Goal: Task Accomplishment & Management: Use online tool/utility

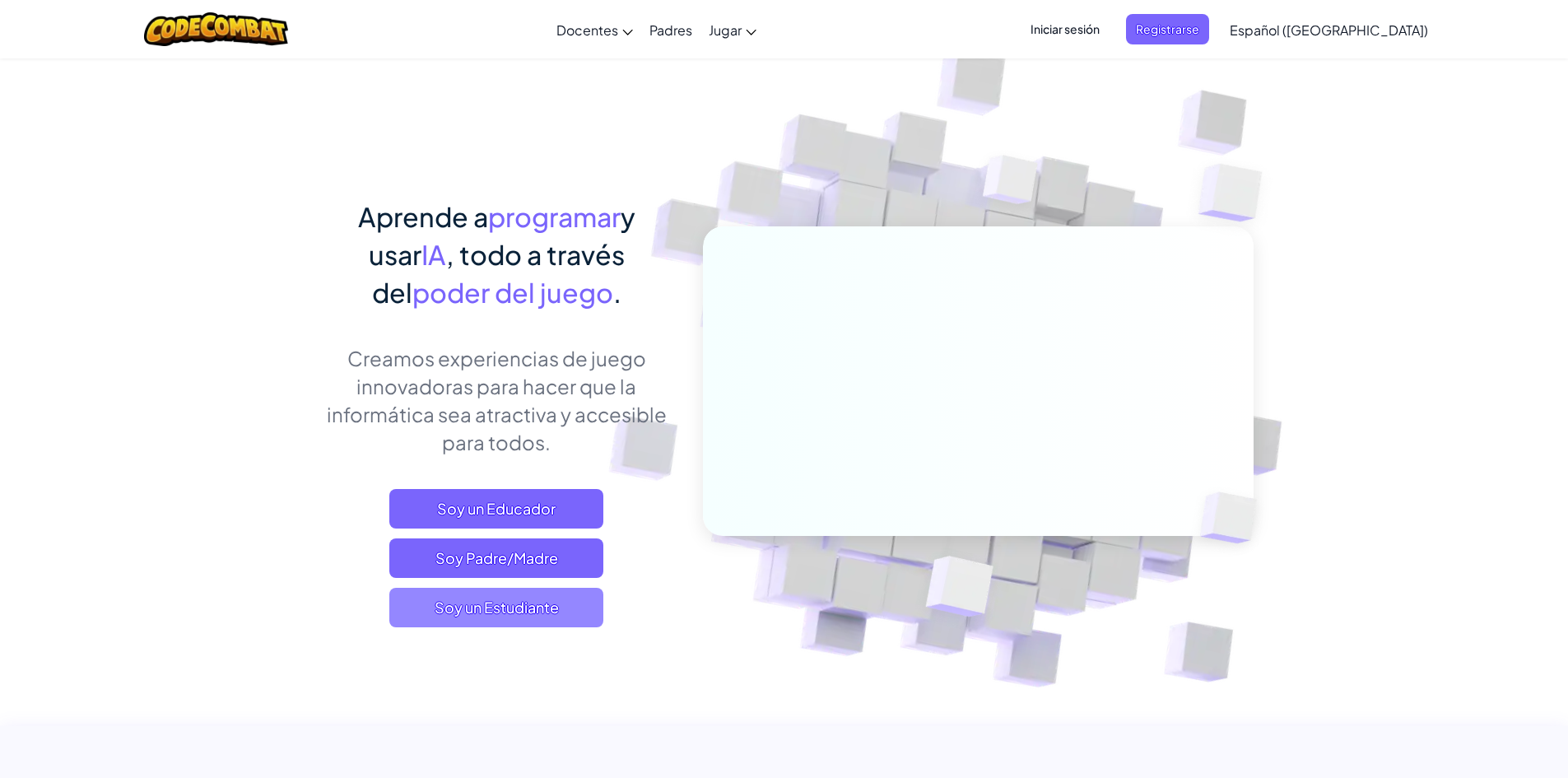
click at [506, 612] on span "Soy un Estudiante" at bounding box center [496, 607] width 214 height 40
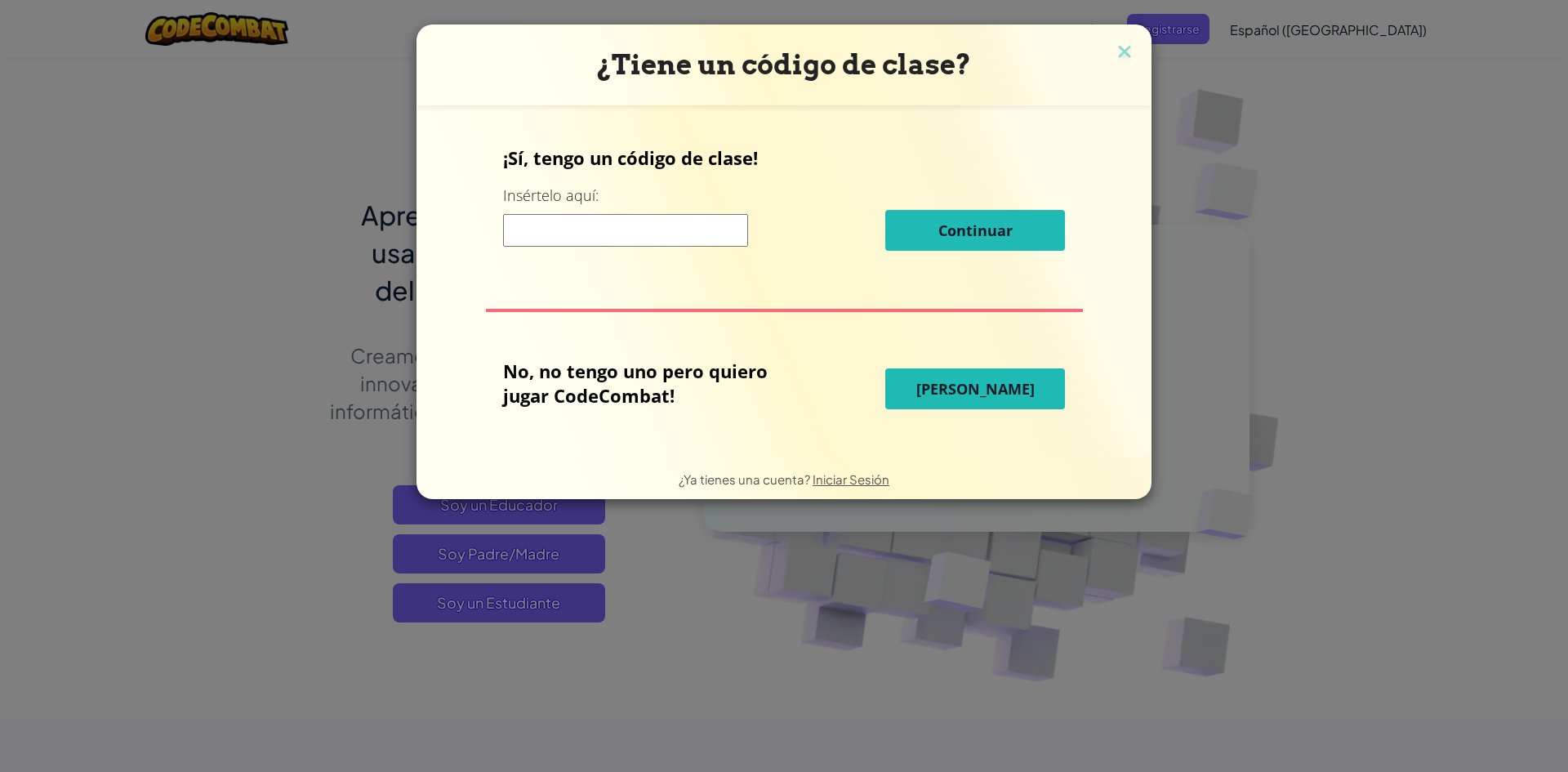
click at [969, 386] on span "[PERSON_NAME]" at bounding box center [976, 388] width 119 height 19
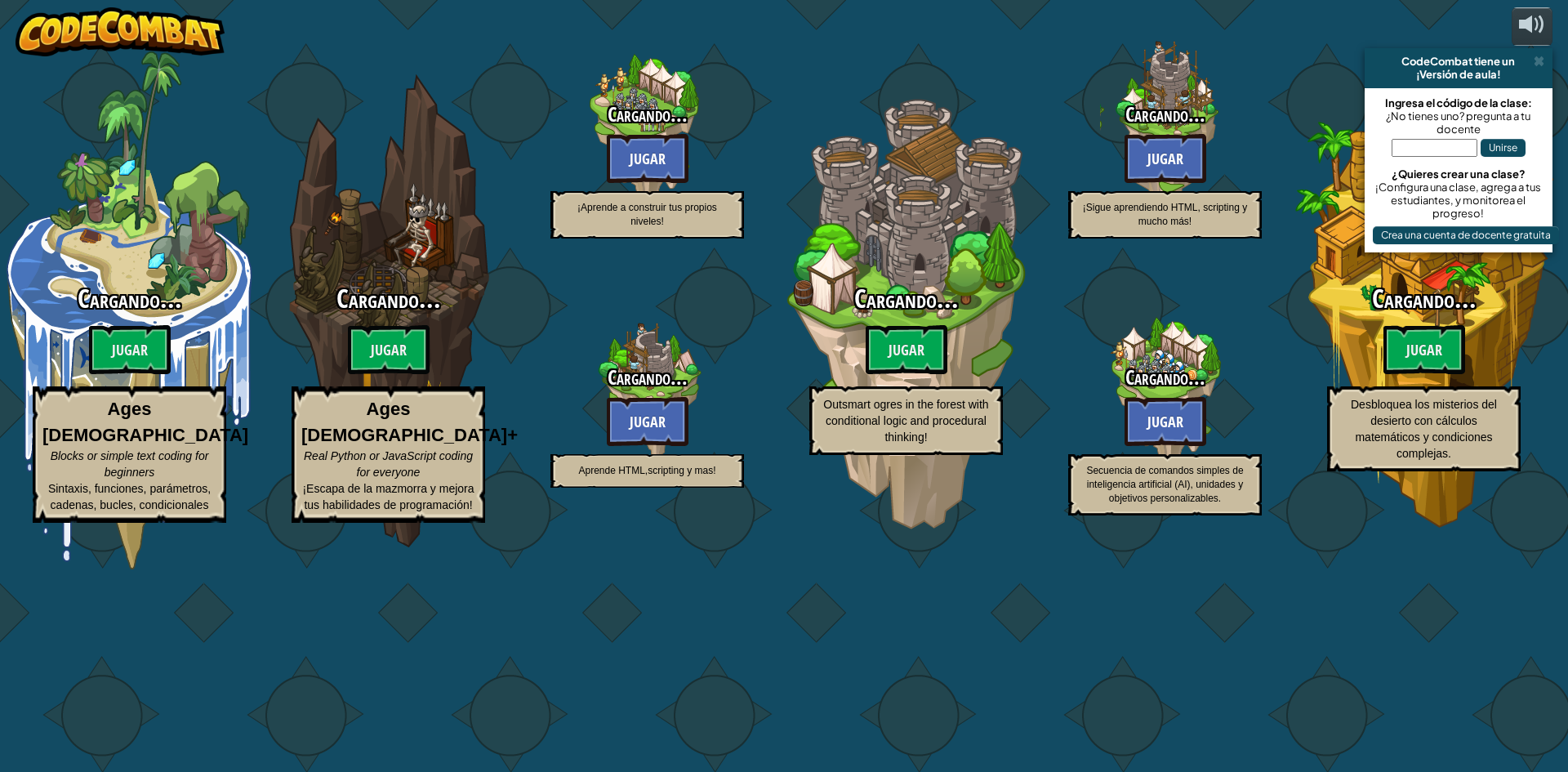
select select "es-419"
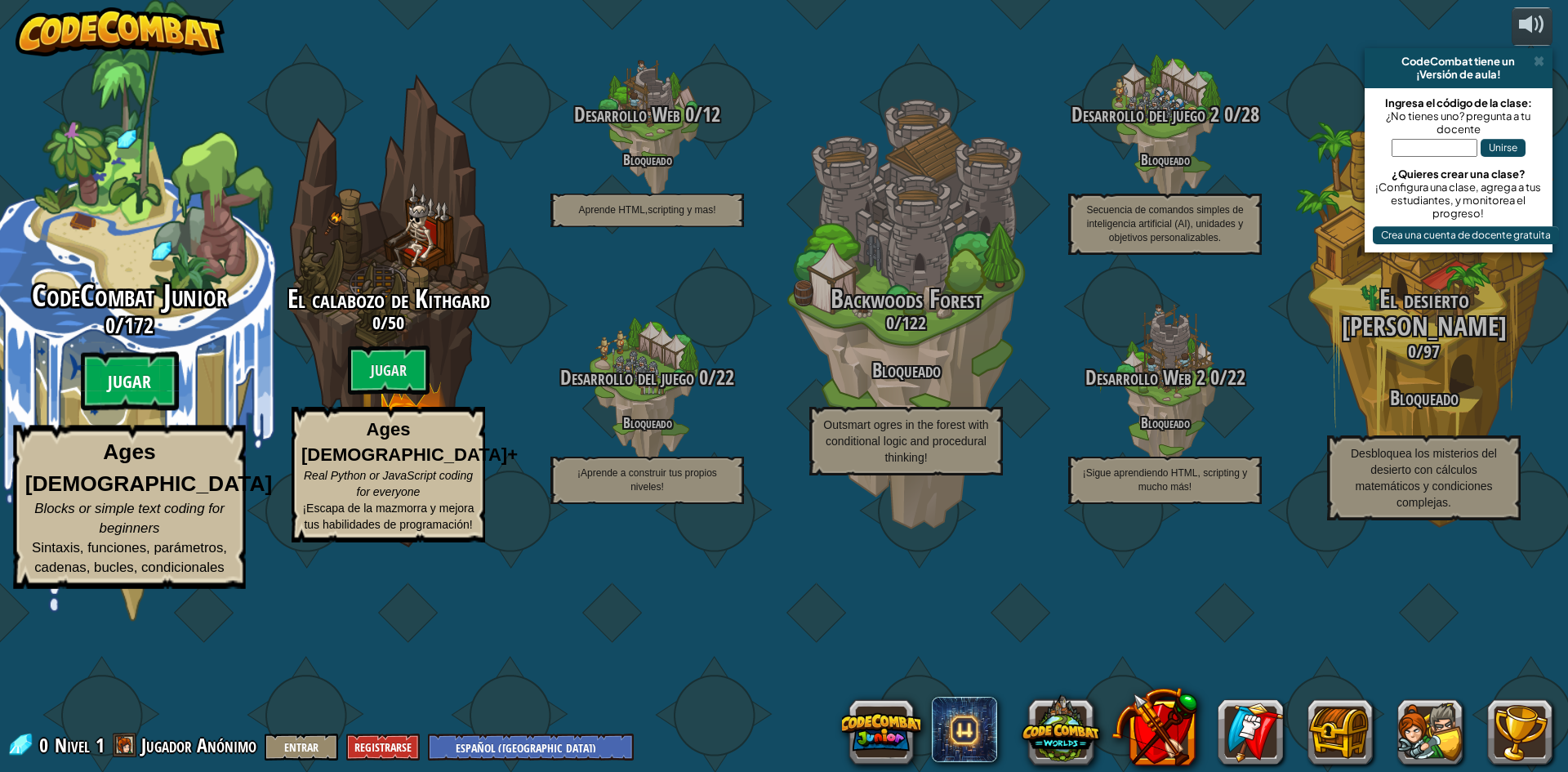
click at [126, 411] on btn "Jugar" at bounding box center [130, 381] width 98 height 59
select select "es-419"
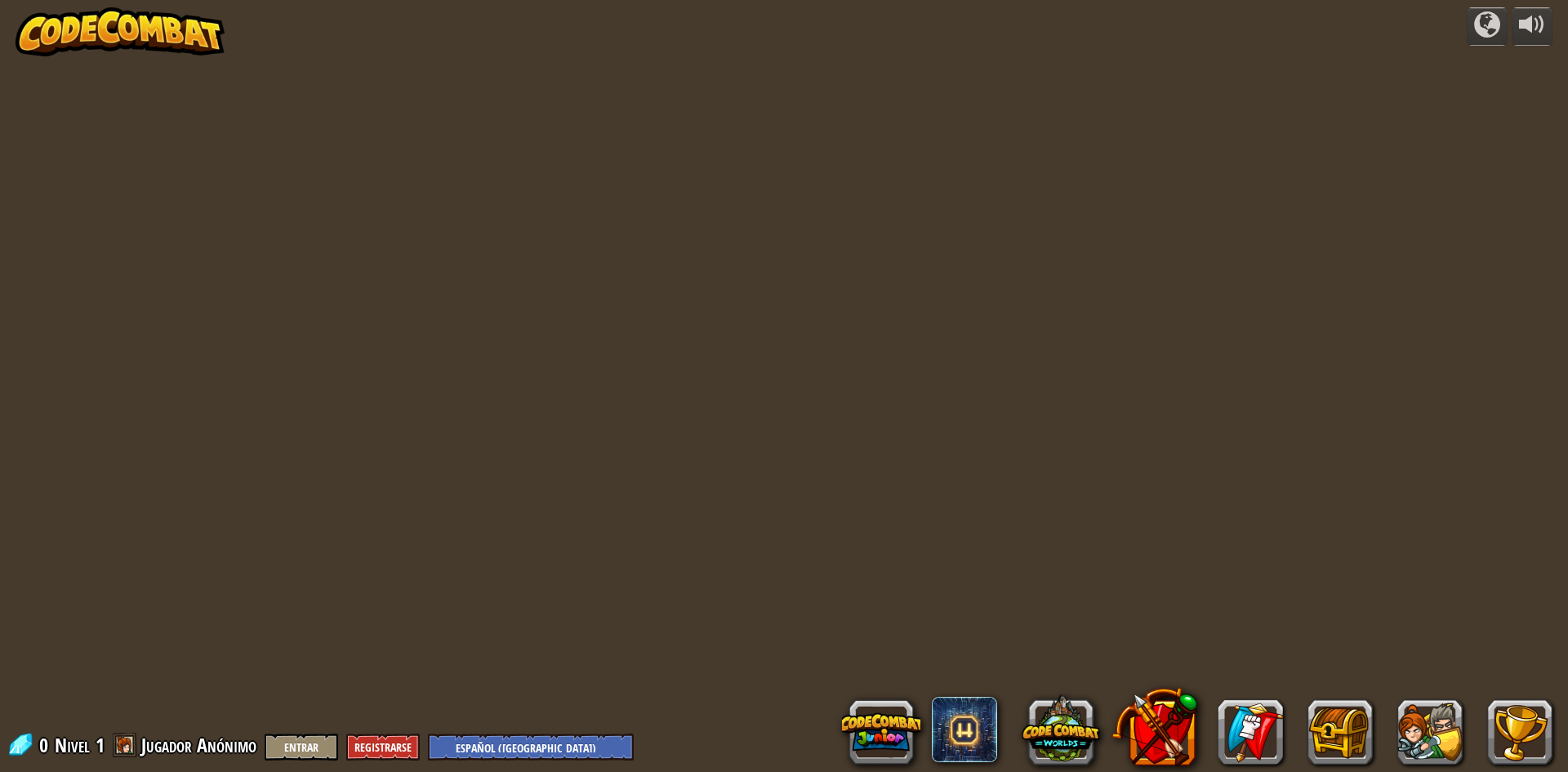
select select "es-419"
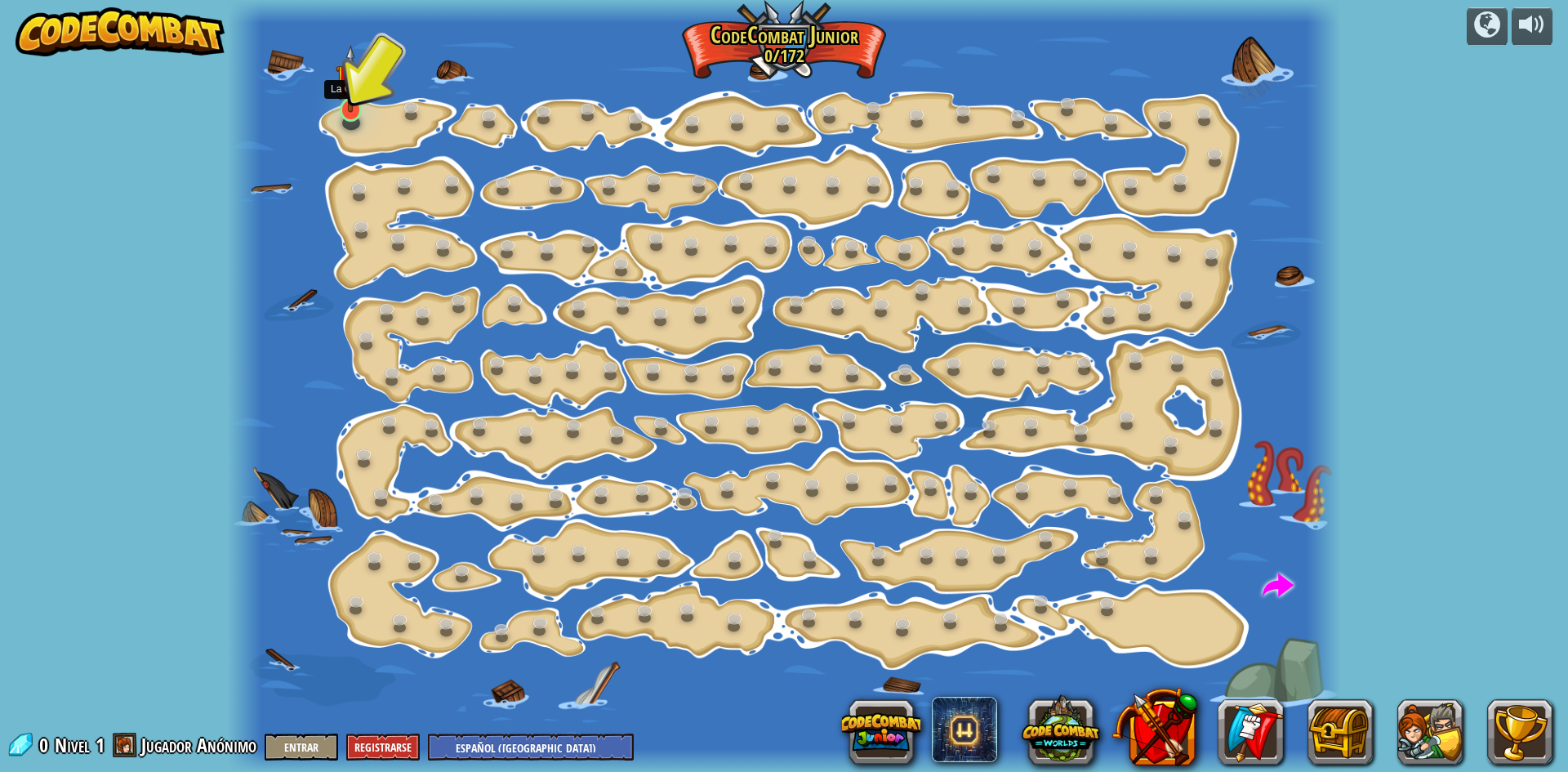
click at [354, 102] on img at bounding box center [350, 79] width 29 height 68
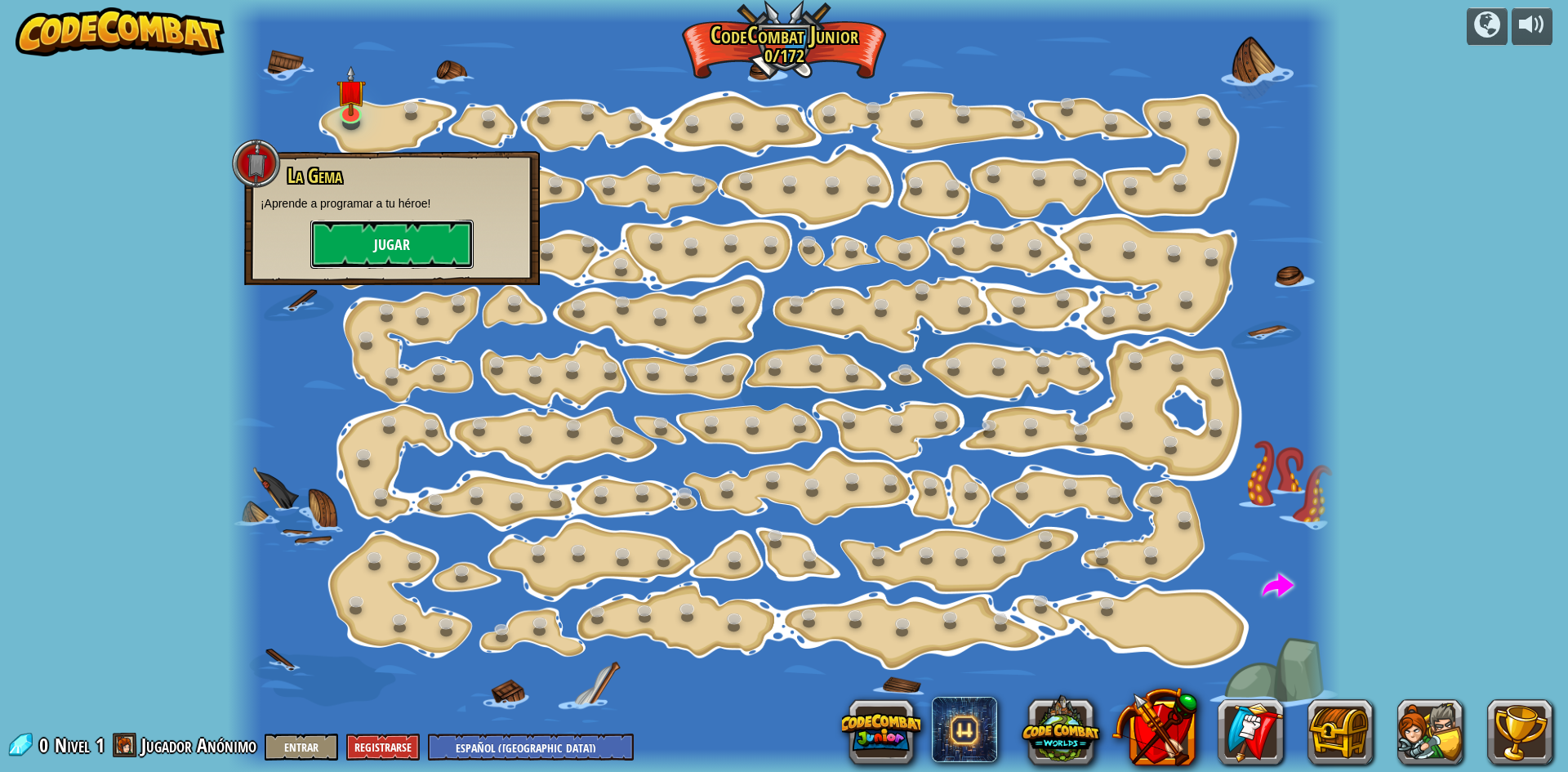
click at [399, 239] on button "Jugar" at bounding box center [392, 244] width 163 height 49
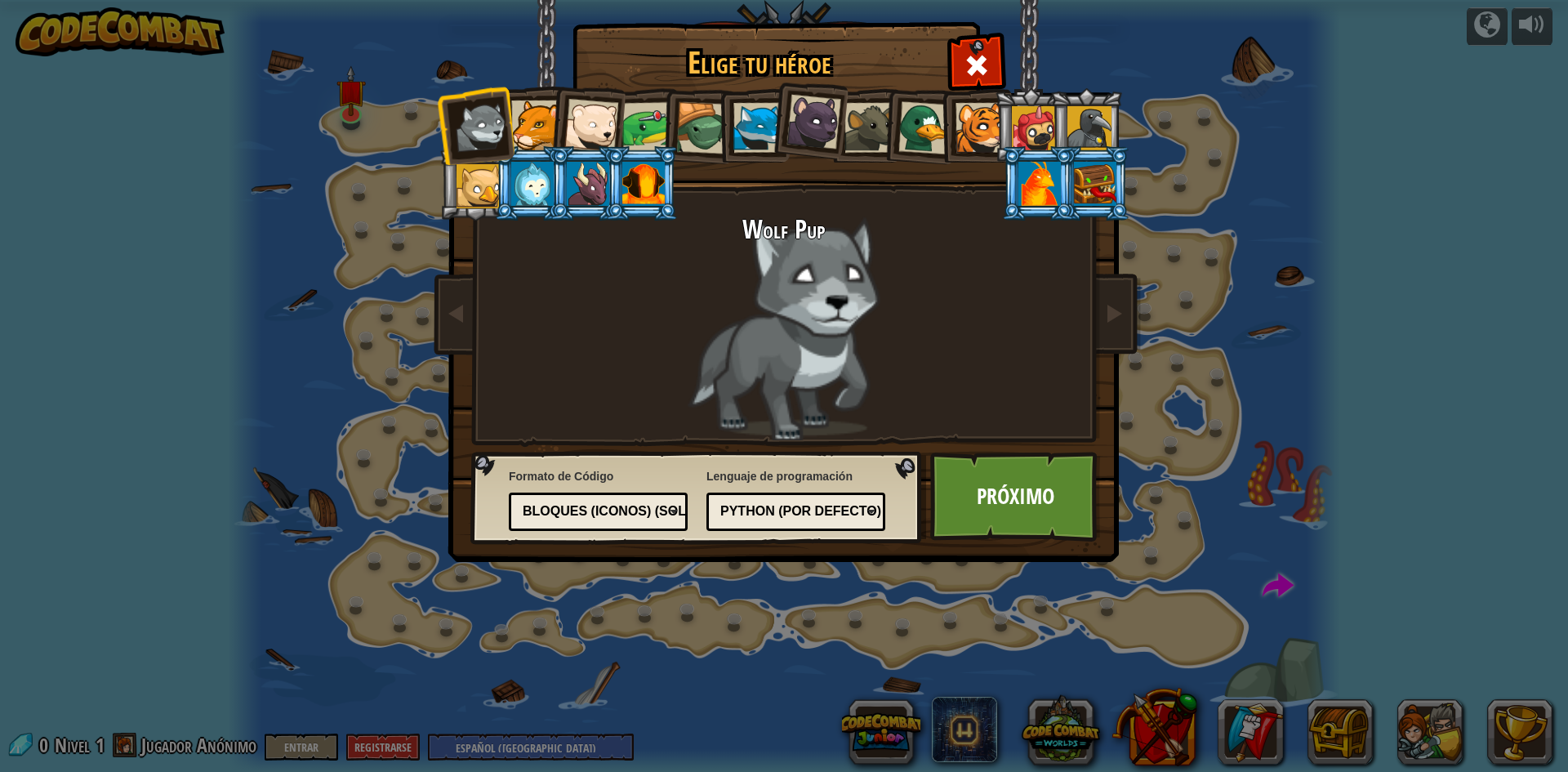
click at [685, 142] on div at bounding box center [702, 128] width 53 height 53
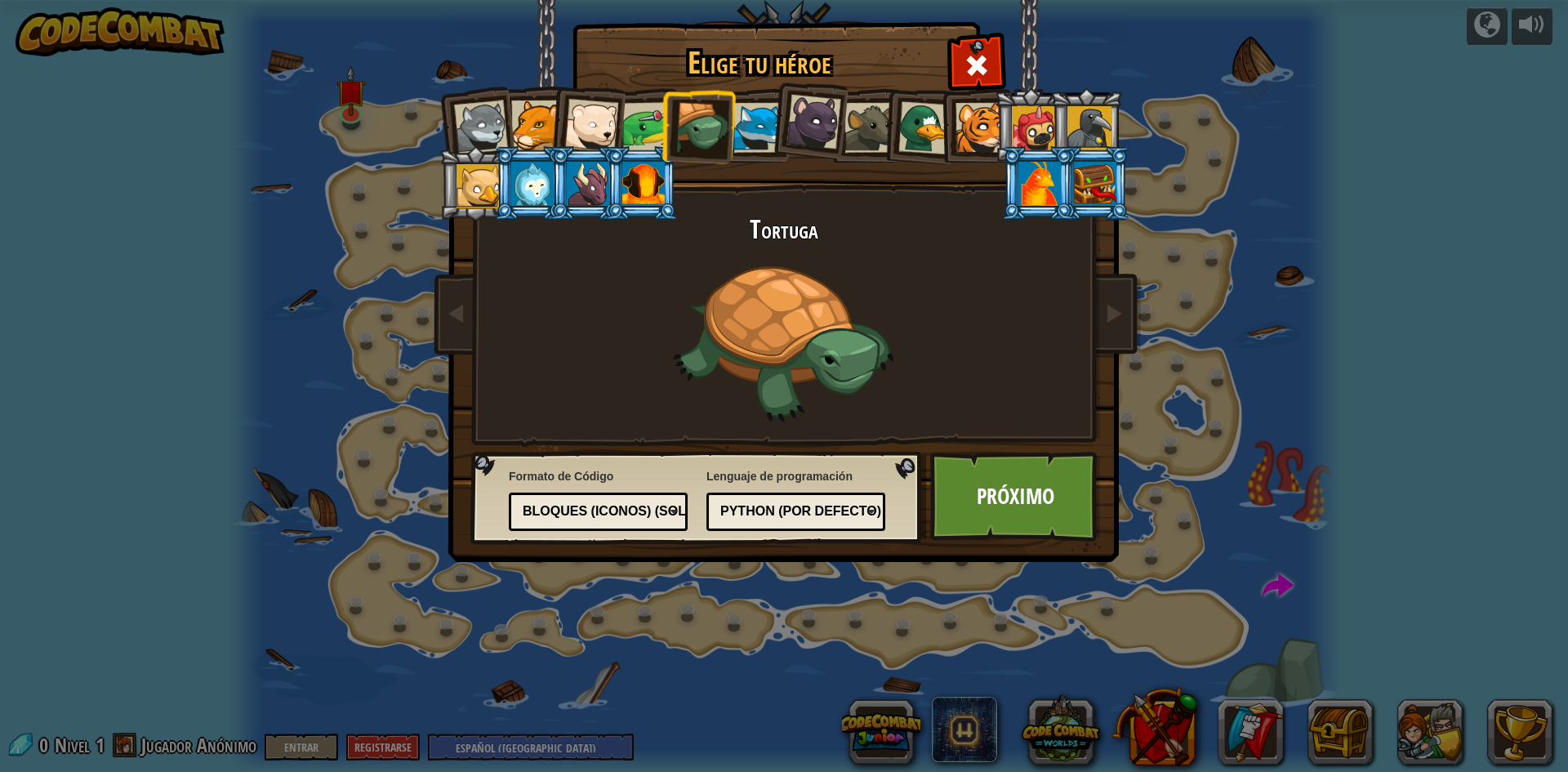
click at [796, 112] on div at bounding box center [813, 122] width 54 height 54
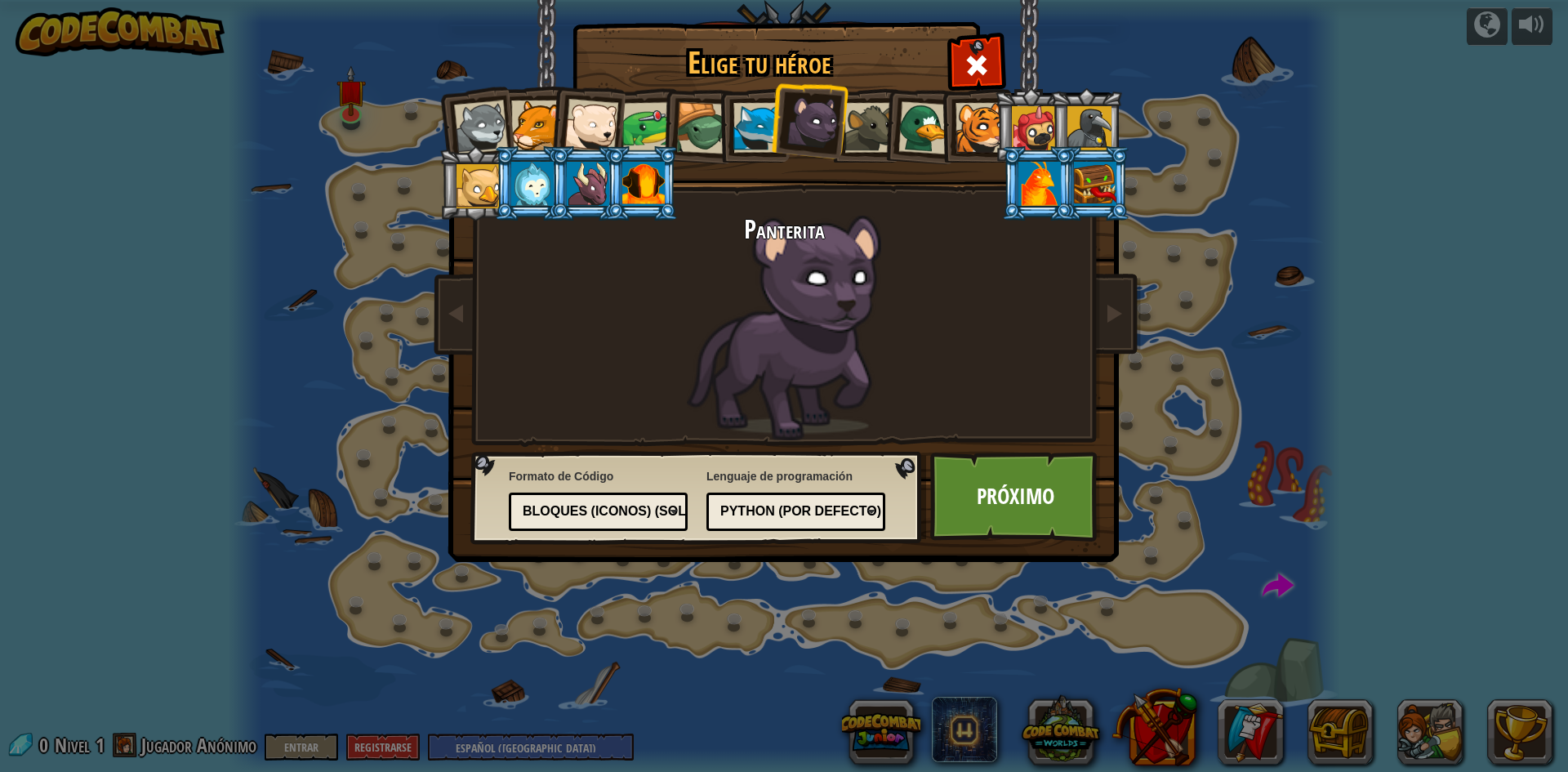
click at [908, 131] on div at bounding box center [925, 128] width 53 height 53
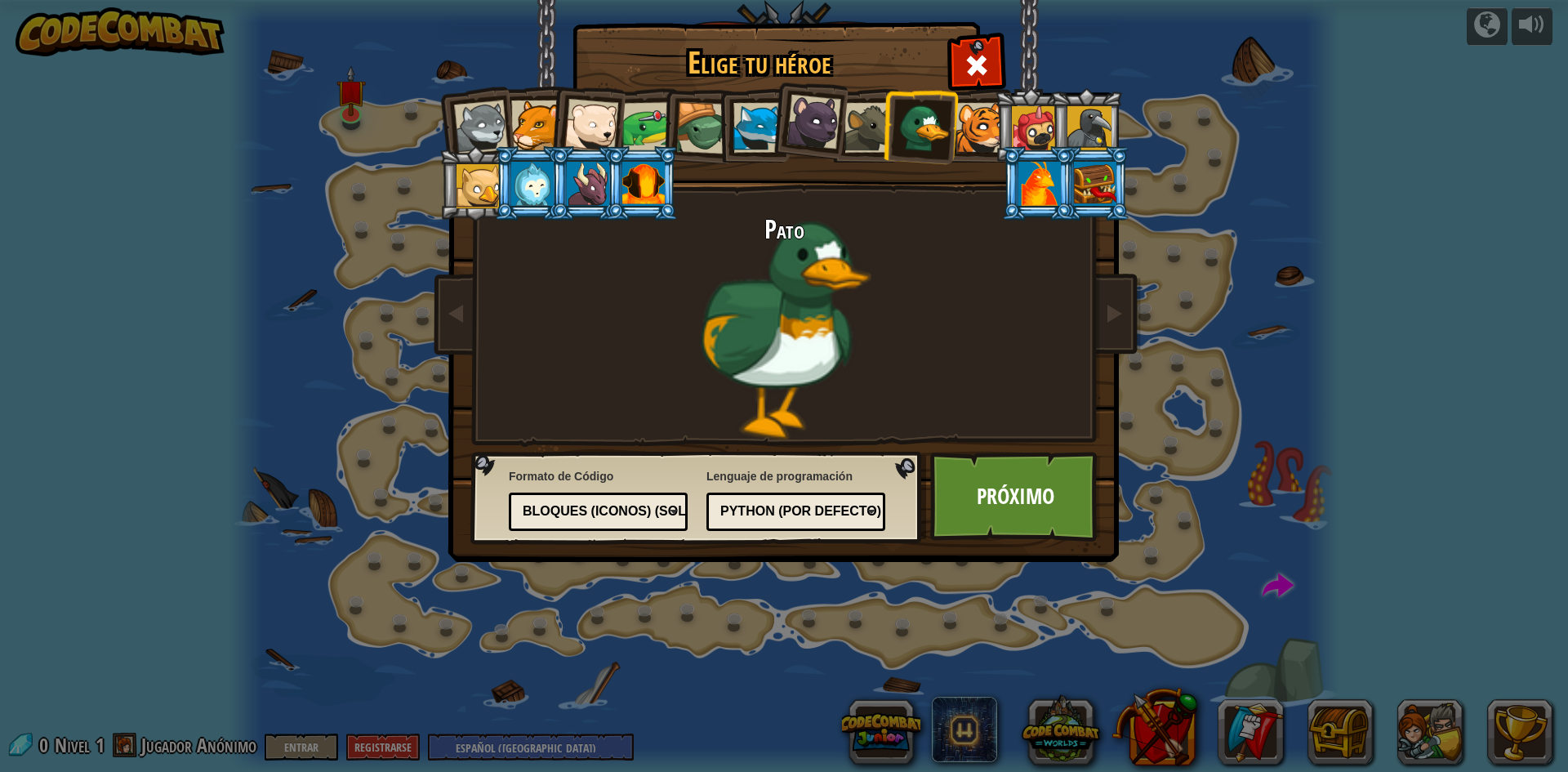
click at [1087, 179] on div at bounding box center [1095, 184] width 42 height 44
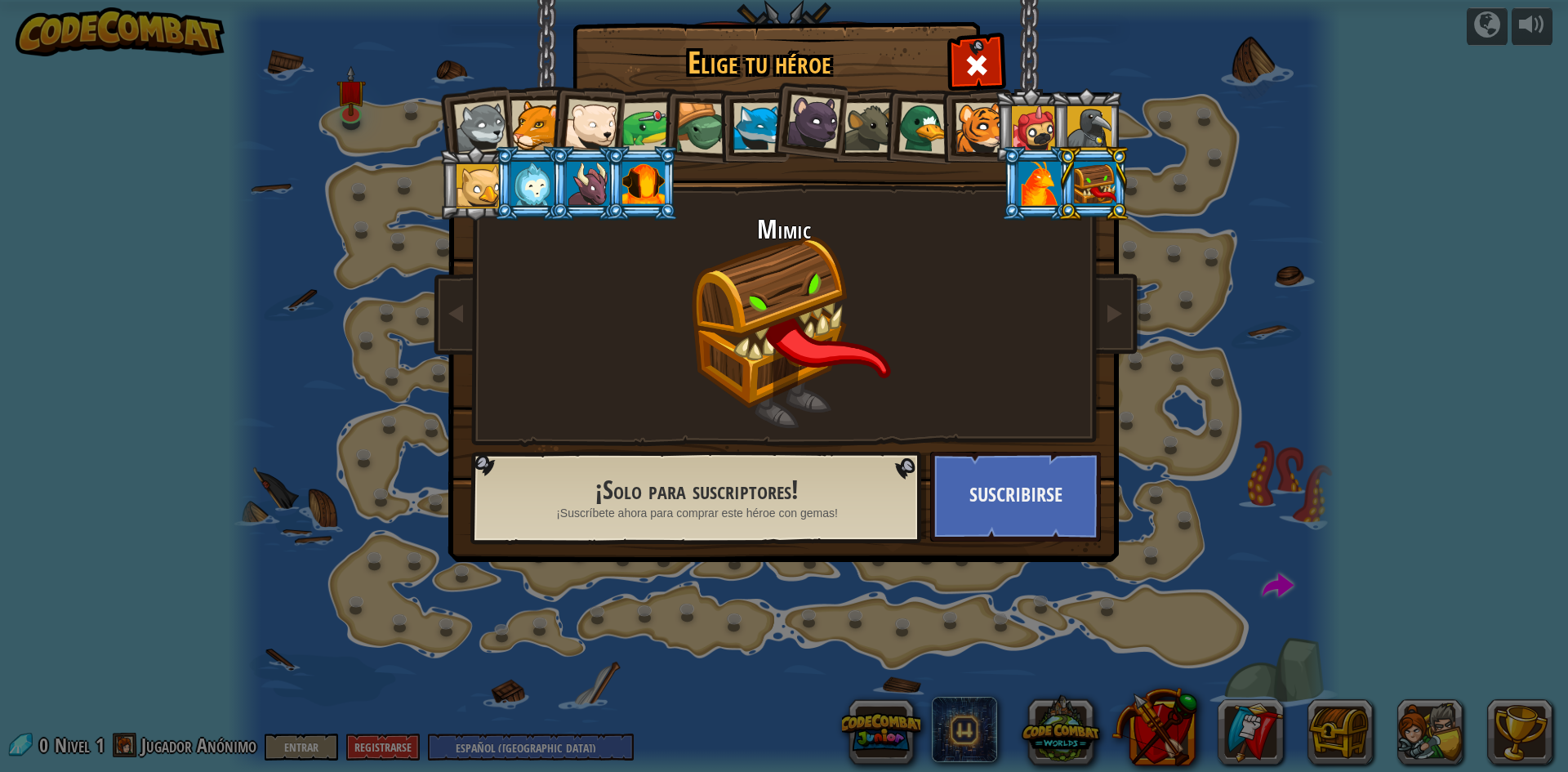
click at [1035, 185] on div at bounding box center [1040, 184] width 42 height 44
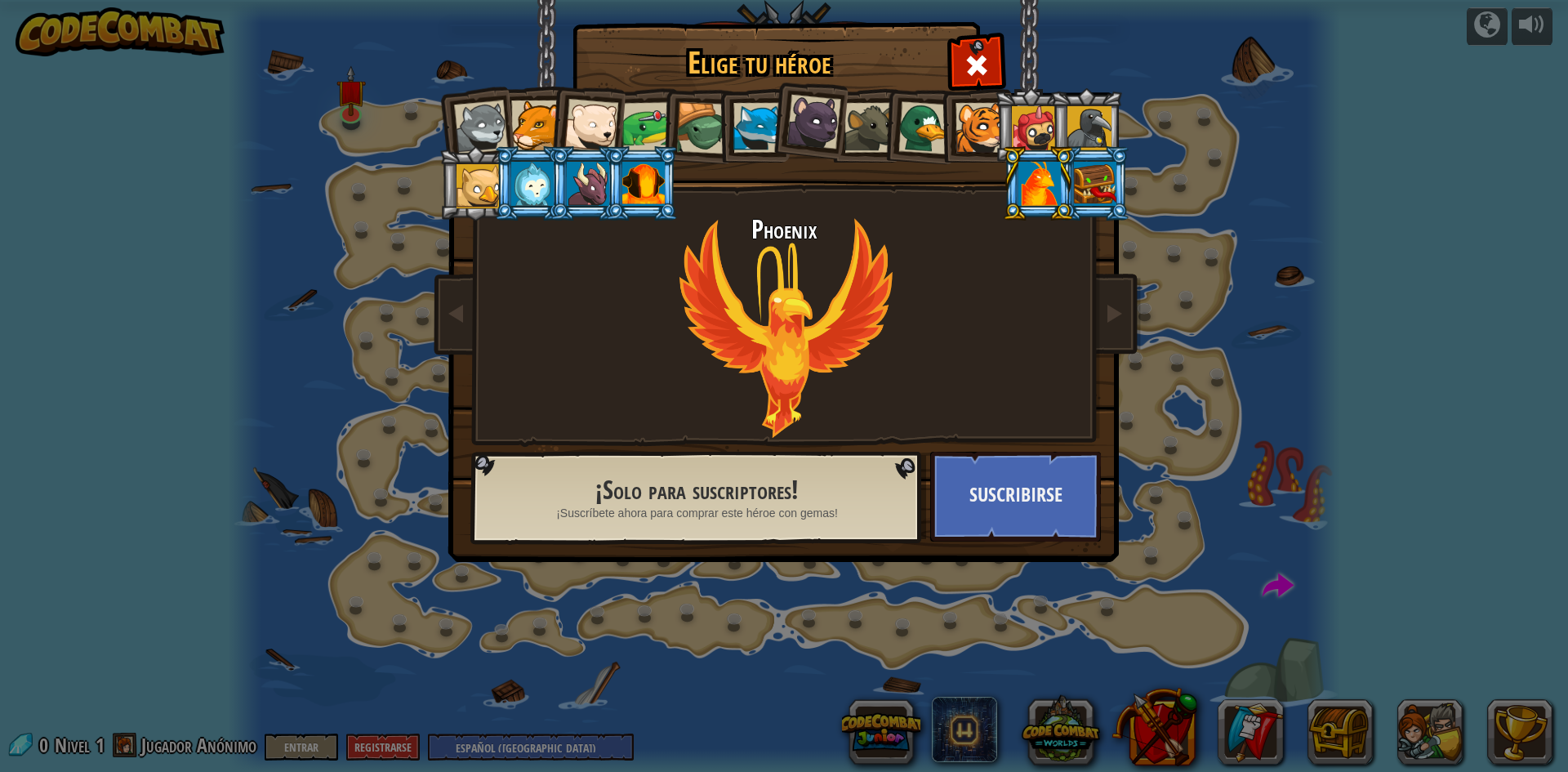
click at [604, 88] on ol at bounding box center [785, 88] width 674 height 0
click at [602, 174] on div at bounding box center [588, 184] width 42 height 44
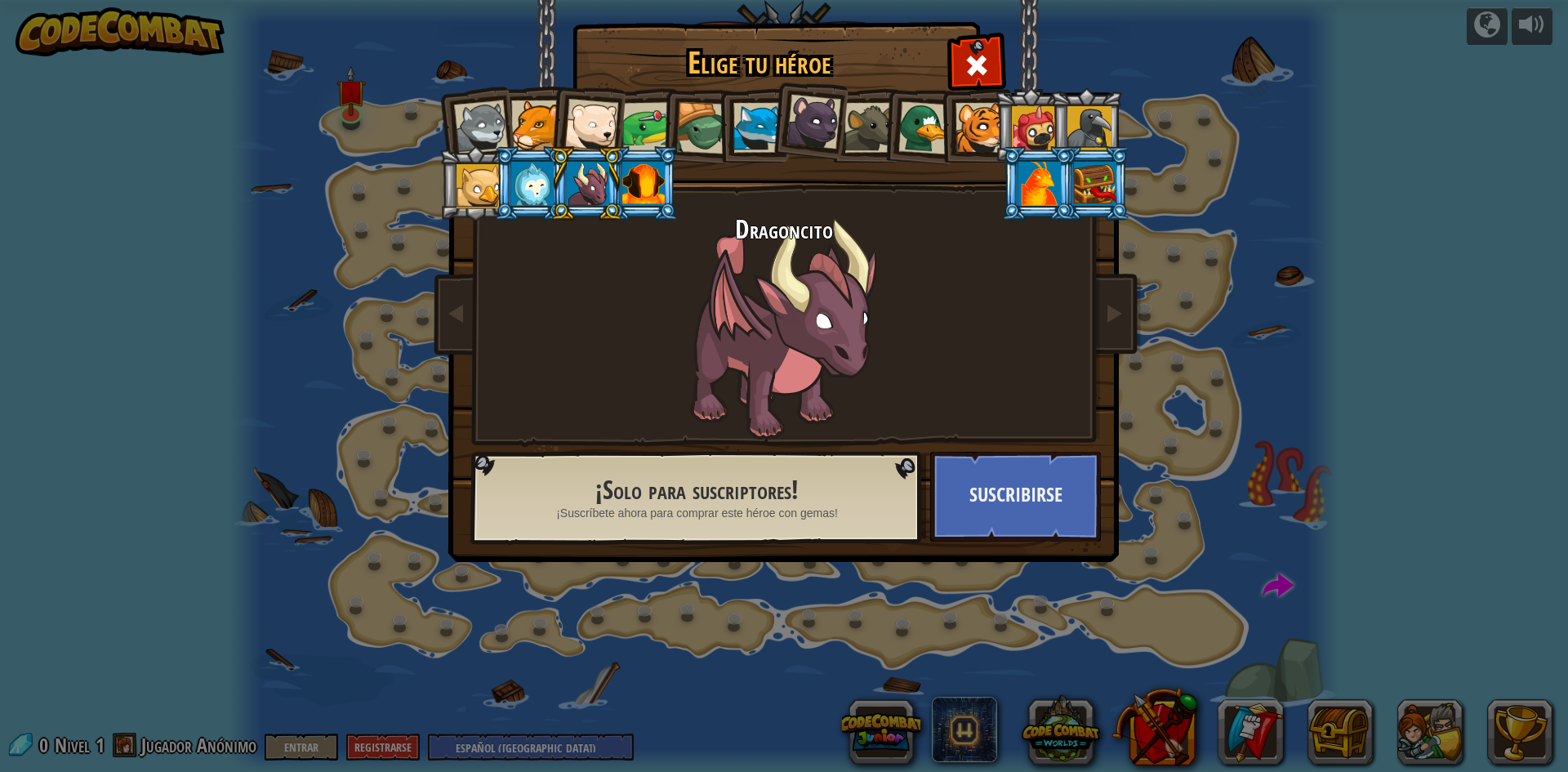
click at [576, 179] on div at bounding box center [588, 184] width 42 height 44
click at [533, 199] on div at bounding box center [532, 184] width 42 height 44
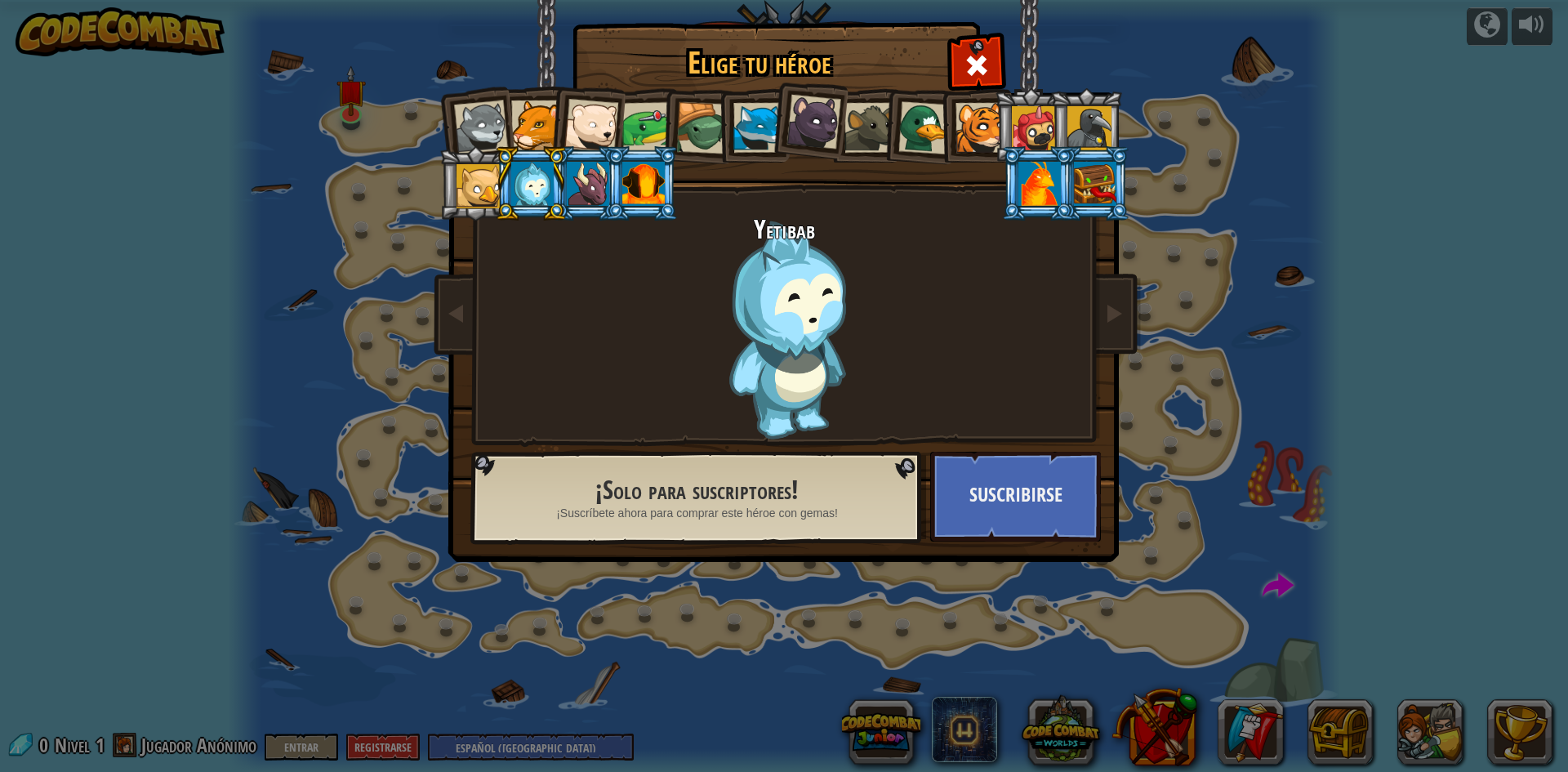
click at [478, 194] on div at bounding box center [479, 186] width 44 height 44
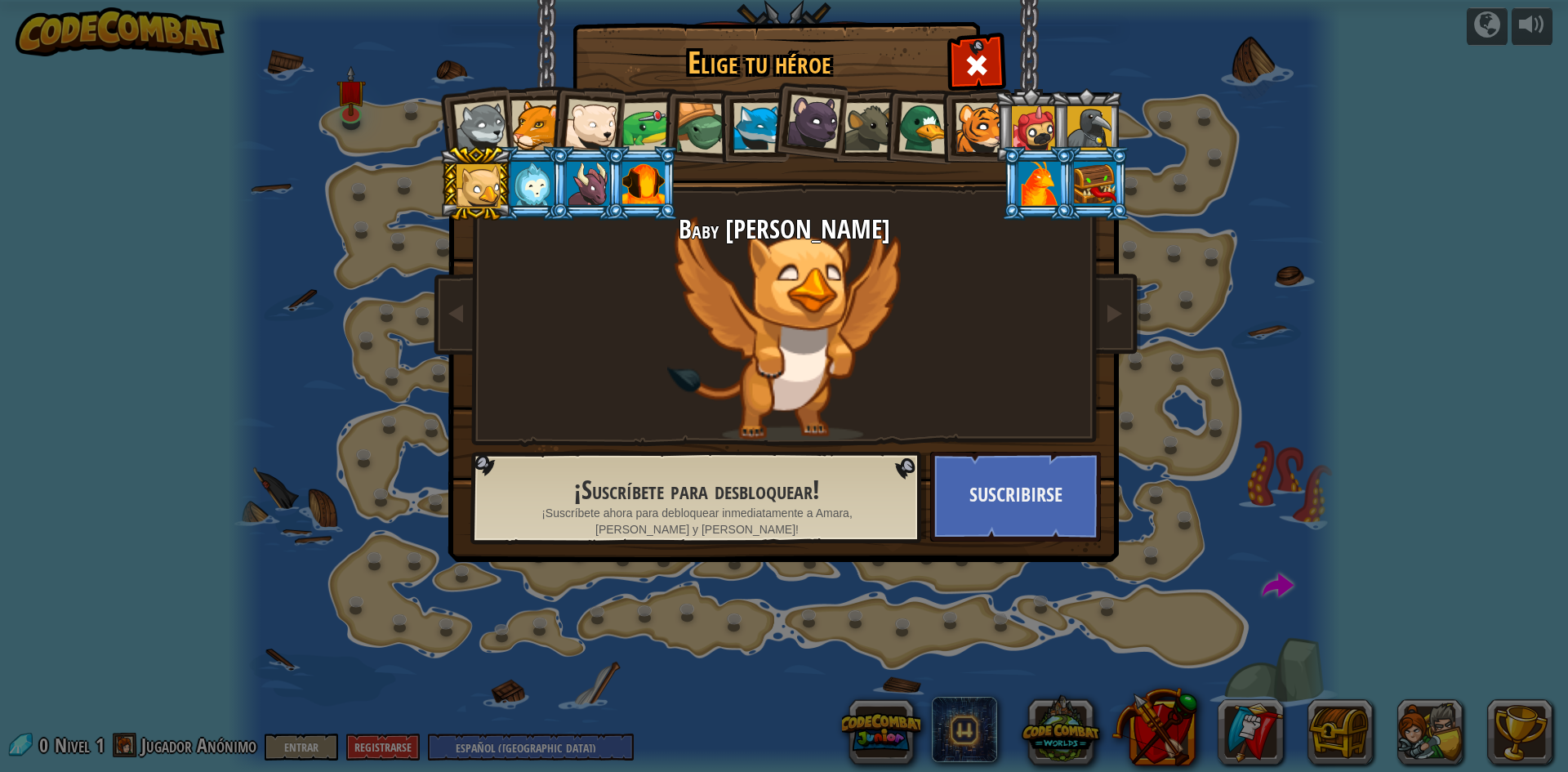
click at [902, 135] on div at bounding box center [925, 128] width 53 height 53
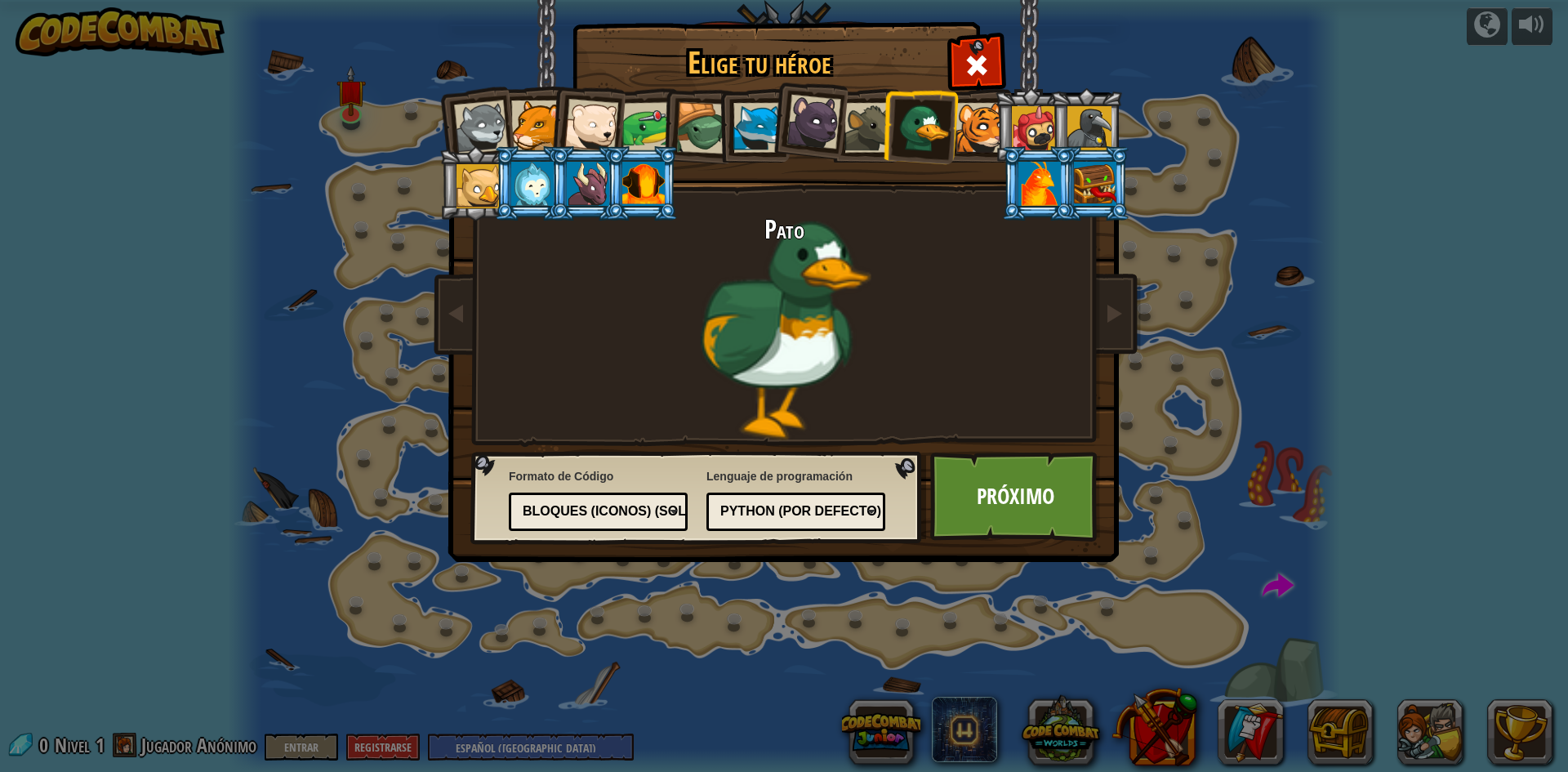
click at [1043, 208] on li at bounding box center [1038, 183] width 74 height 75
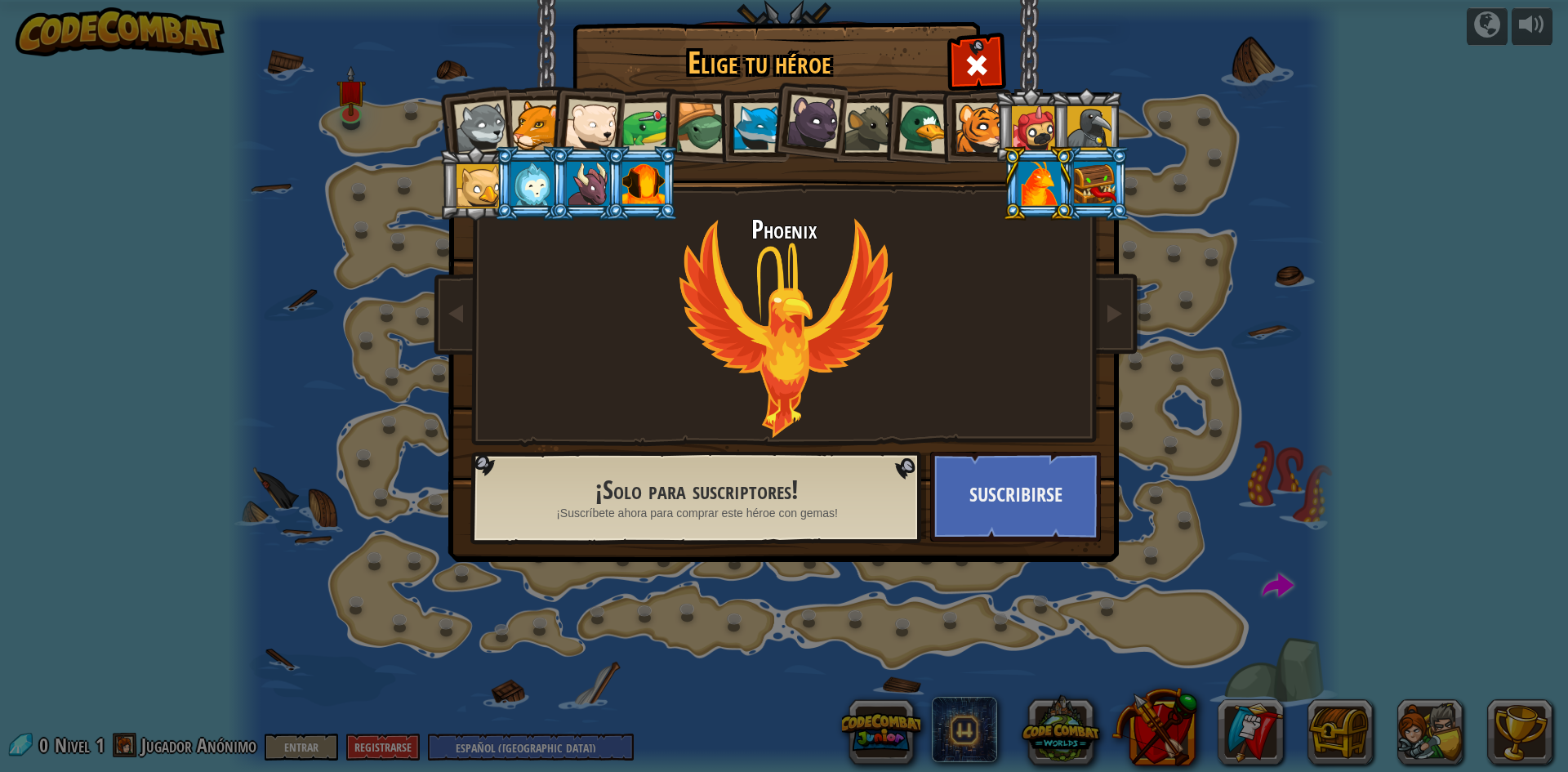
drag, startPoint x: 879, startPoint y: 127, endPoint x: 891, endPoint y: 124, distance: 12.4
click at [887, 88] on ol at bounding box center [785, 88] width 674 height 0
click at [907, 147] on div at bounding box center [925, 128] width 53 height 53
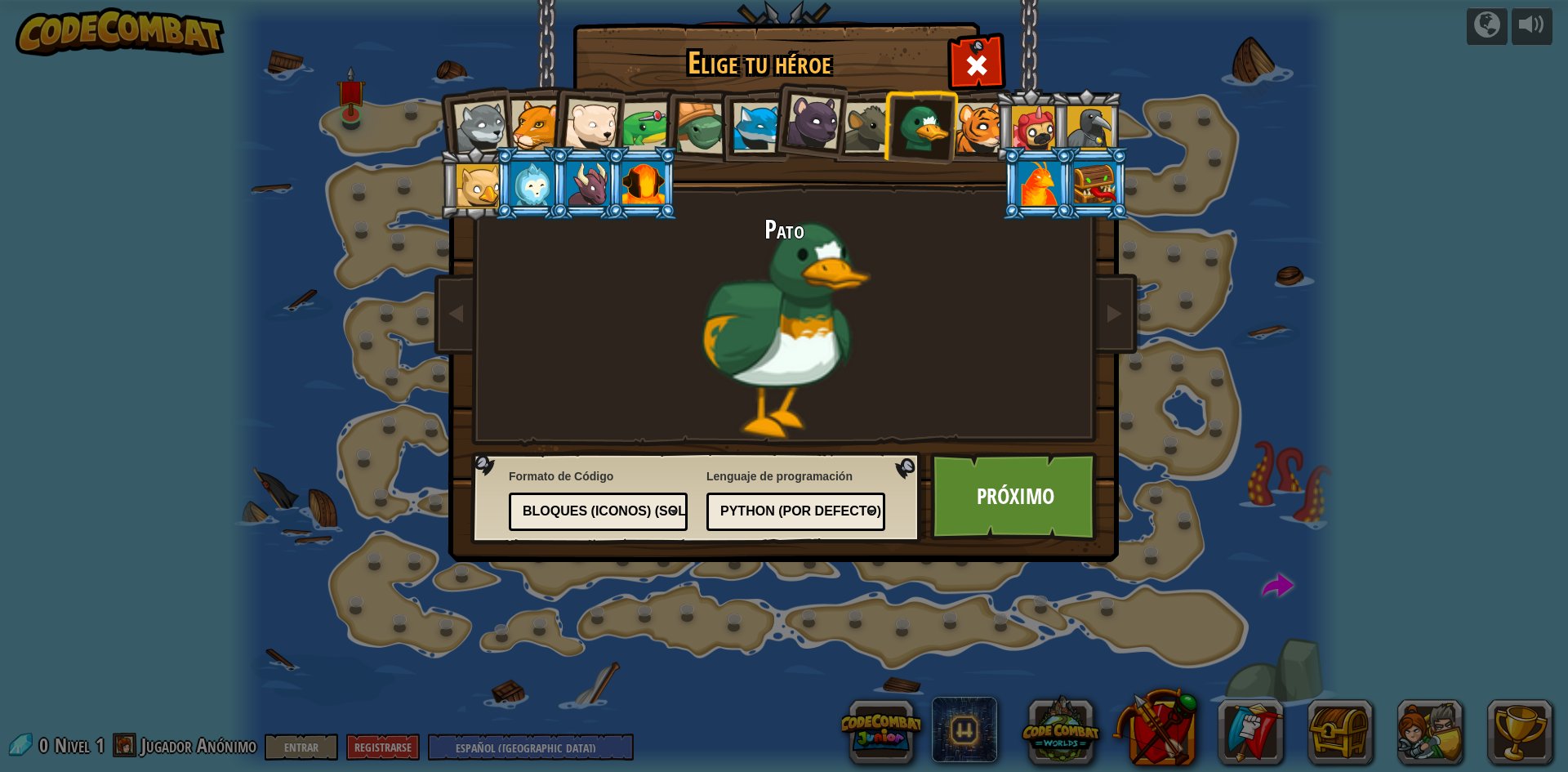
click at [876, 128] on div at bounding box center [870, 128] width 50 height 50
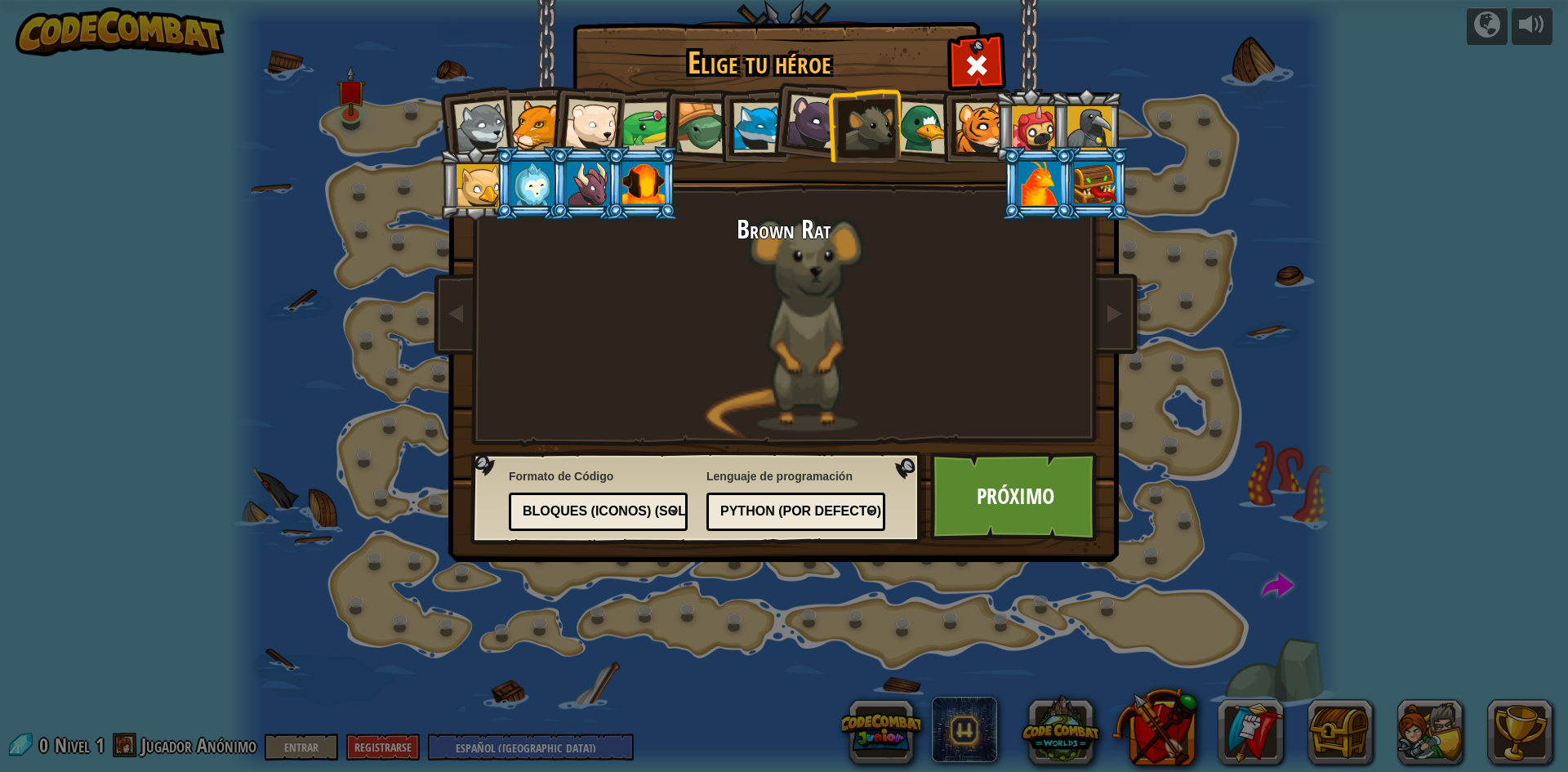
click at [941, 120] on li at bounding box center [976, 125] width 74 height 75
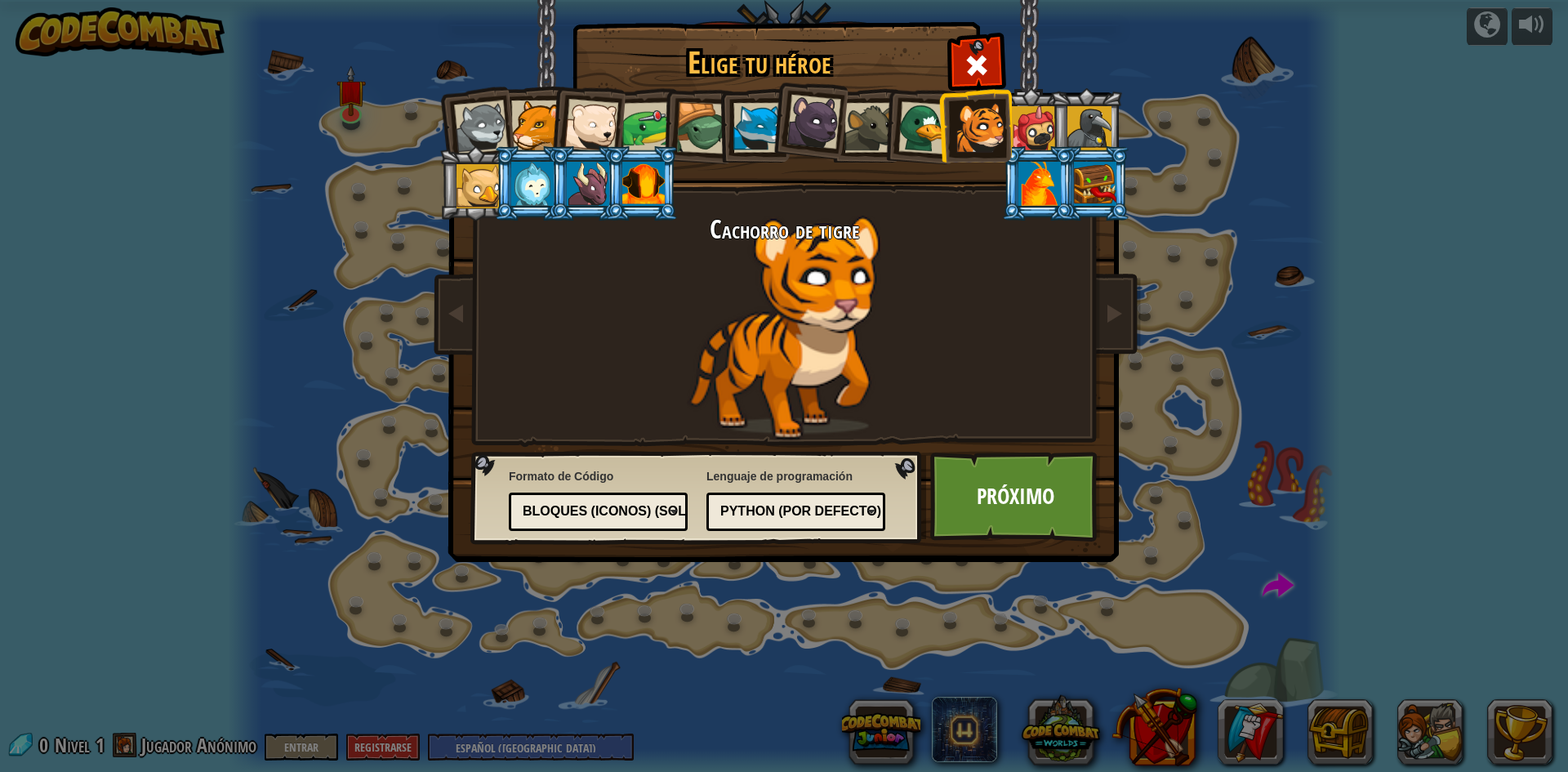
click at [915, 139] on div at bounding box center [925, 128] width 53 height 53
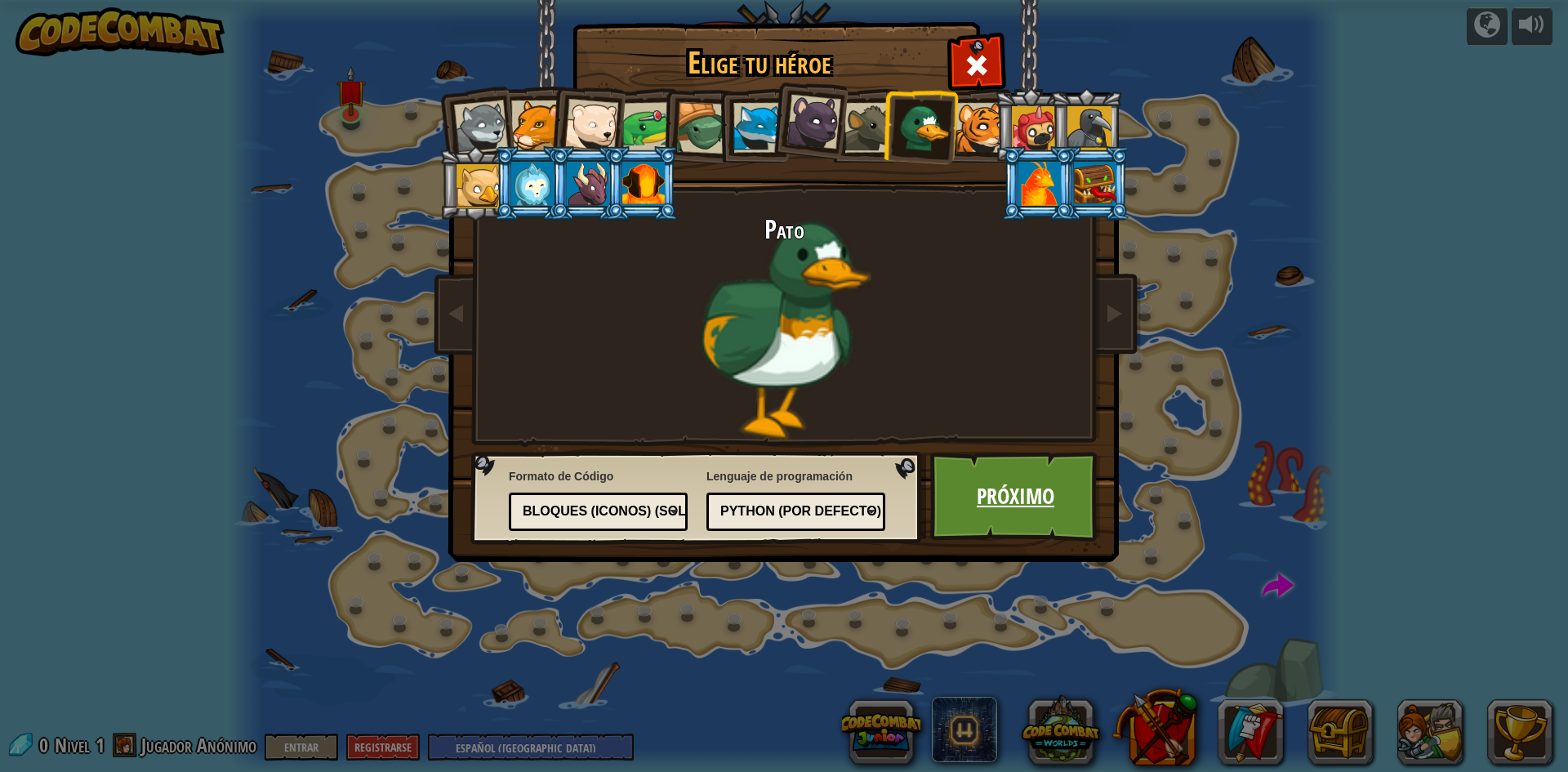
click at [1062, 505] on link "Próximo" at bounding box center [1015, 497] width 170 height 90
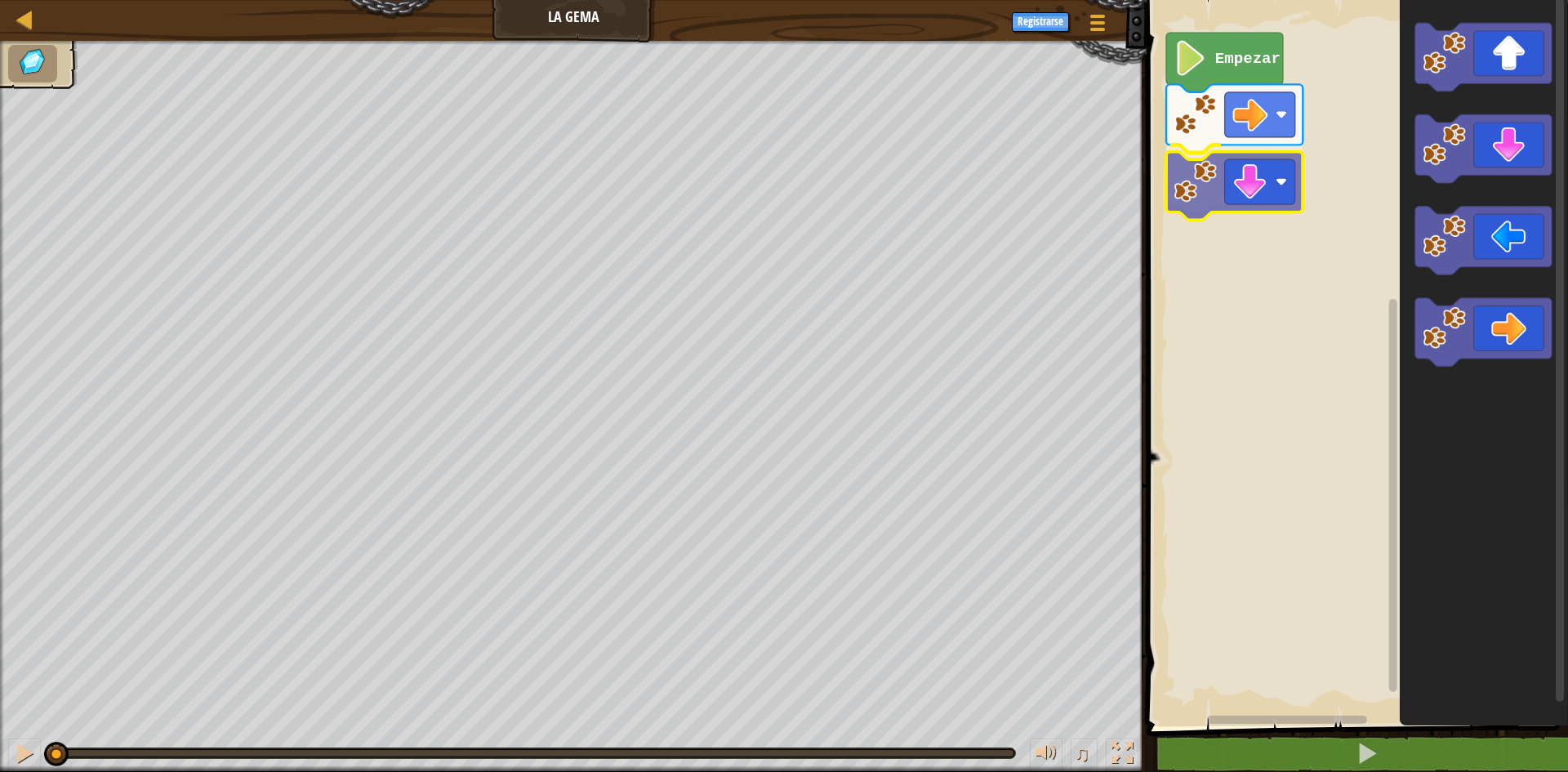
click at [1229, 194] on div "Empezar" at bounding box center [1355, 358] width 427 height 734
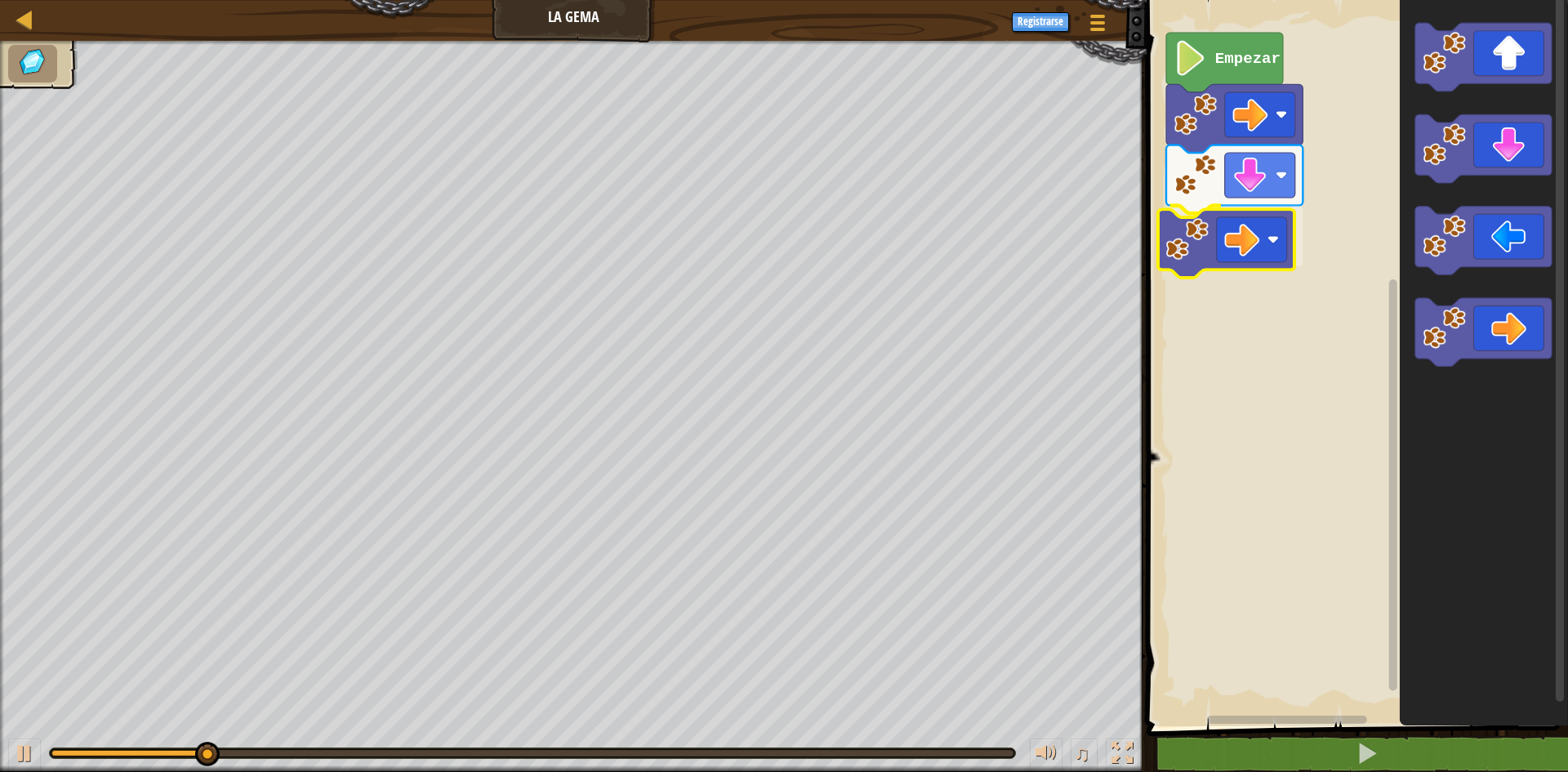
click at [1238, 249] on div "Empezar" at bounding box center [1355, 358] width 427 height 734
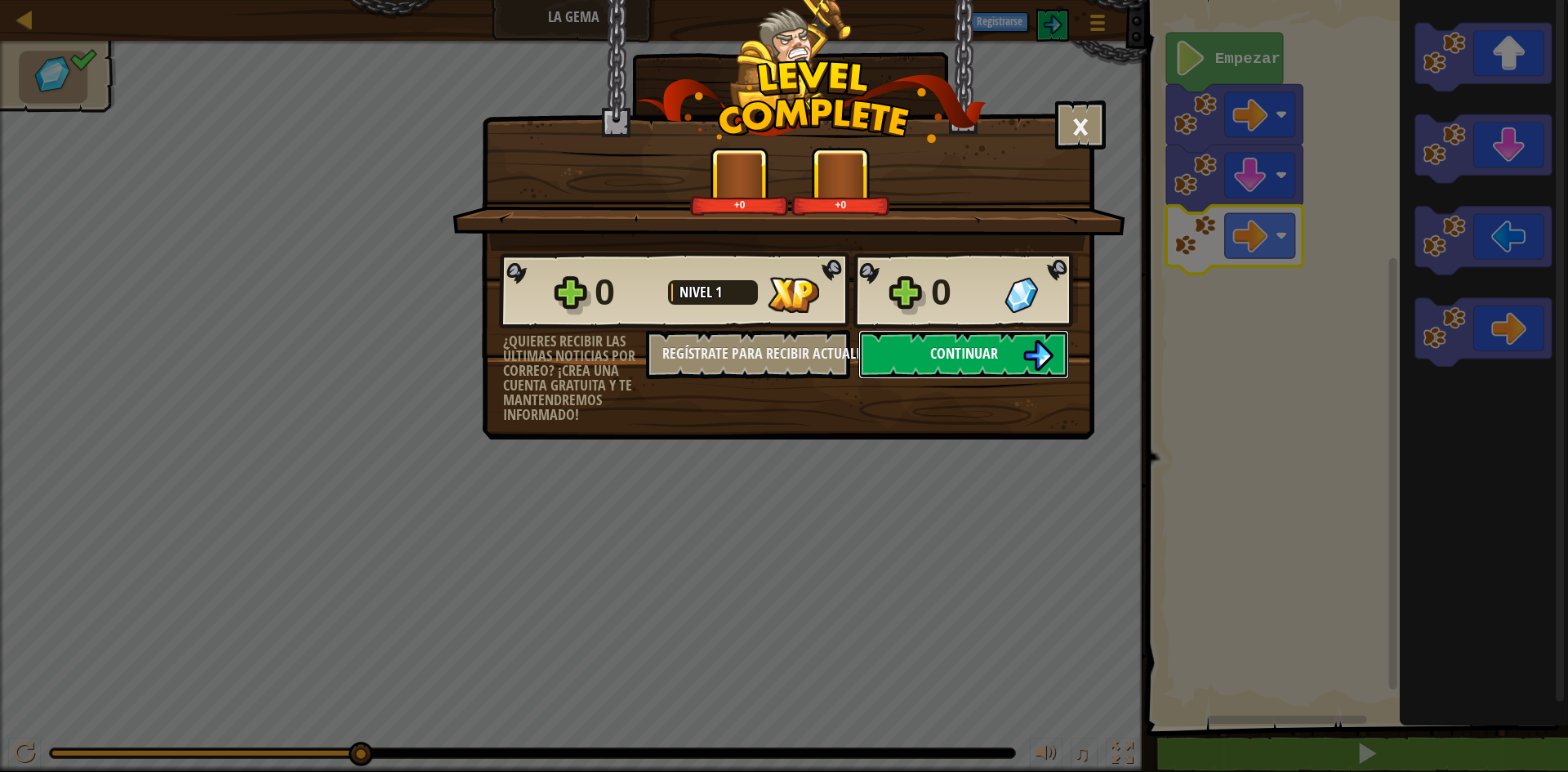
click at [930, 344] on span "Continuar" at bounding box center [965, 353] width 68 height 20
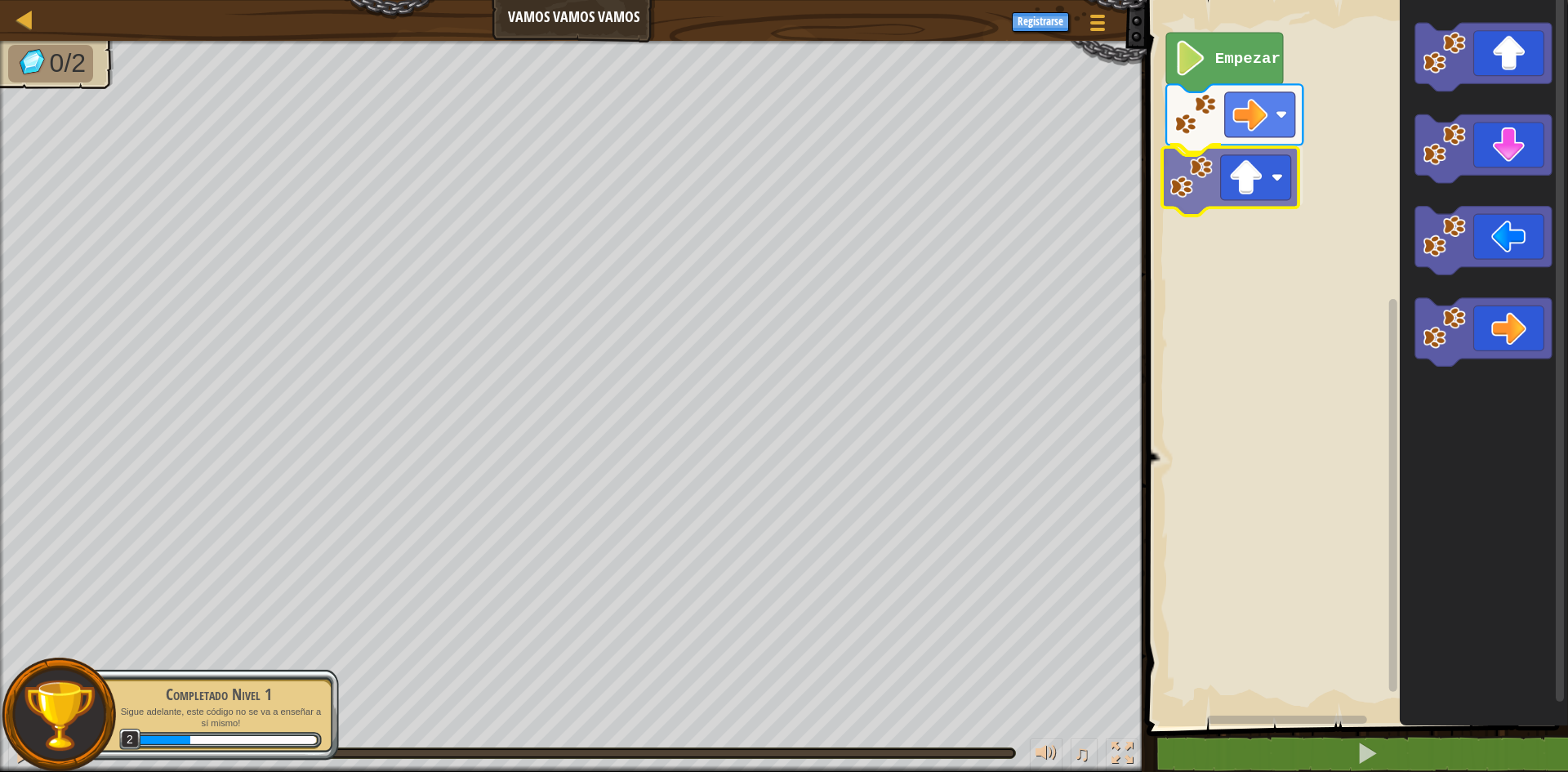
click at [1264, 201] on div "Empezar" at bounding box center [1355, 358] width 427 height 734
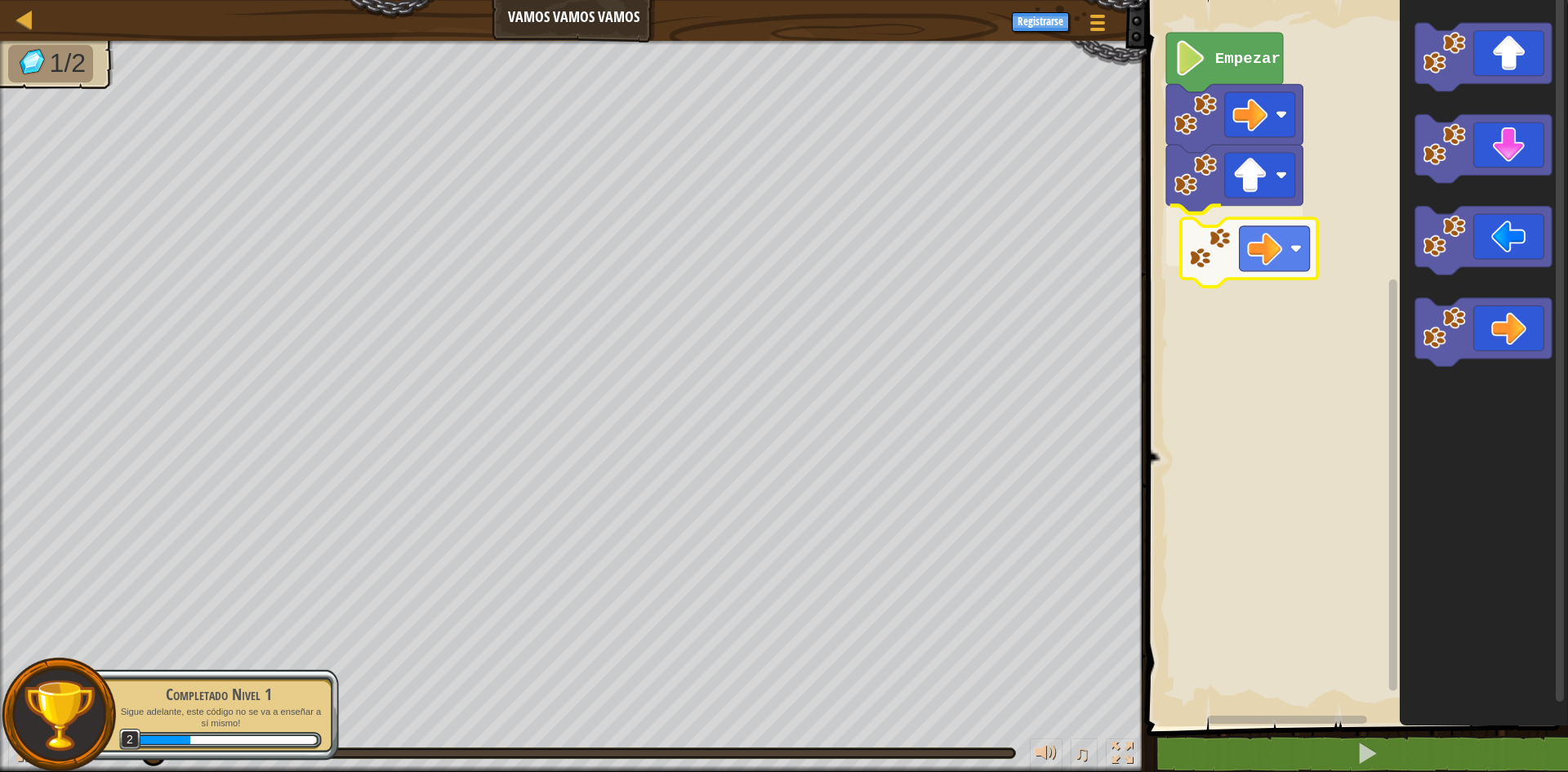
click at [1222, 214] on div "Empezar" at bounding box center [1355, 358] width 427 height 734
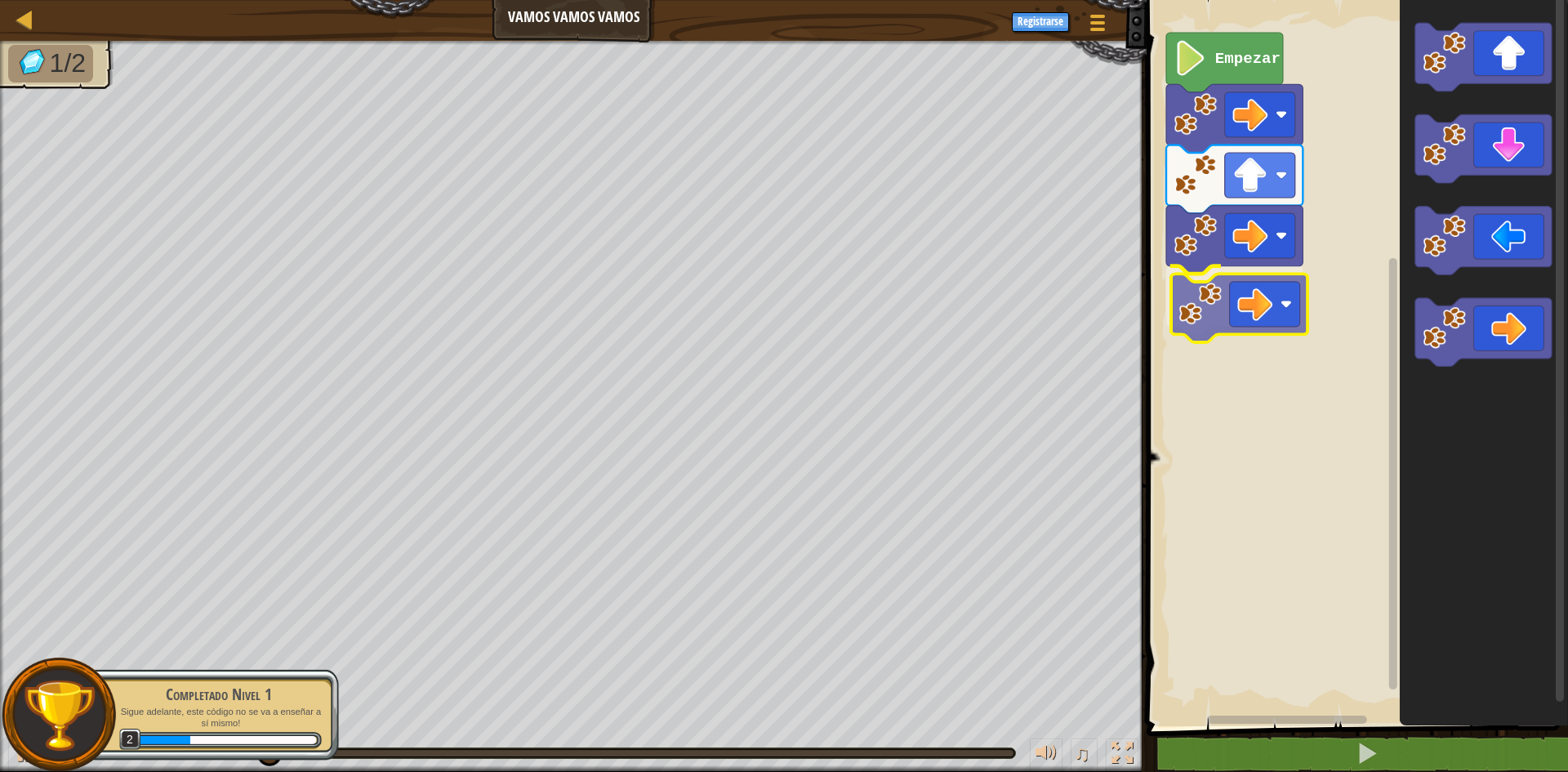
click at [1211, 298] on div "Empezar" at bounding box center [1355, 358] width 427 height 734
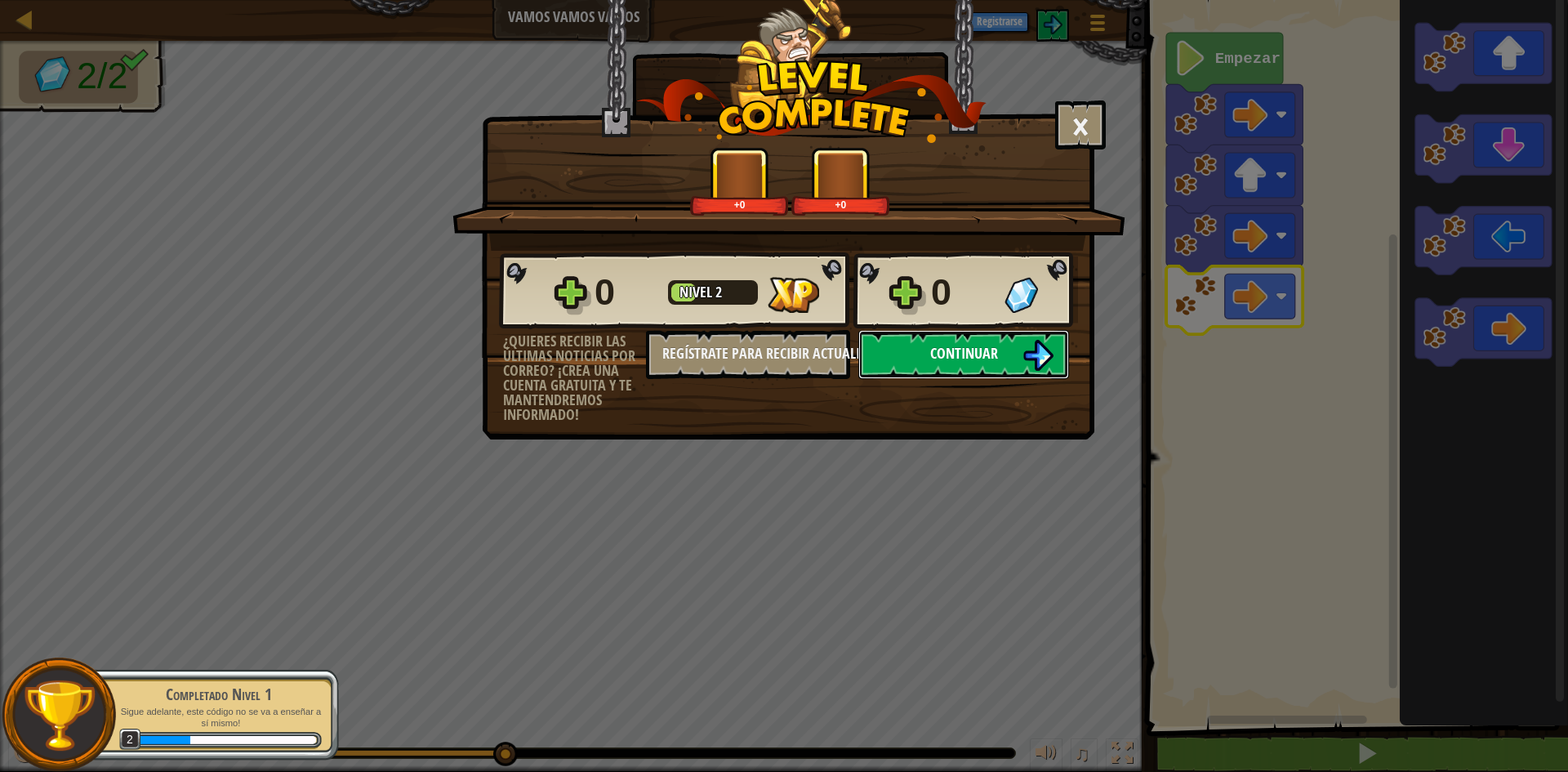
click at [919, 368] on button "Continuar" at bounding box center [964, 354] width 211 height 49
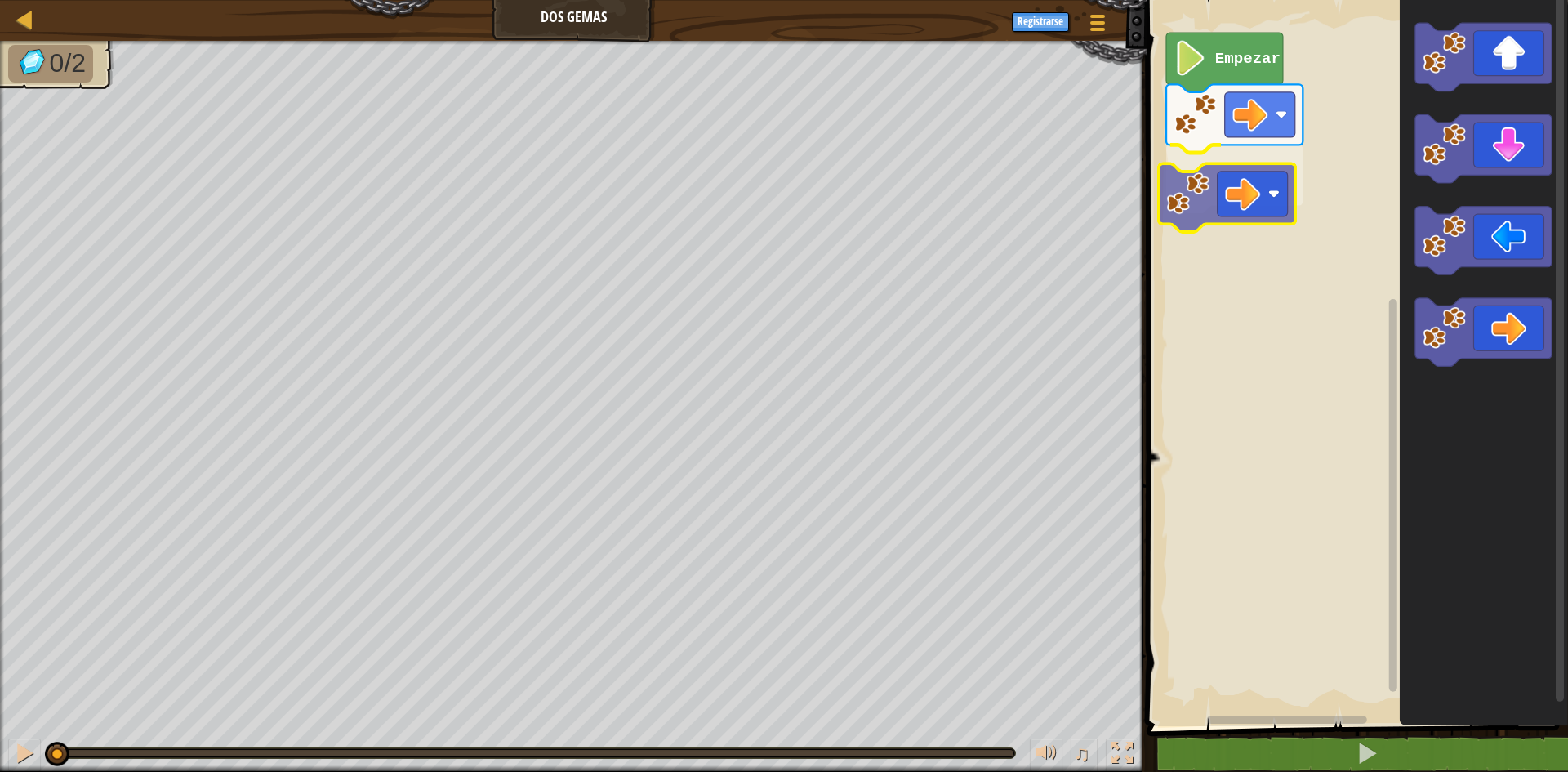
click at [1229, 209] on div "Empezar" at bounding box center [1355, 358] width 427 height 734
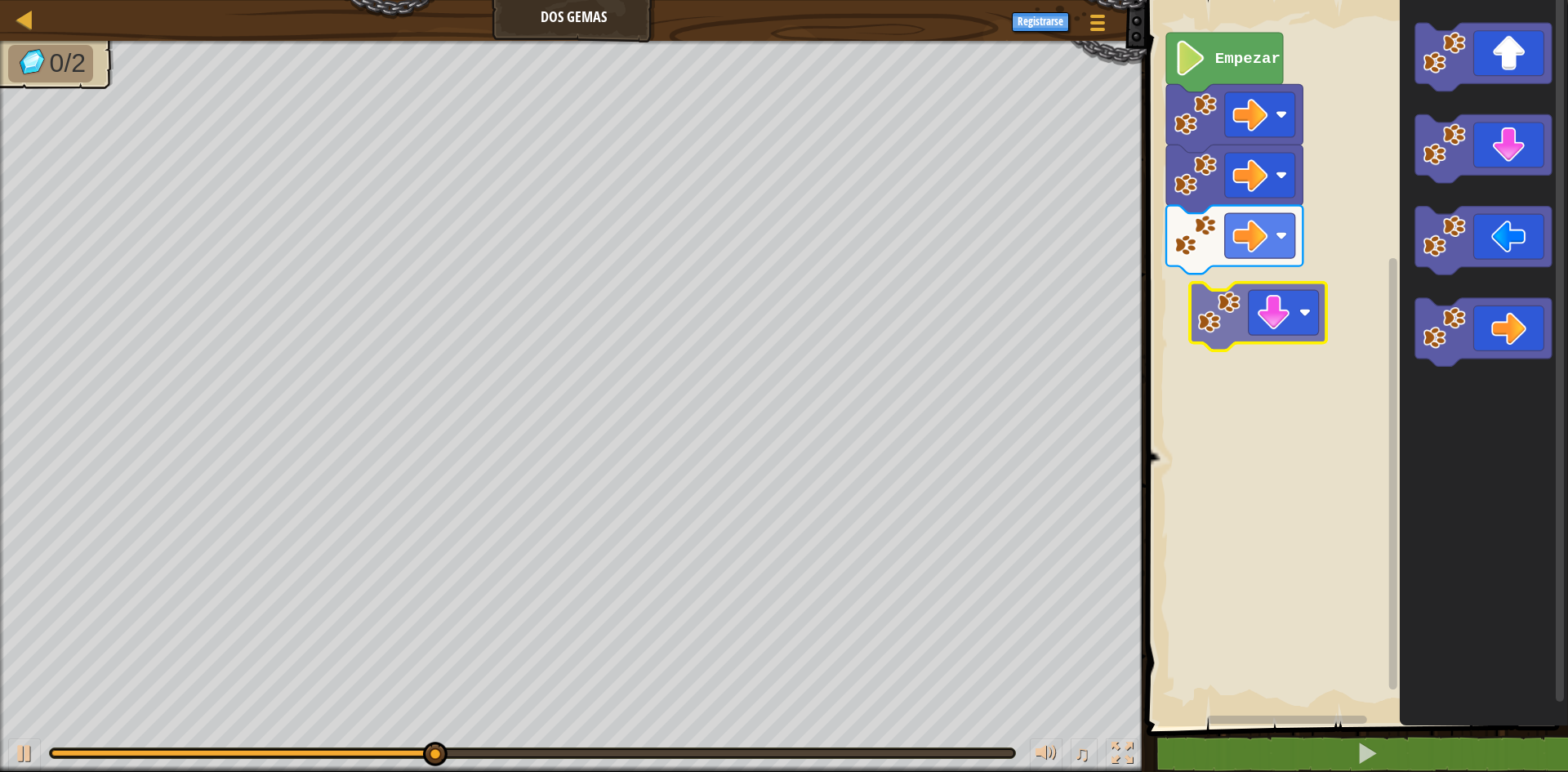
click at [1227, 333] on div "Empezar" at bounding box center [1355, 358] width 427 height 734
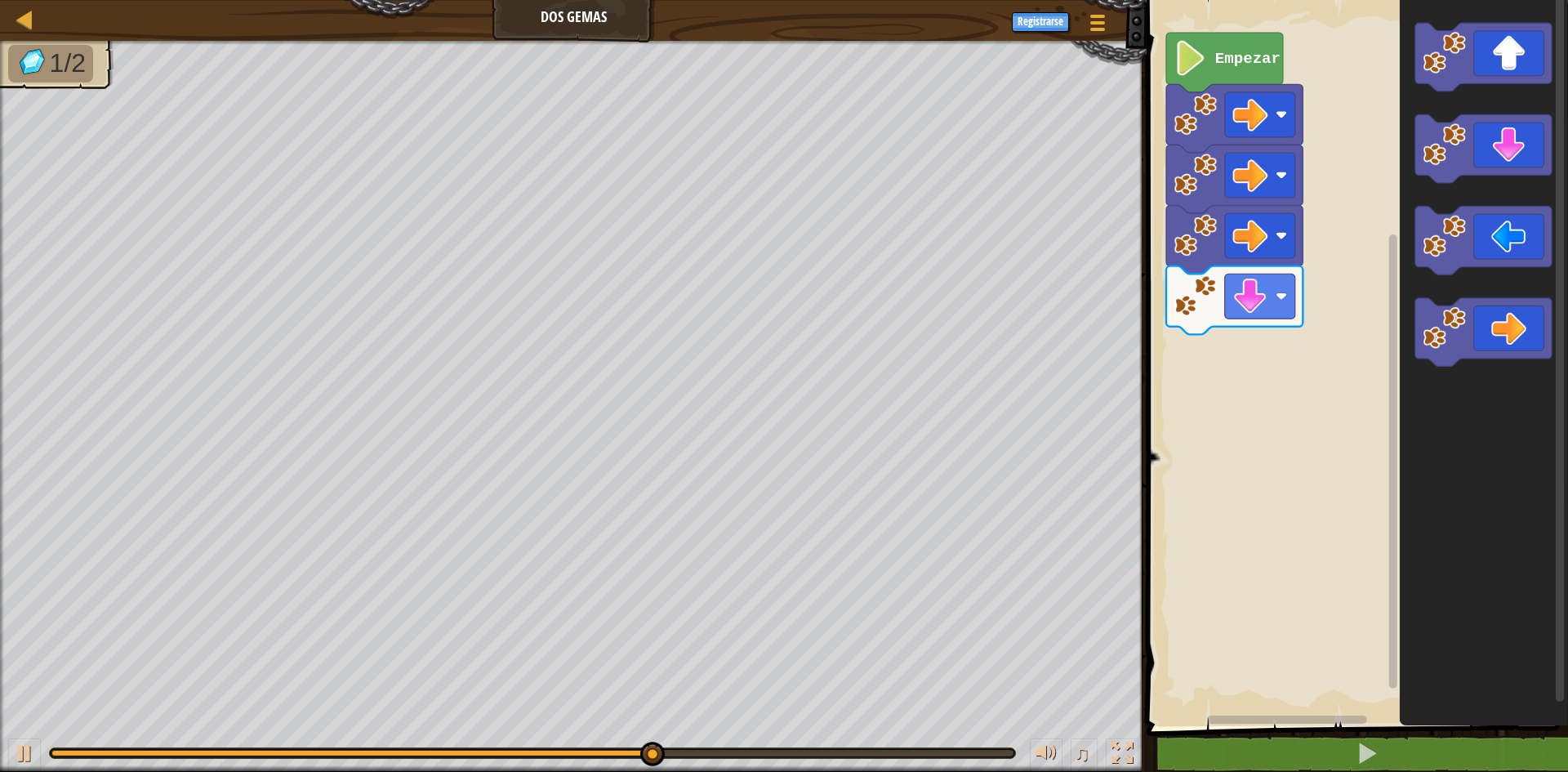
click at [1370, 260] on div "Empezar" at bounding box center [1355, 358] width 427 height 734
click at [1328, 200] on div "Empezar" at bounding box center [1355, 358] width 427 height 734
click at [1410, 135] on icon "Espacio de trabajo de Blockly" at bounding box center [1484, 358] width 169 height 734
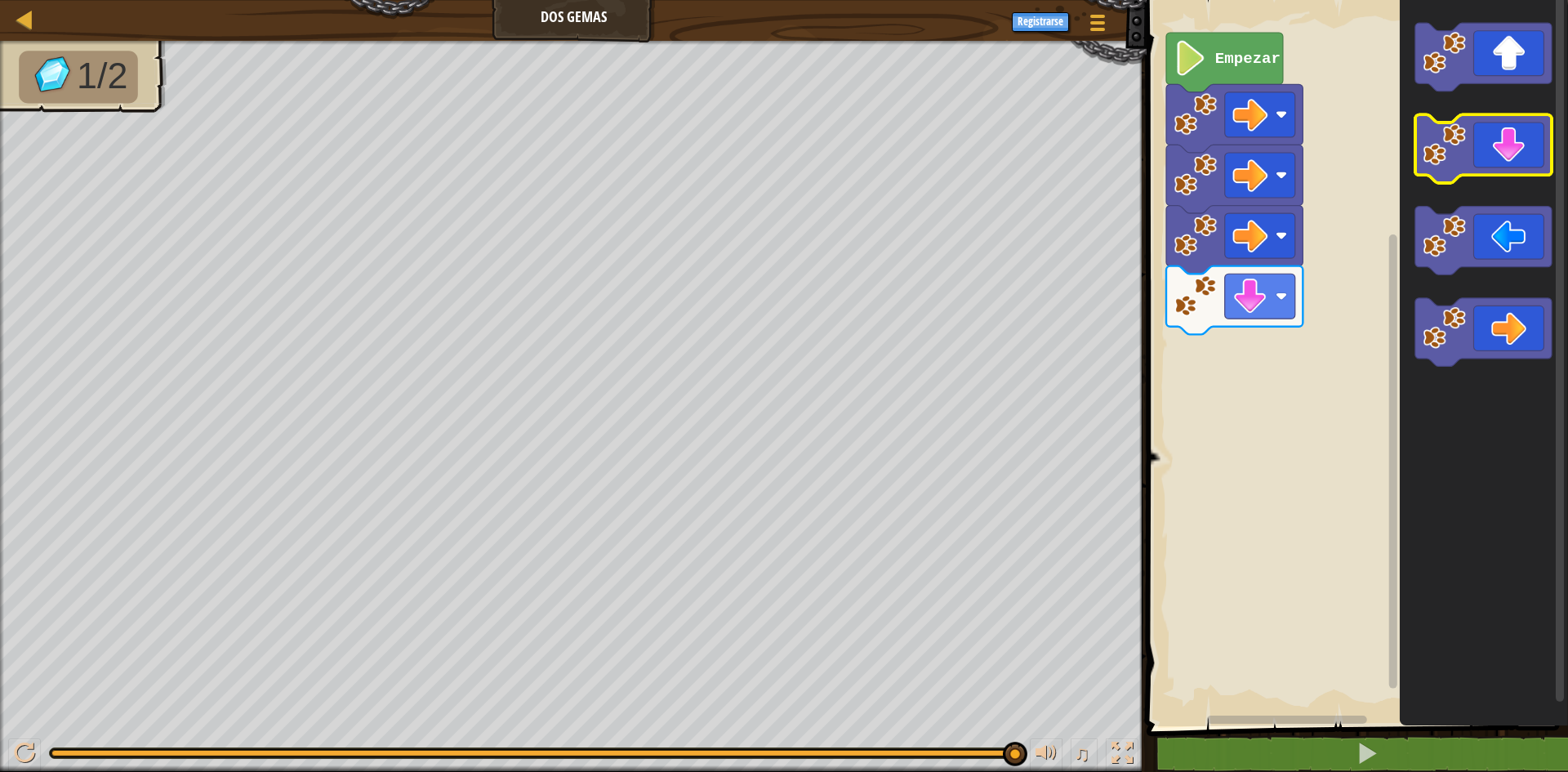
click at [1420, 81] on g "Espacio de trabajo de Blockly" at bounding box center [1484, 57] width 136 height 68
click at [1429, 90] on g "Espacio de trabajo de Blockly" at bounding box center [1484, 194] width 136 height 344
click at [1375, 270] on div "Empezar" at bounding box center [1355, 358] width 427 height 734
click at [1457, 91] on icon "Espacio de trabajo de Blockly" at bounding box center [1484, 358] width 169 height 734
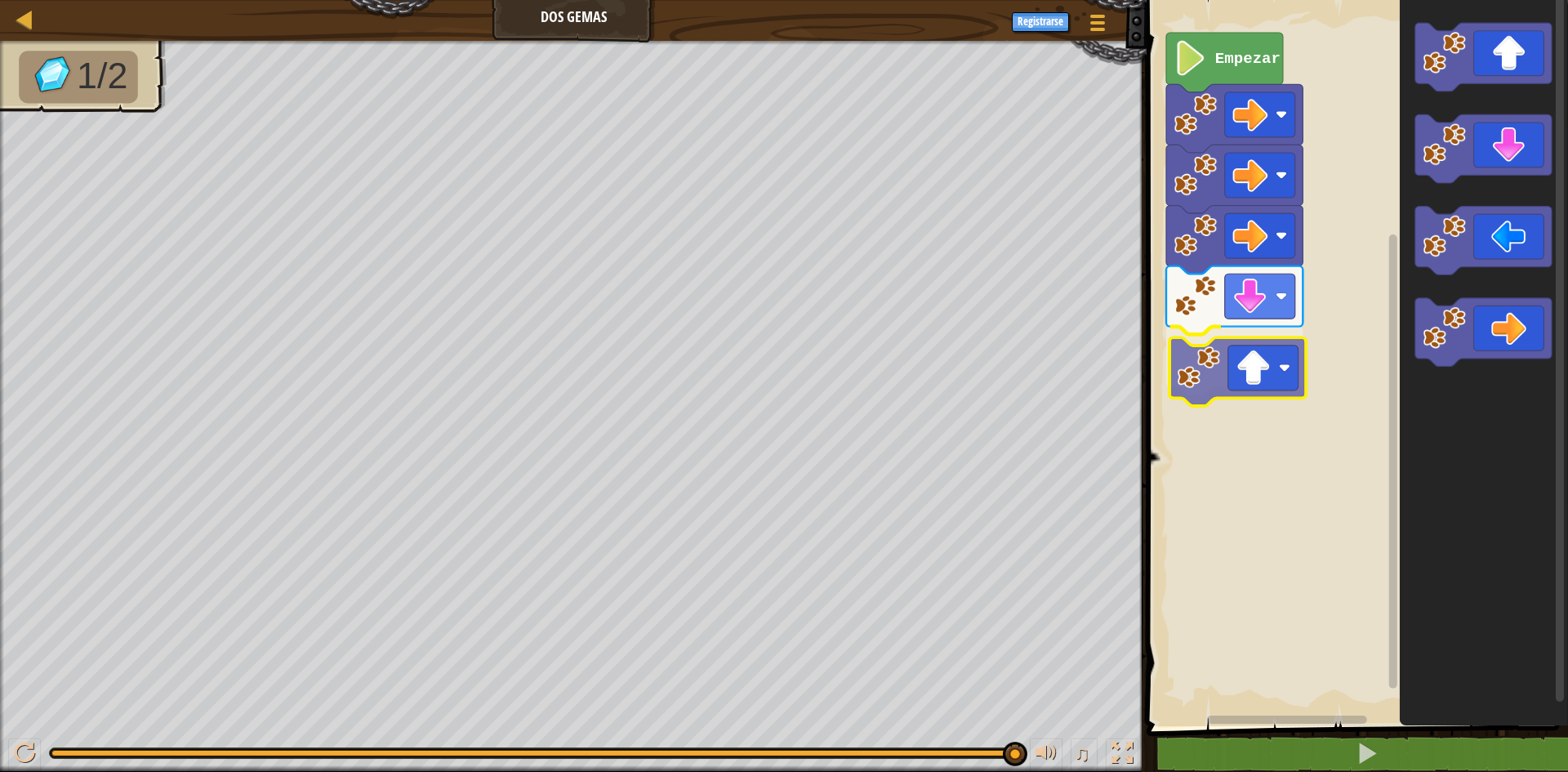
click at [1267, 371] on div "Empezar" at bounding box center [1355, 358] width 427 height 734
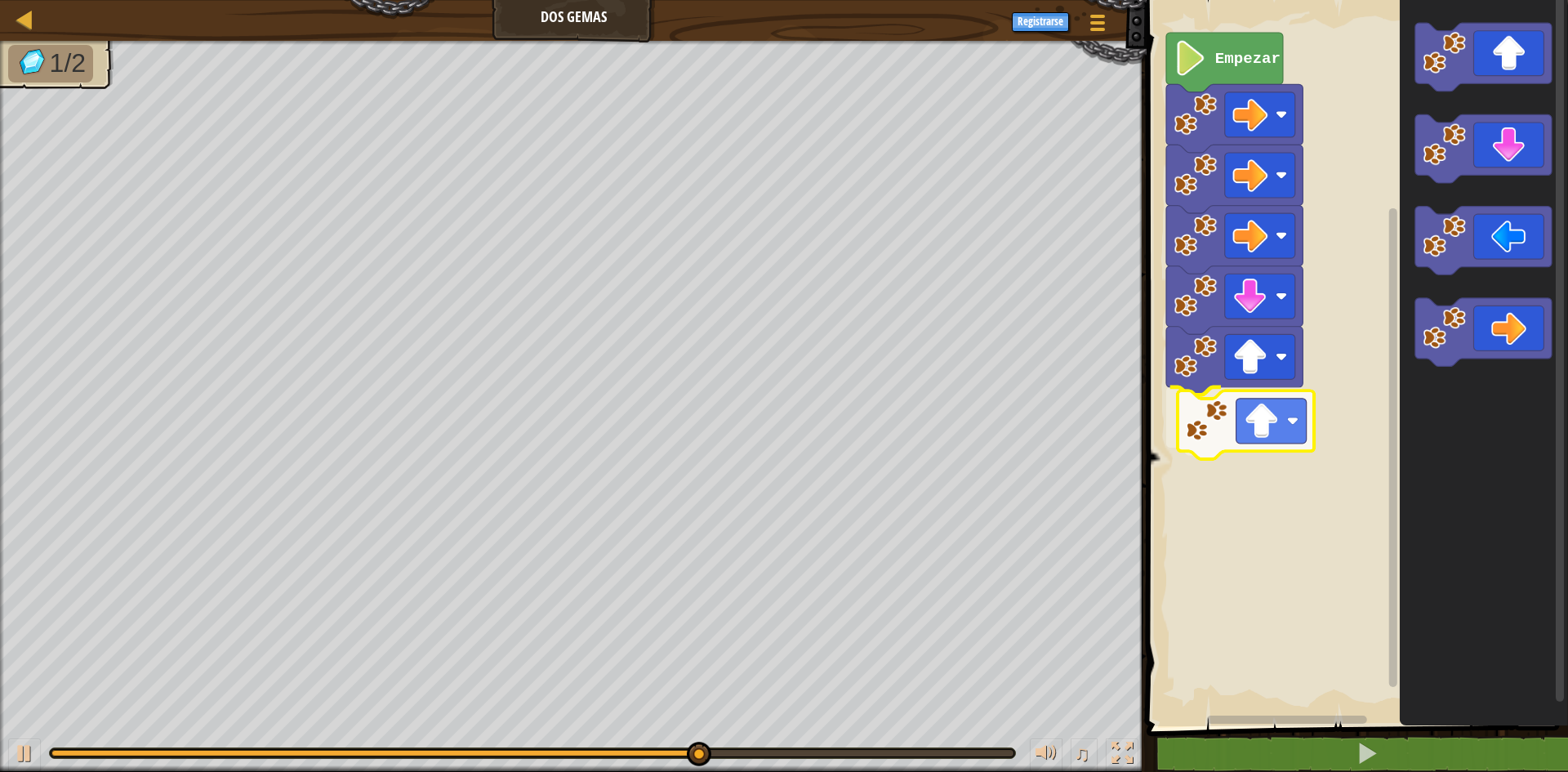
click at [1225, 443] on div "Empezar" at bounding box center [1355, 358] width 427 height 734
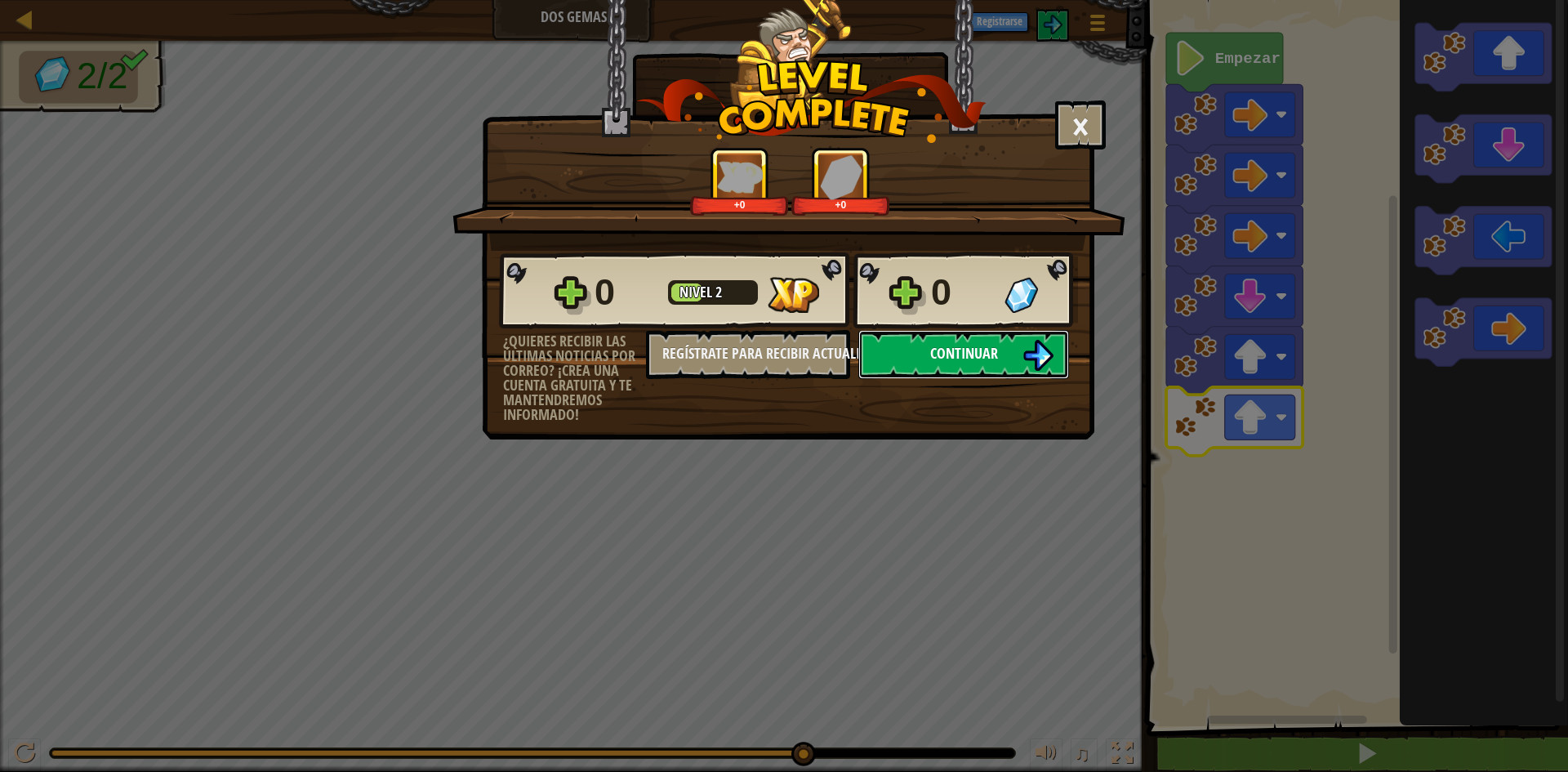
drag, startPoint x: 900, startPoint y: 346, endPoint x: 888, endPoint y: 341, distance: 13.0
click at [888, 341] on button "Continuar" at bounding box center [964, 354] width 211 height 49
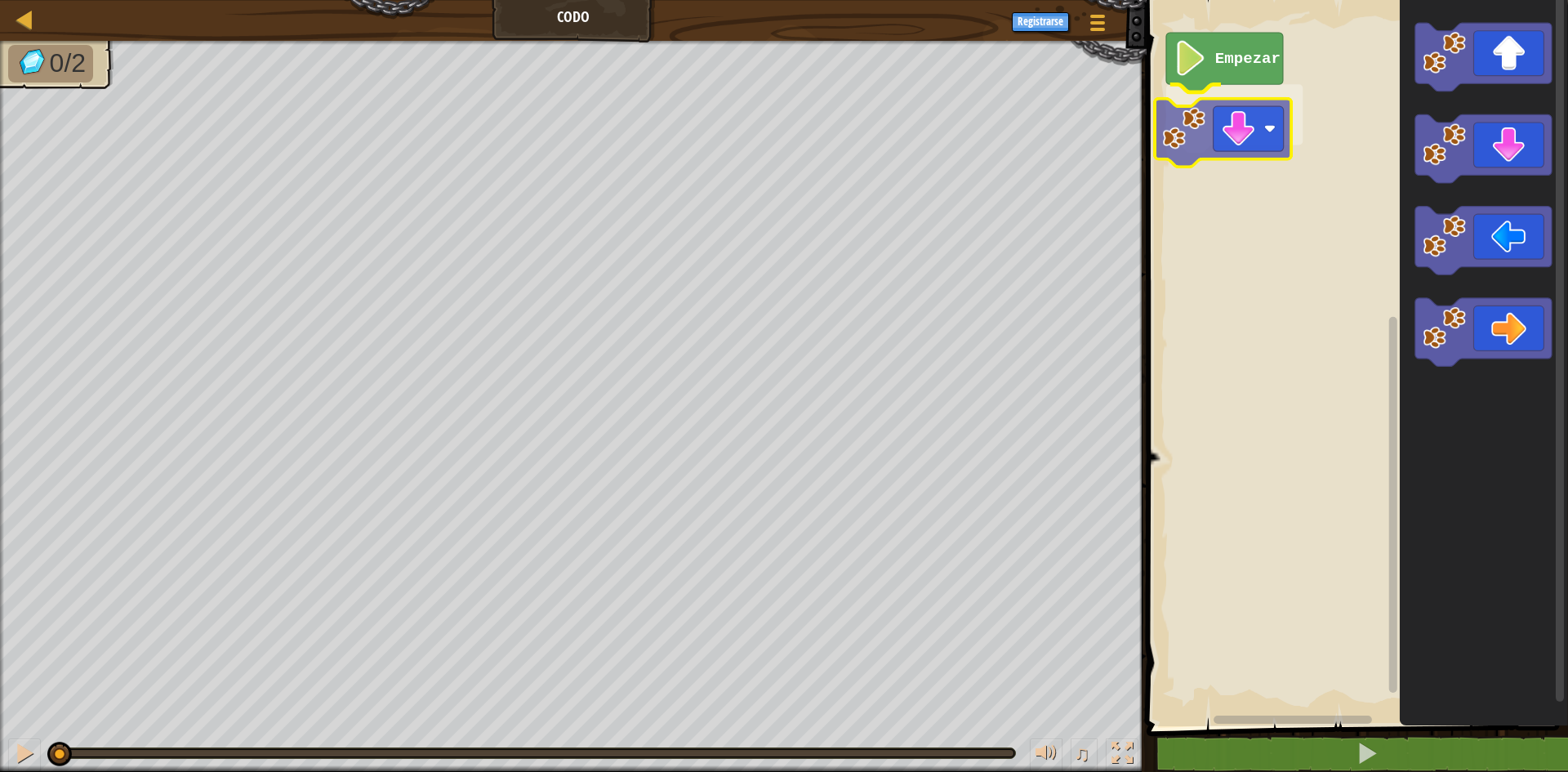
click at [1214, 143] on div "Empezar" at bounding box center [1355, 358] width 427 height 734
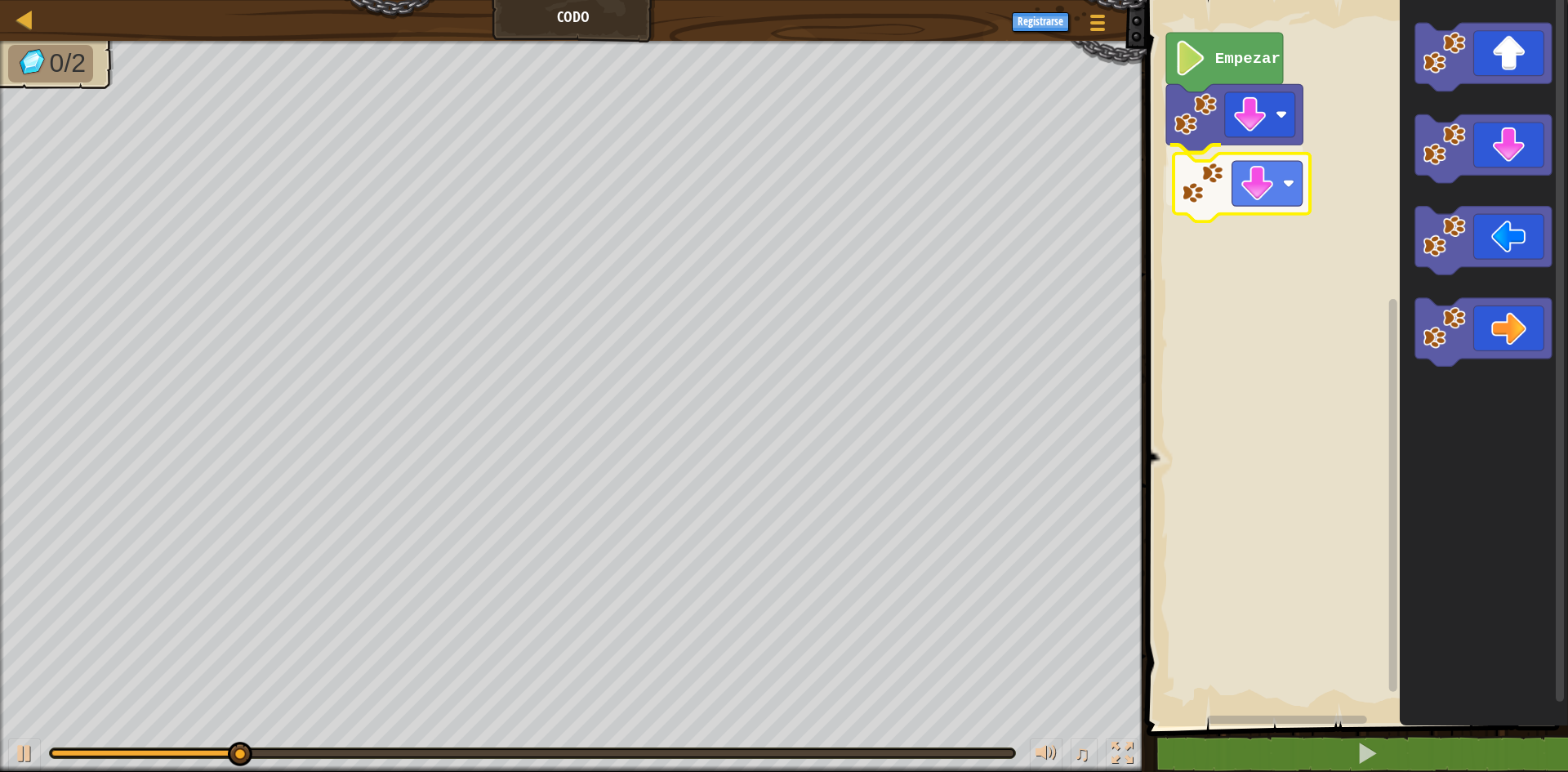
click at [1195, 188] on div "Empezar" at bounding box center [1355, 358] width 427 height 734
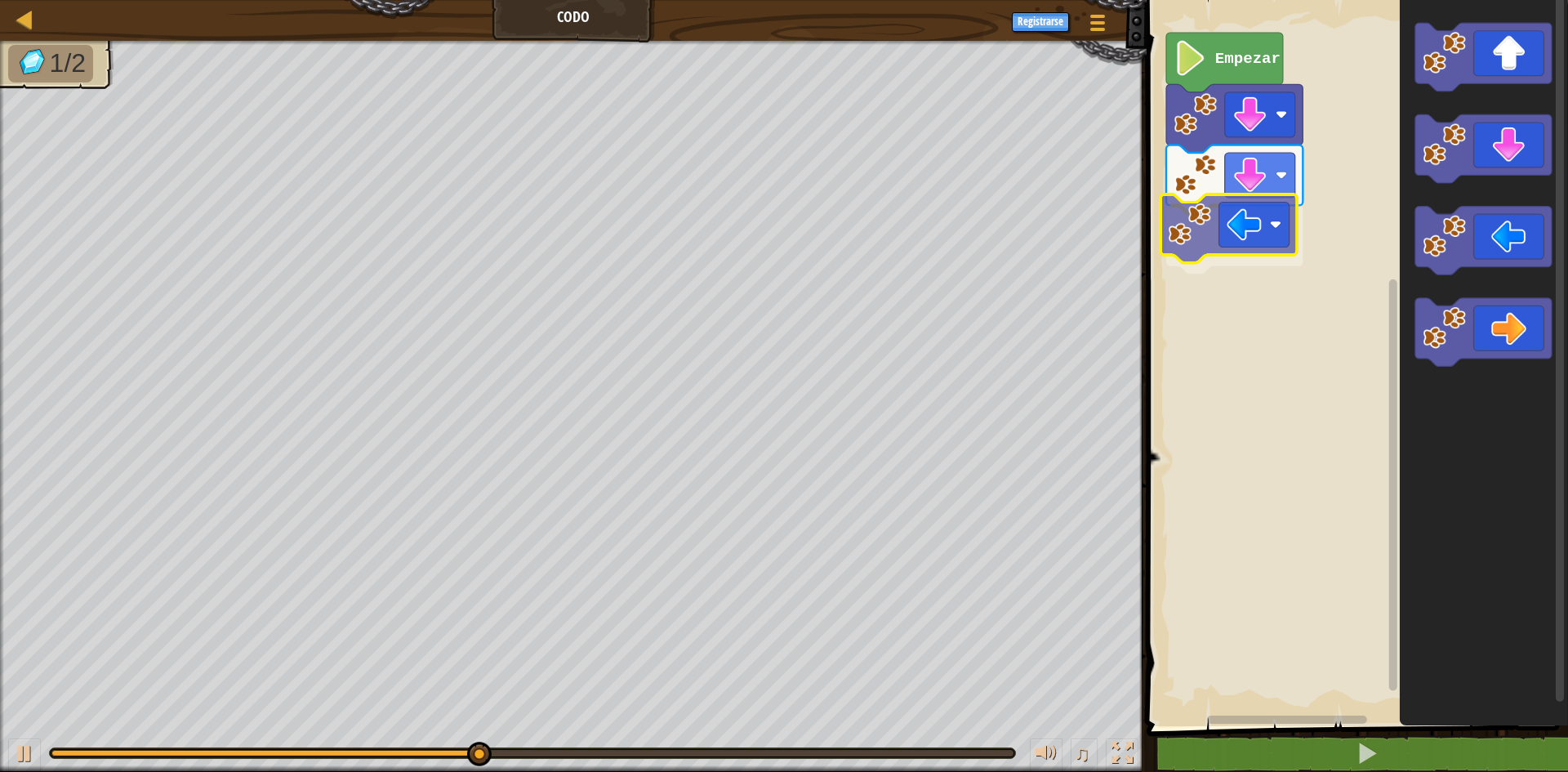
click at [1223, 251] on div "Empezar" at bounding box center [1355, 358] width 427 height 734
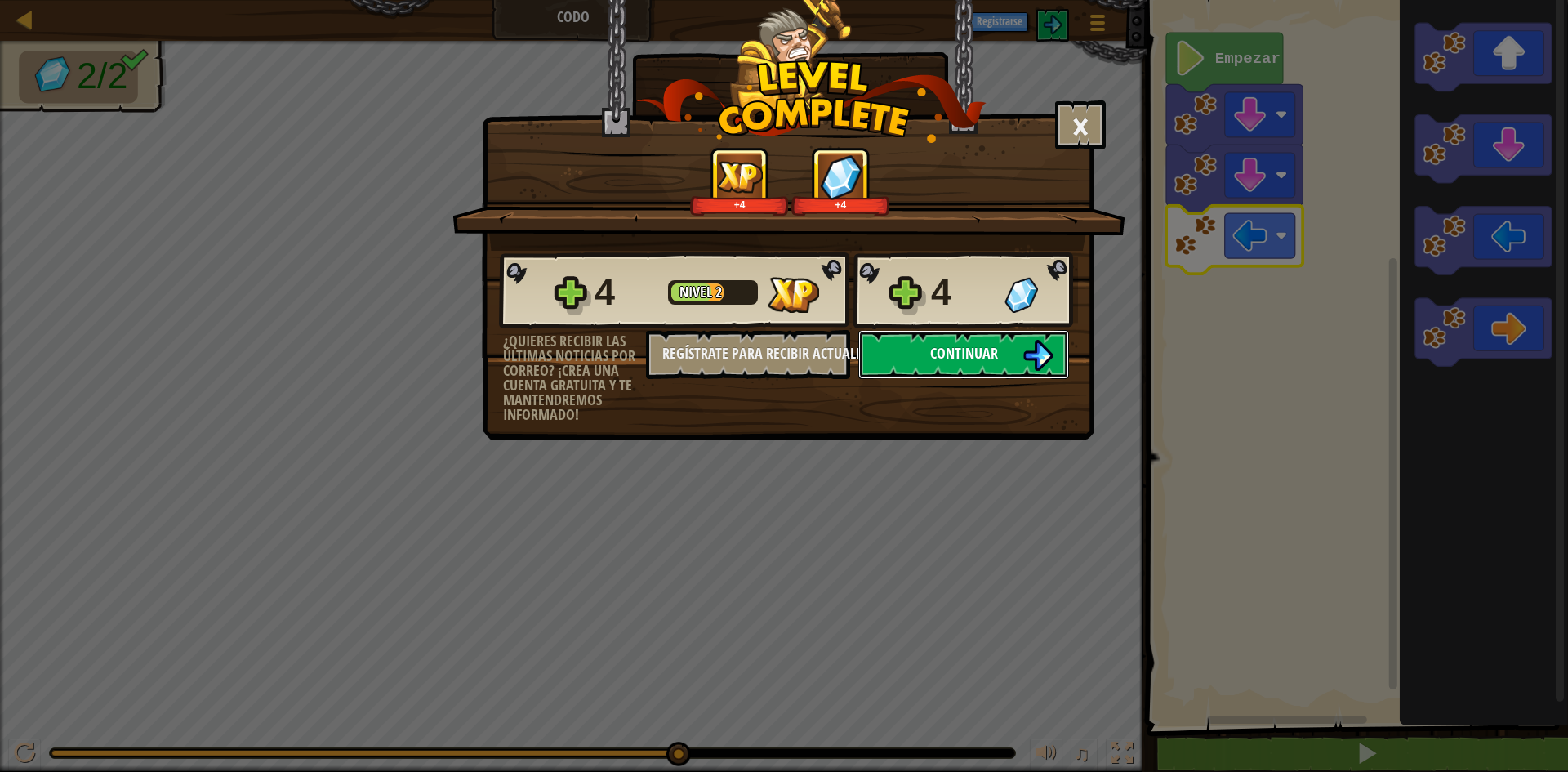
click at [928, 352] on button "Continuar" at bounding box center [964, 354] width 211 height 49
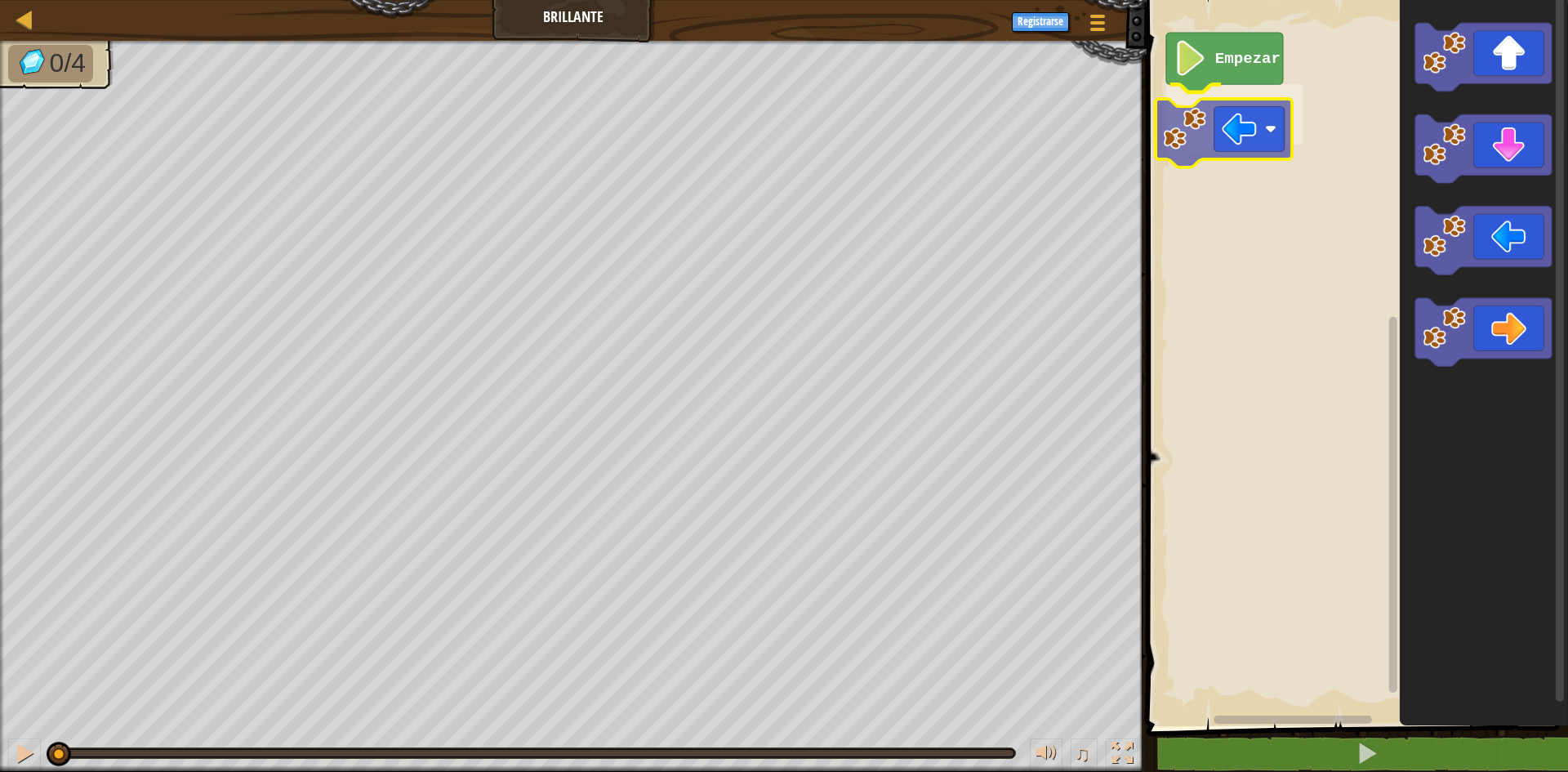
click at [1229, 142] on div "Empezar" at bounding box center [1355, 358] width 427 height 734
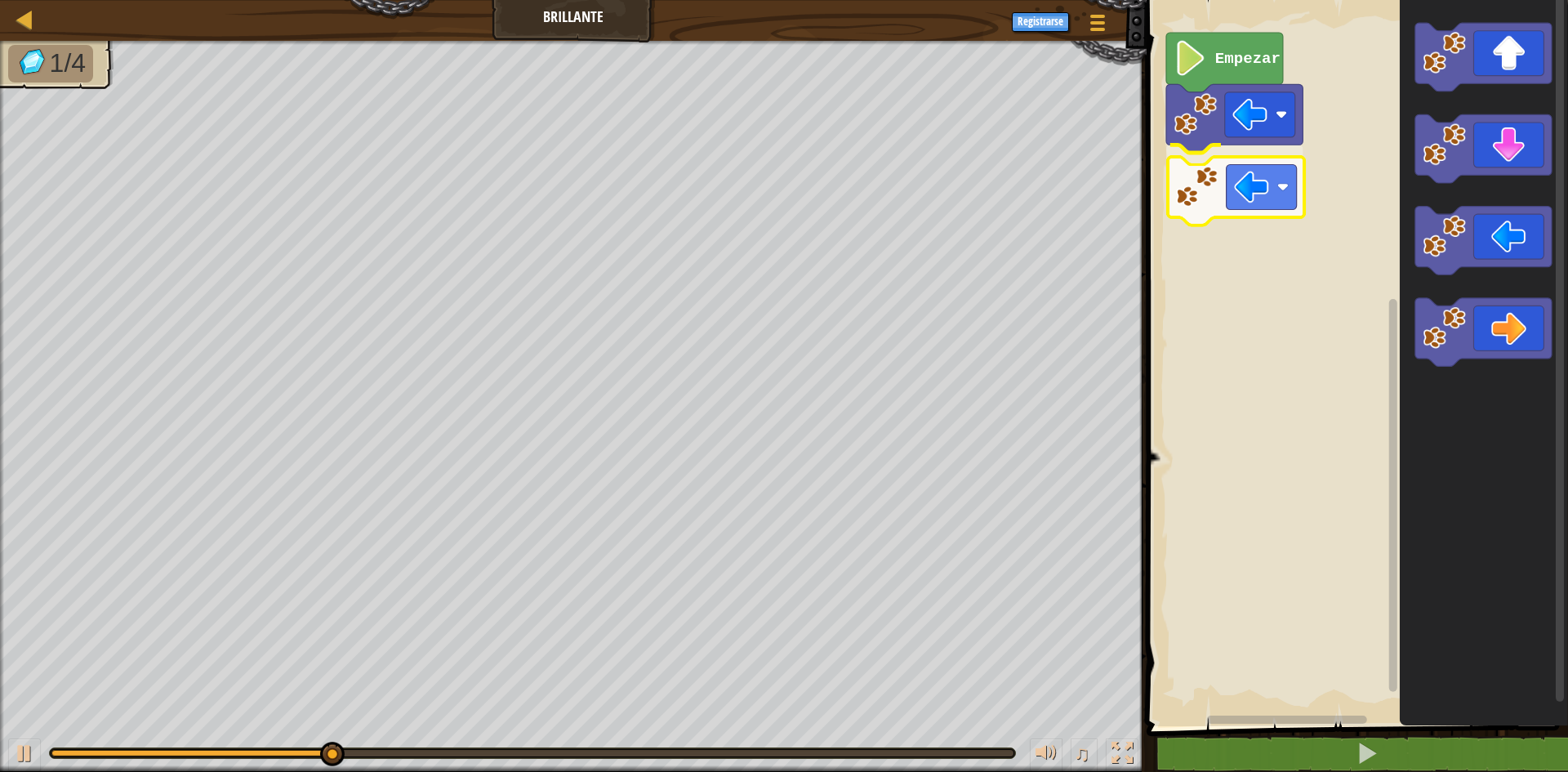
click at [1273, 200] on div "Empezar" at bounding box center [1355, 358] width 427 height 734
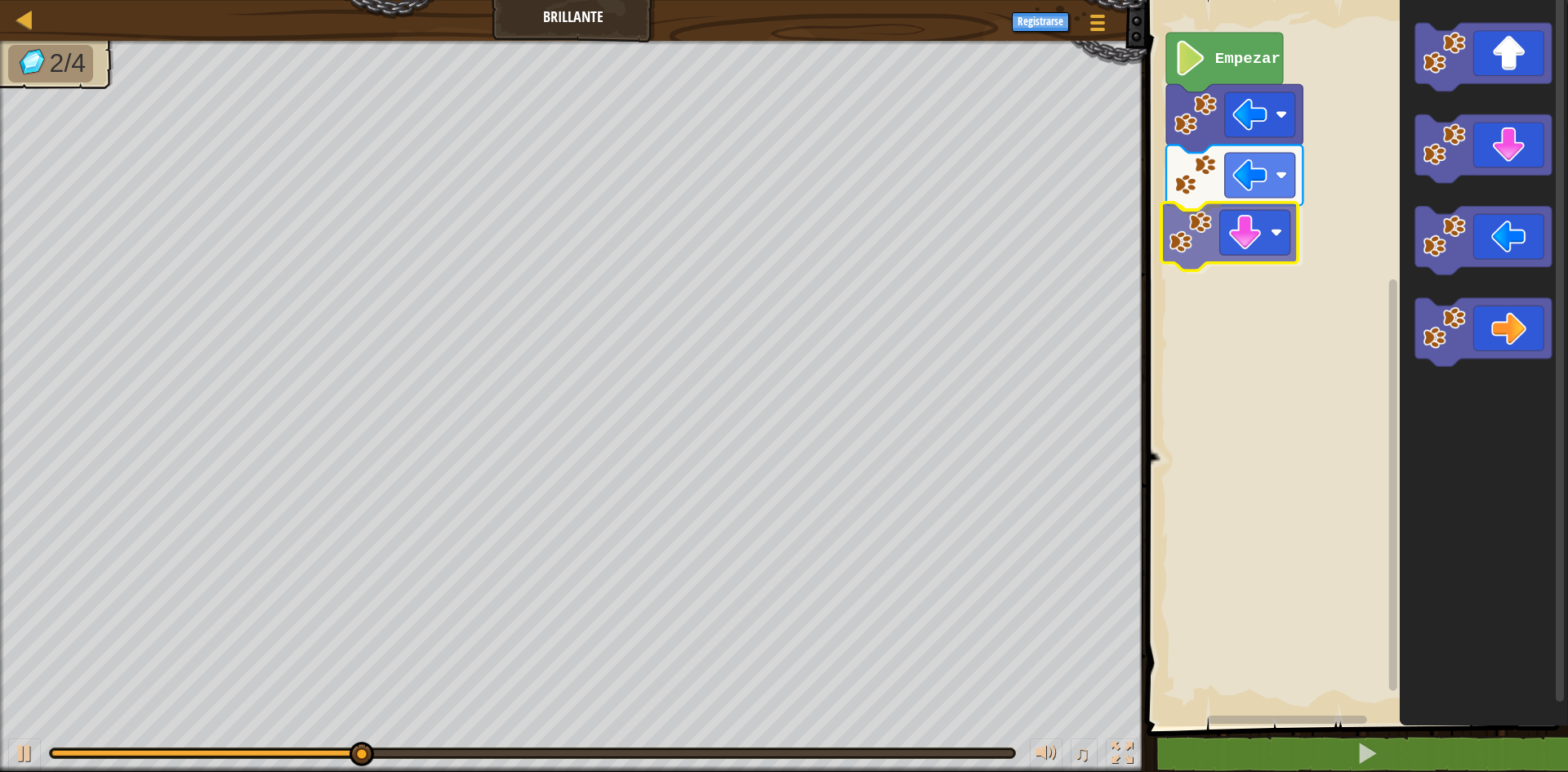
click at [1204, 243] on div "Empezar" at bounding box center [1355, 358] width 427 height 734
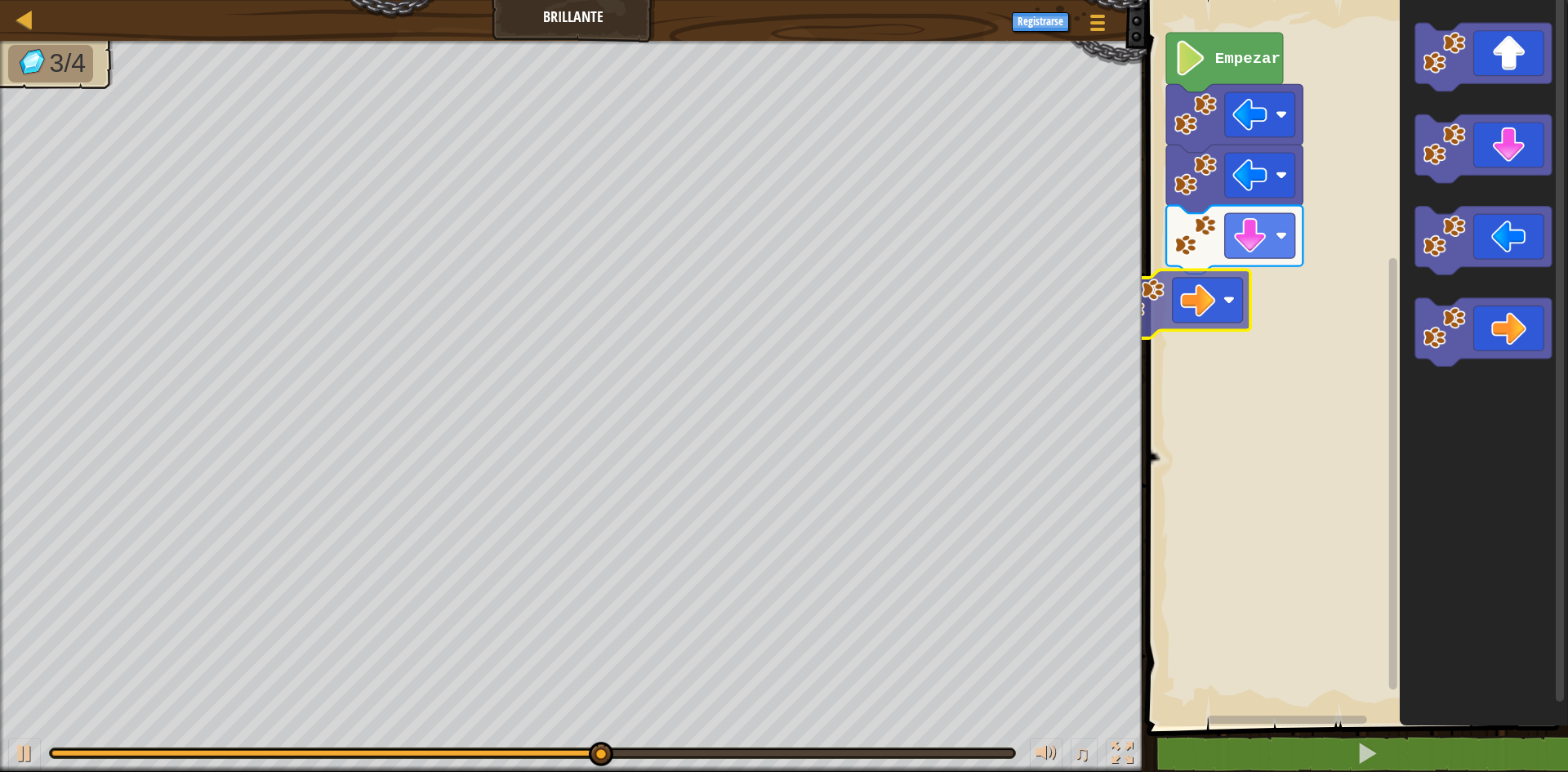
click at [1206, 304] on div "Empezar" at bounding box center [1355, 358] width 427 height 734
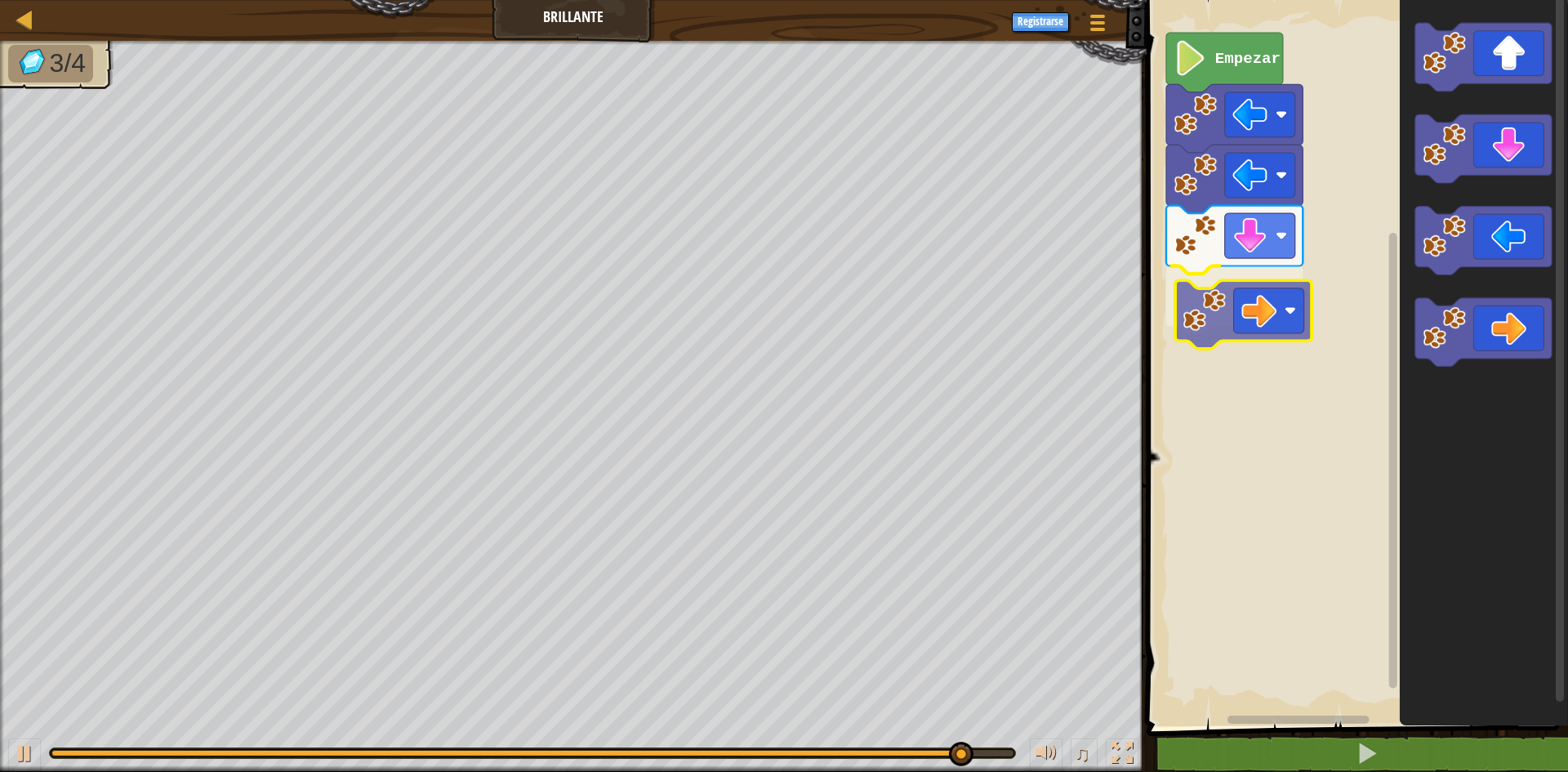
click at [1205, 306] on div "Empezar" at bounding box center [1355, 358] width 427 height 734
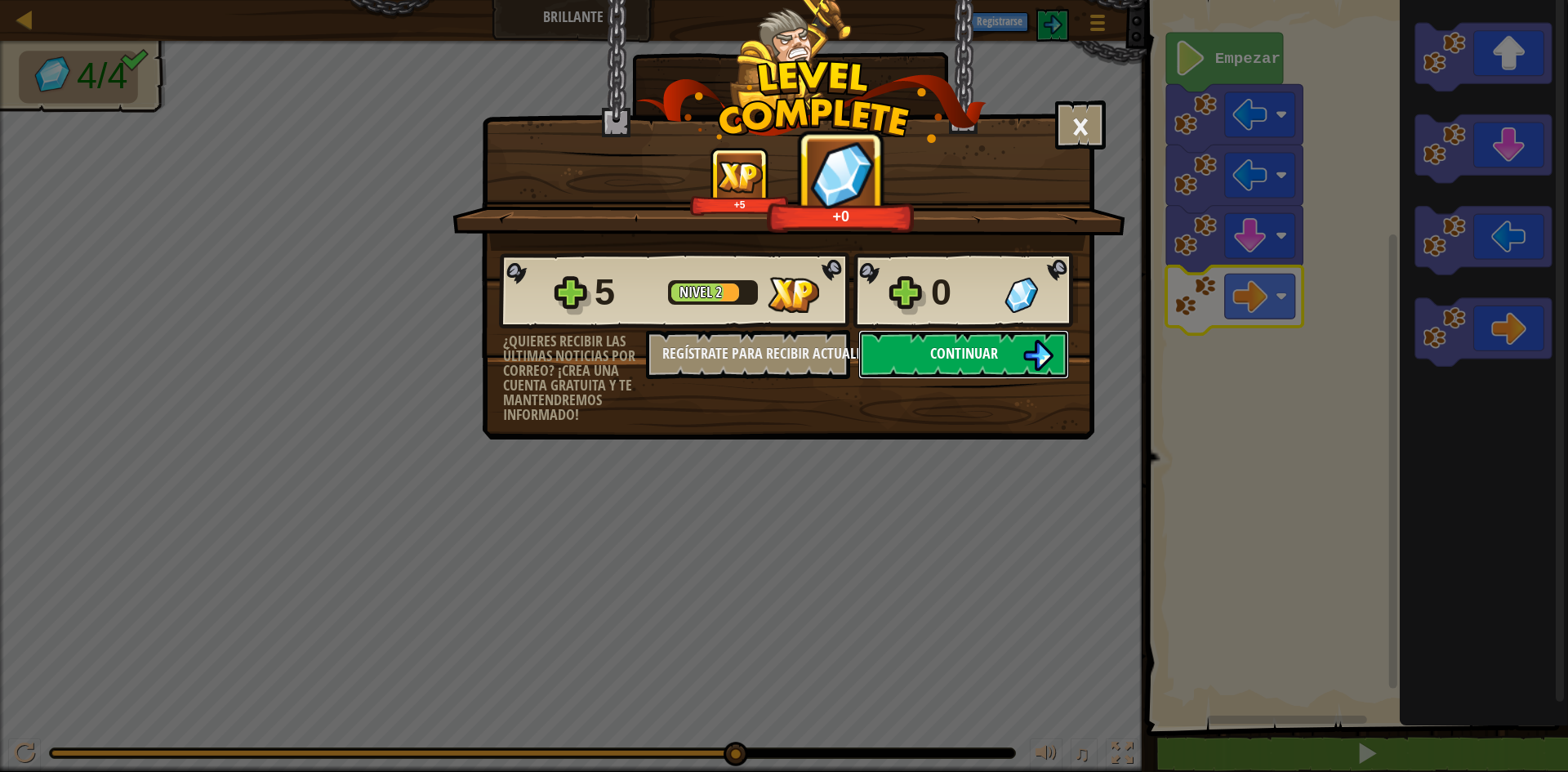
click at [905, 350] on button "Continuar" at bounding box center [964, 354] width 211 height 49
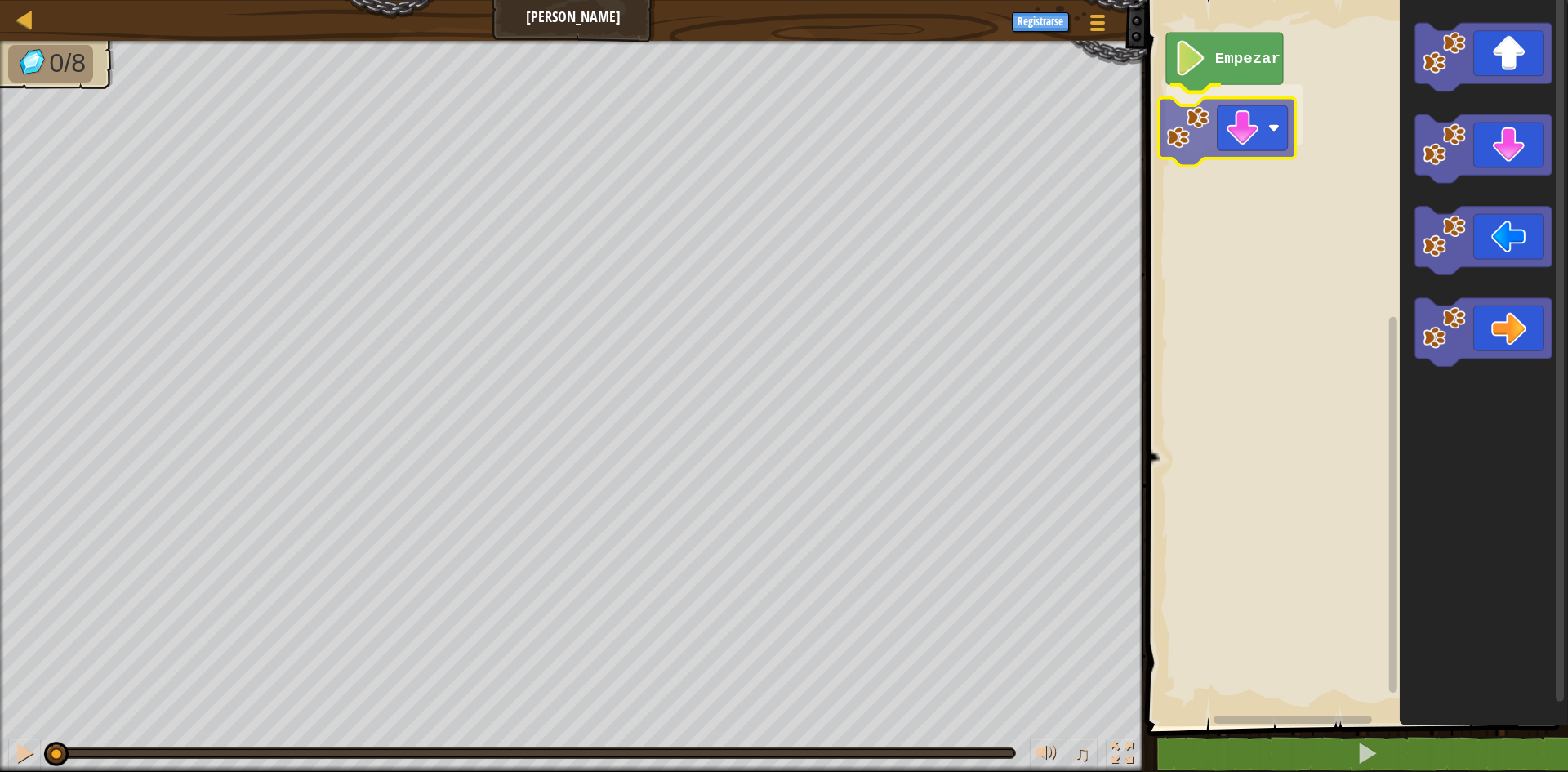
click at [1237, 115] on div "Empezar" at bounding box center [1355, 358] width 427 height 734
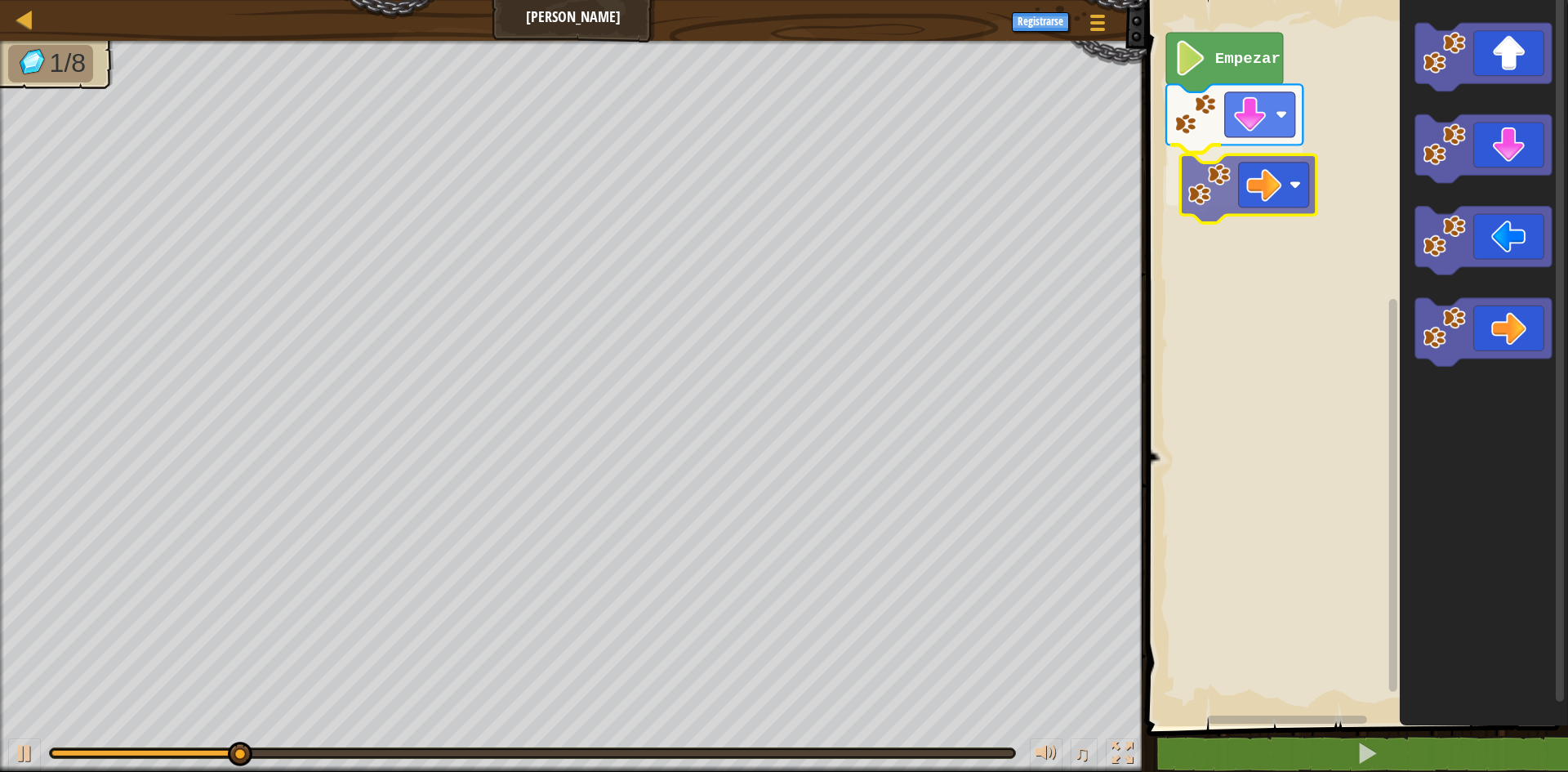
click at [1256, 178] on div "Empezar" at bounding box center [1355, 358] width 427 height 734
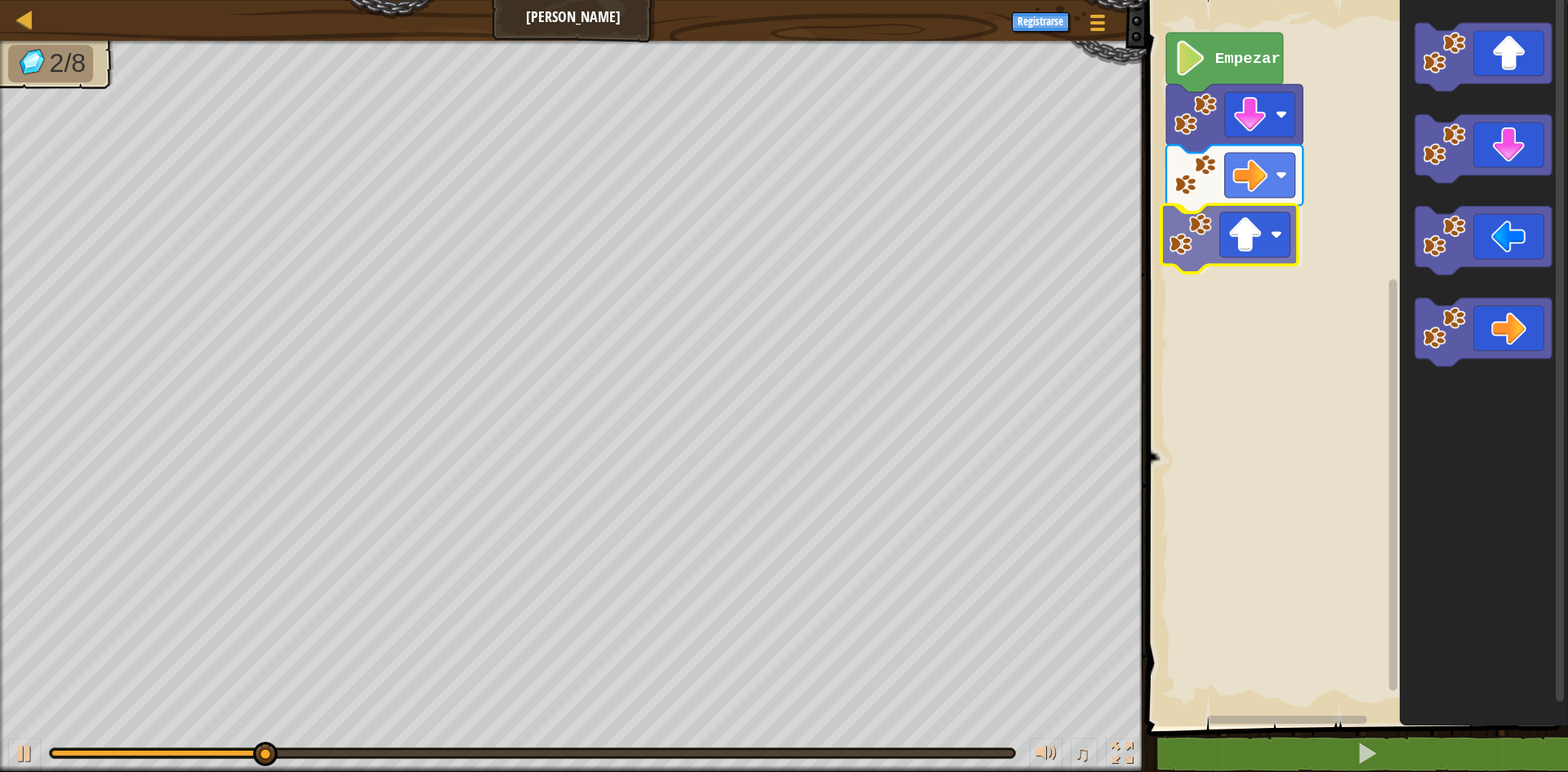
click at [1224, 269] on div "Empezar" at bounding box center [1355, 358] width 427 height 734
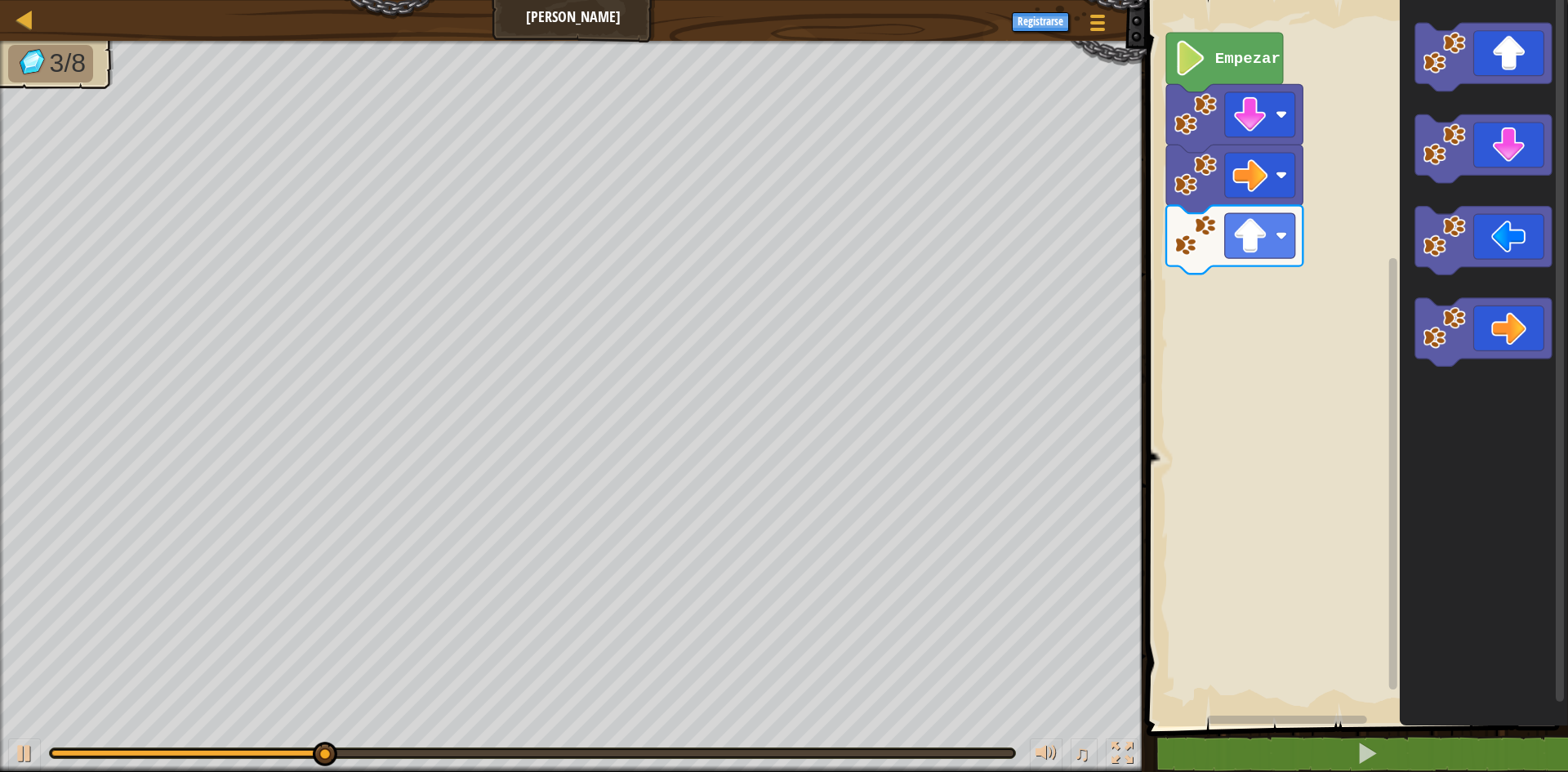
click at [1301, 123] on div "Empezar" at bounding box center [1355, 358] width 427 height 734
click at [1386, 133] on div "Empezar" at bounding box center [1355, 358] width 427 height 734
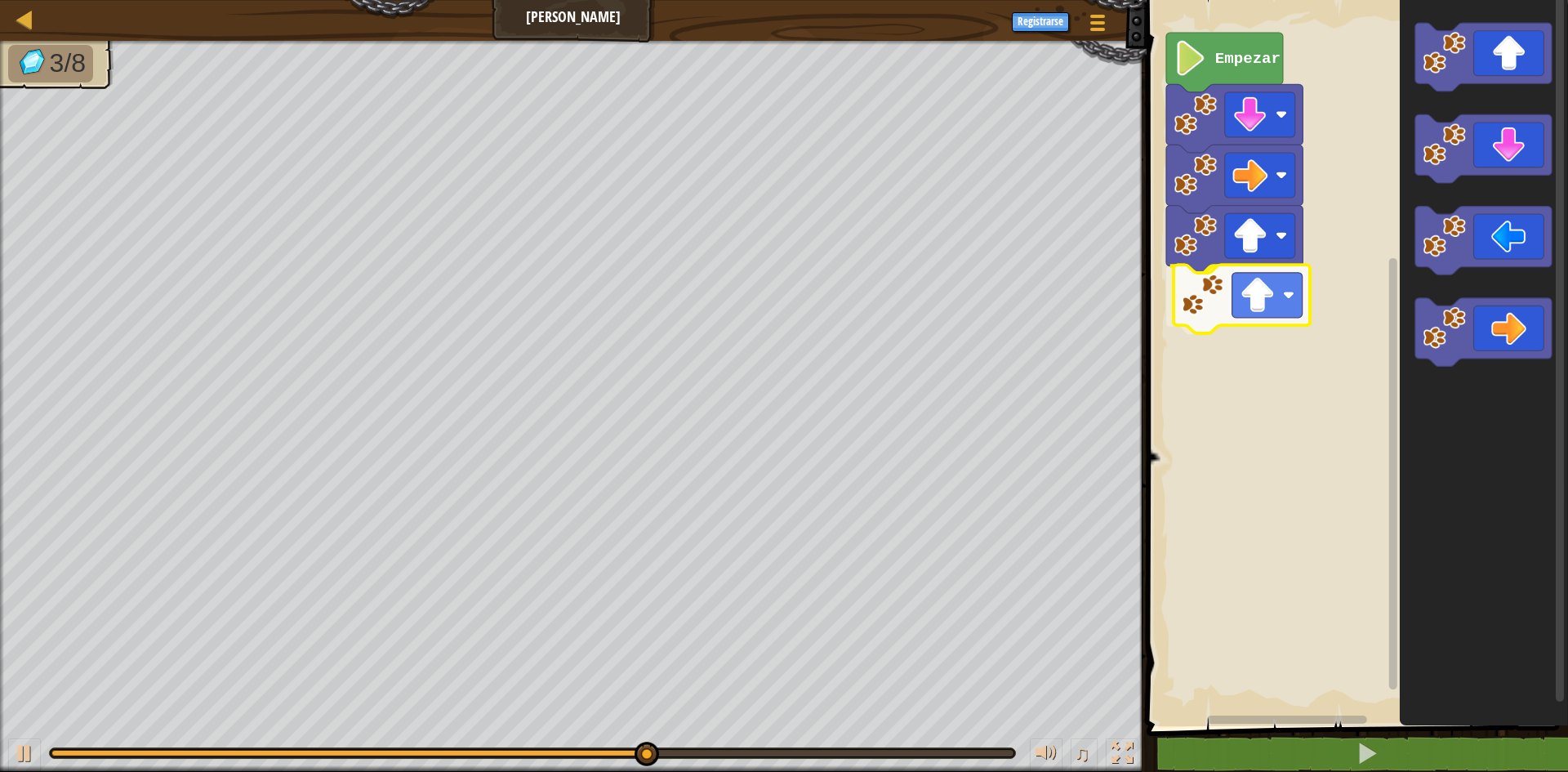
click at [1220, 298] on div "Empezar" at bounding box center [1355, 358] width 427 height 734
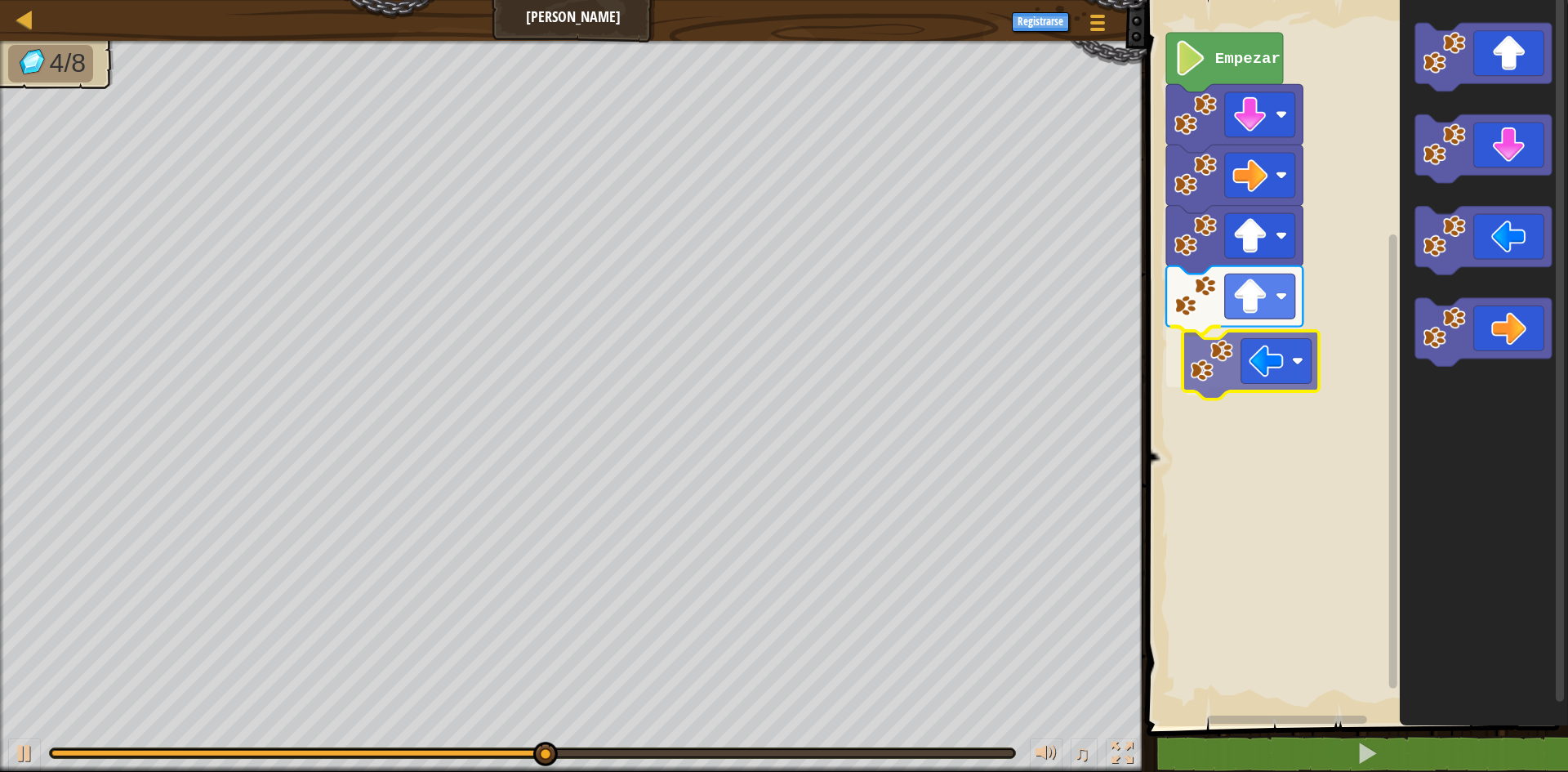
click at [1289, 357] on div "Empezar" at bounding box center [1355, 358] width 427 height 734
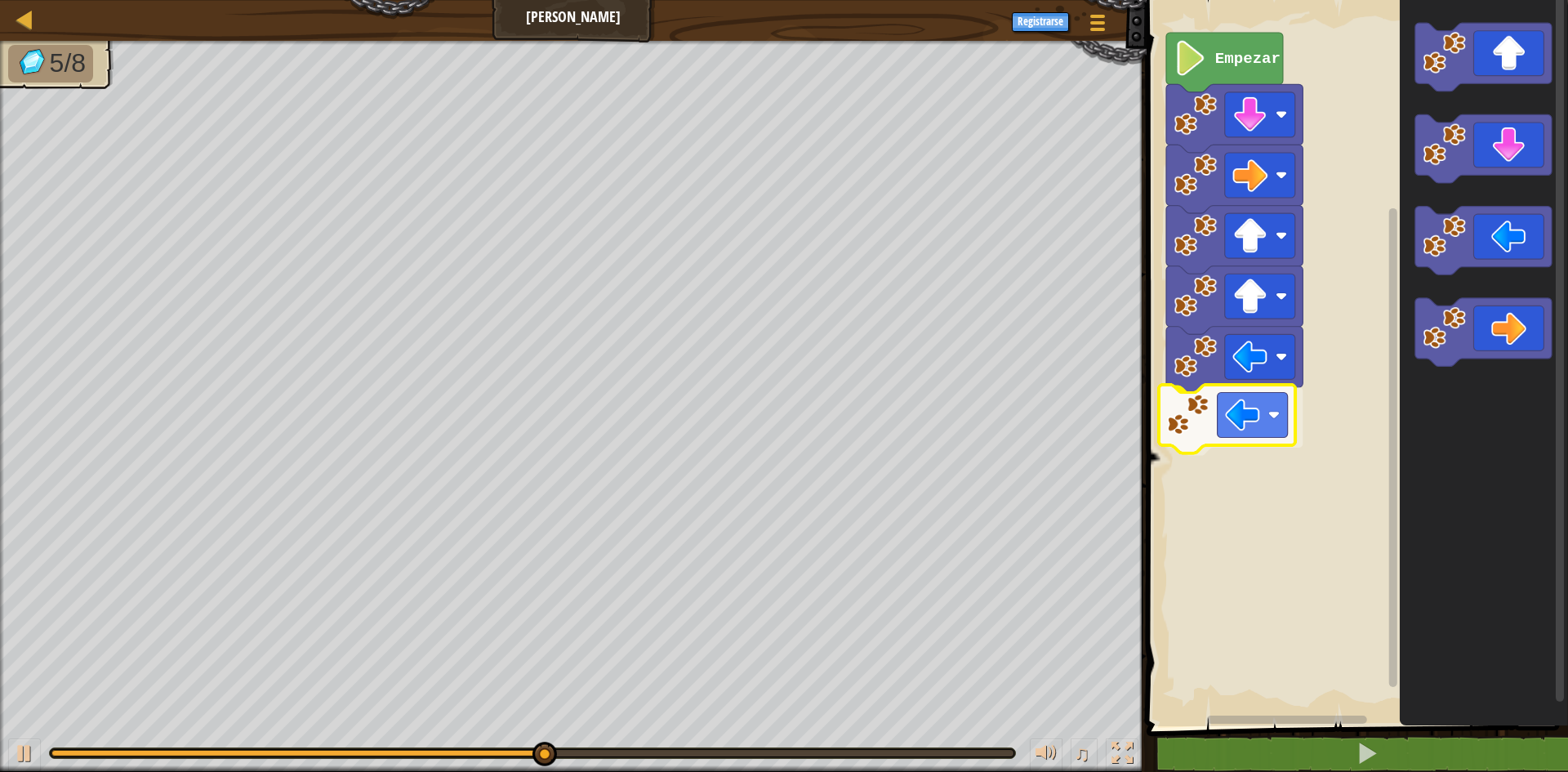
click at [1266, 443] on div "Empezar" at bounding box center [1355, 358] width 427 height 734
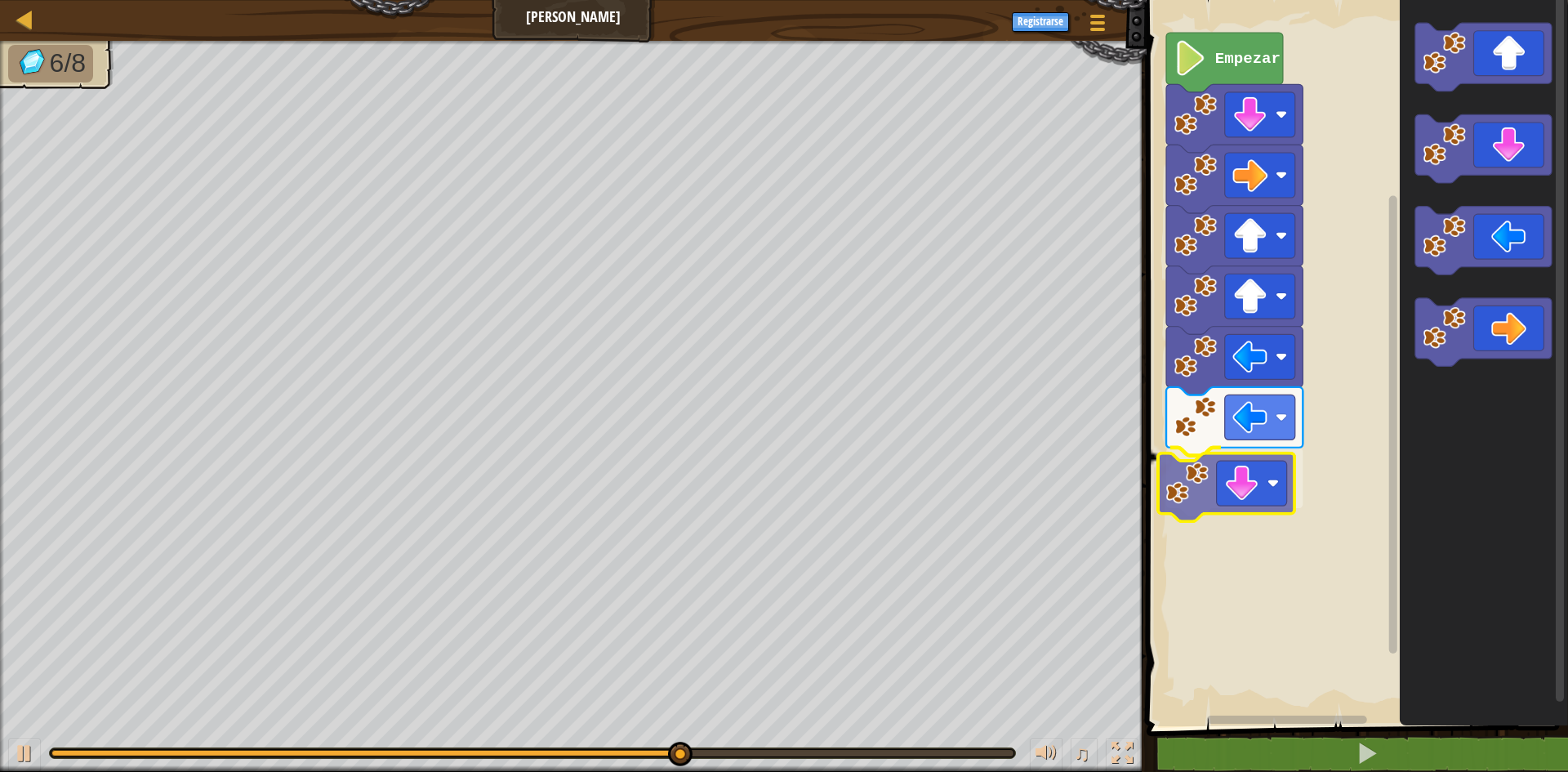
click at [1224, 497] on div "Empezar" at bounding box center [1355, 358] width 427 height 734
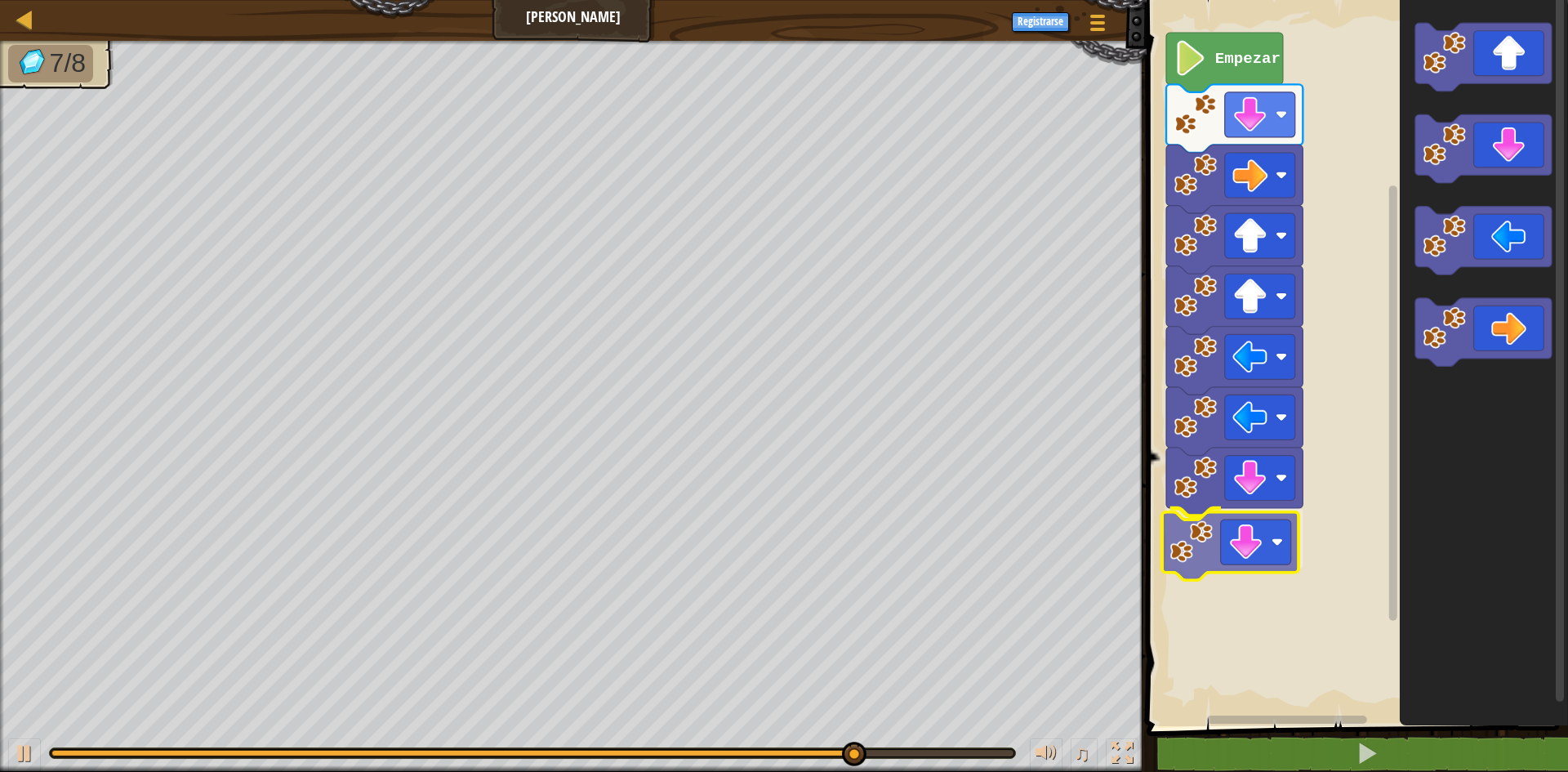
click at [1199, 529] on div "Empezar" at bounding box center [1355, 358] width 427 height 734
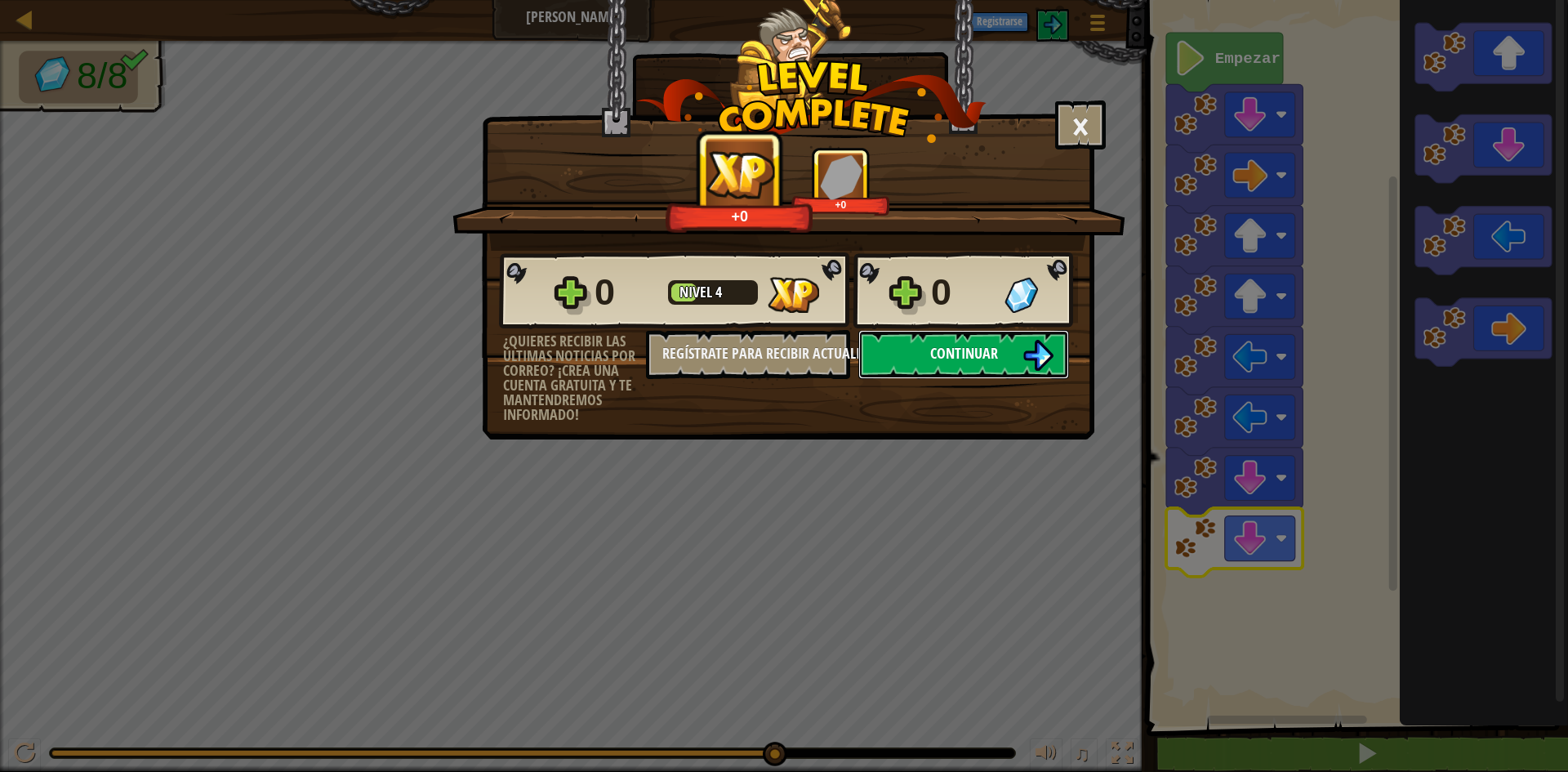
click at [931, 367] on button "Continuar" at bounding box center [964, 354] width 211 height 49
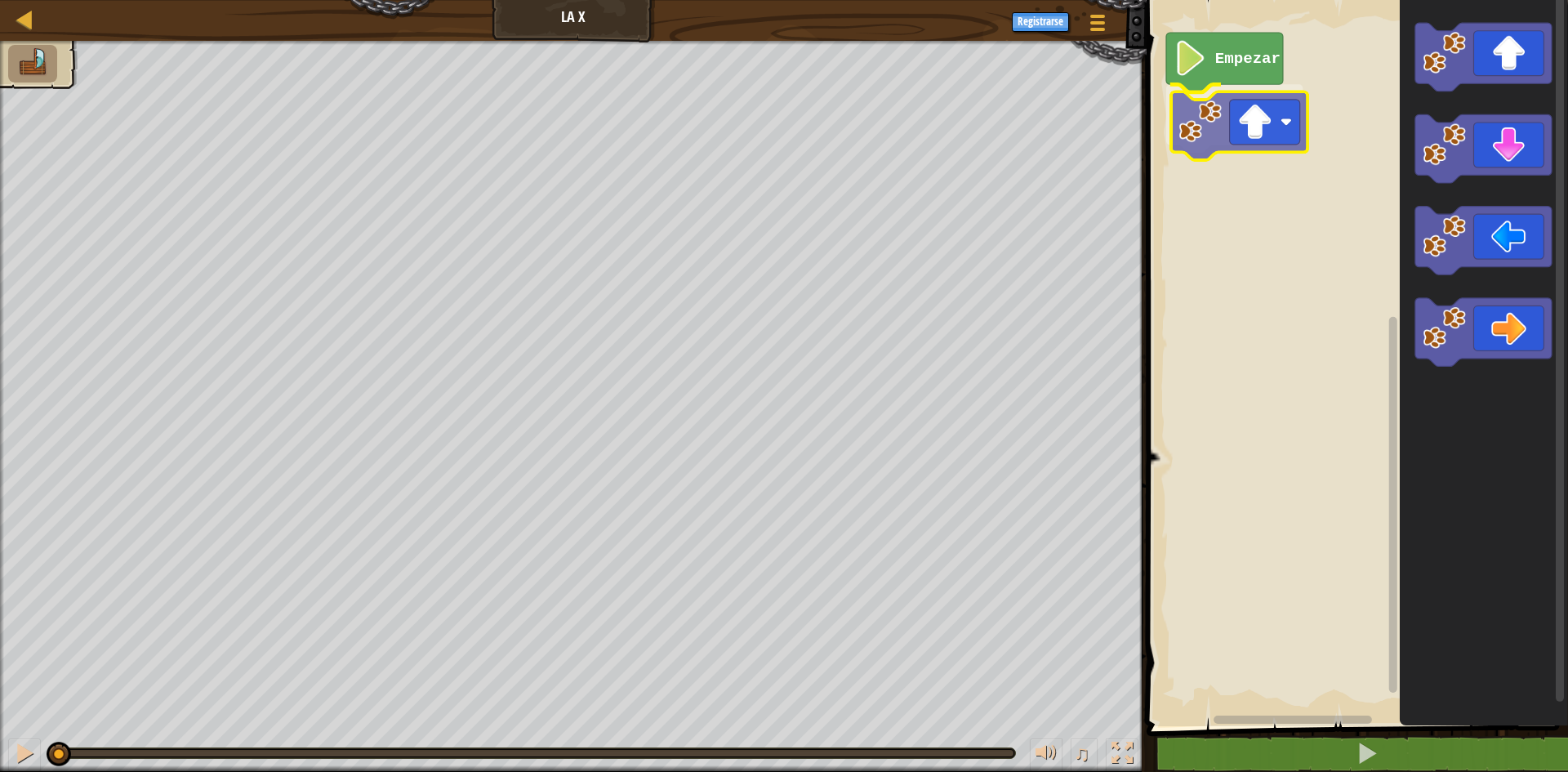
click at [1274, 130] on div "Empezar" at bounding box center [1355, 358] width 427 height 734
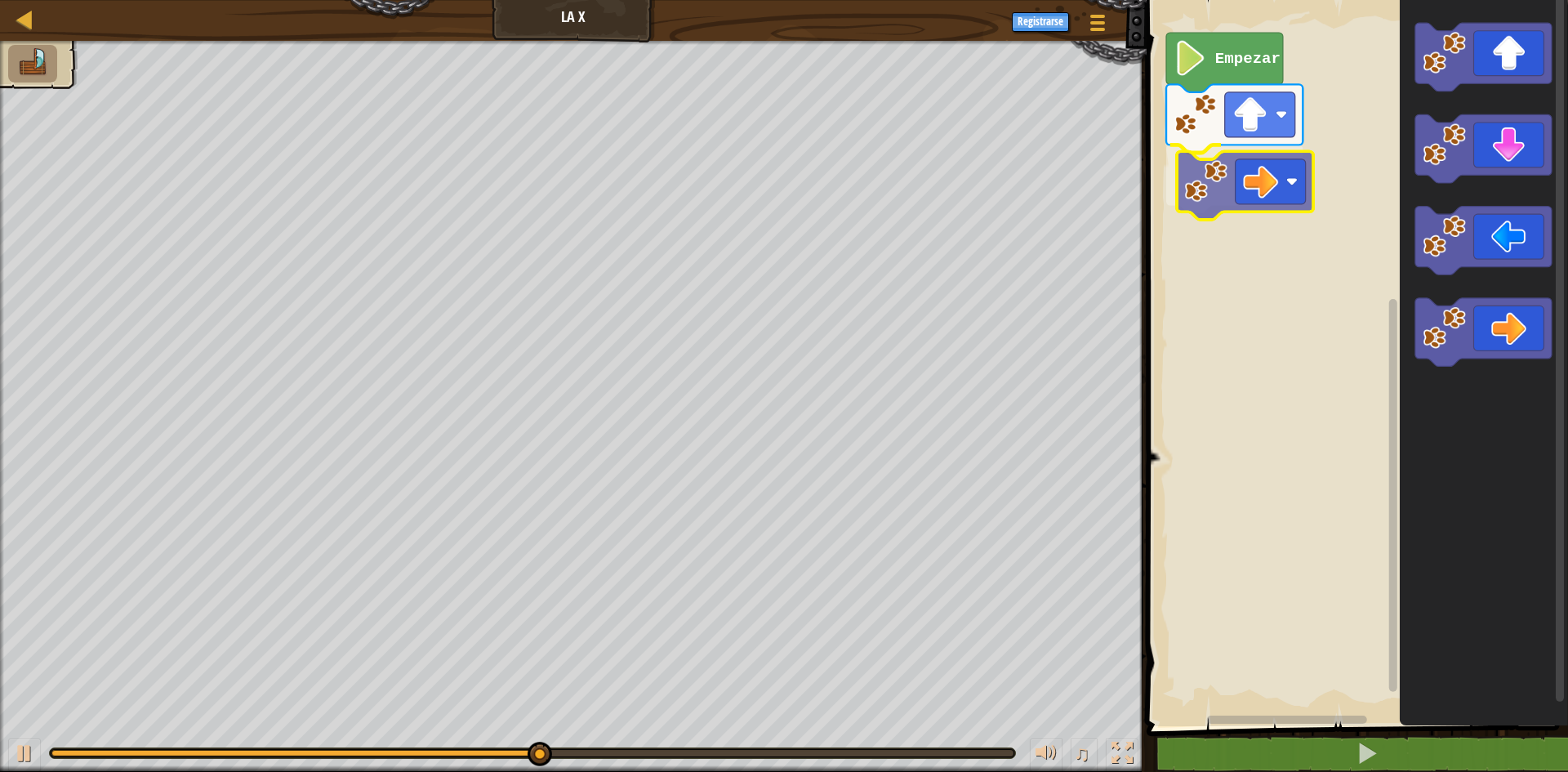
click at [1276, 180] on div "Empezar" at bounding box center [1355, 358] width 427 height 734
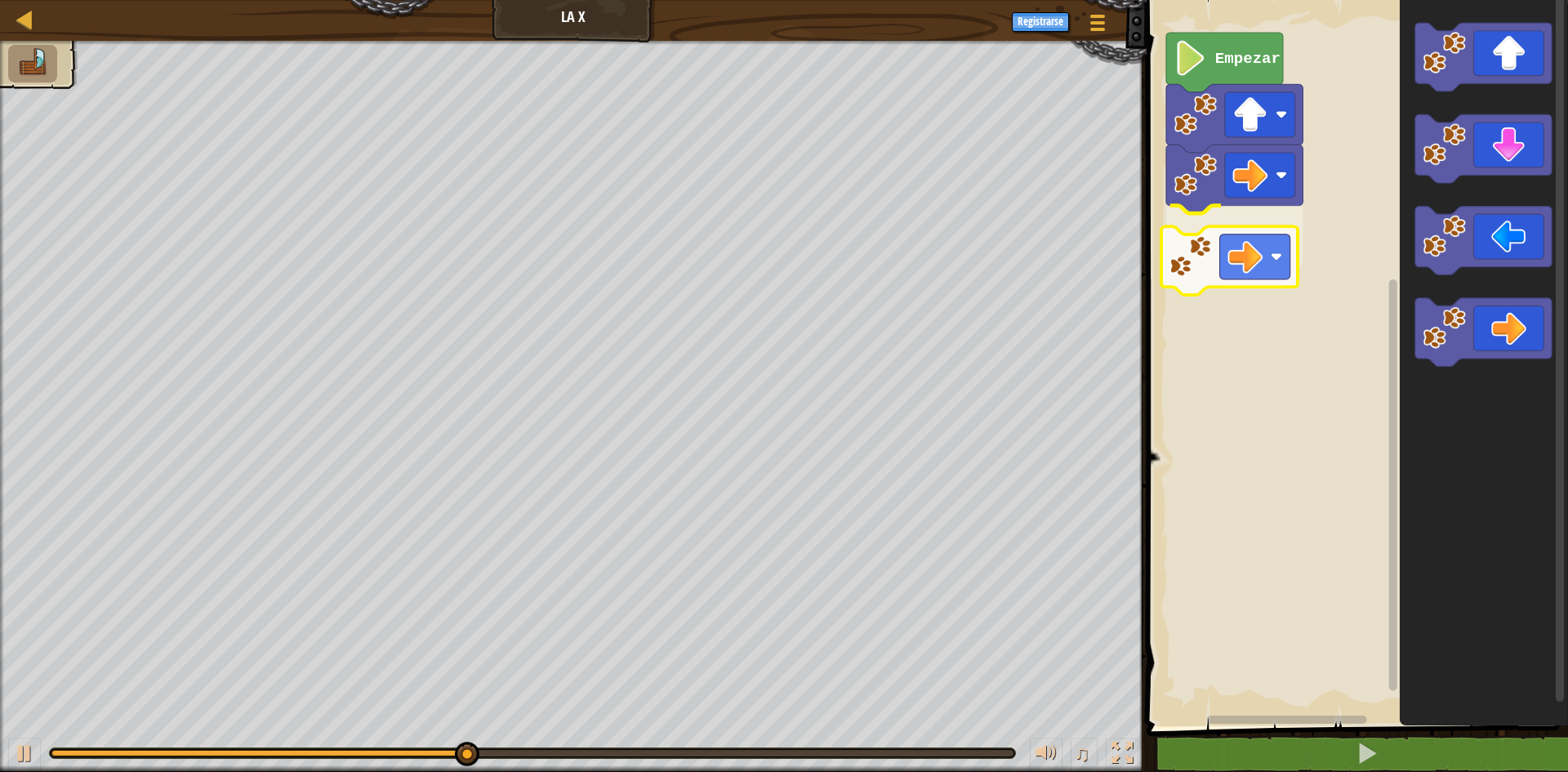
click at [1264, 263] on div "Empezar" at bounding box center [1355, 358] width 427 height 734
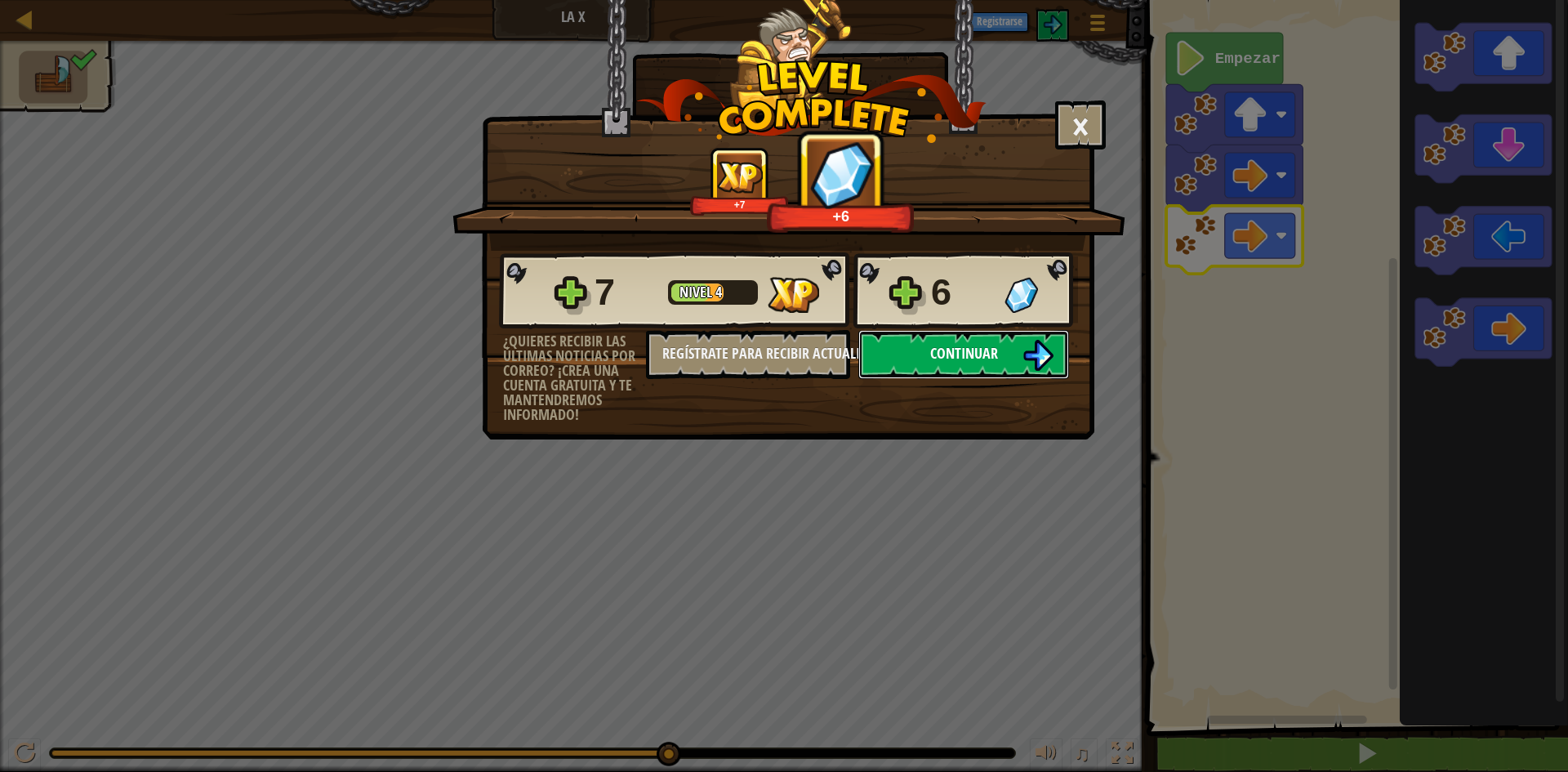
click at [1010, 343] on button "Continuar" at bounding box center [964, 354] width 211 height 49
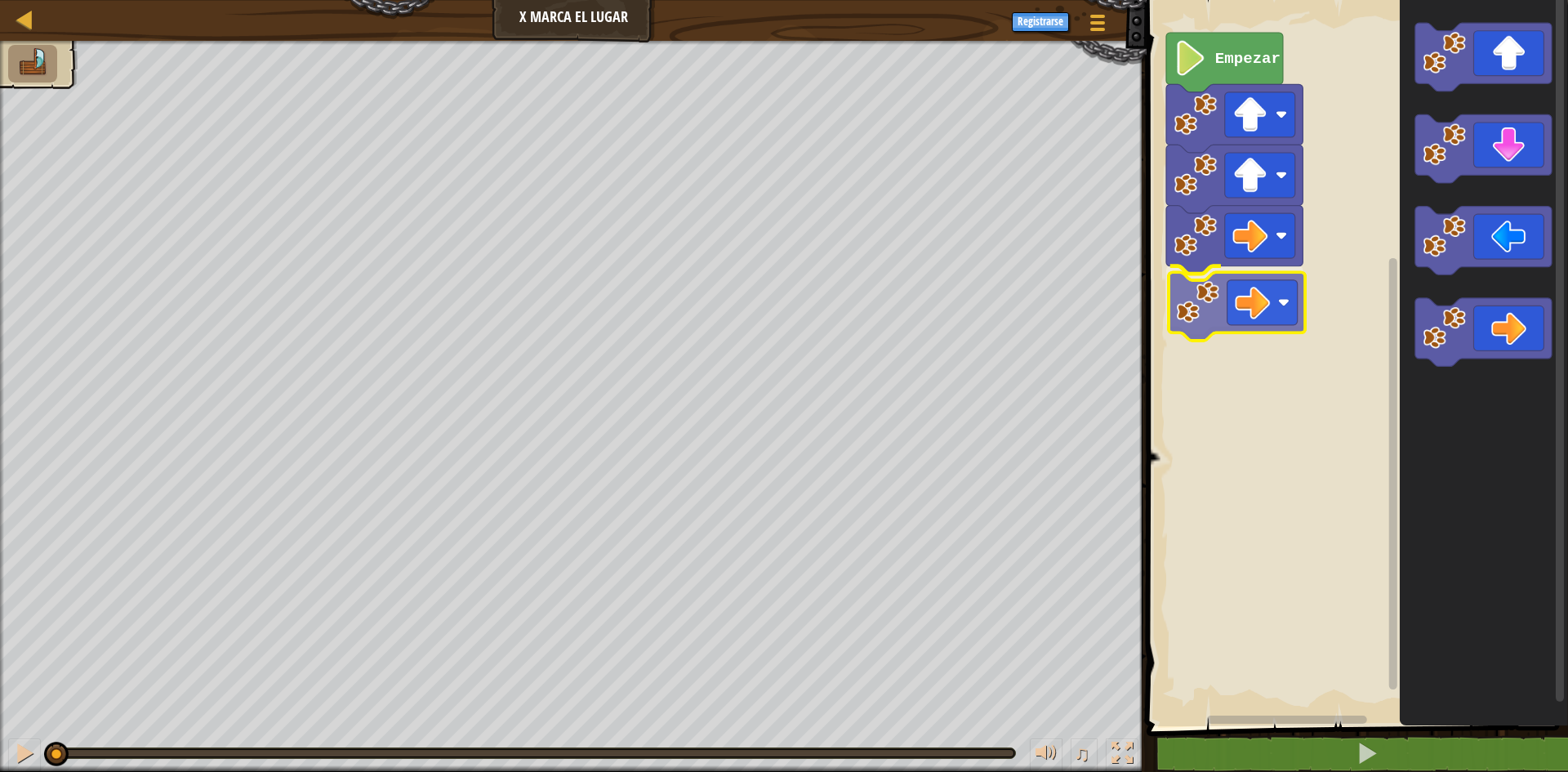
click at [1255, 284] on div "Empezar" at bounding box center [1355, 358] width 427 height 734
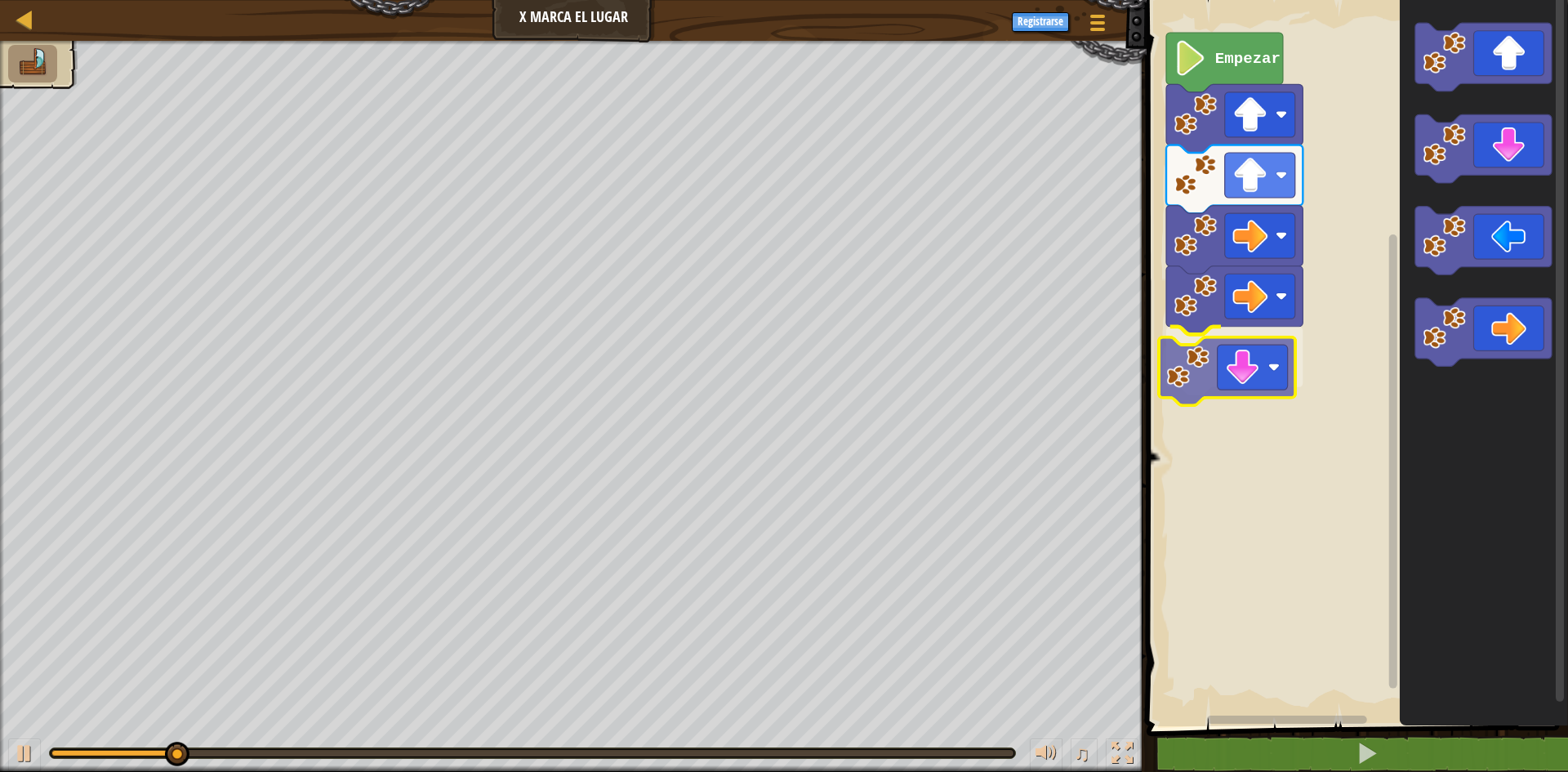
click at [1209, 359] on div "Empezar" at bounding box center [1355, 358] width 427 height 734
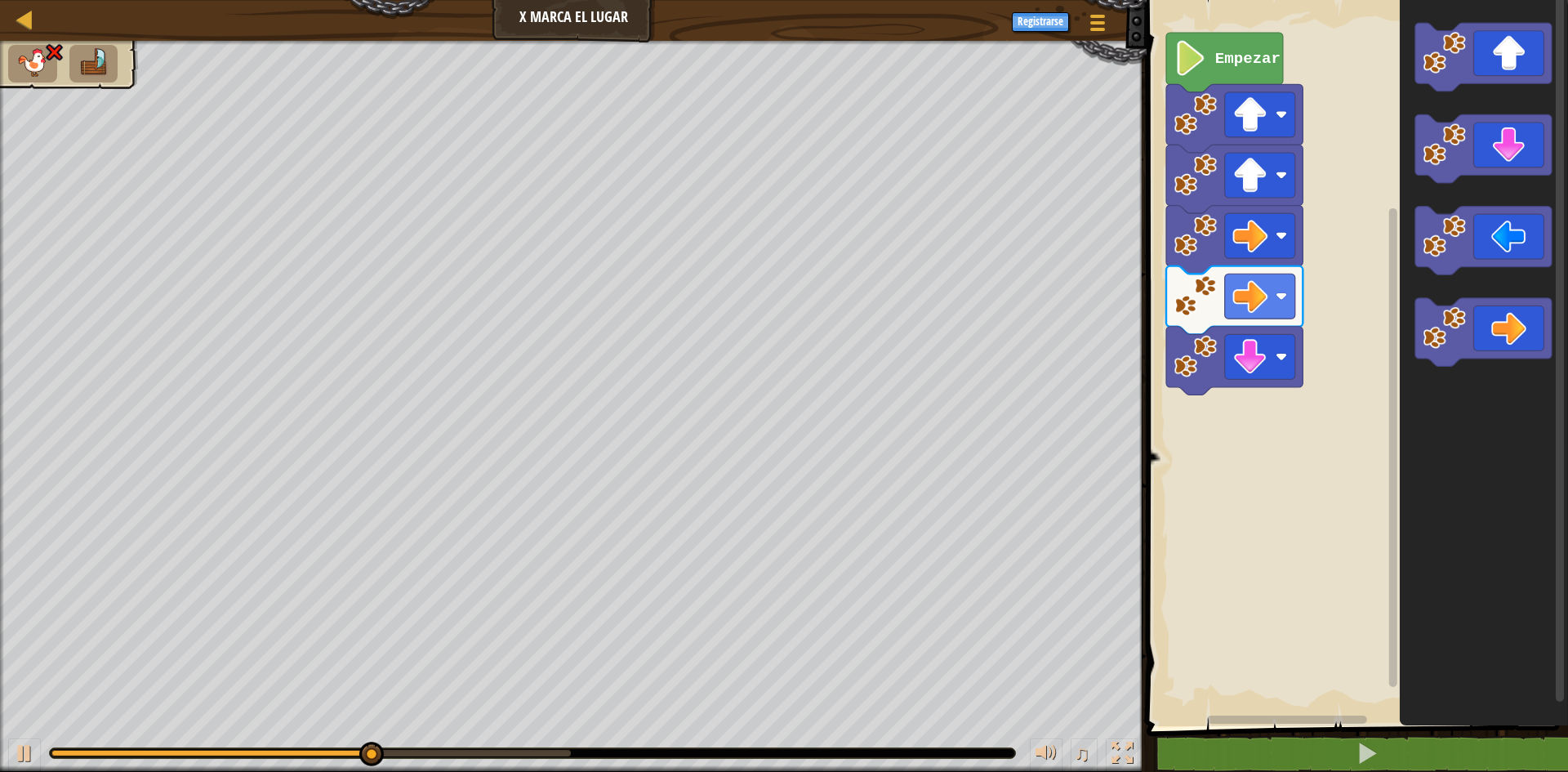
click at [1294, 351] on div "Empezar" at bounding box center [1355, 358] width 427 height 734
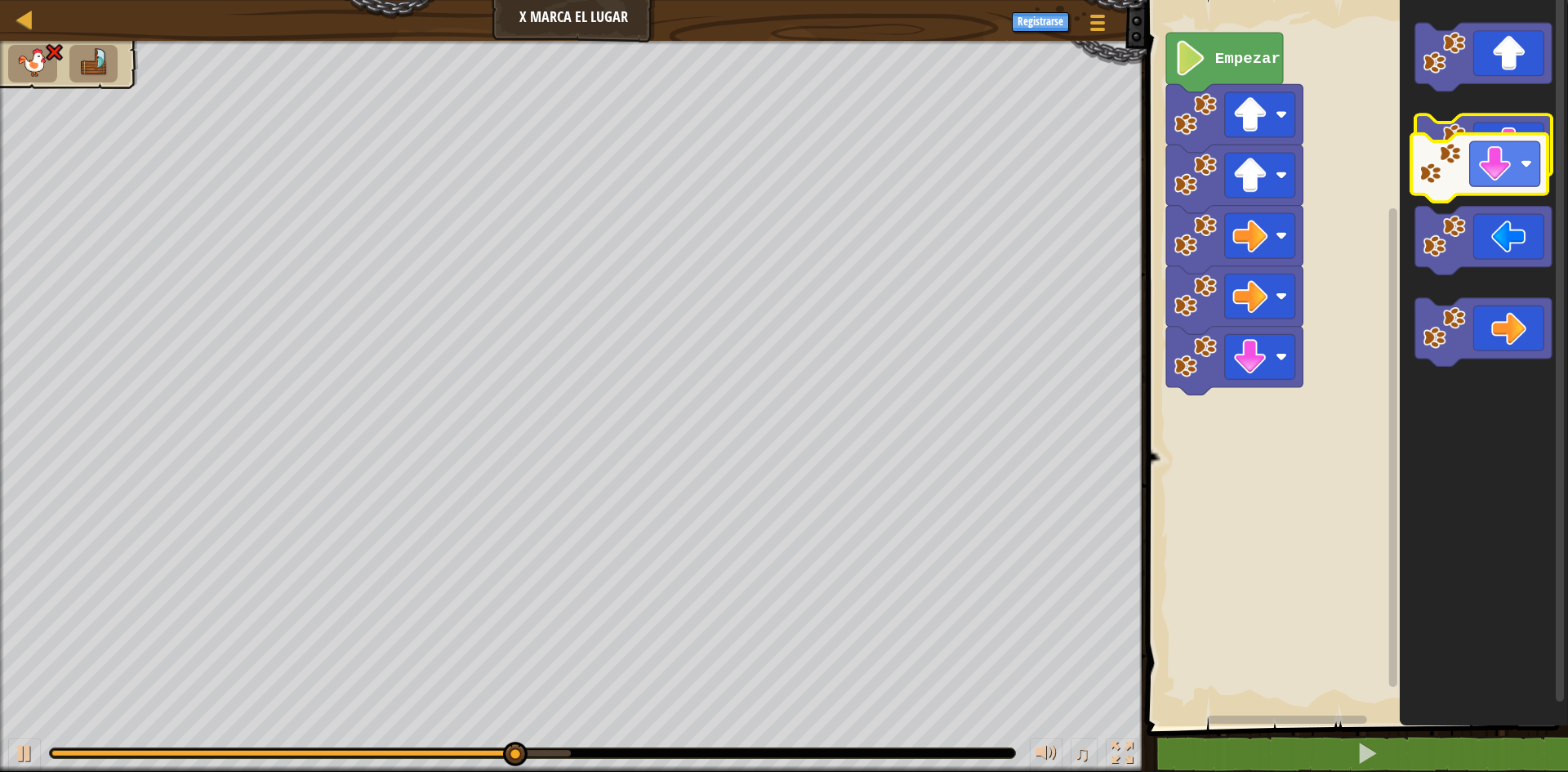
click at [1482, 168] on icon "Espacio de trabajo de Blockly" at bounding box center [1484, 149] width 136 height 68
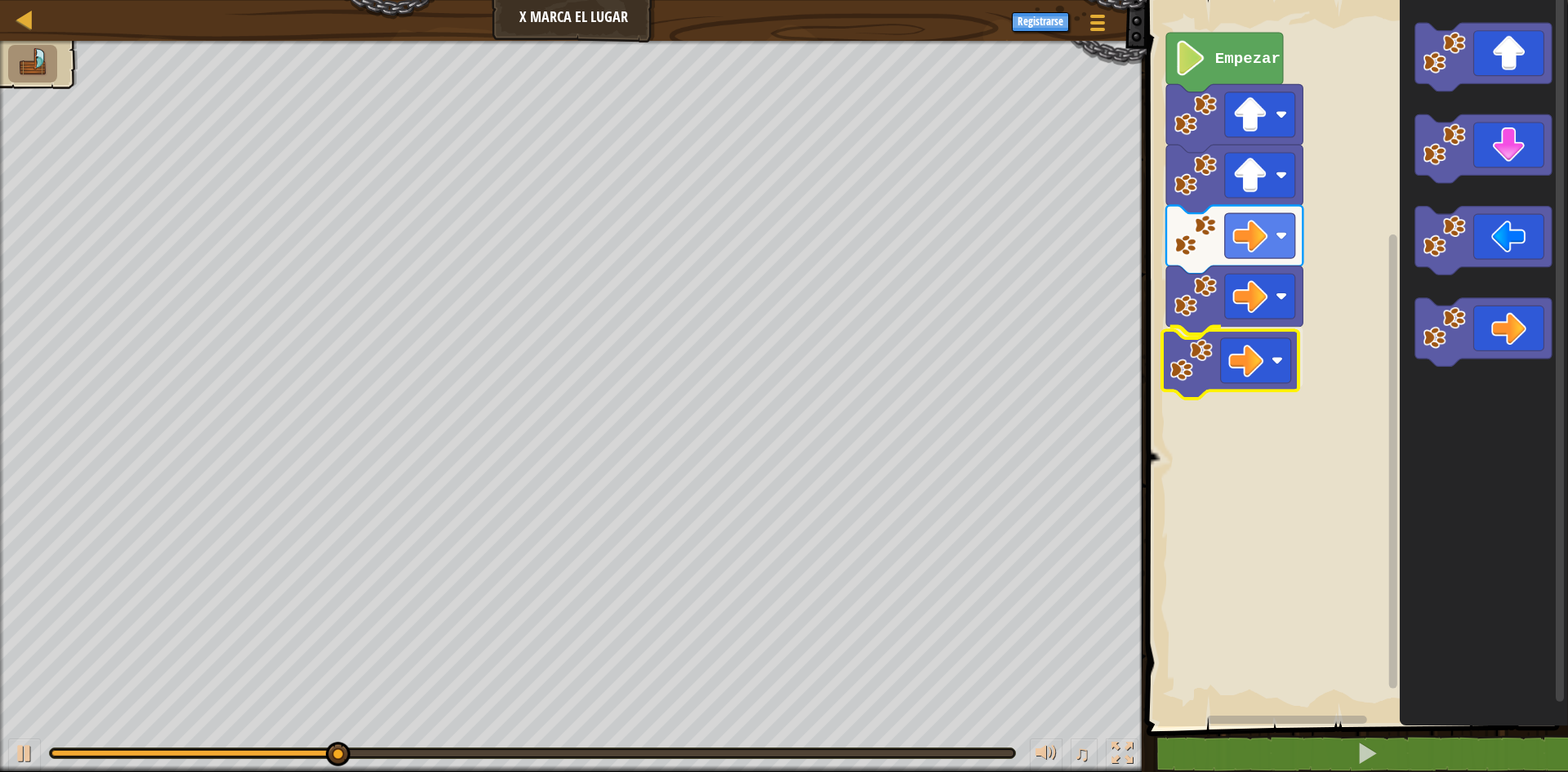
click at [1250, 358] on div "Empezar" at bounding box center [1355, 358] width 427 height 734
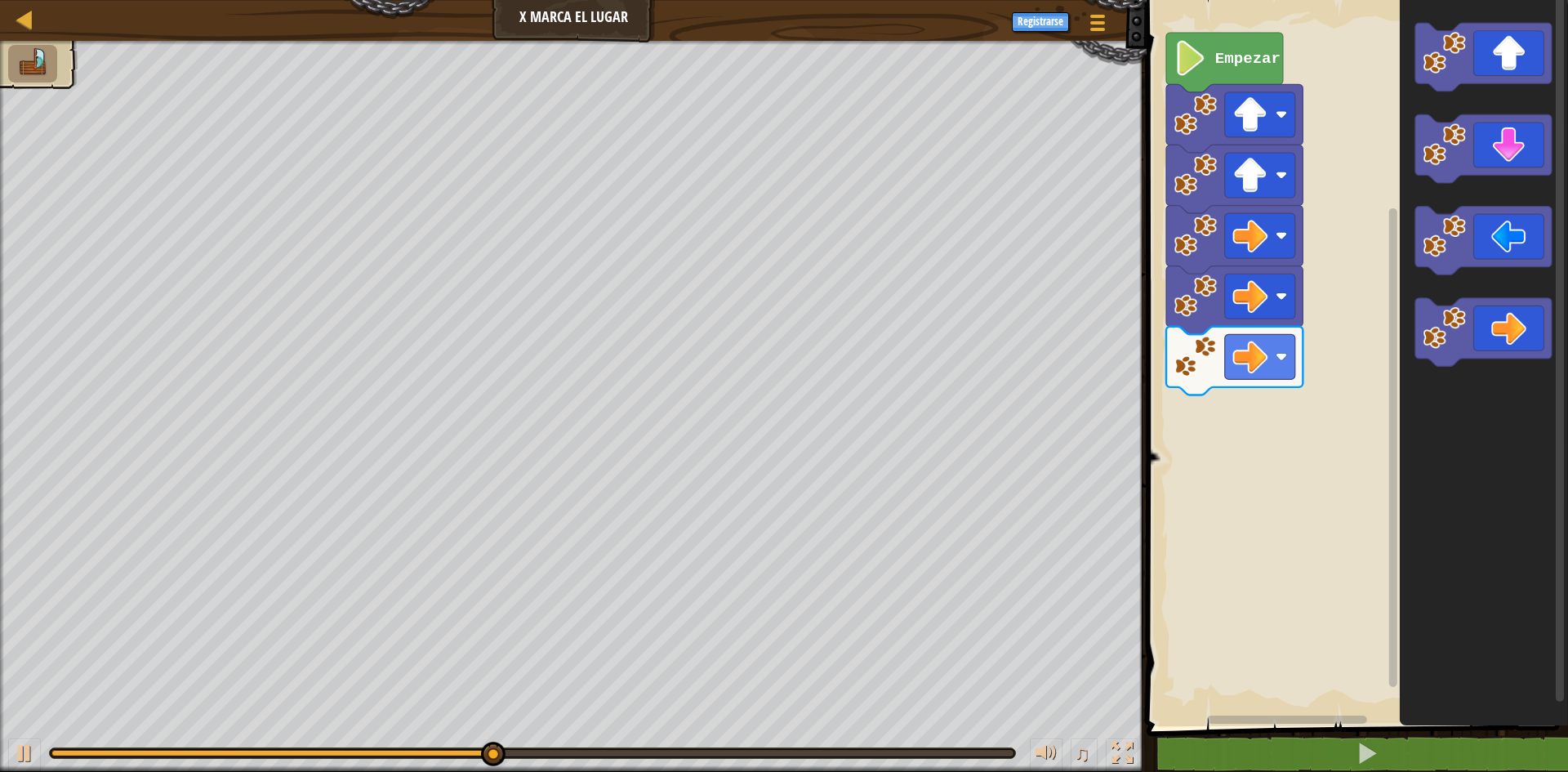
click at [1407, 216] on icon "Espacio de trabajo de Blockly" at bounding box center [1484, 358] width 169 height 734
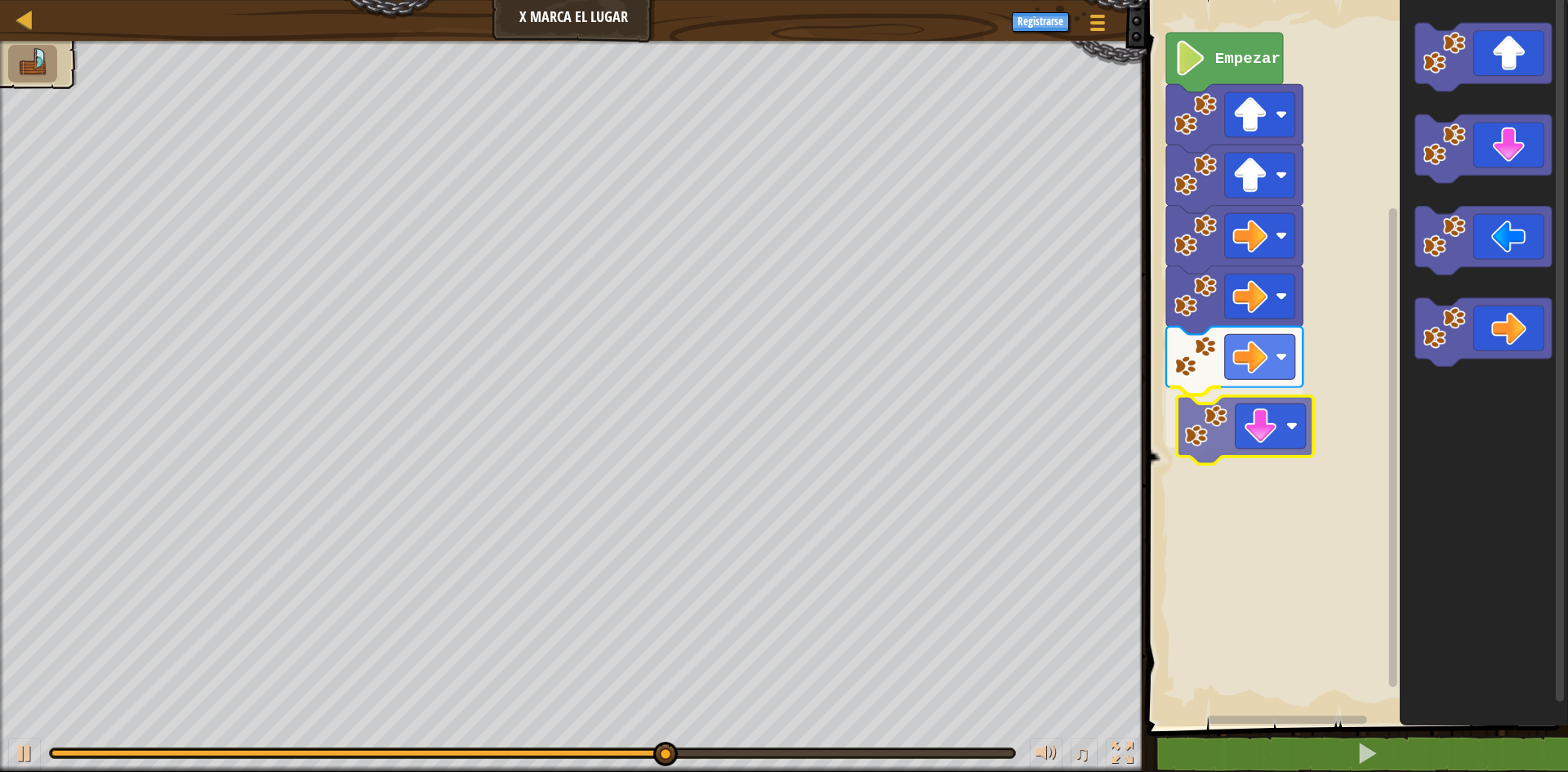
click at [1204, 444] on div "Empezar" at bounding box center [1355, 358] width 427 height 734
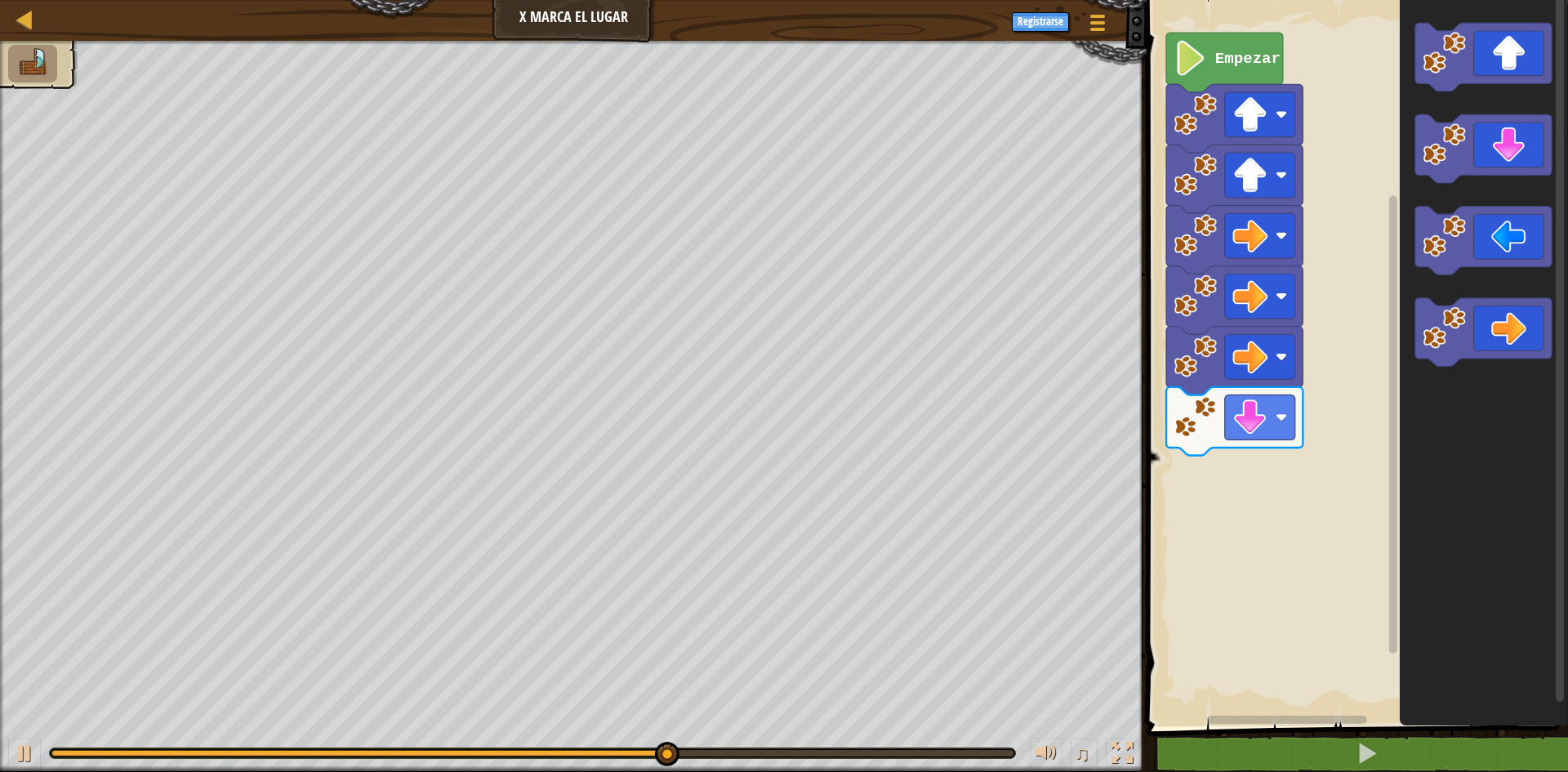
click at [1262, 469] on div "Empezar" at bounding box center [1355, 358] width 427 height 734
click at [1474, 177] on g "Espacio de trabajo de Blockly" at bounding box center [1484, 194] width 136 height 344
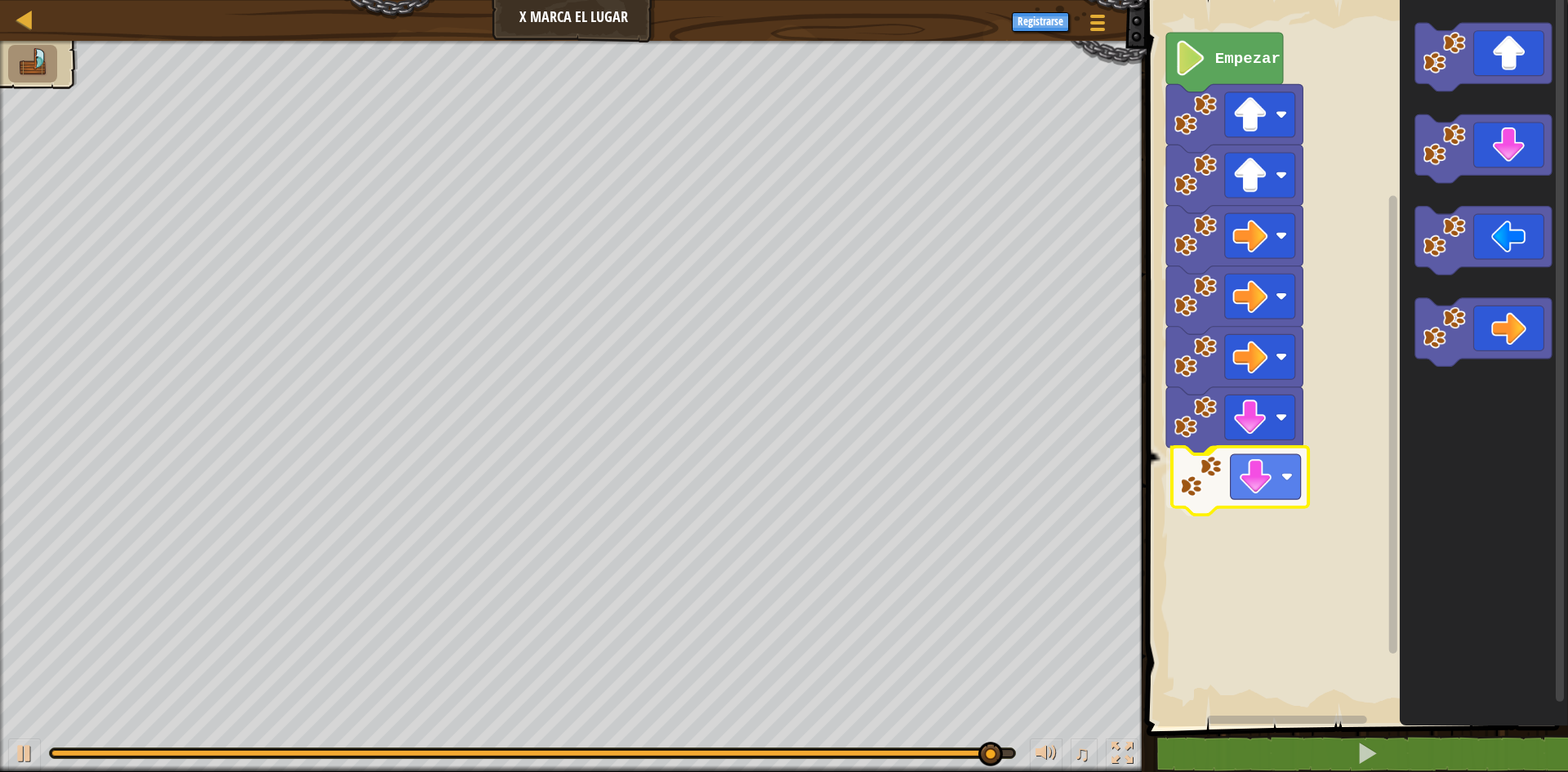
click at [1239, 495] on div "Empezar" at bounding box center [1355, 358] width 427 height 734
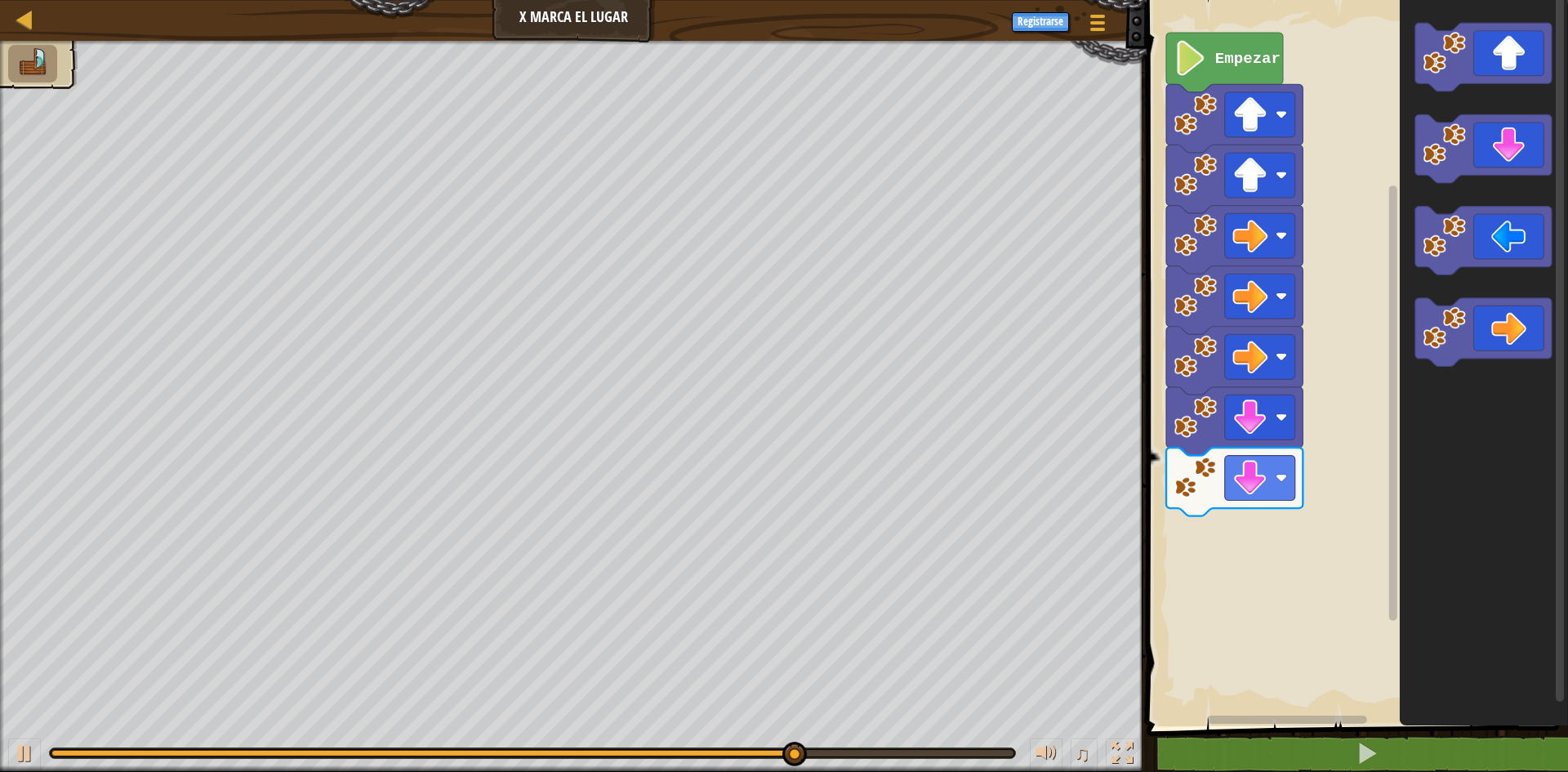
click at [1298, 421] on div "Empezar" at bounding box center [1355, 358] width 427 height 734
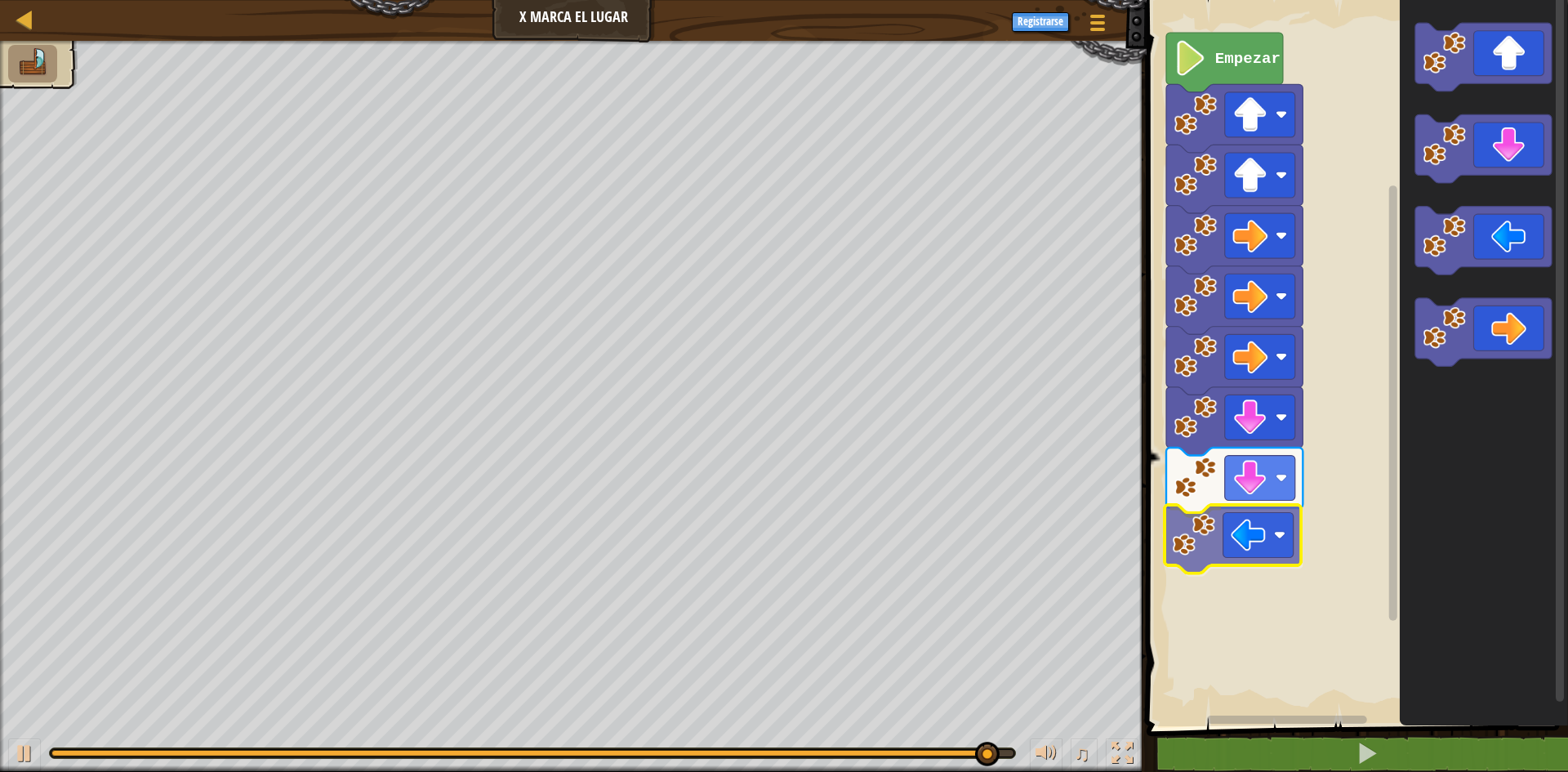
click at [1180, 541] on div "Empezar" at bounding box center [1355, 358] width 427 height 734
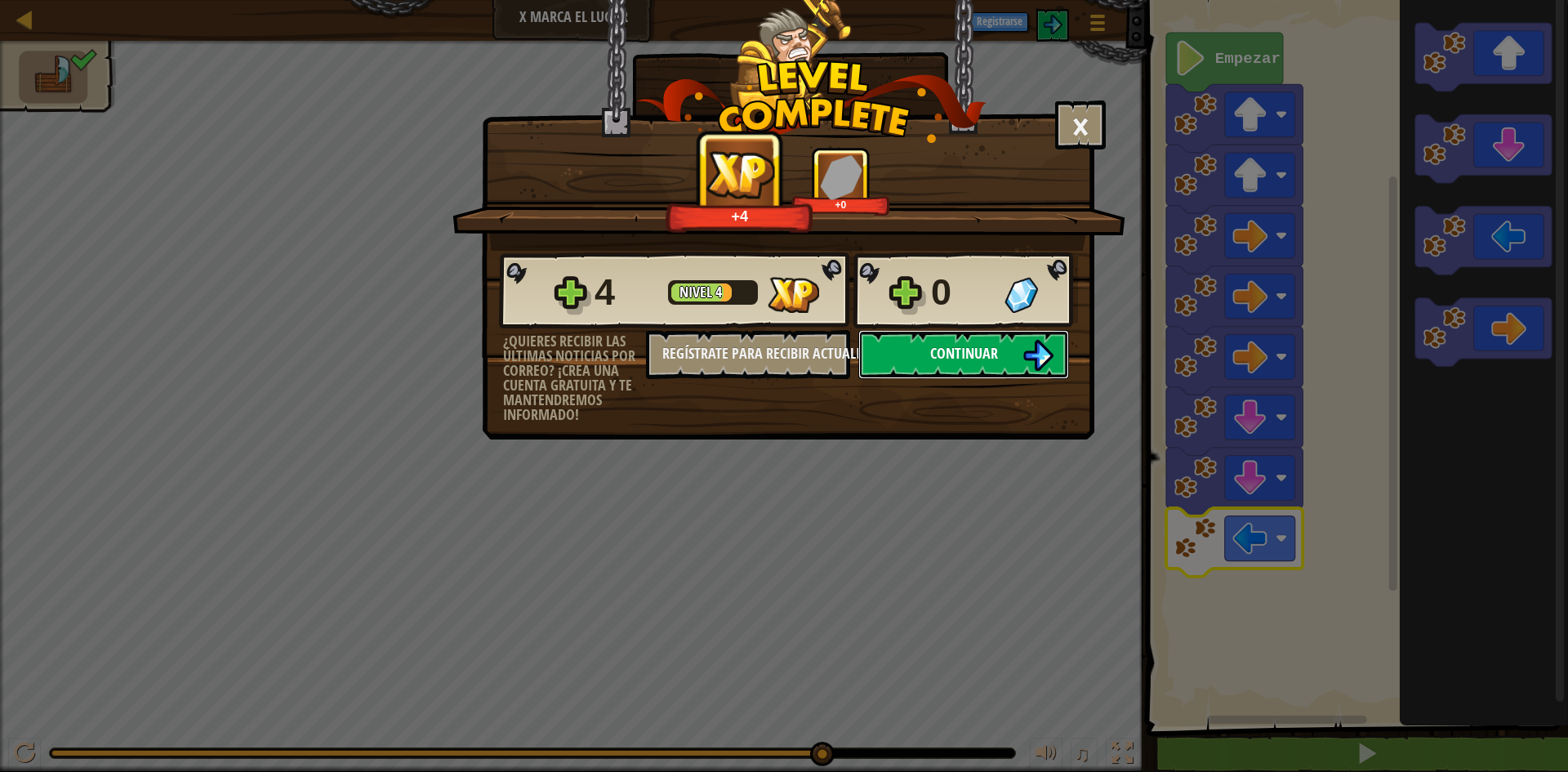
click at [966, 337] on button "Continuar" at bounding box center [964, 354] width 211 height 49
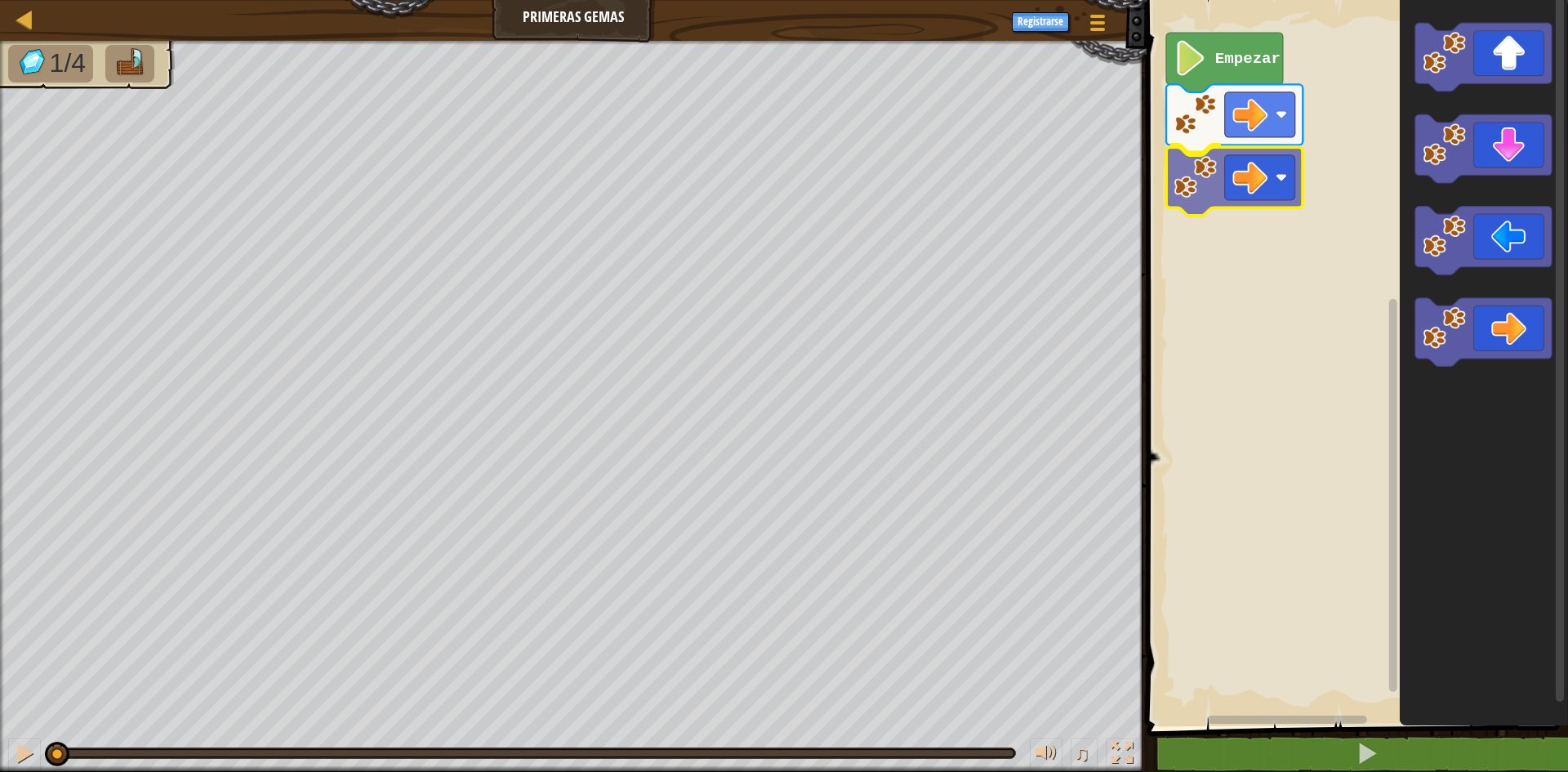
click at [1259, 181] on div "Empezar" at bounding box center [1355, 358] width 427 height 734
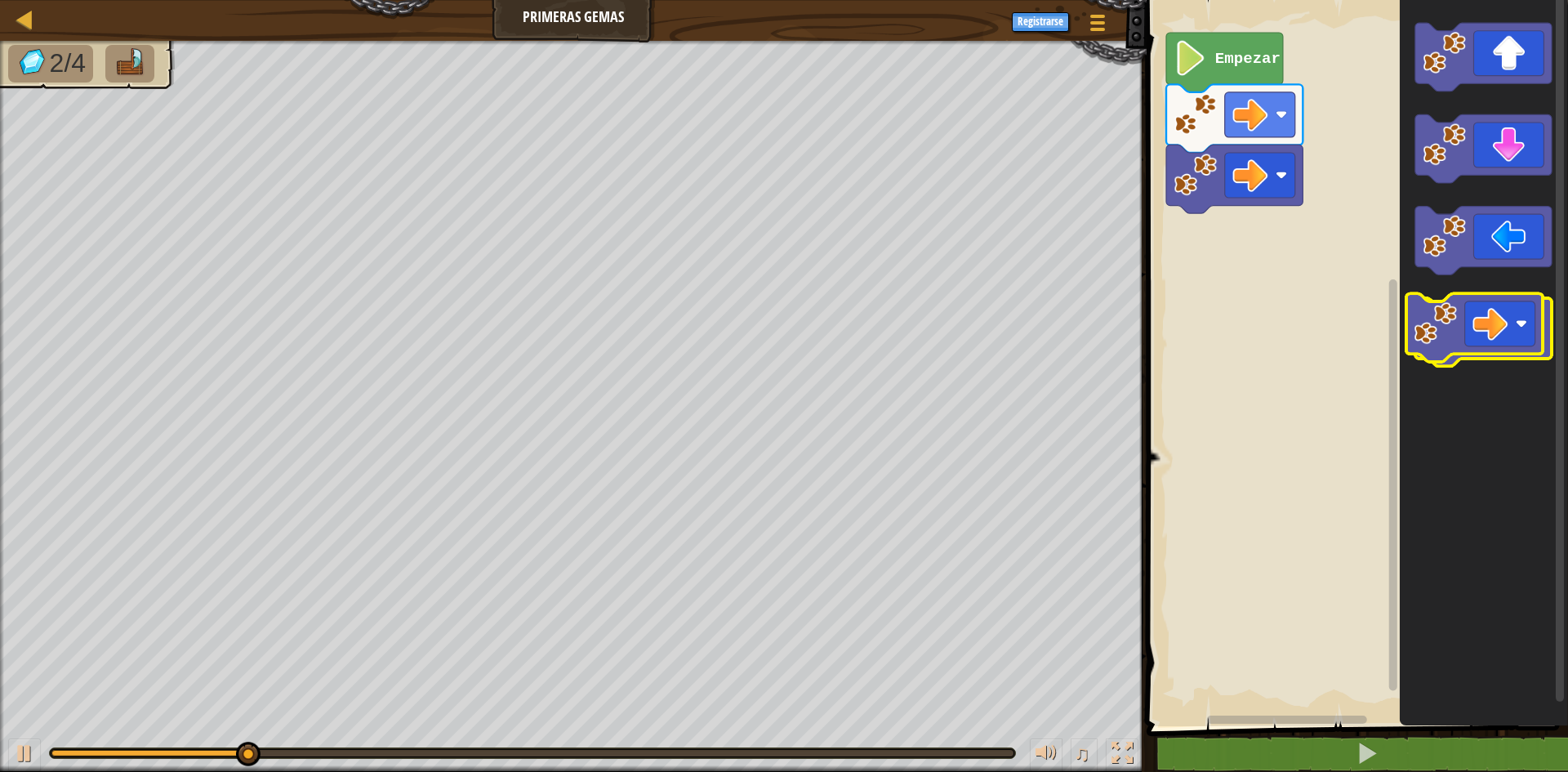
click at [1484, 335] on icon "Espacio de trabajo de Blockly" at bounding box center [1484, 333] width 136 height 68
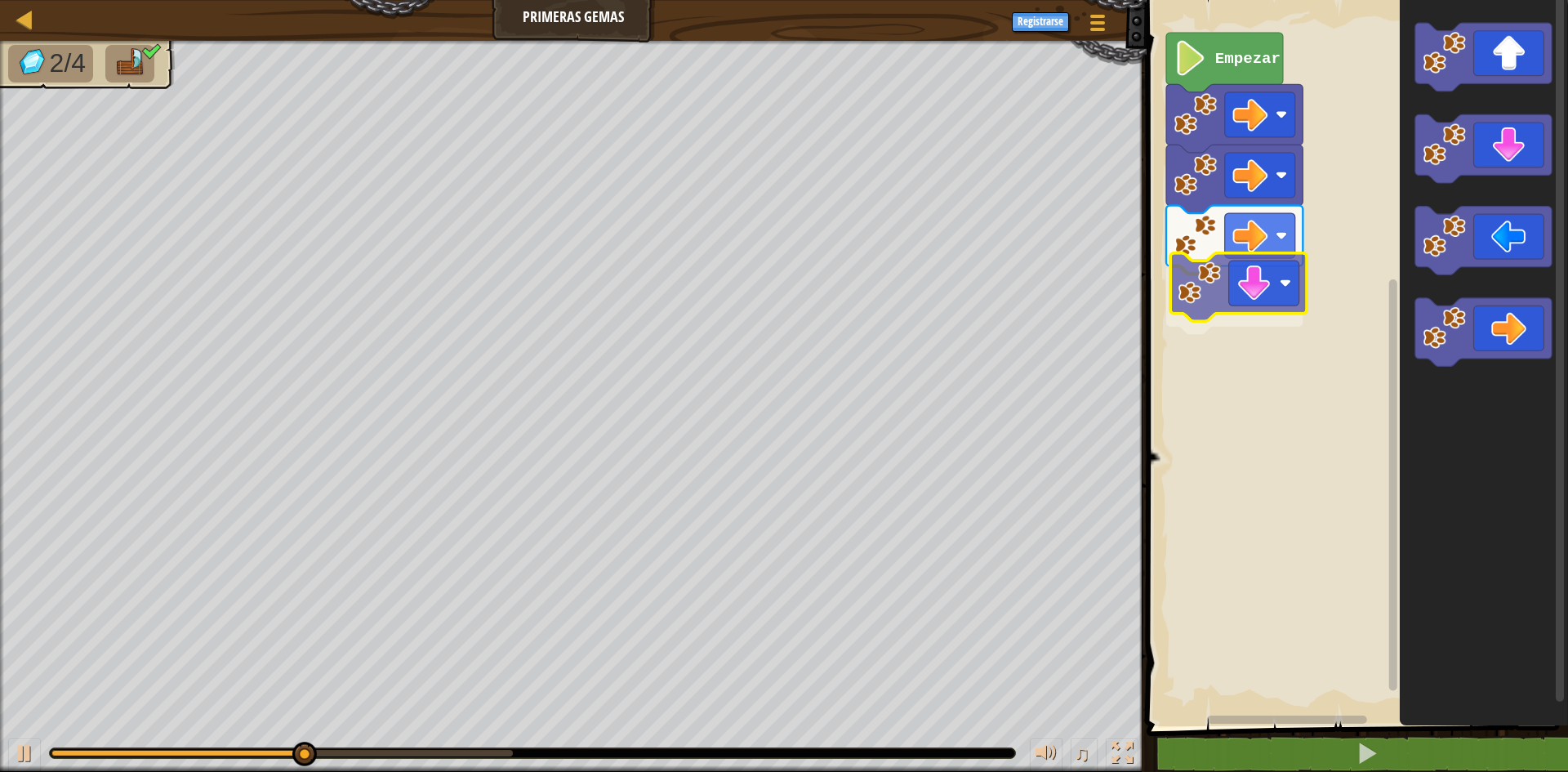
click at [1254, 293] on div "Empezar" at bounding box center [1355, 358] width 427 height 734
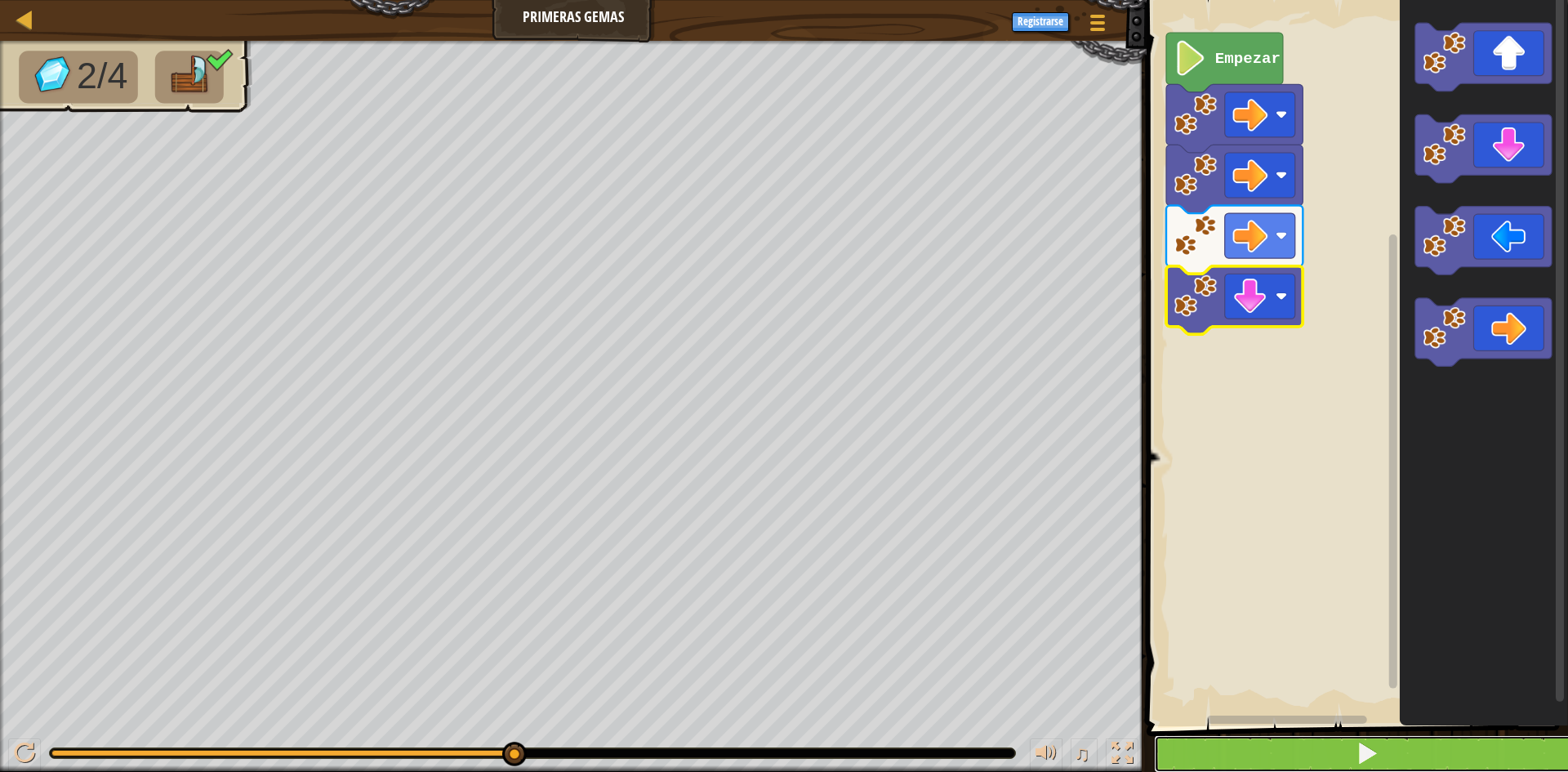
click at [1398, 754] on button at bounding box center [1367, 754] width 427 height 38
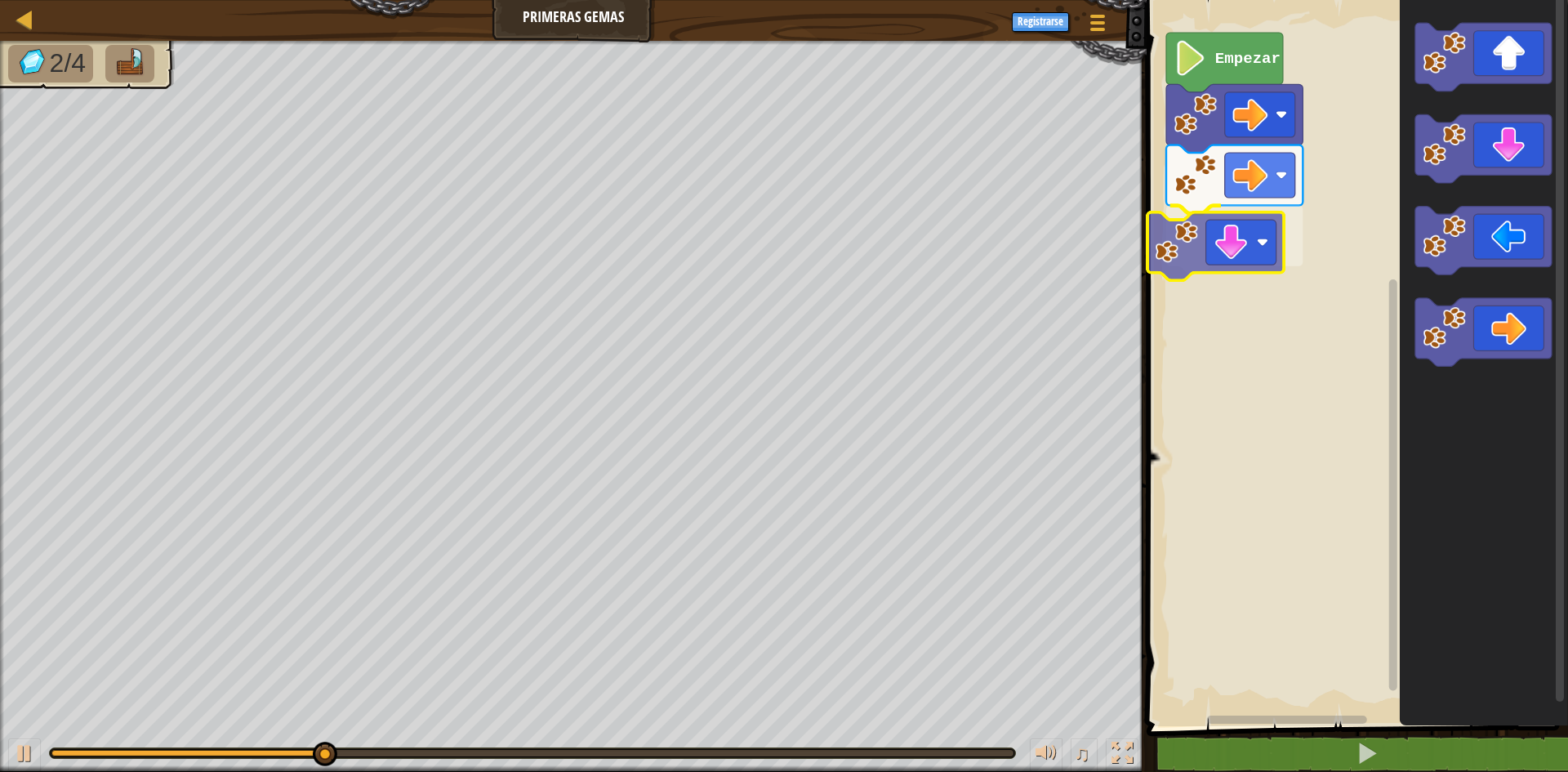
click at [1224, 262] on div "Empezar" at bounding box center [1355, 358] width 427 height 734
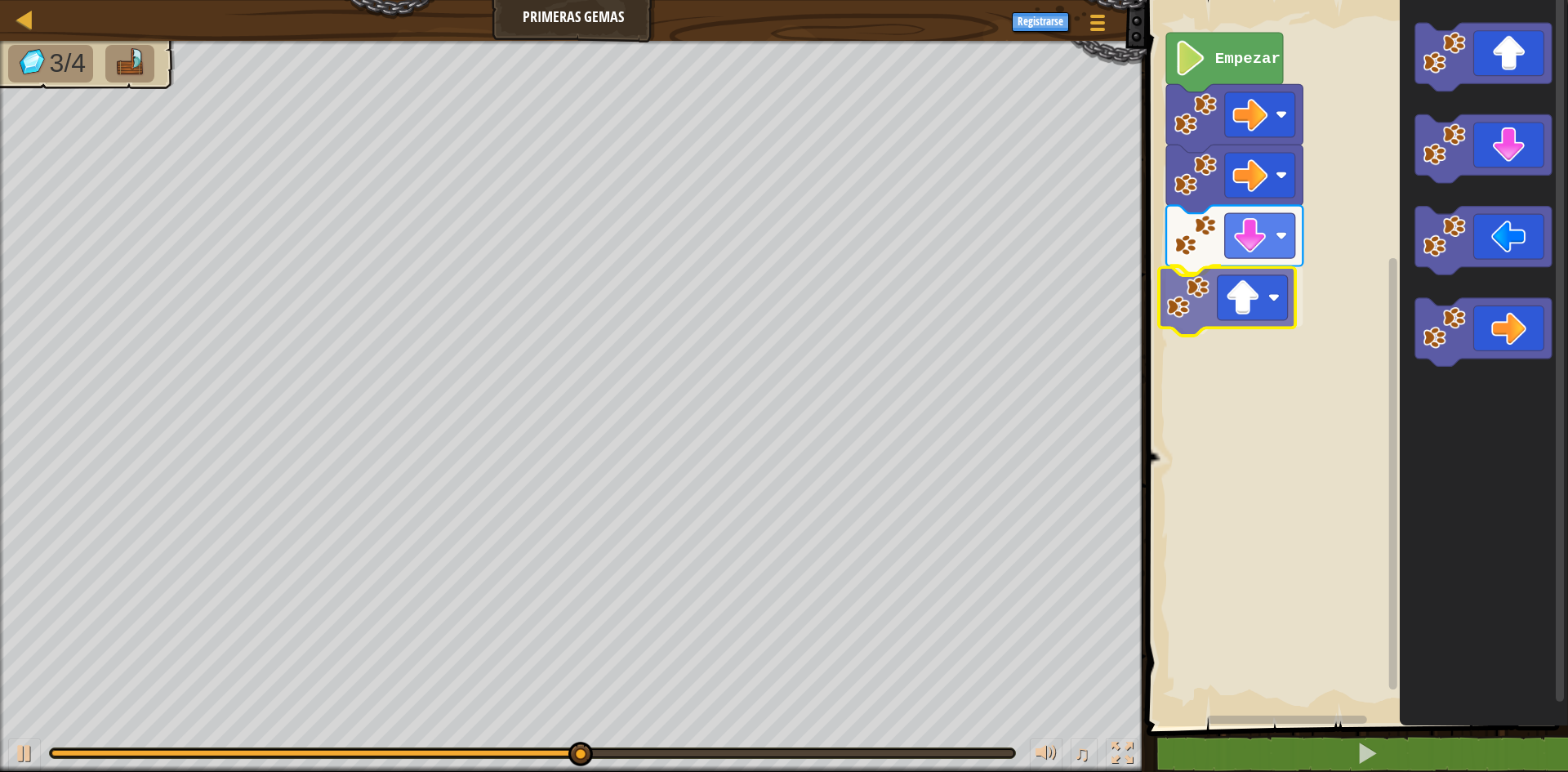
click at [1229, 321] on div "Empezar" at bounding box center [1355, 358] width 427 height 734
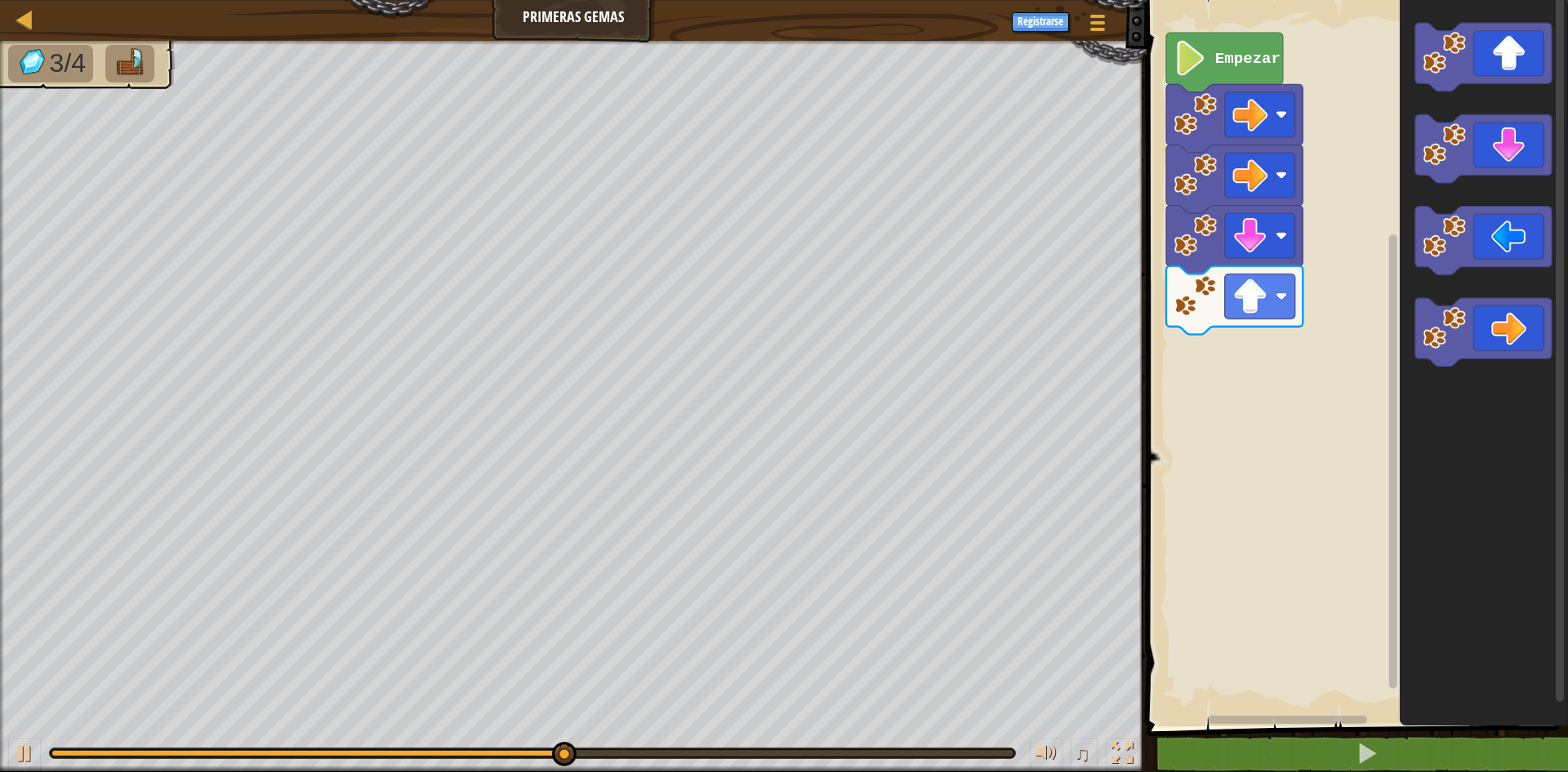
click at [1281, 251] on div "Empezar" at bounding box center [1355, 358] width 427 height 734
click at [1387, 202] on div "Empezar" at bounding box center [1355, 358] width 427 height 734
click at [1425, 94] on icon "Espacio de trabajo de Blockly" at bounding box center [1484, 358] width 169 height 734
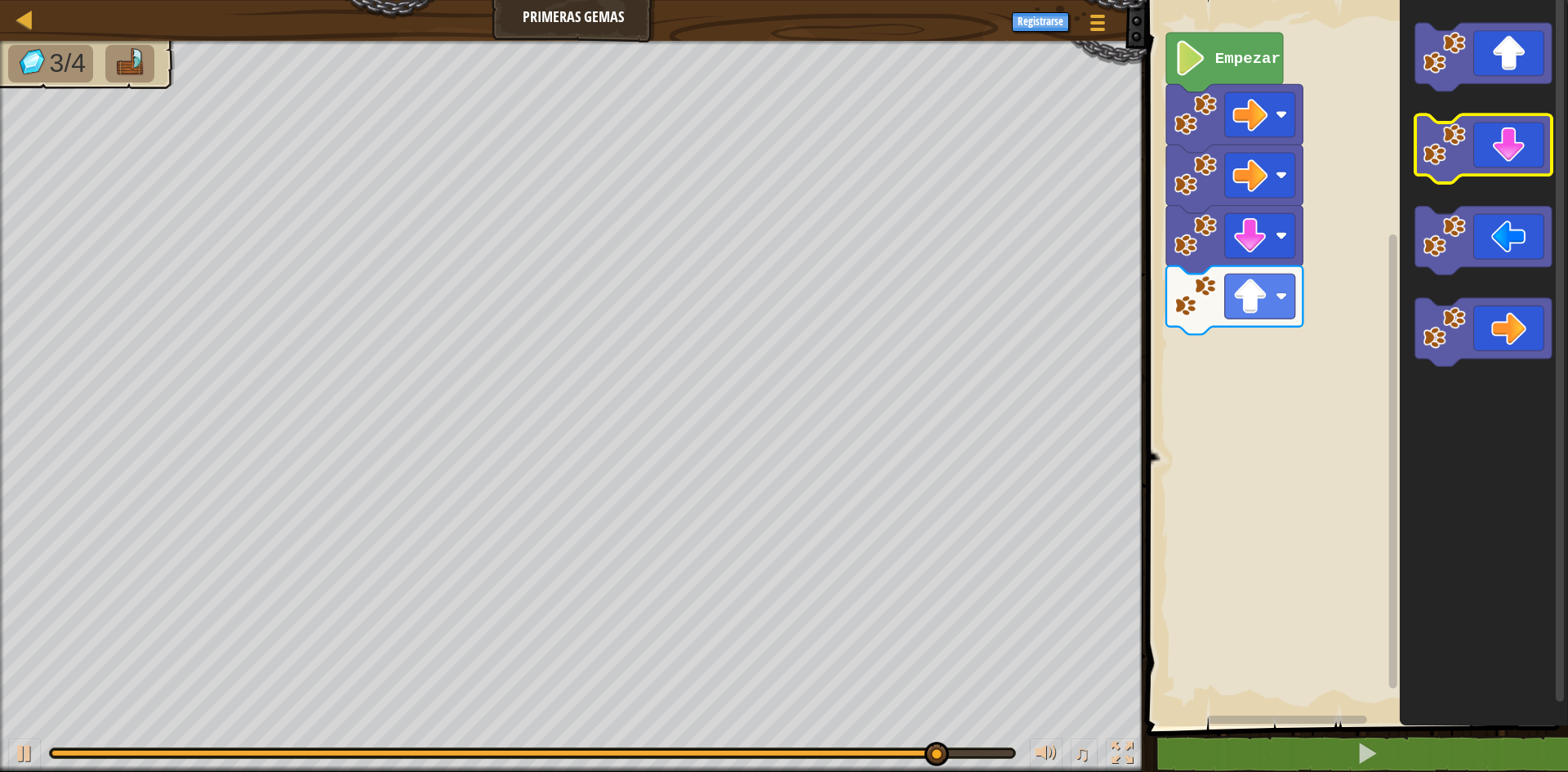
click at [1424, 110] on icon "Espacio de trabajo de Blockly" at bounding box center [1484, 358] width 169 height 734
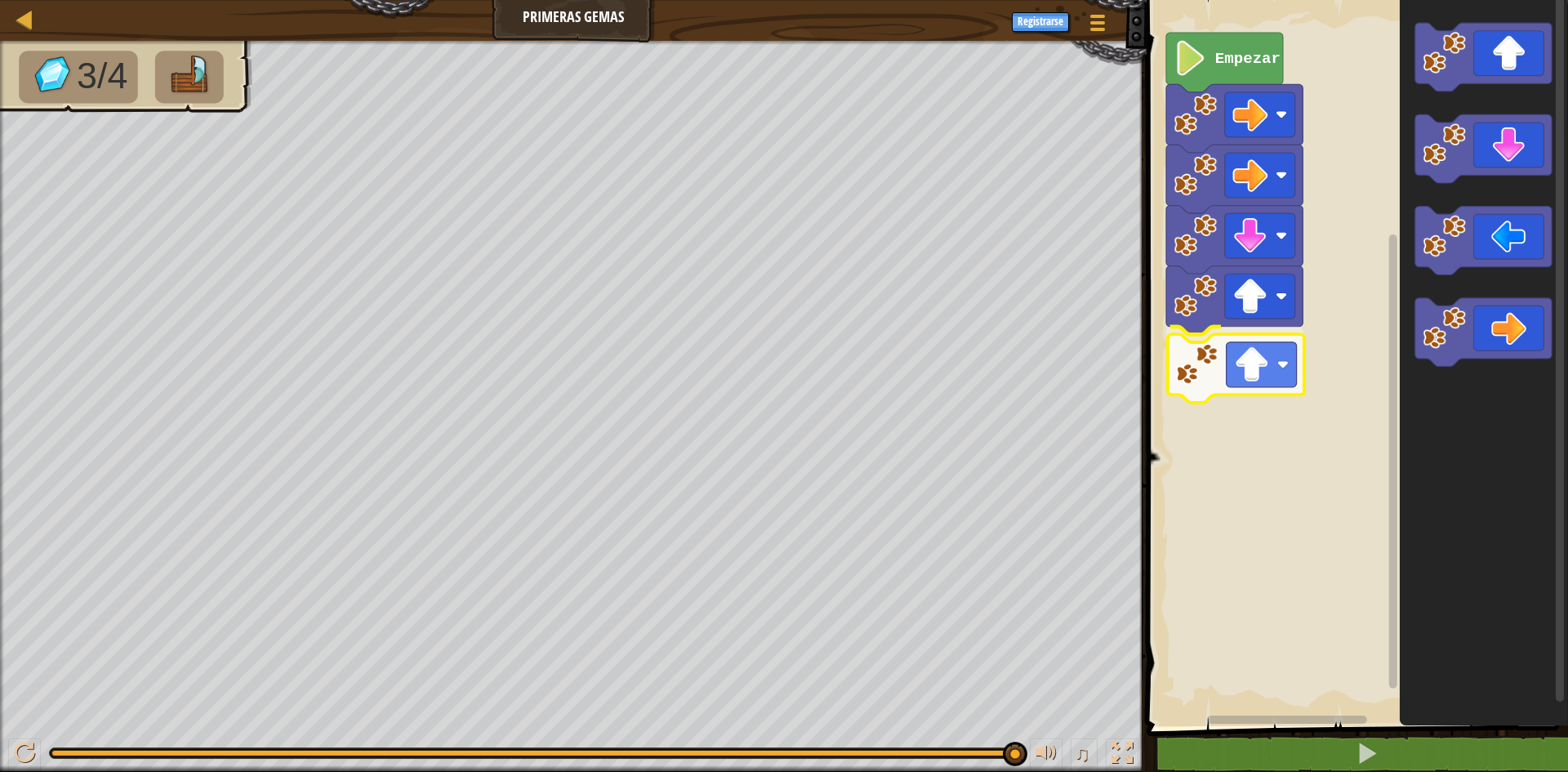
click at [1211, 379] on div "Empezar" at bounding box center [1355, 358] width 427 height 734
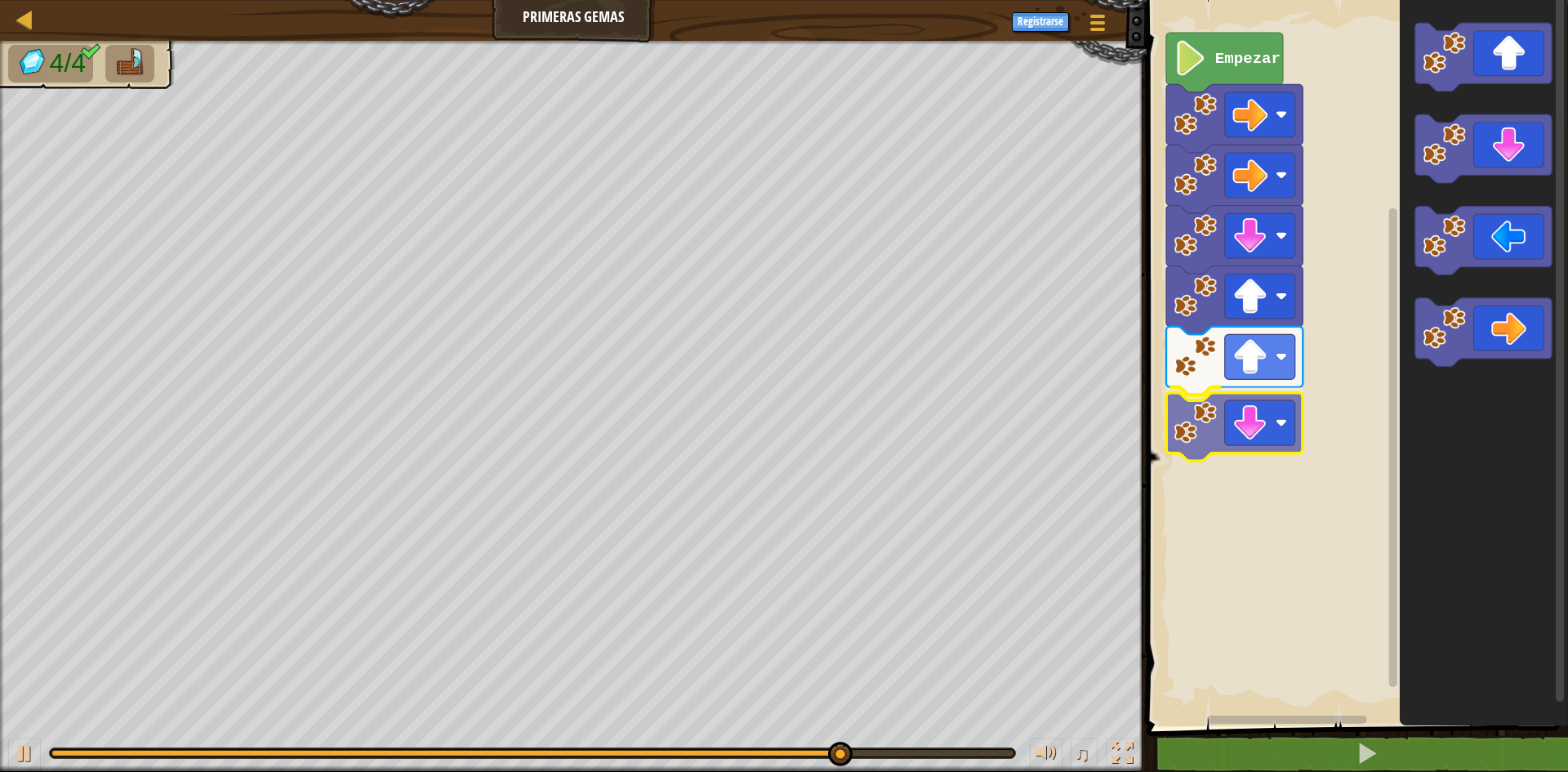
click at [1242, 435] on div "Empezar" at bounding box center [1355, 358] width 427 height 734
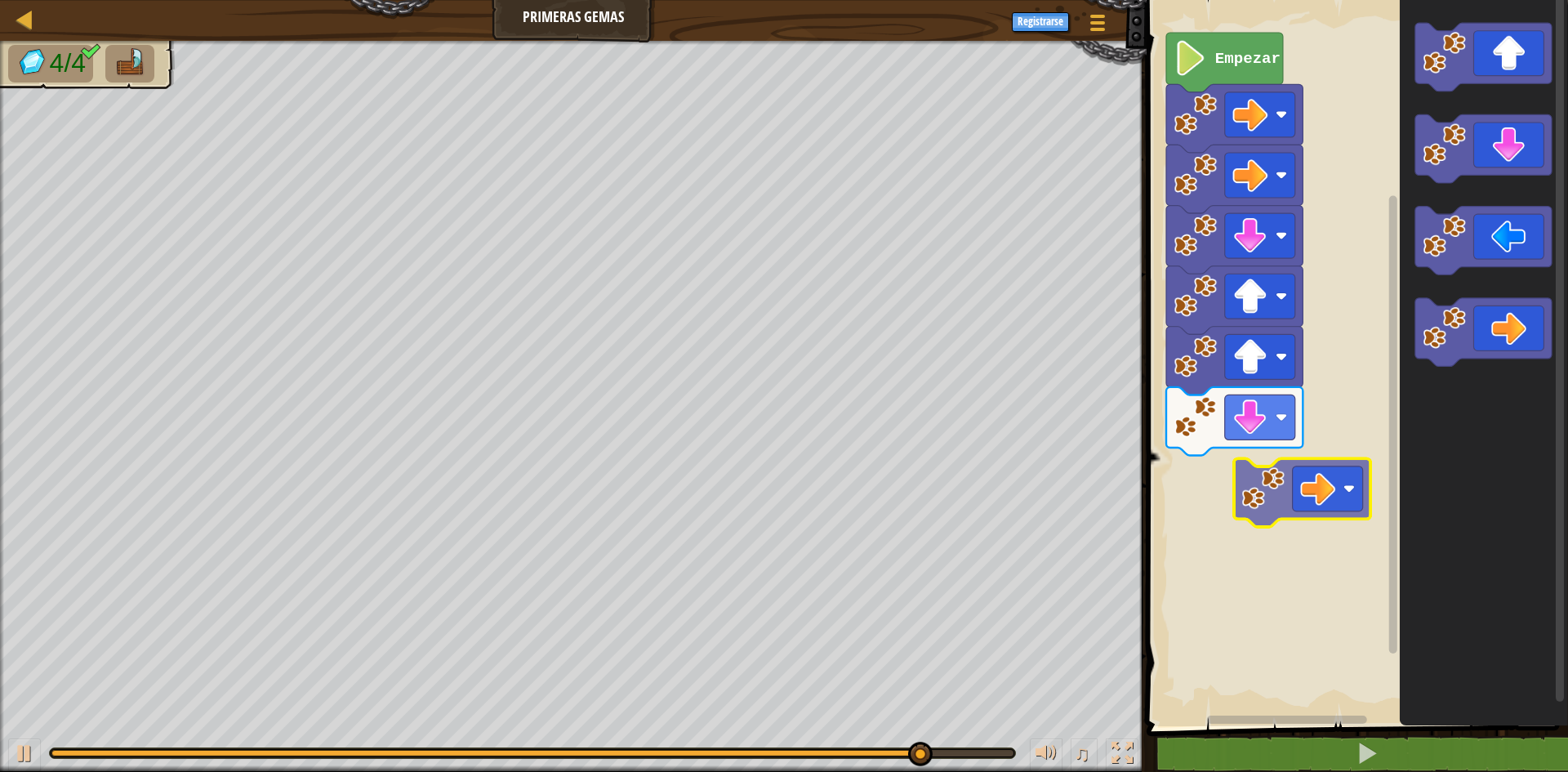
click at [1293, 497] on div "Empezar" at bounding box center [1355, 358] width 427 height 734
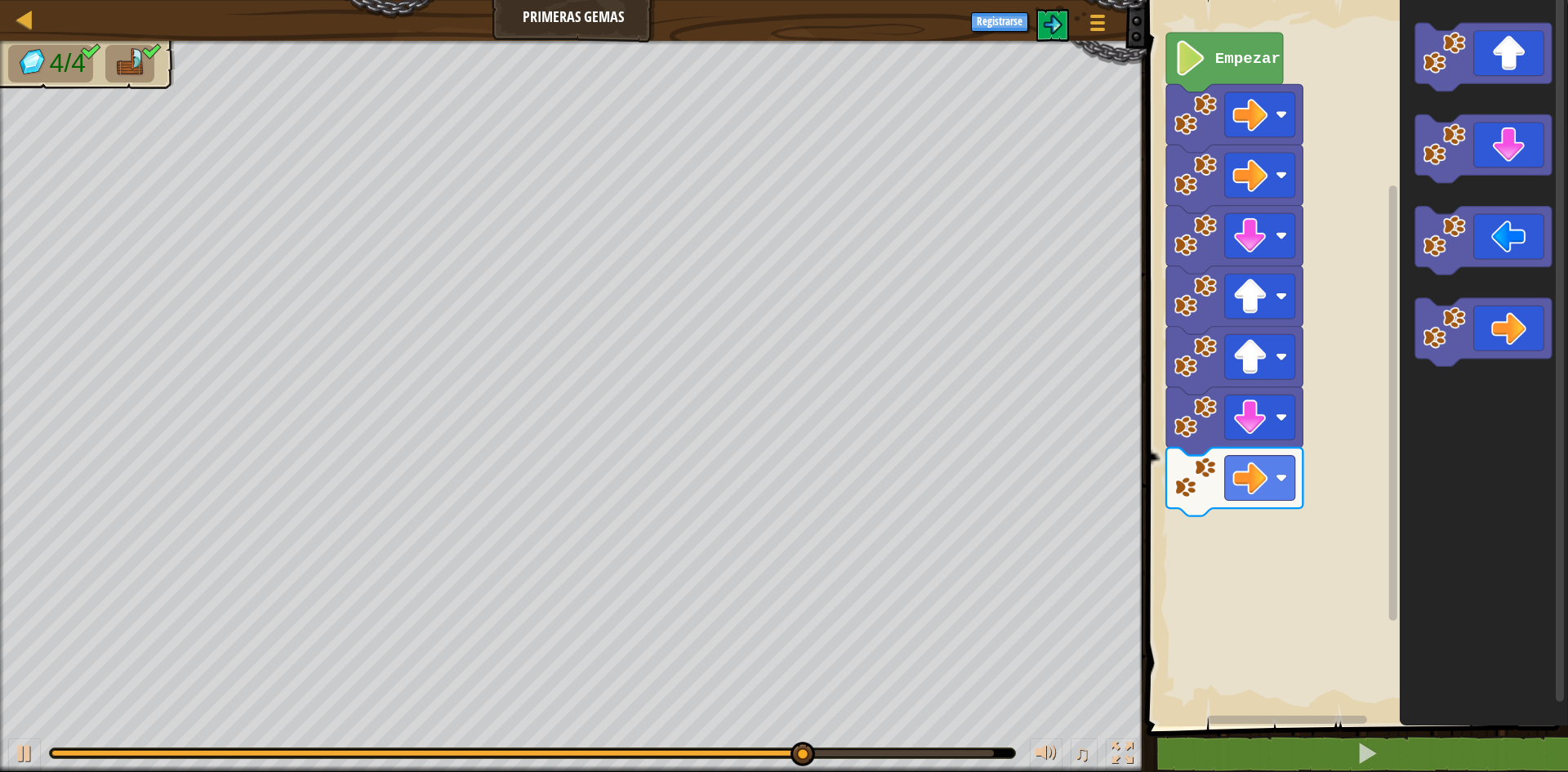
click at [1204, 515] on g "Empezar" at bounding box center [1355, 358] width 427 height 734
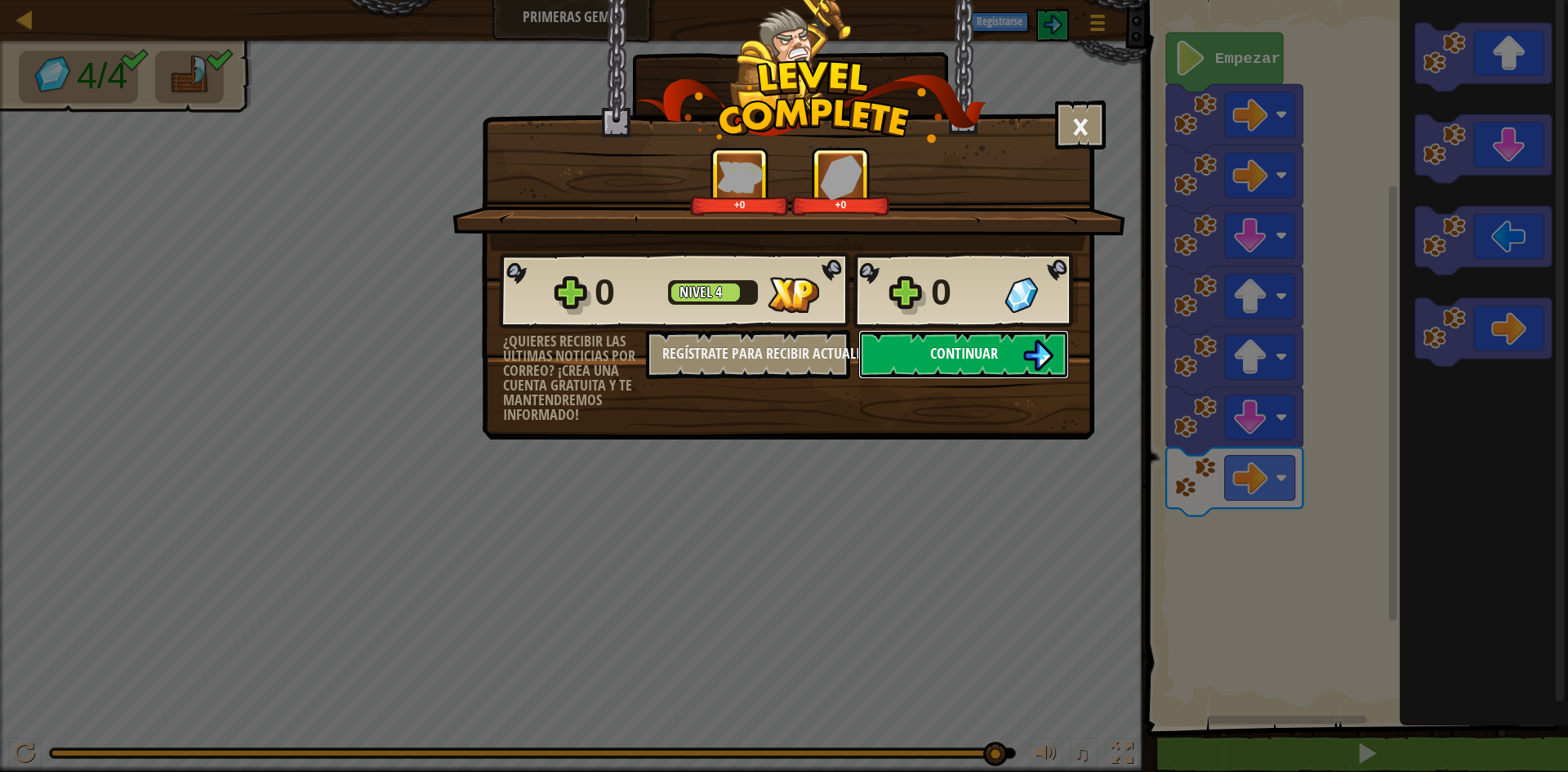
click at [1033, 364] on img at bounding box center [1038, 356] width 31 height 31
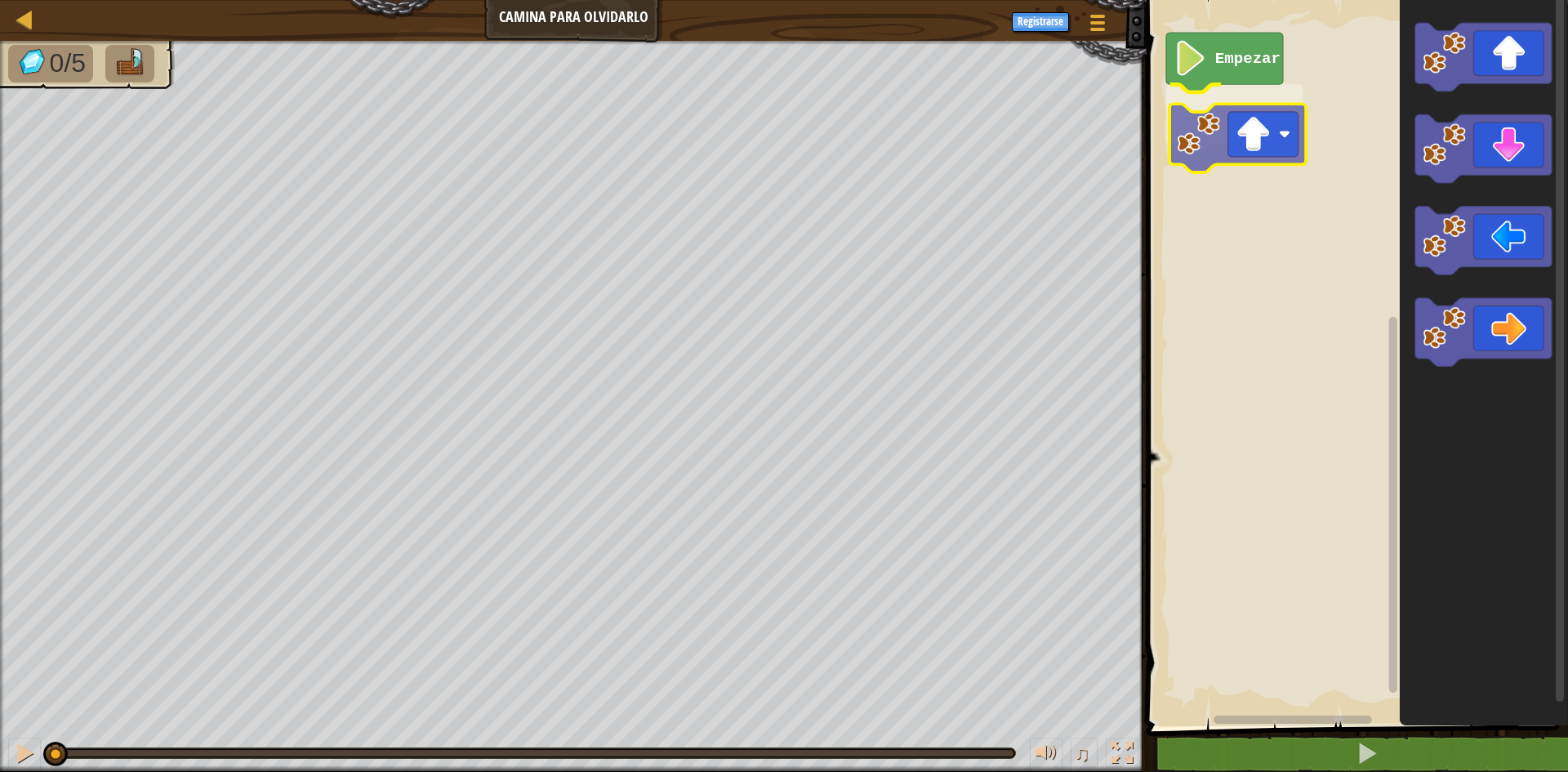
click at [1229, 147] on div "Empezar" at bounding box center [1355, 358] width 427 height 734
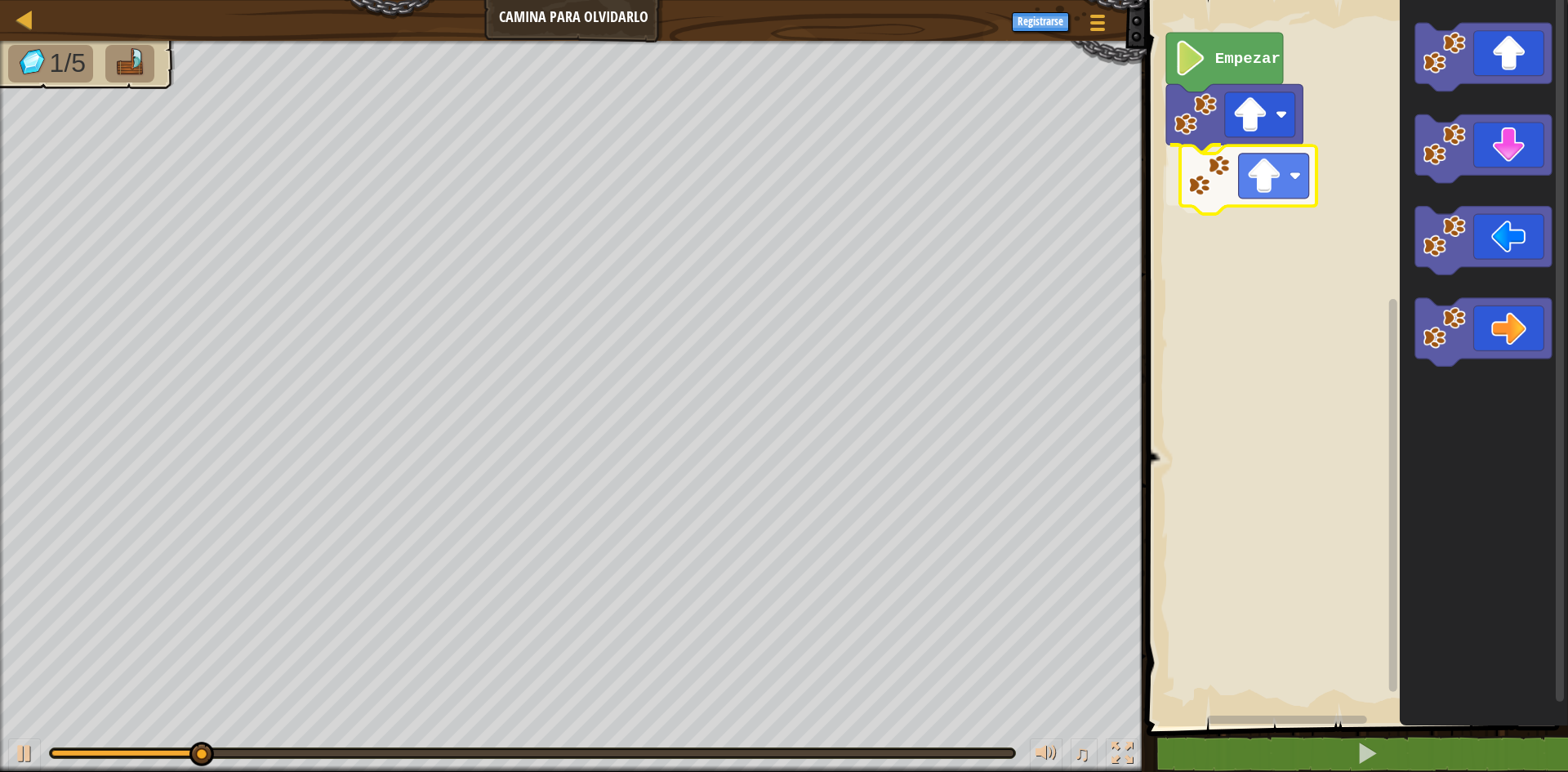
click at [1292, 178] on div "Empezar" at bounding box center [1355, 358] width 427 height 734
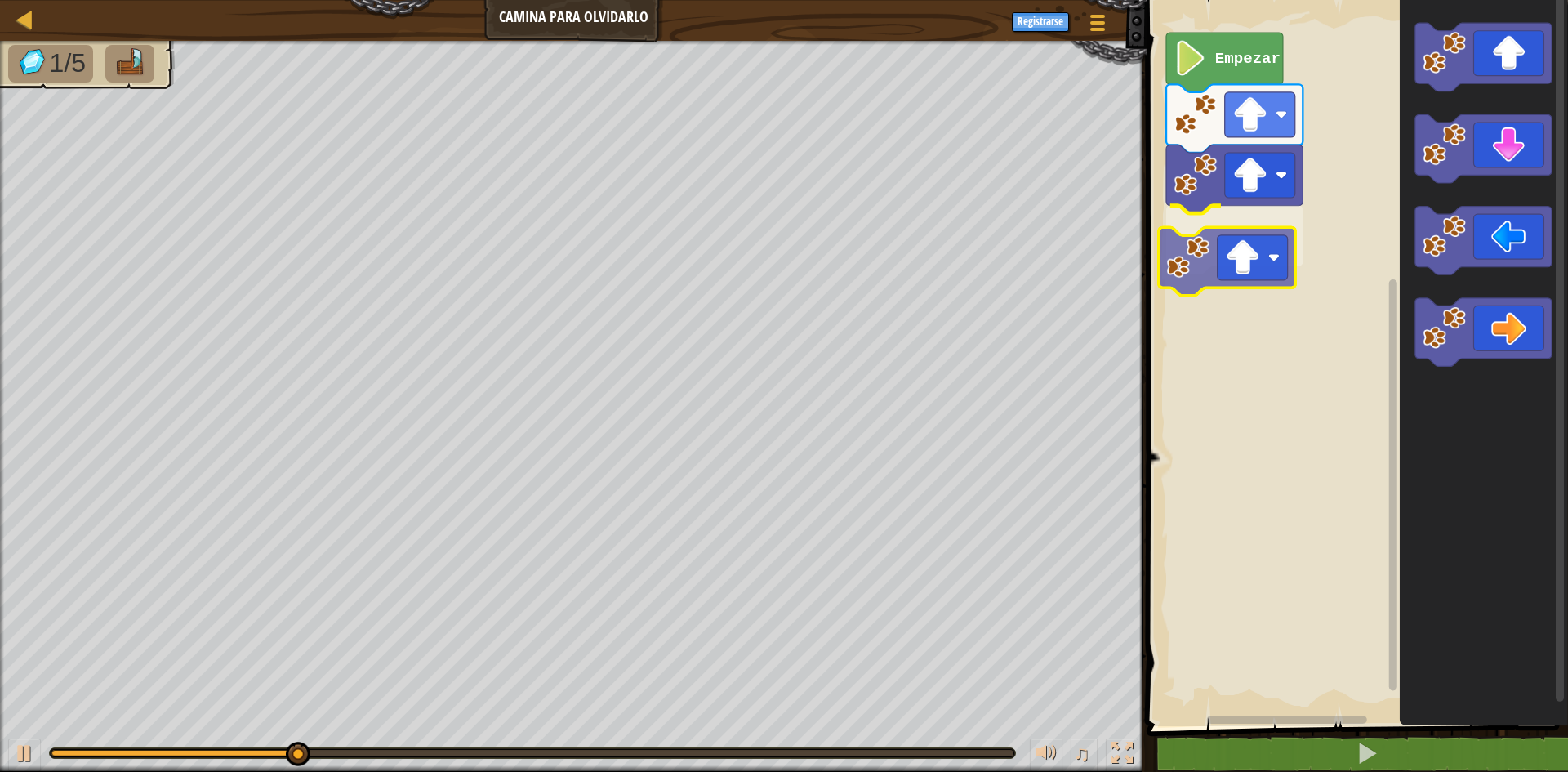
click at [1274, 237] on div "Empezar" at bounding box center [1355, 358] width 427 height 734
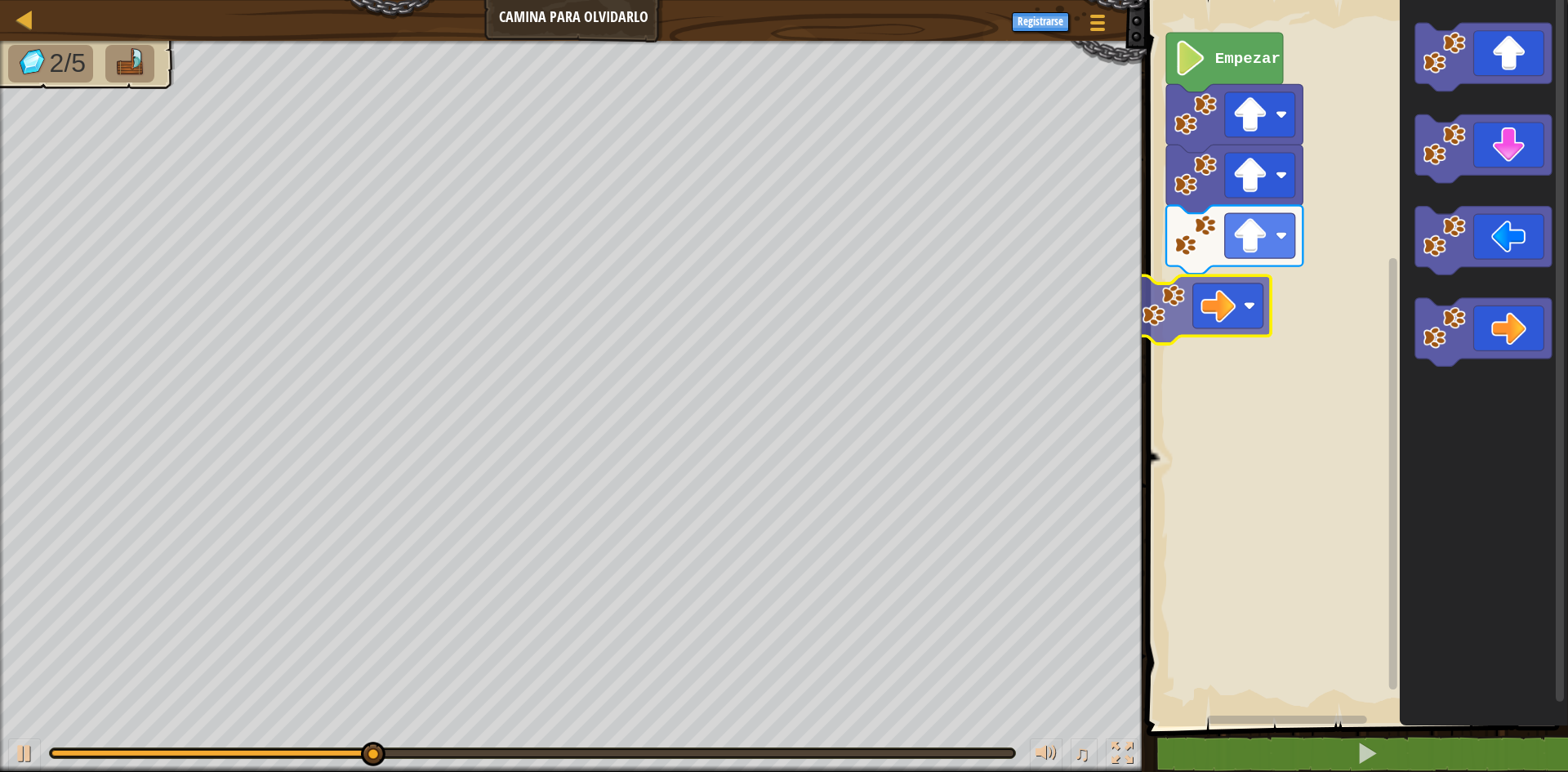
click at [1173, 304] on div "Empezar" at bounding box center [1355, 358] width 427 height 734
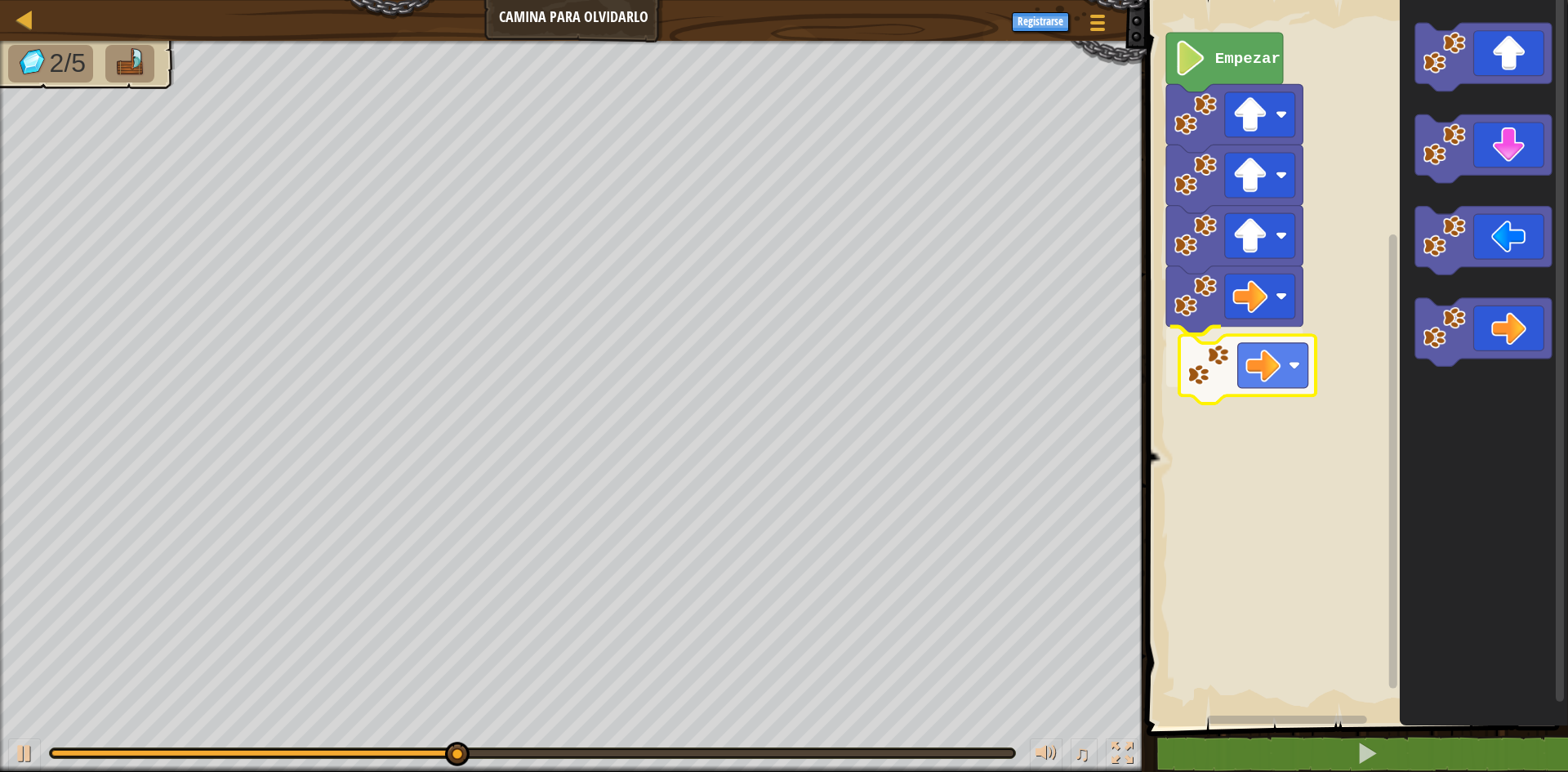
click at [1273, 357] on div "Empezar" at bounding box center [1355, 358] width 427 height 734
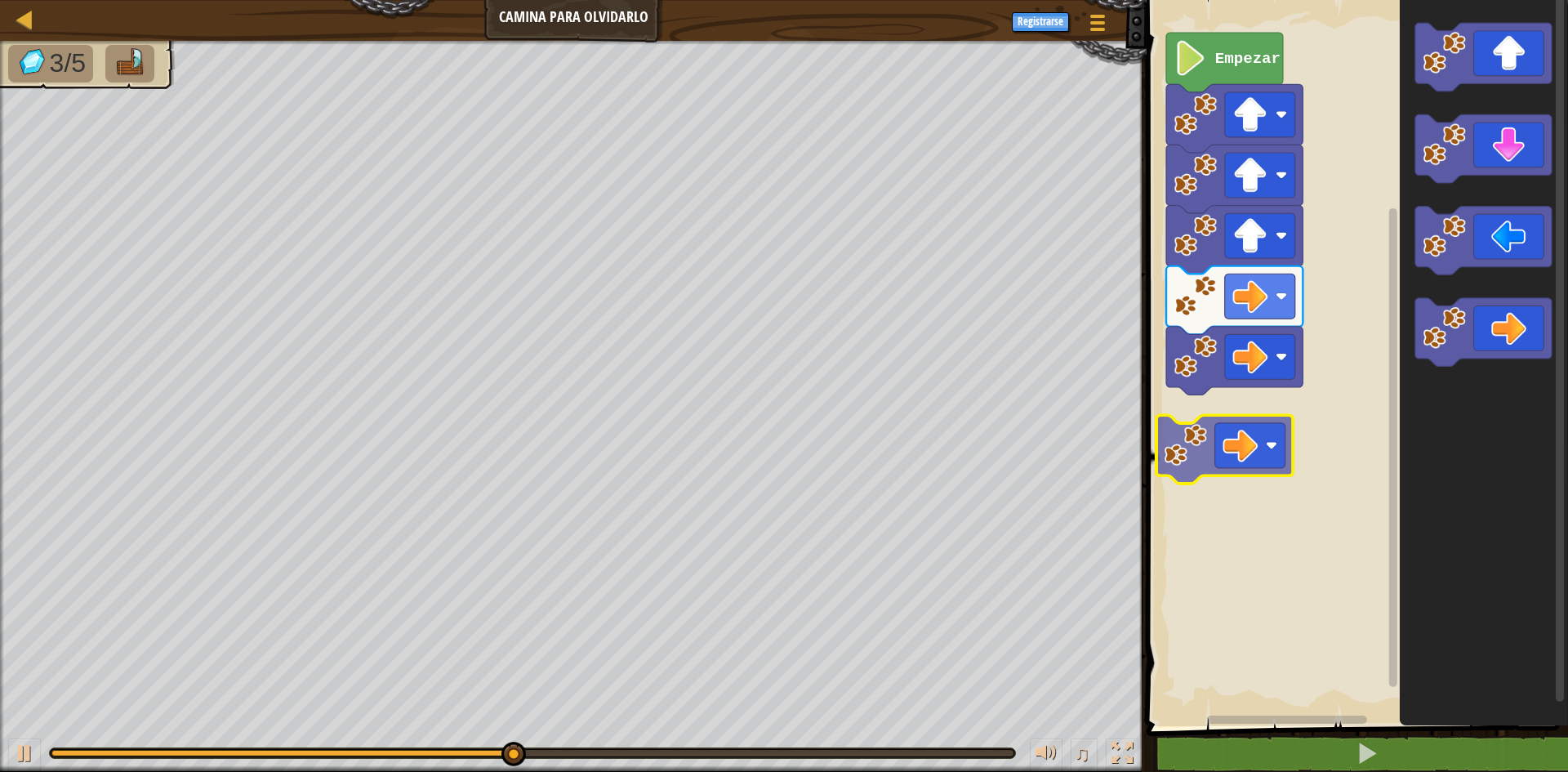
click at [1227, 417] on div "Empezar" at bounding box center [1355, 358] width 427 height 734
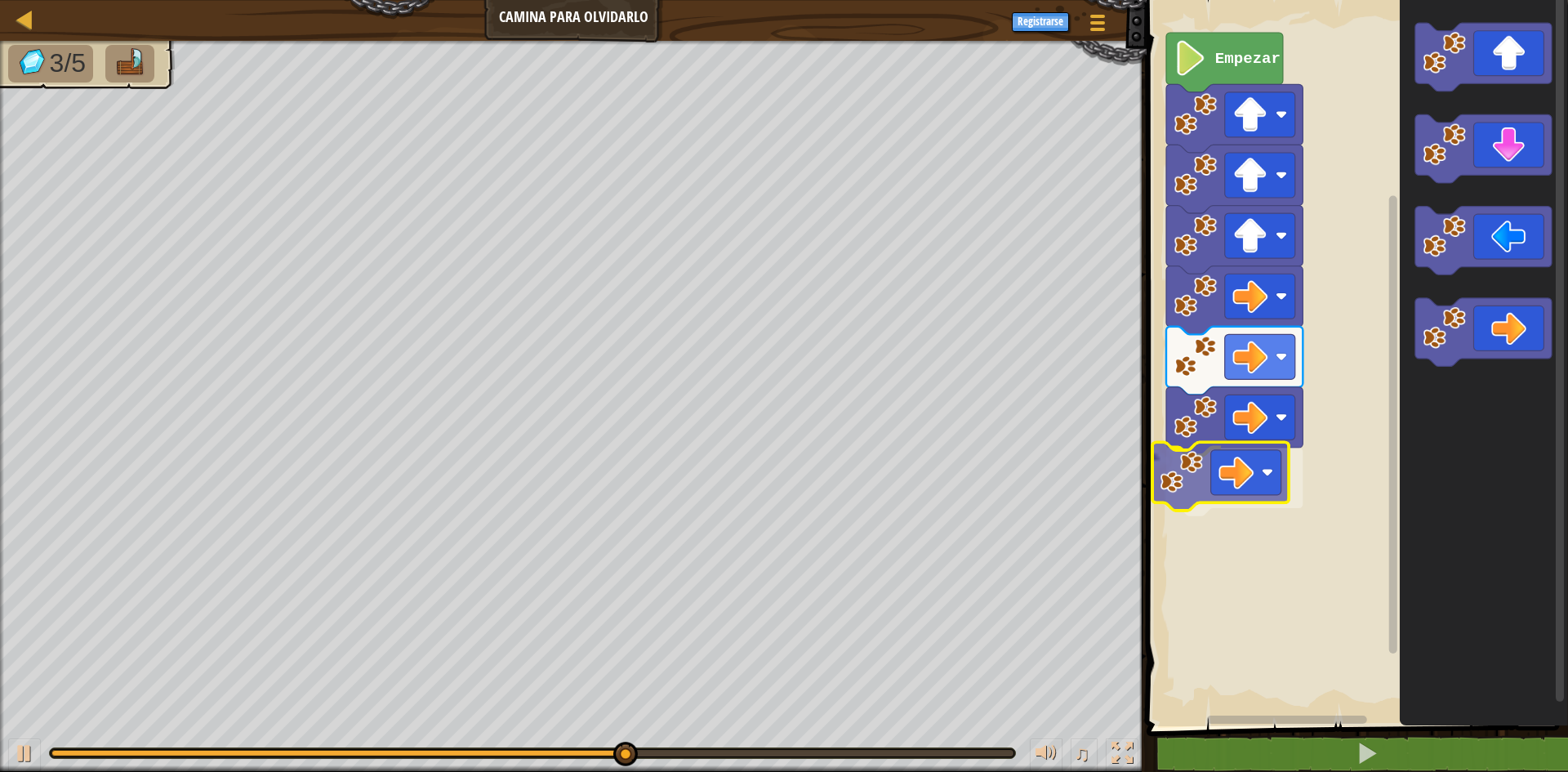
click at [1258, 491] on div "Empezar" at bounding box center [1355, 358] width 427 height 734
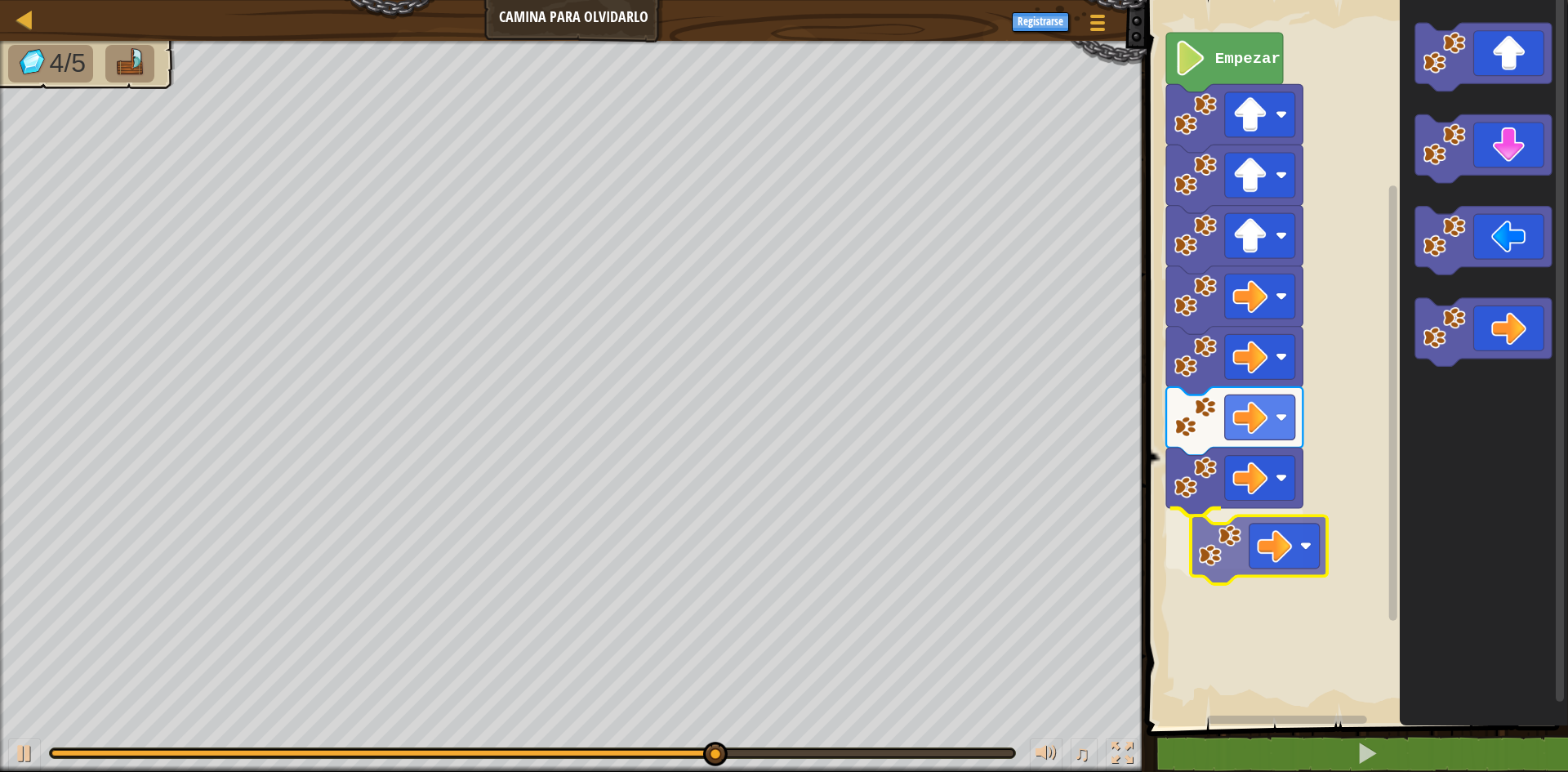
click at [1251, 547] on div "Empezar" at bounding box center [1355, 358] width 427 height 734
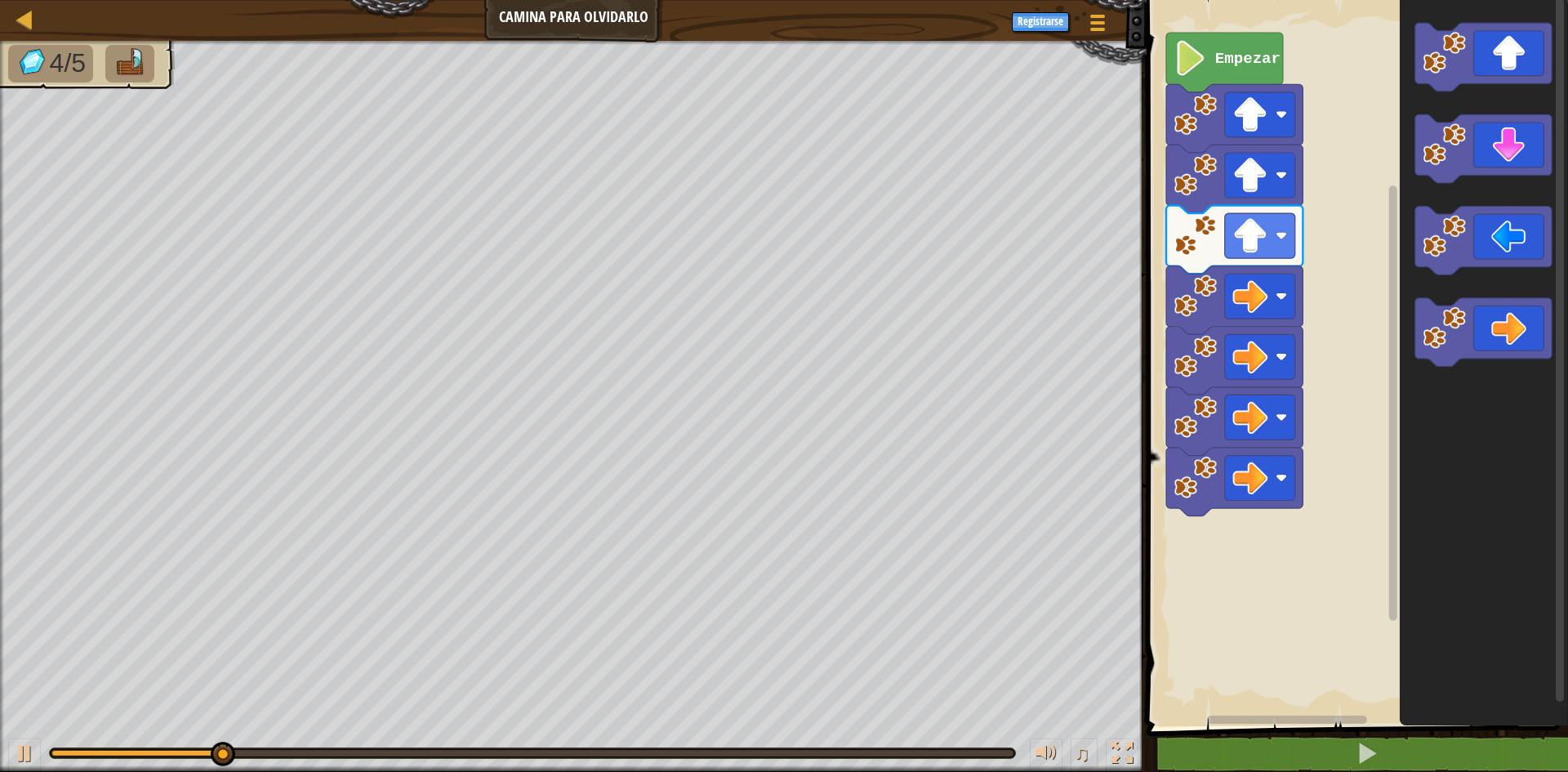
click at [1530, 300] on g "Espacio de trabajo de Blockly" at bounding box center [1484, 194] width 136 height 344
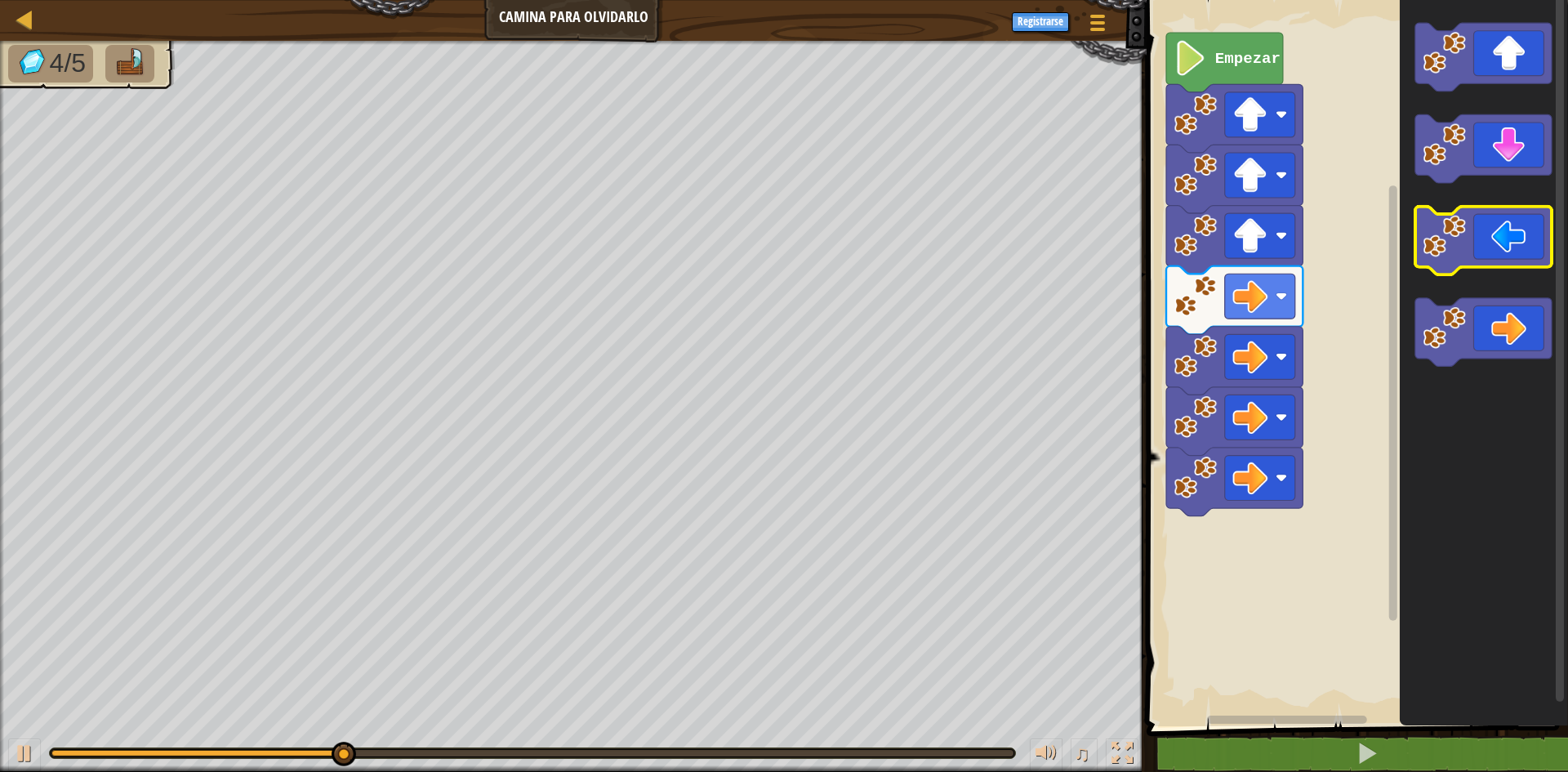
click at [1491, 181] on g "Espacio de trabajo de Blockly" at bounding box center [1484, 194] width 136 height 344
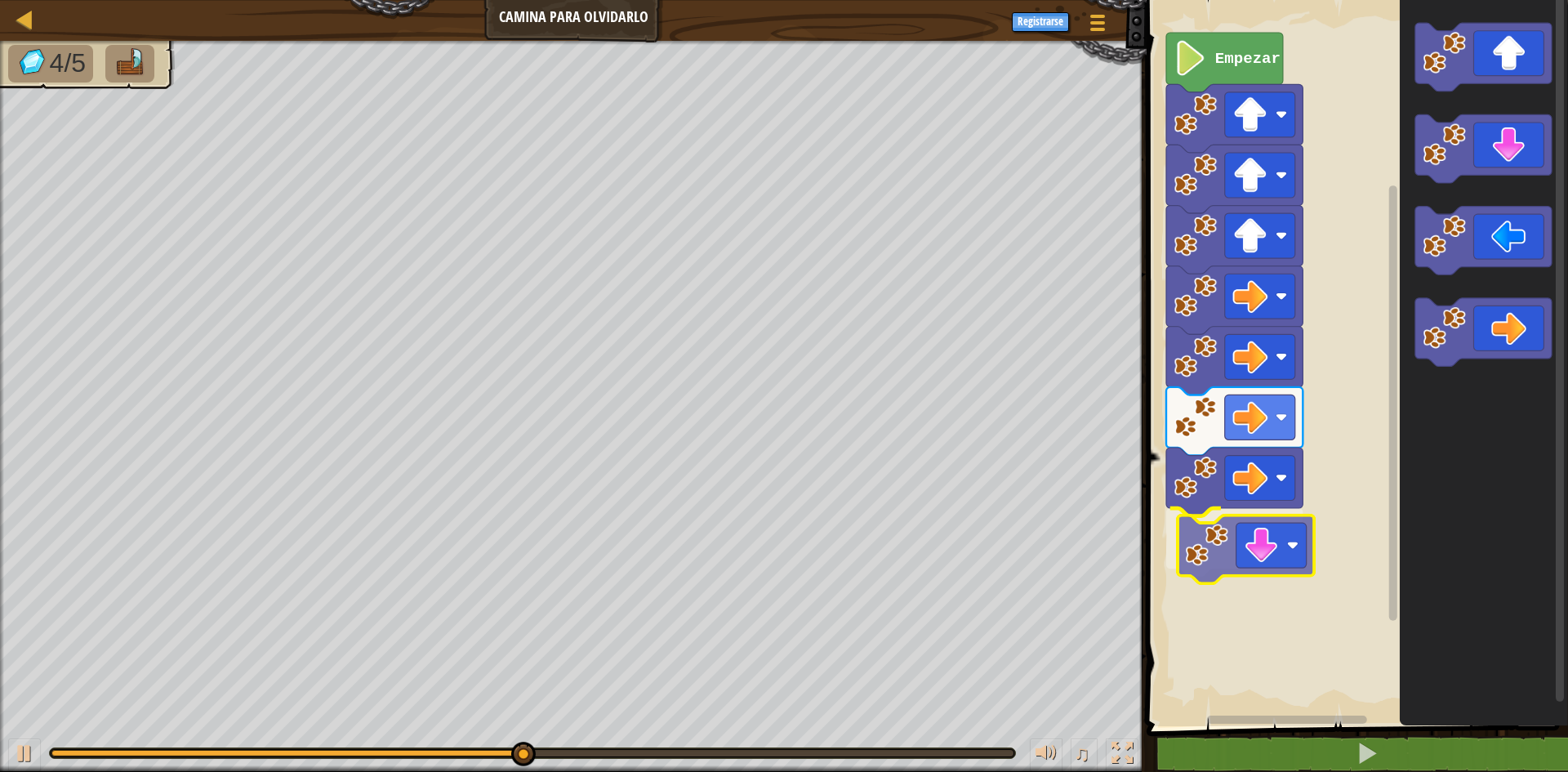
click at [1262, 549] on div "Empezar" at bounding box center [1355, 358] width 427 height 734
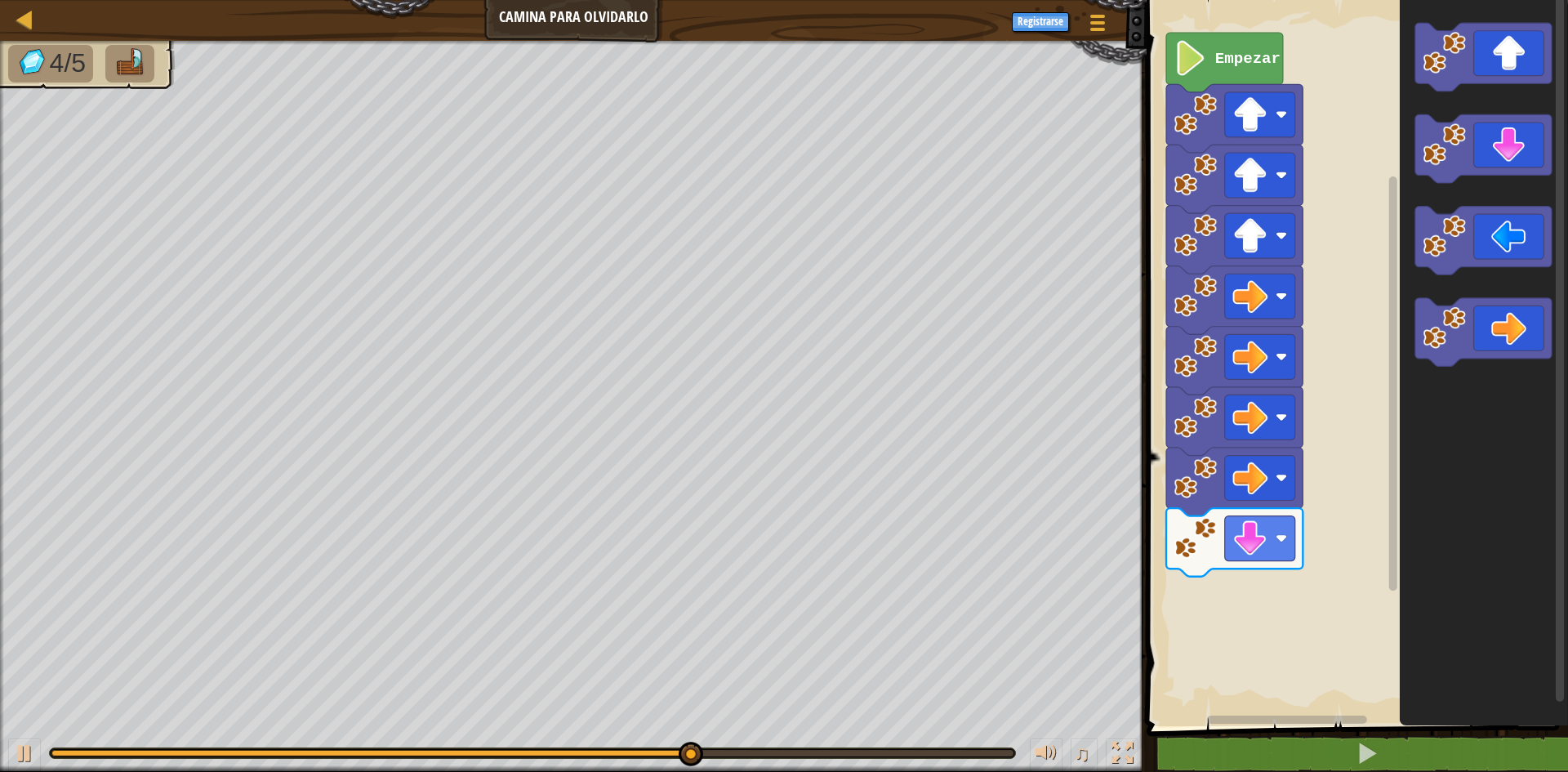
click at [1402, 400] on icon "Espacio de trabajo de Blockly" at bounding box center [1484, 358] width 169 height 734
click at [1480, 233] on g "Espacio de trabajo de Blockly" at bounding box center [1484, 194] width 136 height 344
click at [1365, 364] on div "Empezar" at bounding box center [1355, 358] width 427 height 734
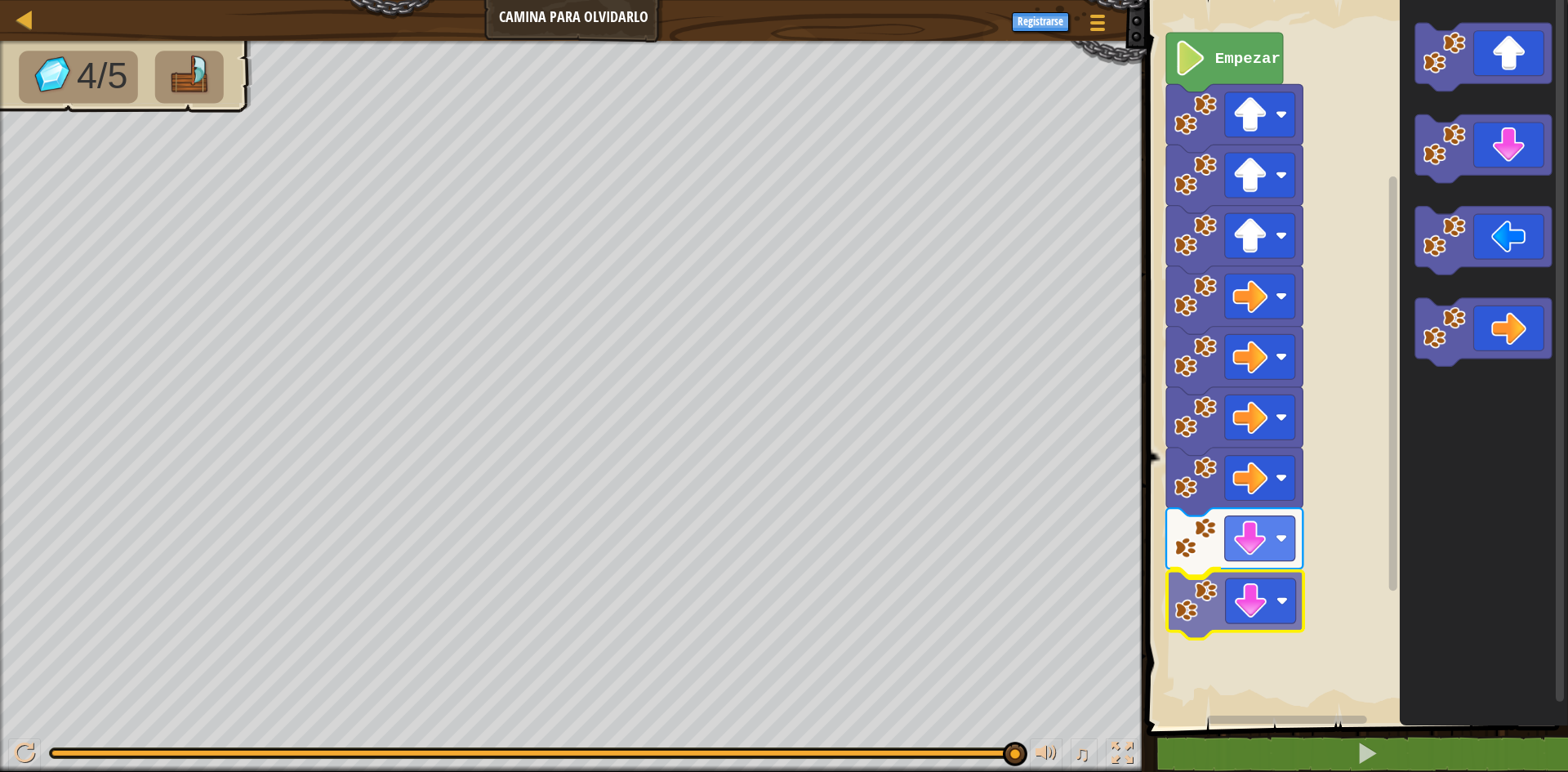
click at [1254, 588] on div "Empezar" at bounding box center [1355, 358] width 427 height 734
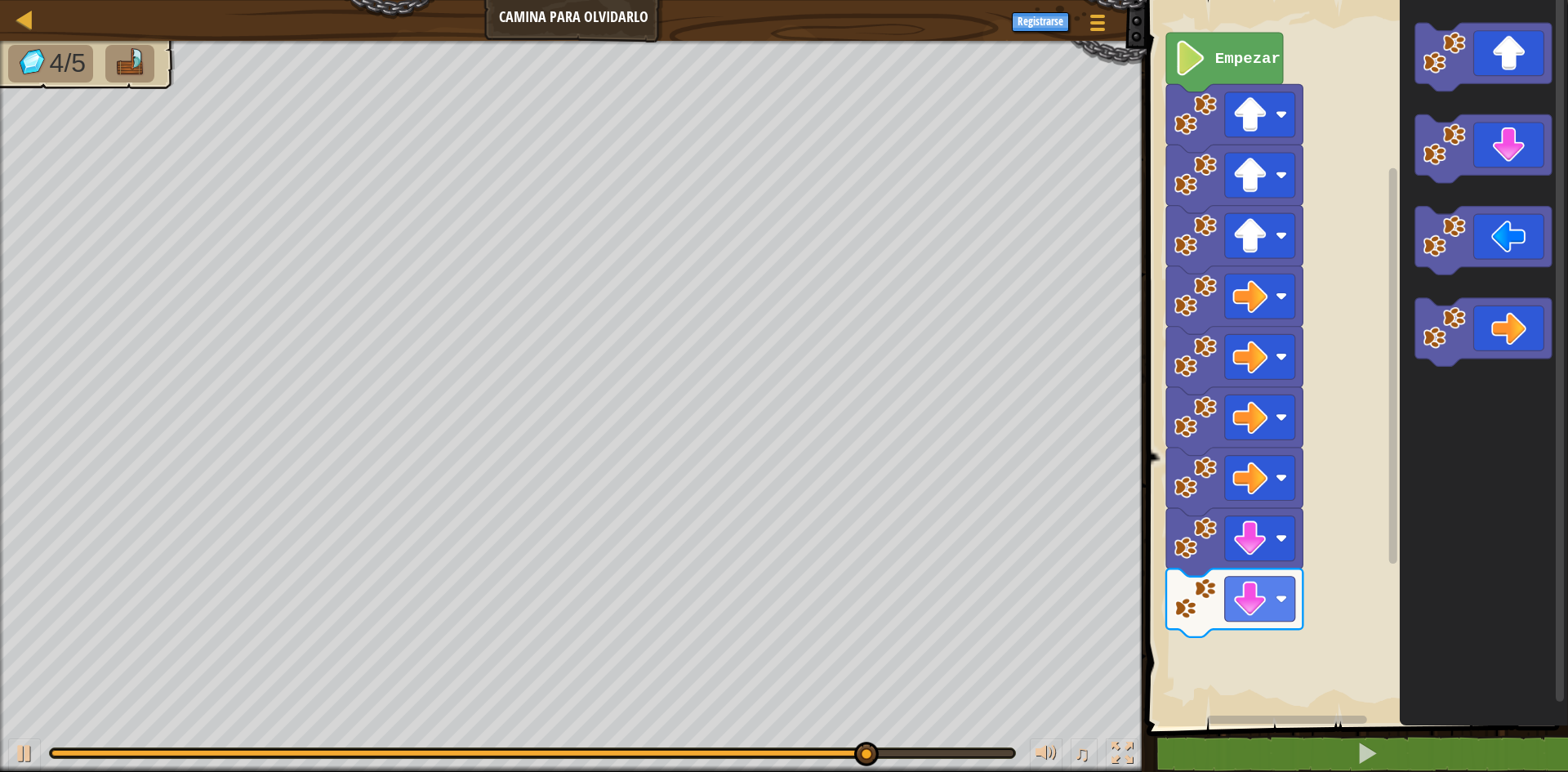
click at [1433, 249] on g "Espacio de trabajo de Blockly" at bounding box center [1484, 194] width 136 height 344
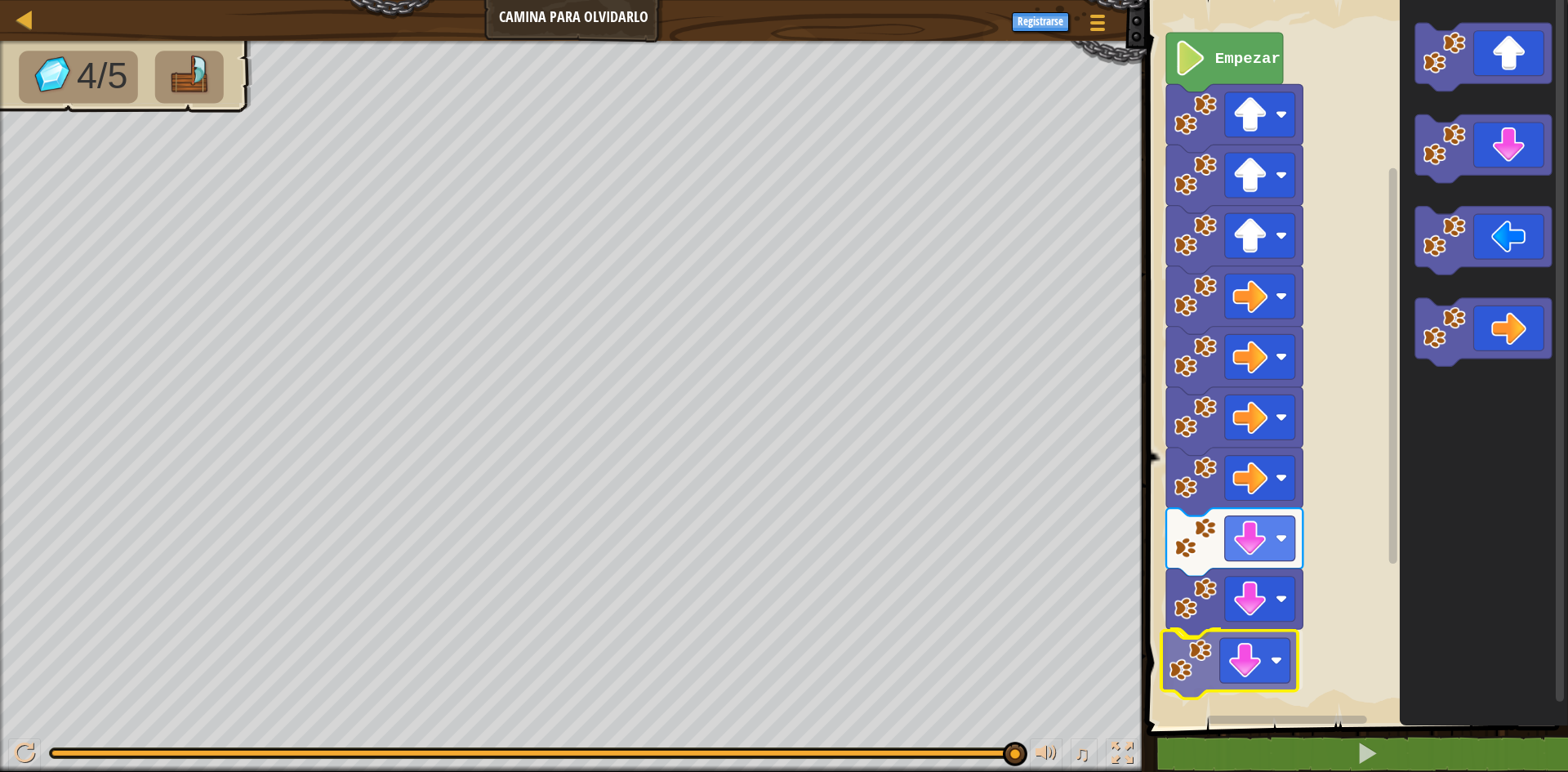
click at [1224, 680] on div "Empezar" at bounding box center [1355, 358] width 427 height 734
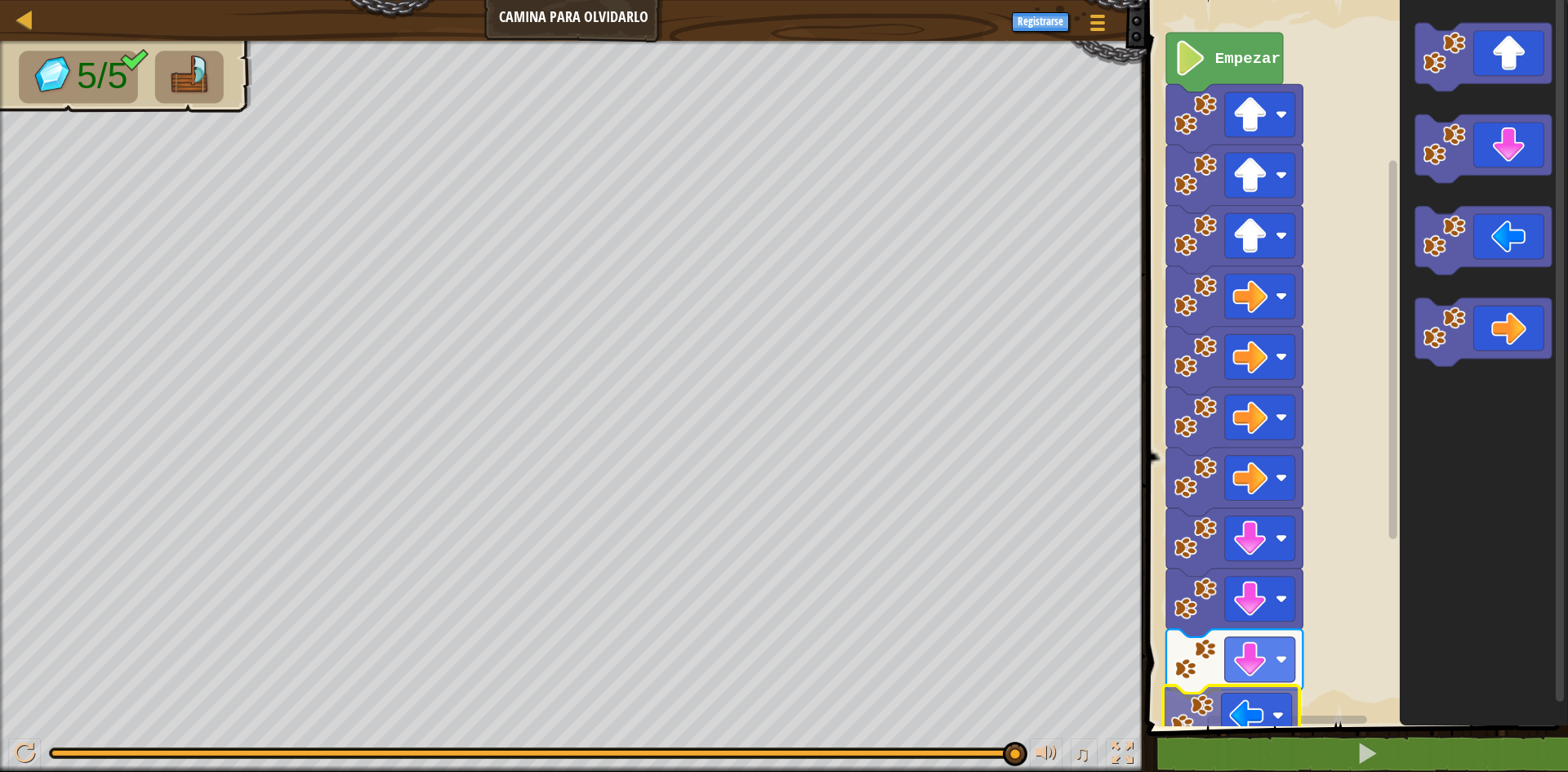
click at [1237, 742] on div "1 ההההההההההההההההההההההההההההההההההההההההההההההההההההההההההההההההההההההההההההה…" at bounding box center [1355, 400] width 427 height 784
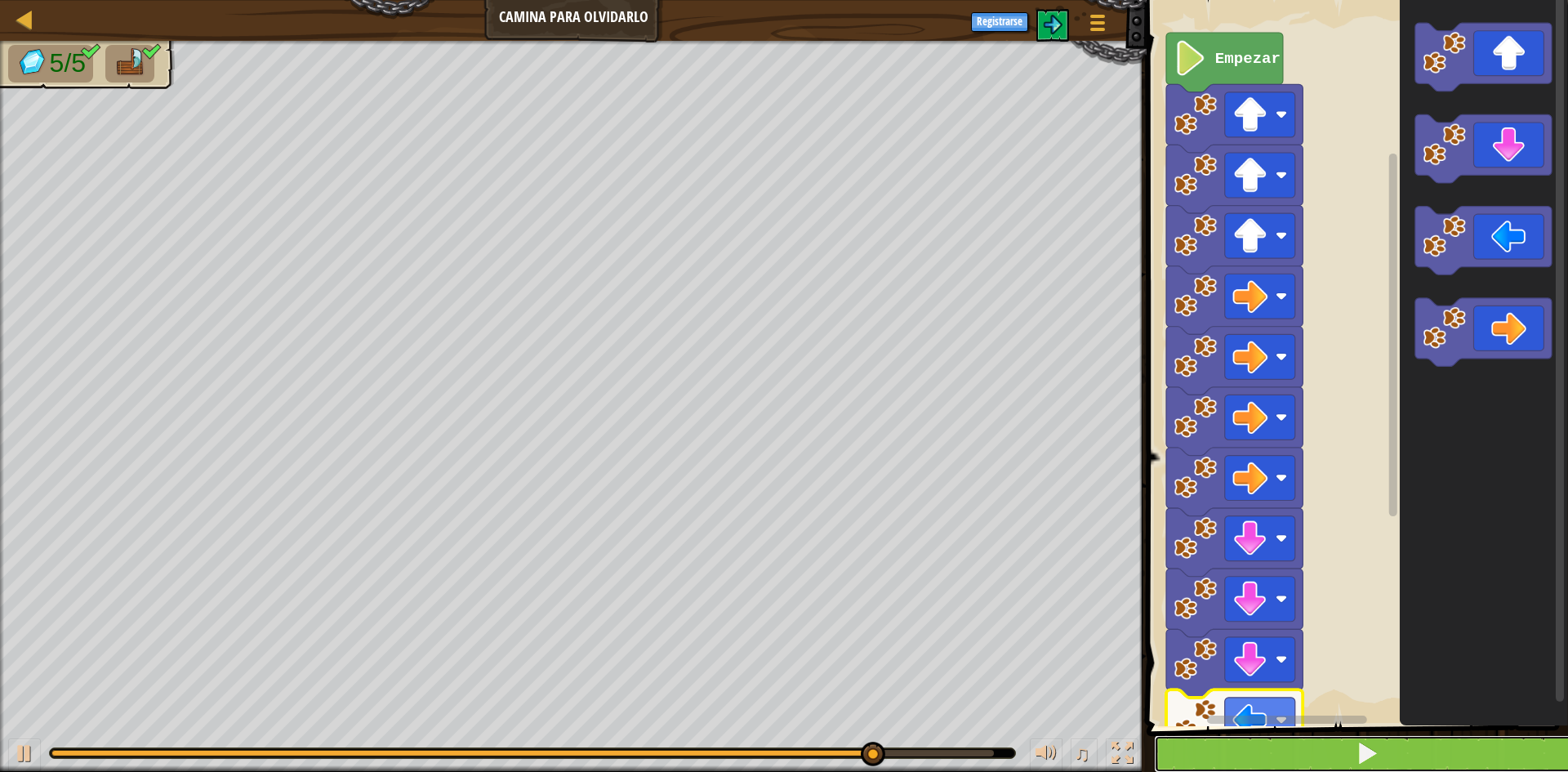
click at [1252, 751] on button at bounding box center [1367, 754] width 427 height 38
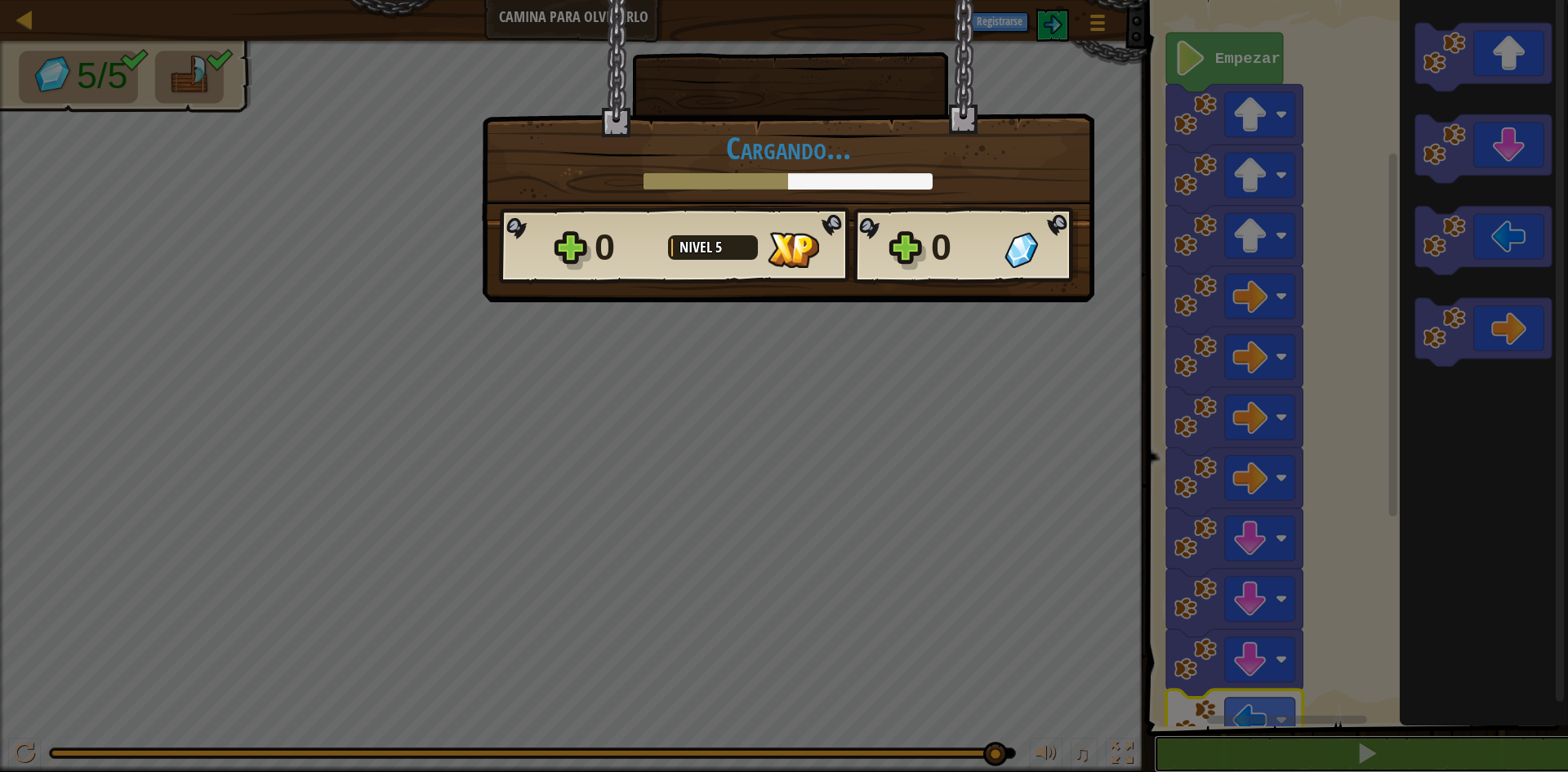
scroll to position [1, 0]
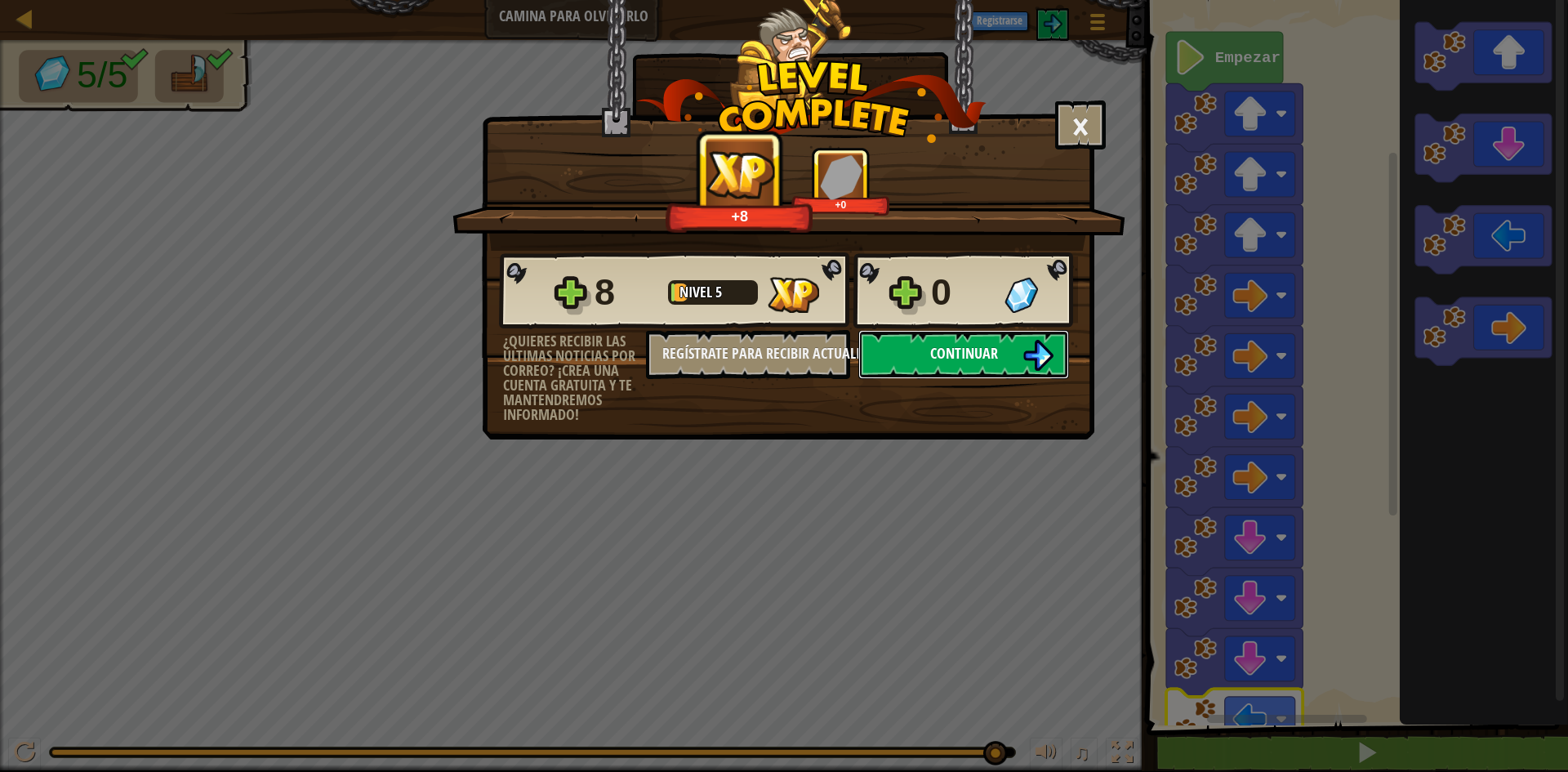
click at [1022, 357] on button "Continuar" at bounding box center [964, 354] width 211 height 49
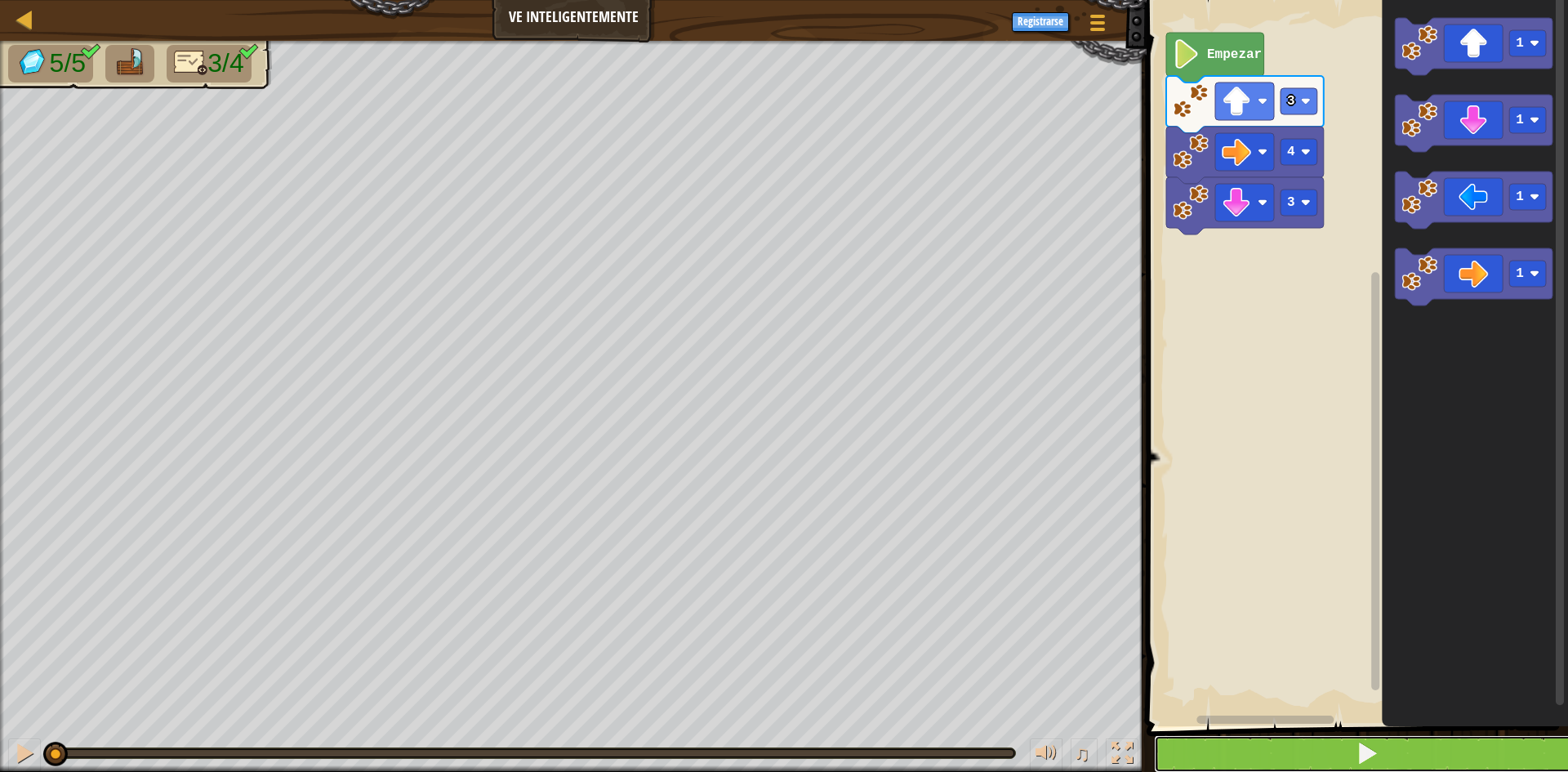
click at [1189, 754] on button at bounding box center [1367, 754] width 427 height 38
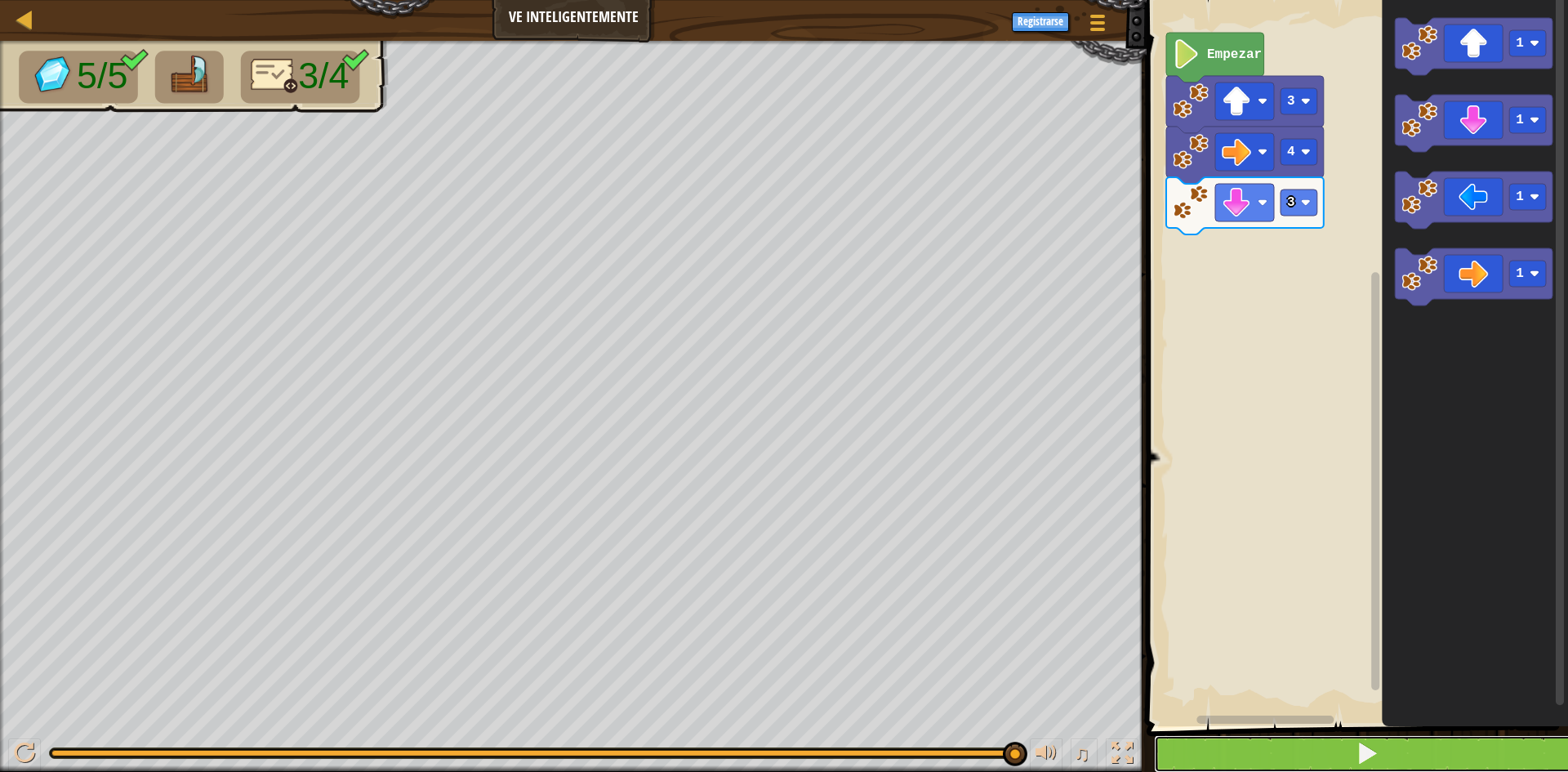
click at [1162, 743] on button at bounding box center [1367, 754] width 427 height 38
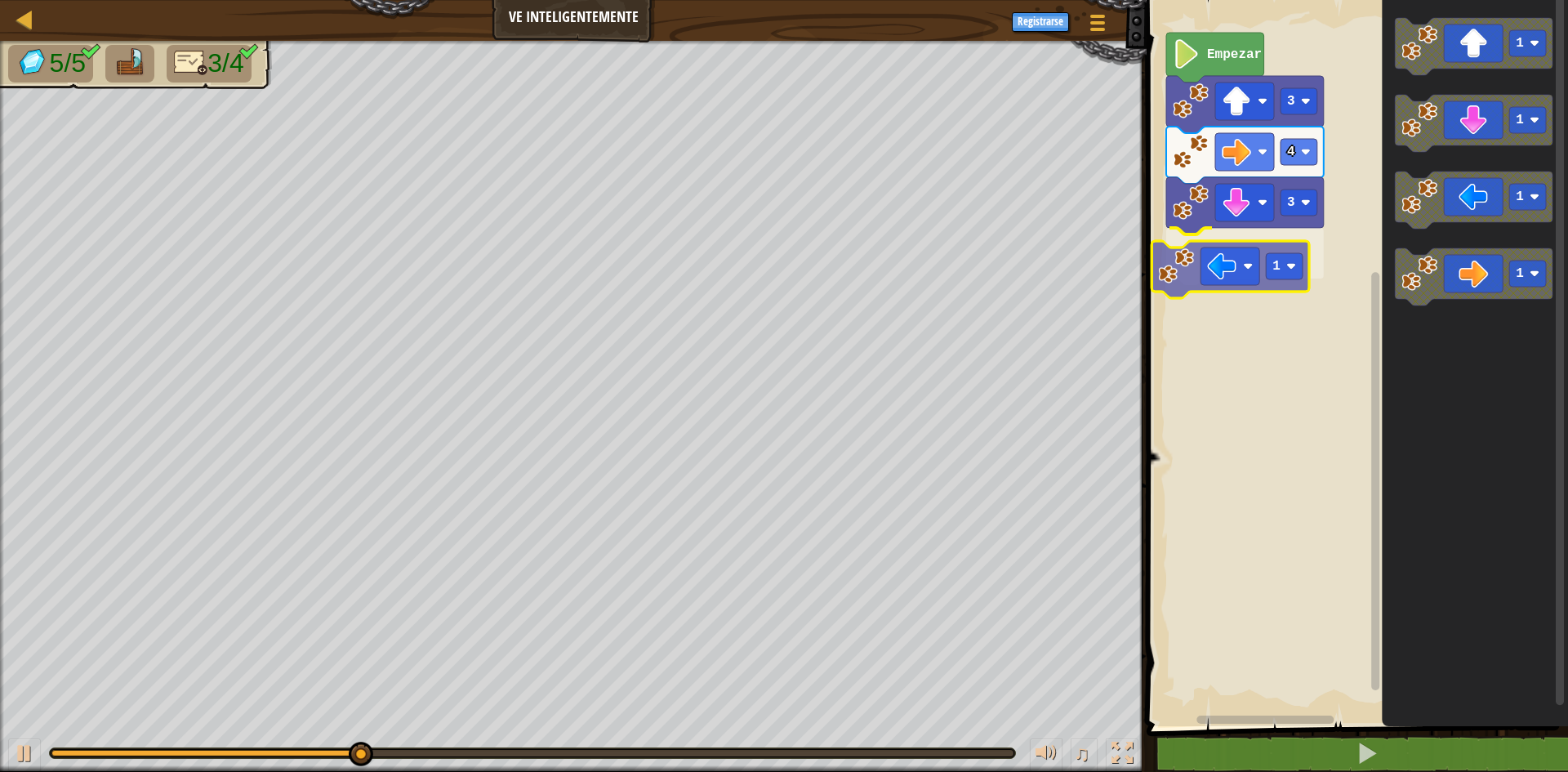
click at [1214, 291] on div "3 1 4 3 Empezar 1 1 1 1 1" at bounding box center [1355, 358] width 427 height 734
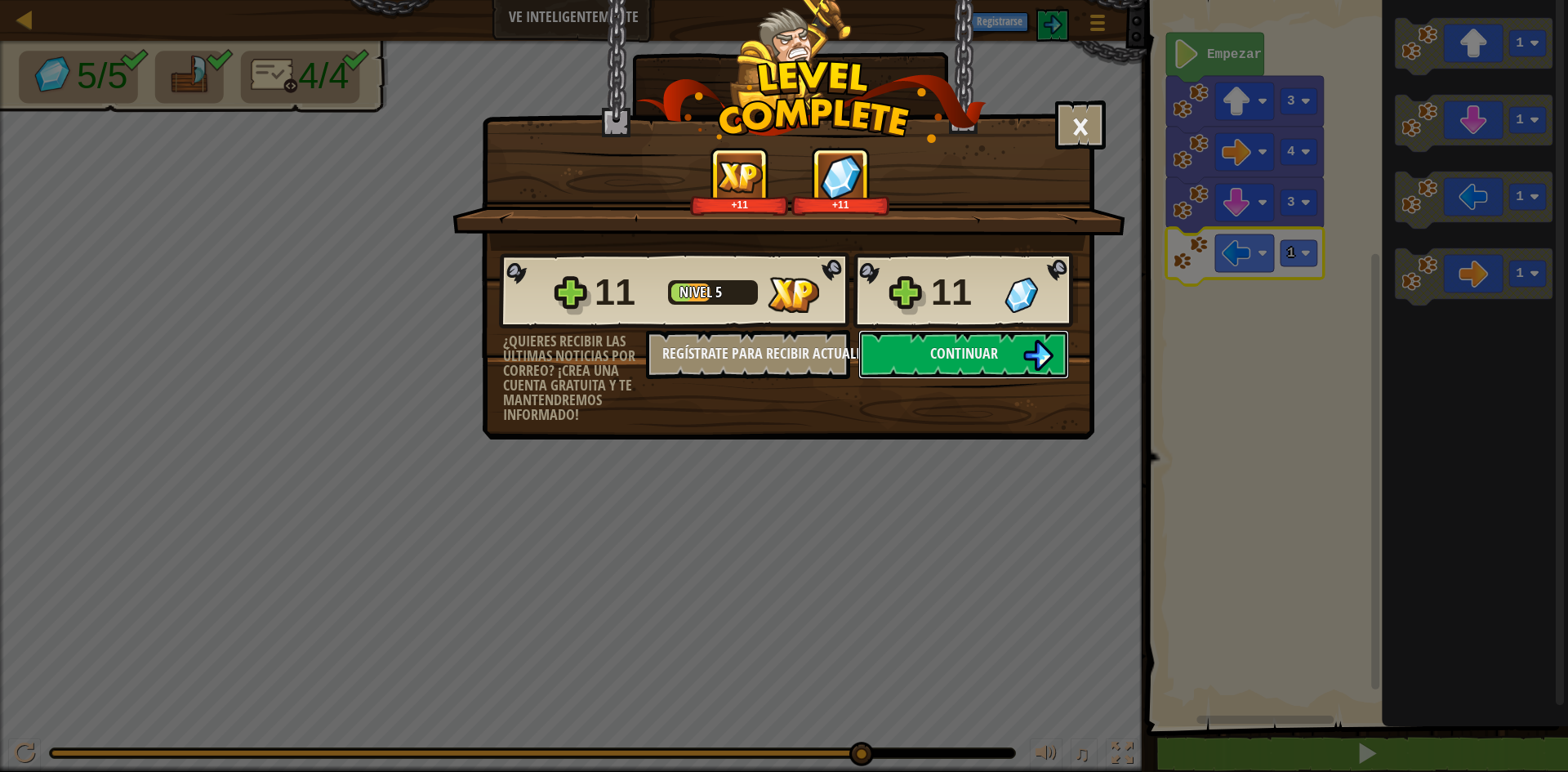
click at [946, 353] on span "Continuar" at bounding box center [965, 353] width 68 height 20
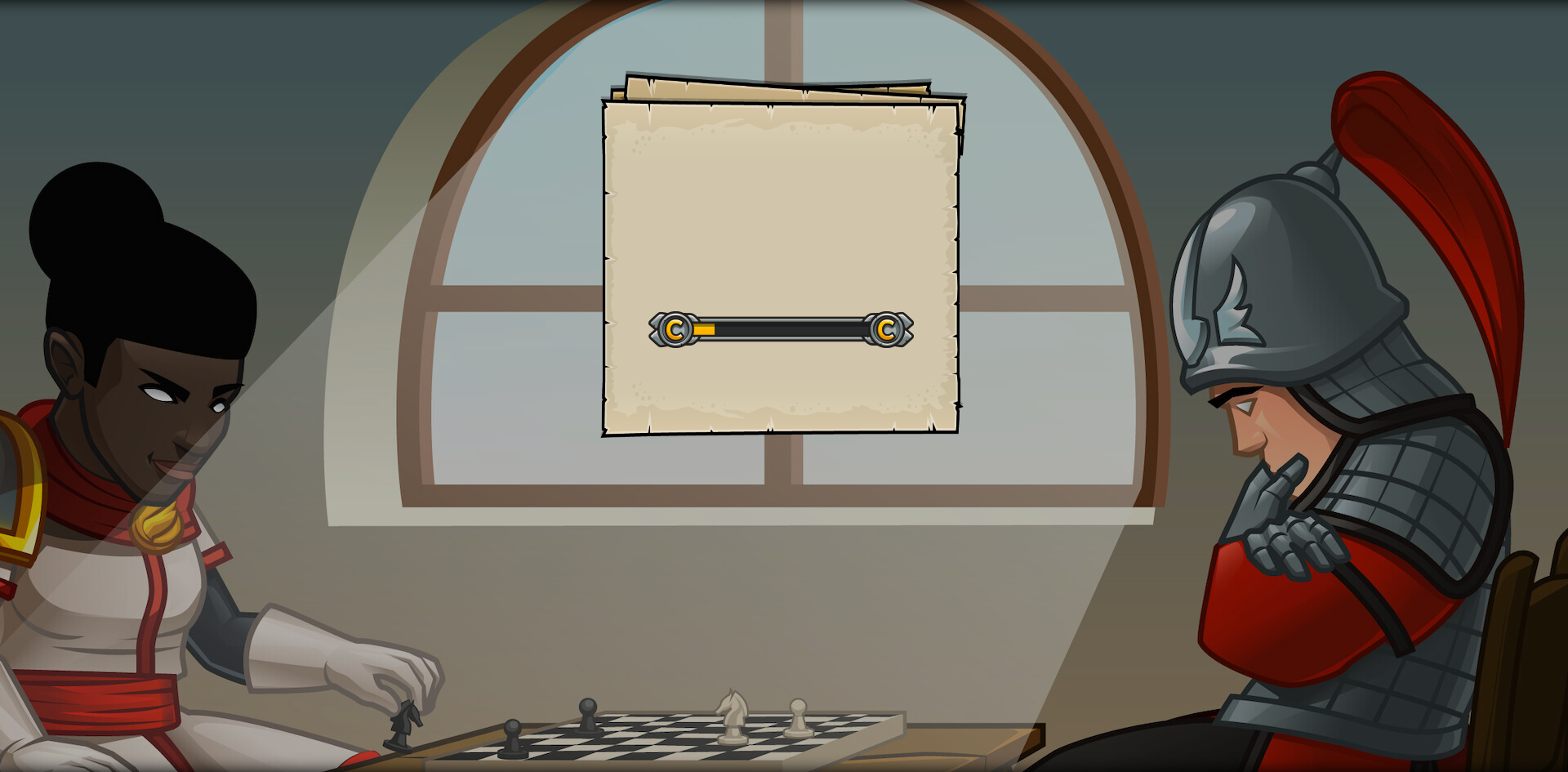
drag, startPoint x: 891, startPoint y: 364, endPoint x: 930, endPoint y: 308, distance: 68.2
click at [879, 332] on div "Goals Start Level Error cargando del servidor Necesitas una suscripción para ju…" at bounding box center [784, 253] width 368 height 368
drag, startPoint x: 1152, startPoint y: 326, endPoint x: 1099, endPoint y: 392, distance: 84.6
click at [1099, 392] on div "Goals Start Level Error cargando del servidor Necesitas una suscripción para ju…" at bounding box center [784, 386] width 1568 height 772
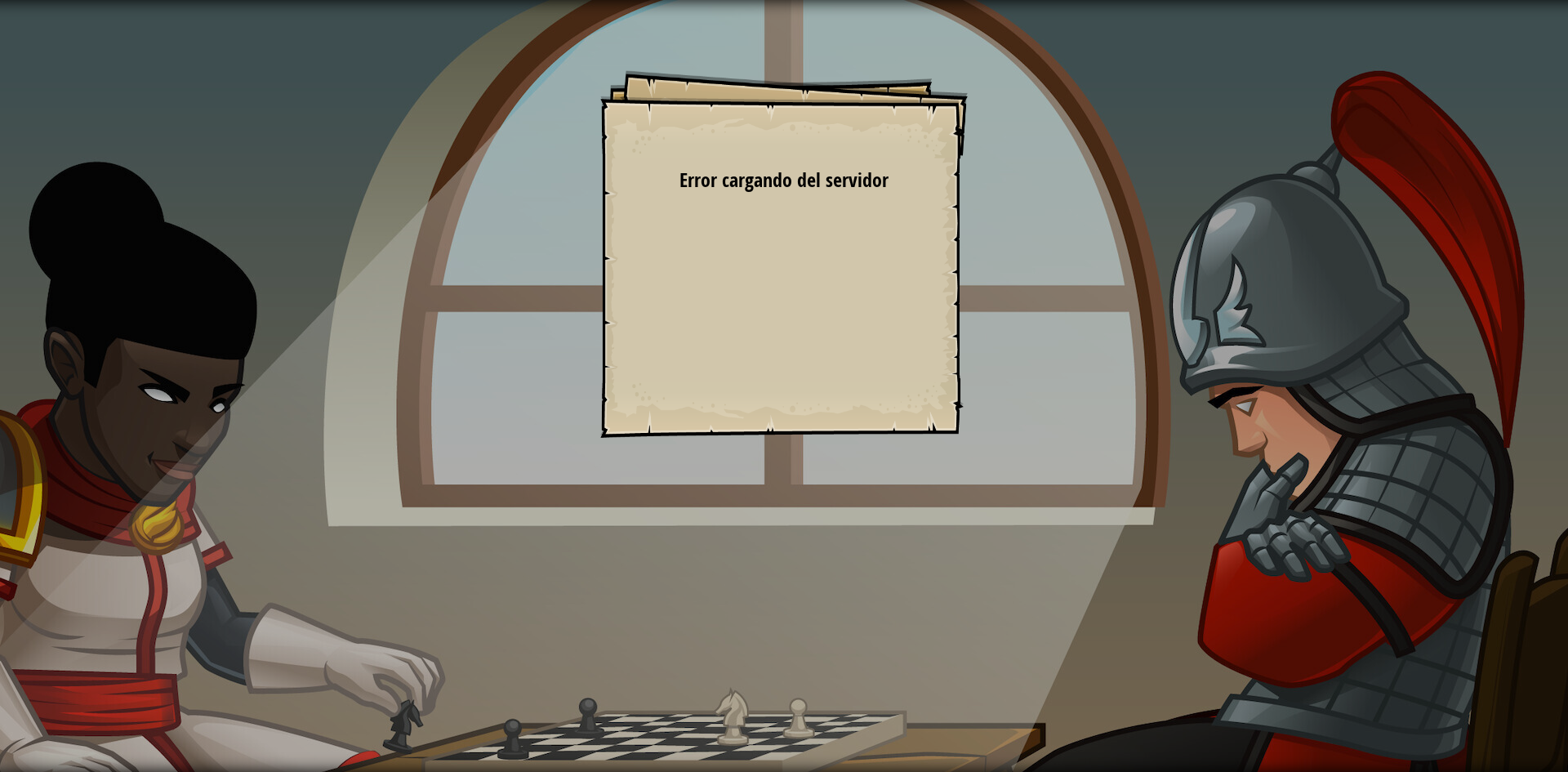
click at [851, 341] on div "Goals Start Level Error cargando del servidor Necesitas una suscripción para ju…" at bounding box center [784, 253] width 368 height 368
click at [647, 262] on div "Goals Start Level Error cargando del servidor Necesitas una suscripción para ju…" at bounding box center [784, 253] width 368 height 368
click at [717, 303] on div "Goals Start Level Error cargando del servidor Necesitas una suscripción para ju…" at bounding box center [784, 253] width 368 height 368
click at [711, 299] on div "Goals Start Level Error cargando del servidor Necesitas una suscripción para ju…" at bounding box center [784, 253] width 368 height 368
click at [757, 290] on div "Goals Start Level Error cargando del servidor Necesitas una suscripción para ju…" at bounding box center [784, 253] width 368 height 368
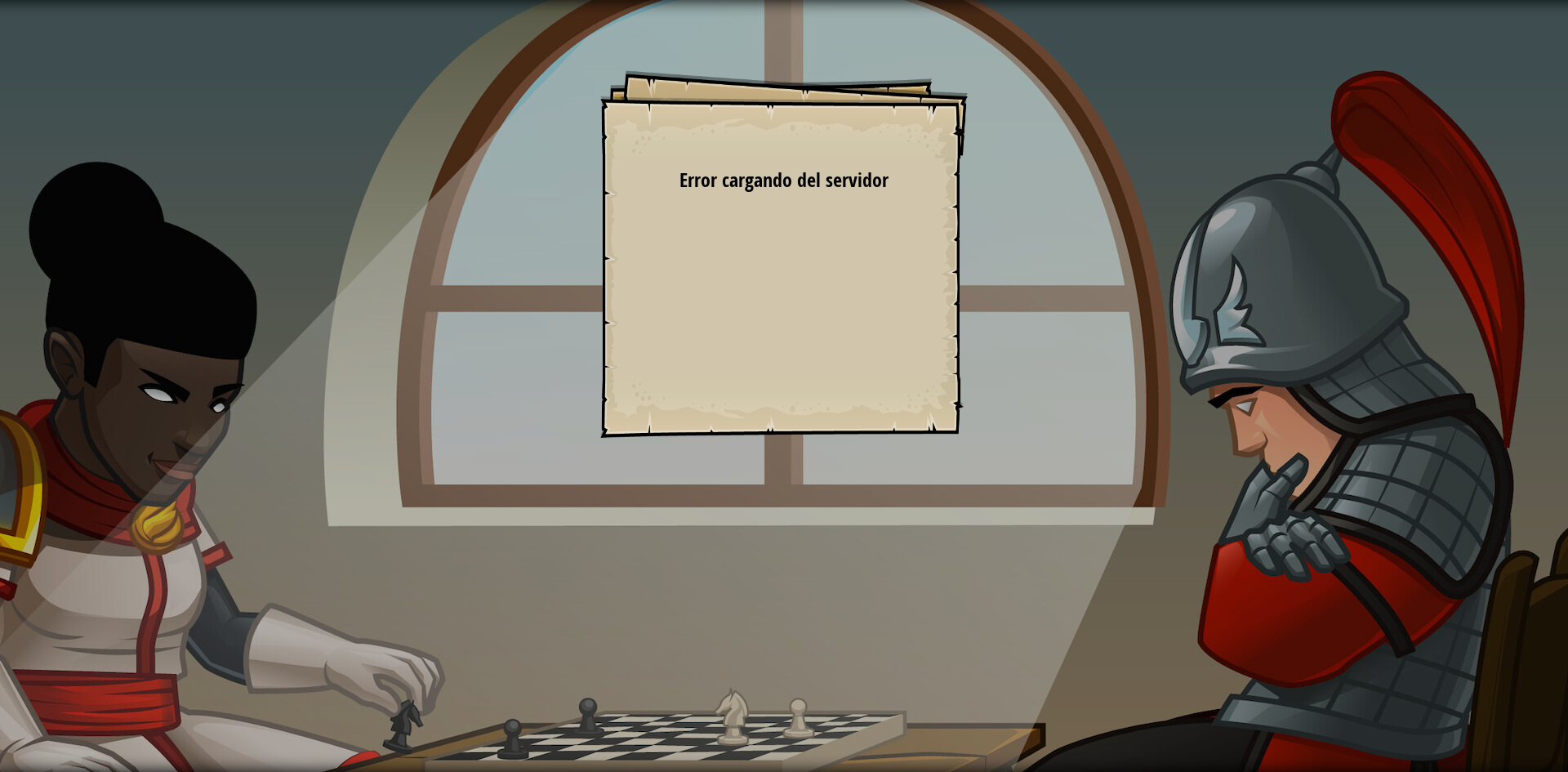
click at [782, 278] on div "Goals Start Level Error cargando del servidor Necesitas una suscripción para ju…" at bounding box center [784, 253] width 368 height 368
click at [783, 271] on div "Goals Start Level Error cargando del servidor Necesitas una suscripción para ju…" at bounding box center [784, 253] width 368 height 368
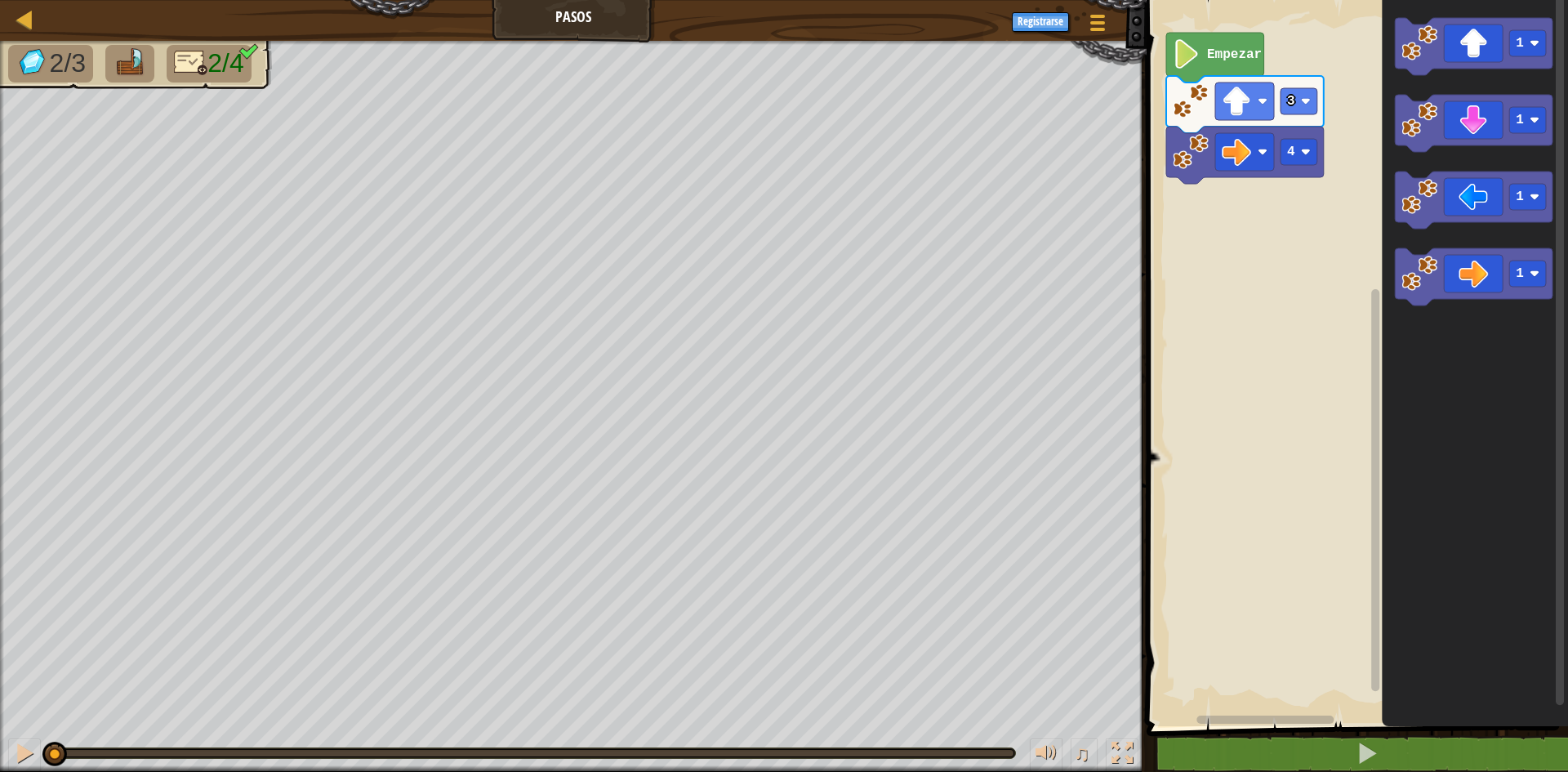
click at [1568, 136] on icon "Espacio de trabajo de Blockly" at bounding box center [1475, 358] width 186 height 734
click at [1534, 123] on image "Espacio de trabajo de Blockly" at bounding box center [1535, 120] width 10 height 10
click at [1287, 212] on div "4 3 3 Empezar 1 3 1 1 3" at bounding box center [1355, 358] width 427 height 734
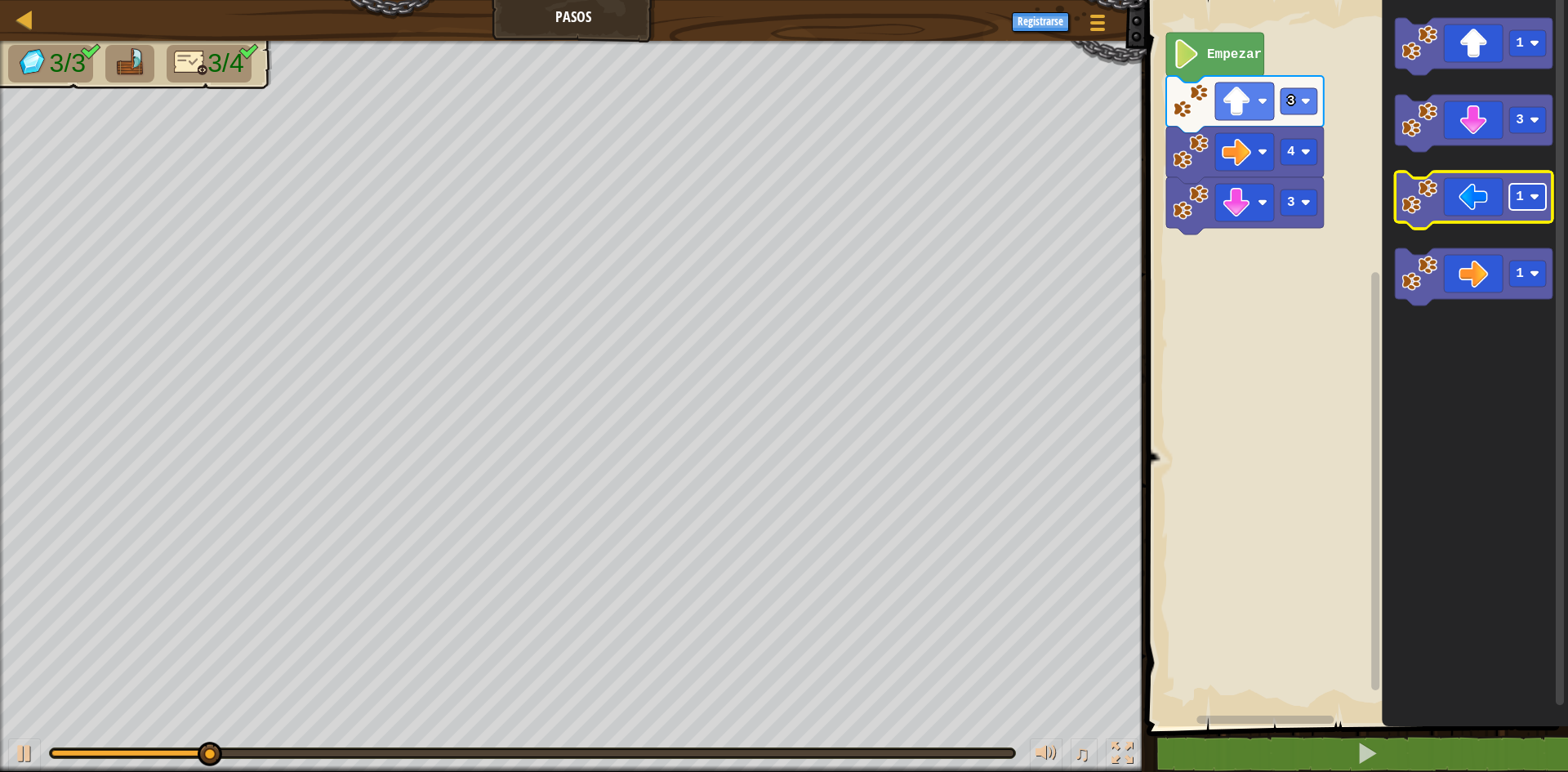
click at [1525, 204] on rect "Espacio de trabajo de Blockly" at bounding box center [1528, 197] width 37 height 26
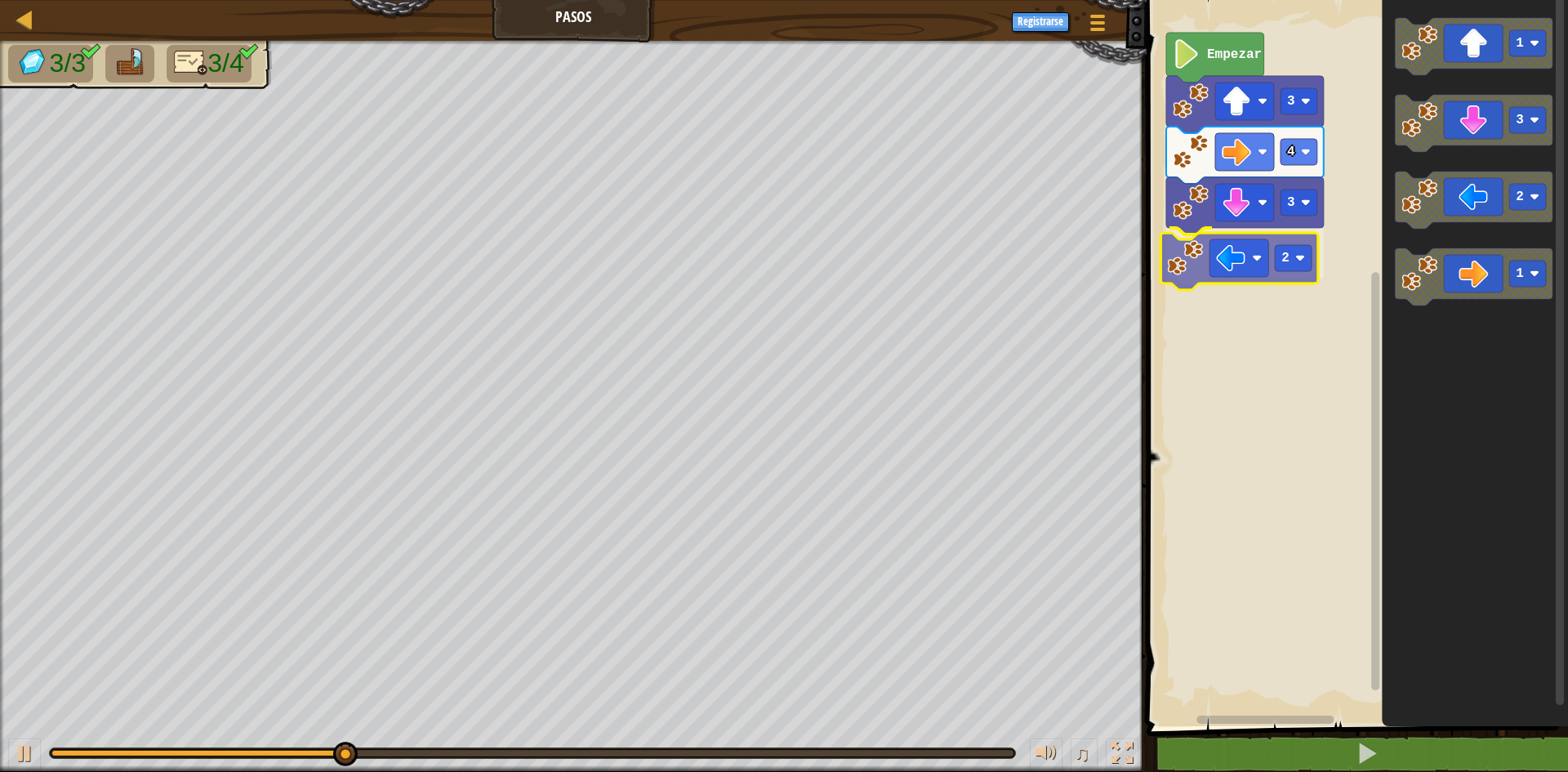
click at [1247, 269] on div "4 3 2 3 Empezar 1 3 2 1 2" at bounding box center [1355, 358] width 427 height 734
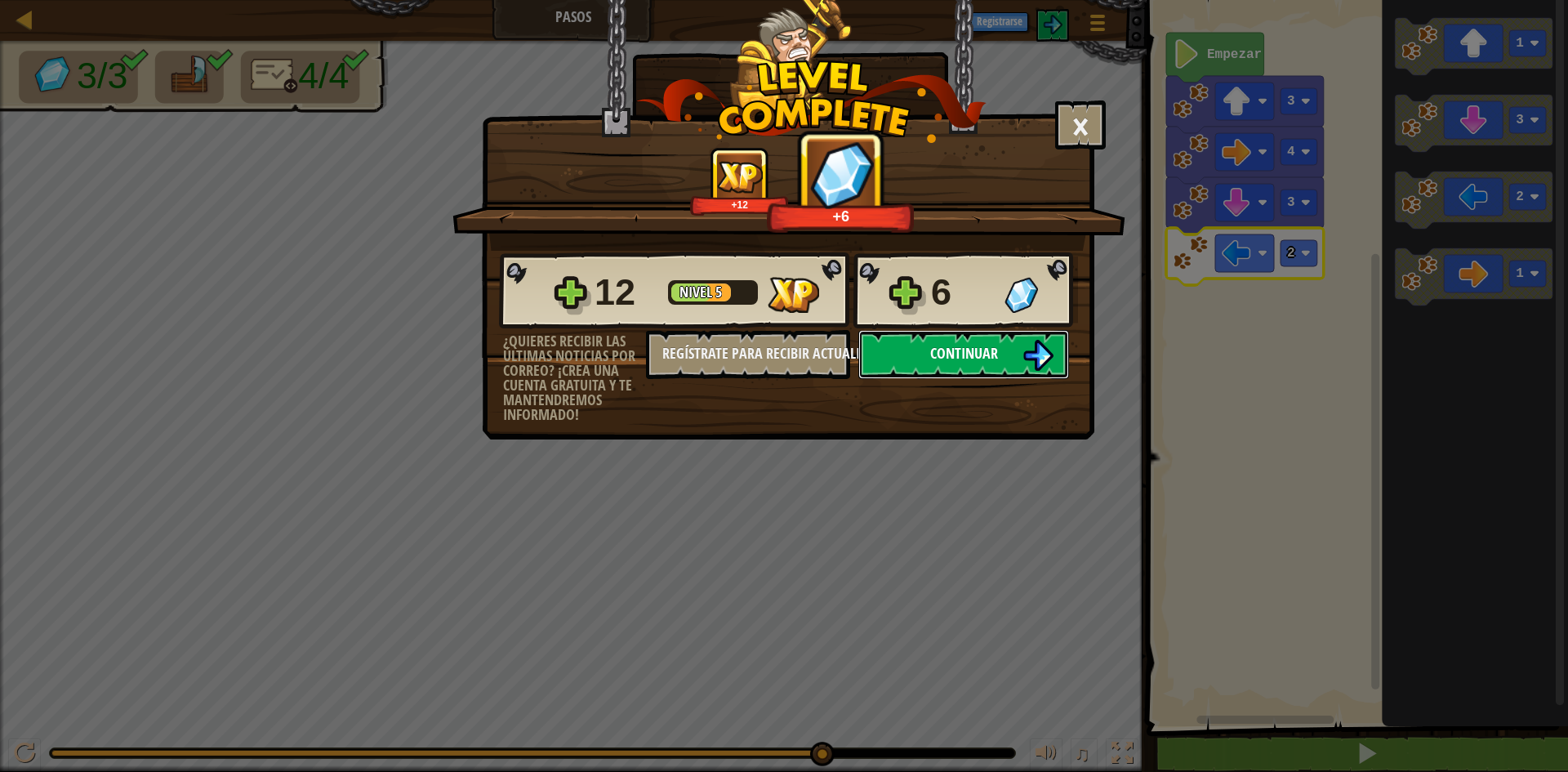
click at [862, 359] on button "Continuar" at bounding box center [964, 354] width 211 height 49
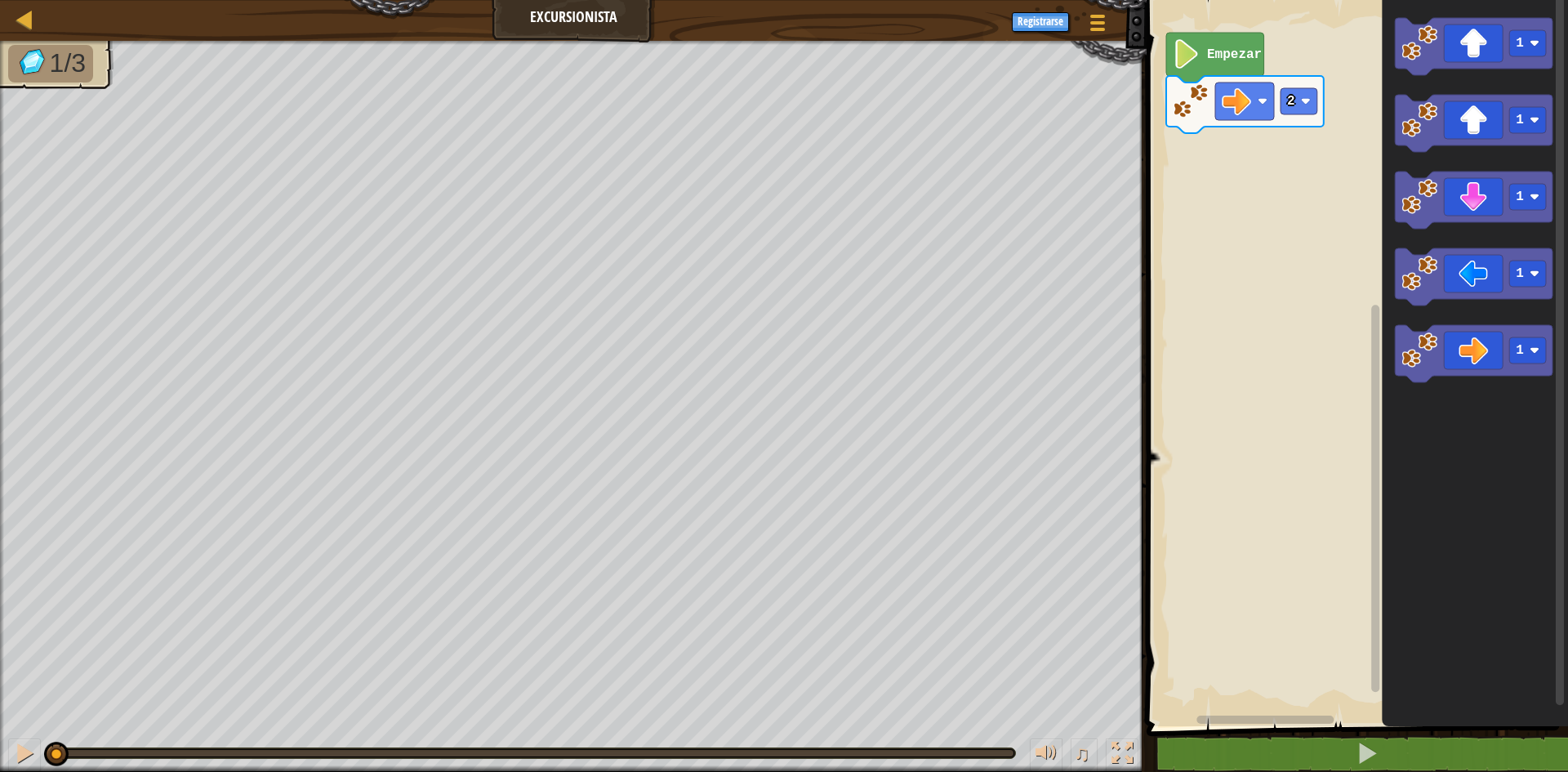
drag, startPoint x: 66, startPoint y: 753, endPoint x: 13, endPoint y: 737, distance: 55.4
click at [13, 737] on div "♫" at bounding box center [573, 748] width 1147 height 49
click at [1121, 752] on div at bounding box center [1122, 753] width 21 height 21
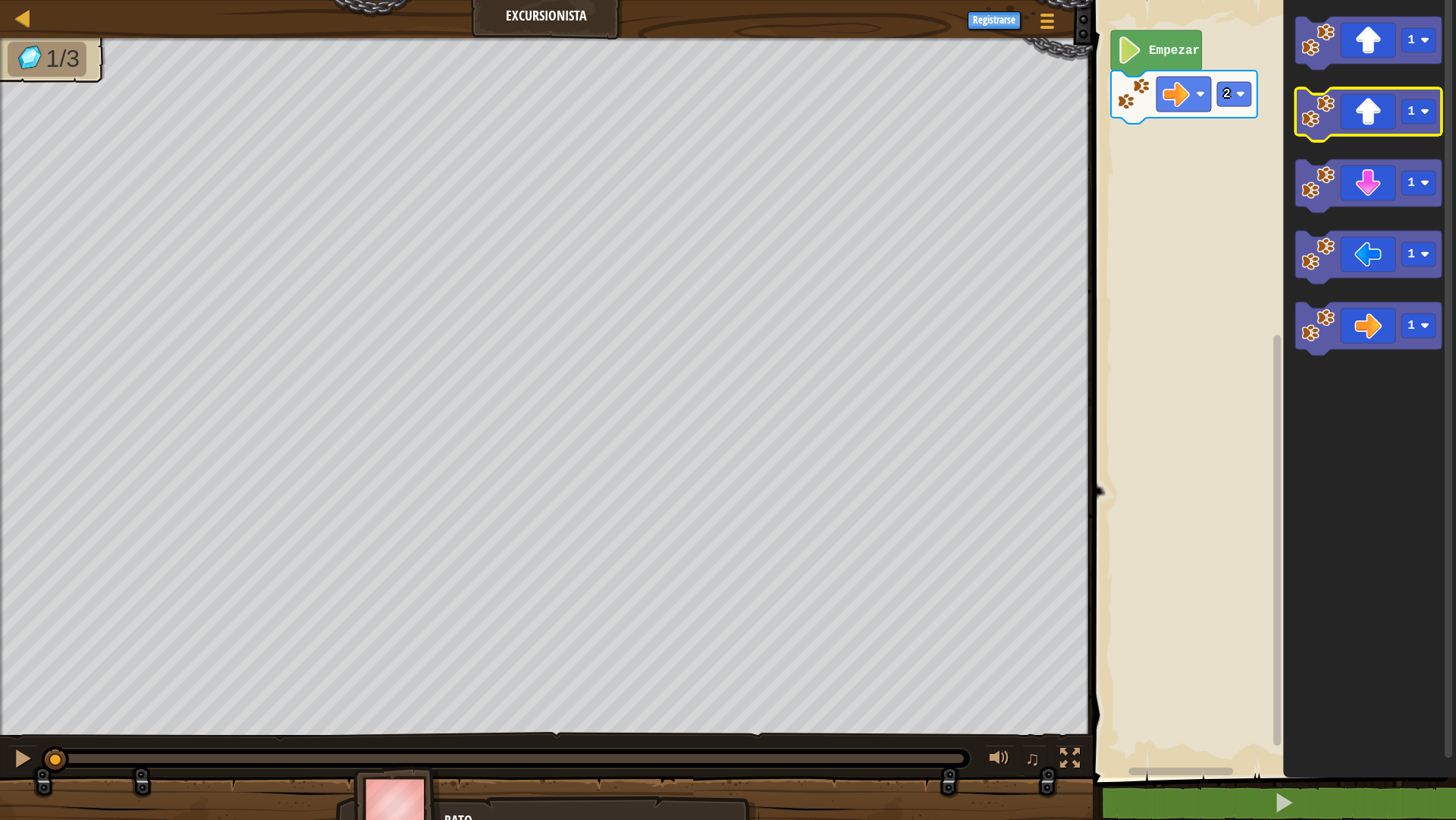
click at [1387, 110] on icon "Espacio de trabajo de Blockly" at bounding box center [1368, 115] width 146 height 53
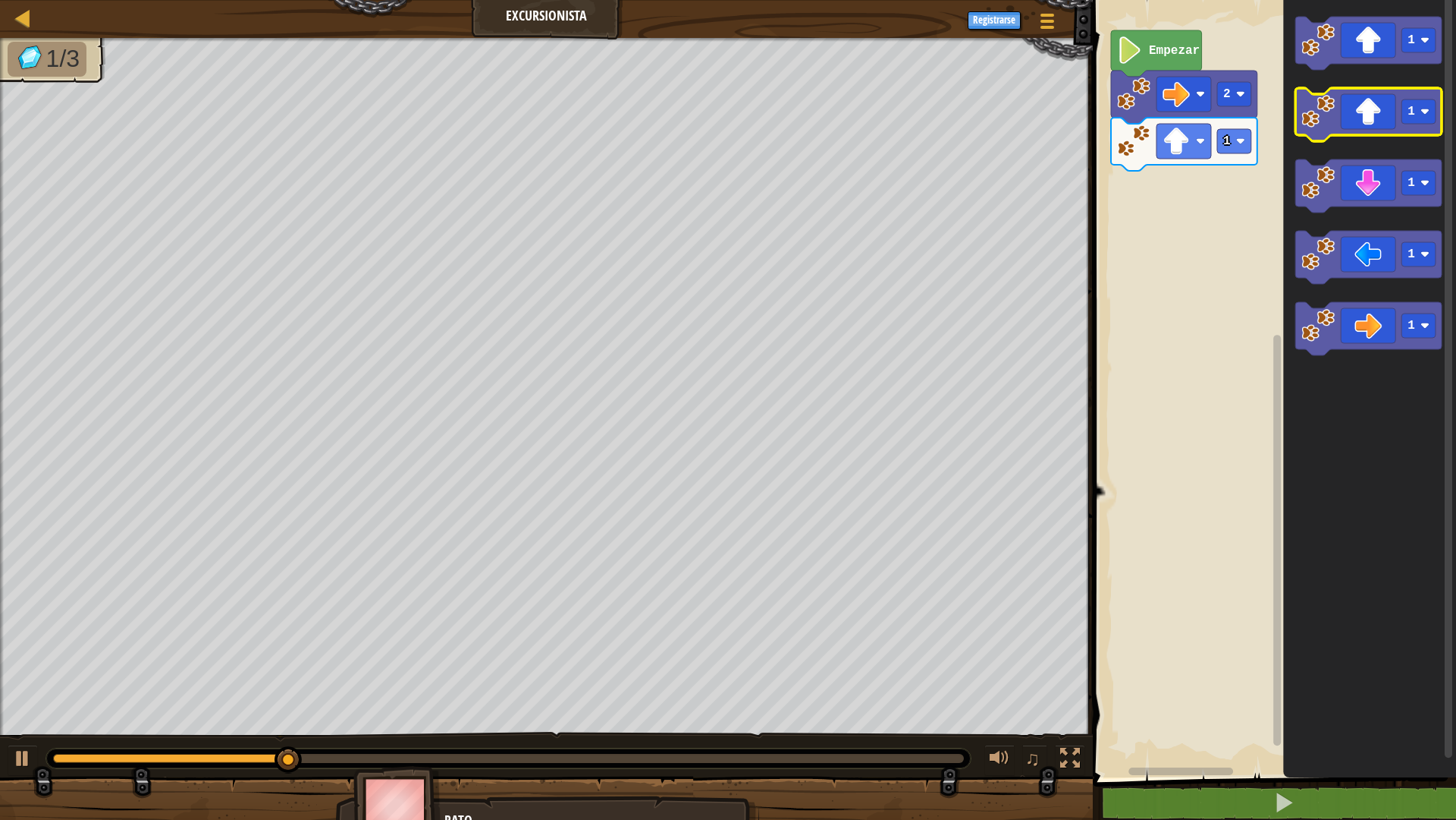
click at [1352, 113] on icon "Espacio de trabajo de Blockly" at bounding box center [1368, 115] width 146 height 53
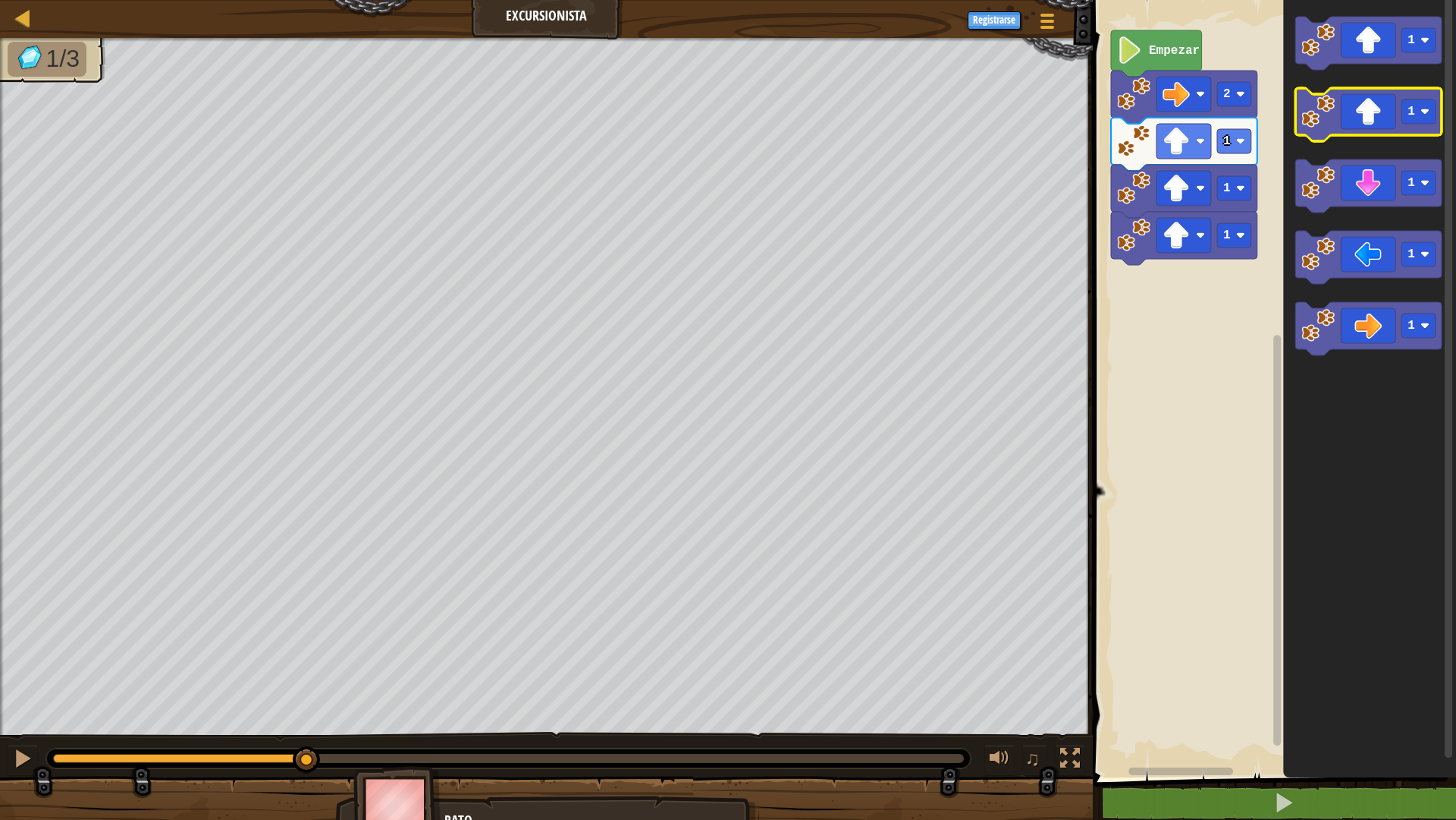
click at [1352, 113] on icon "Espacio de trabajo de Blockly" at bounding box center [1368, 115] width 146 height 53
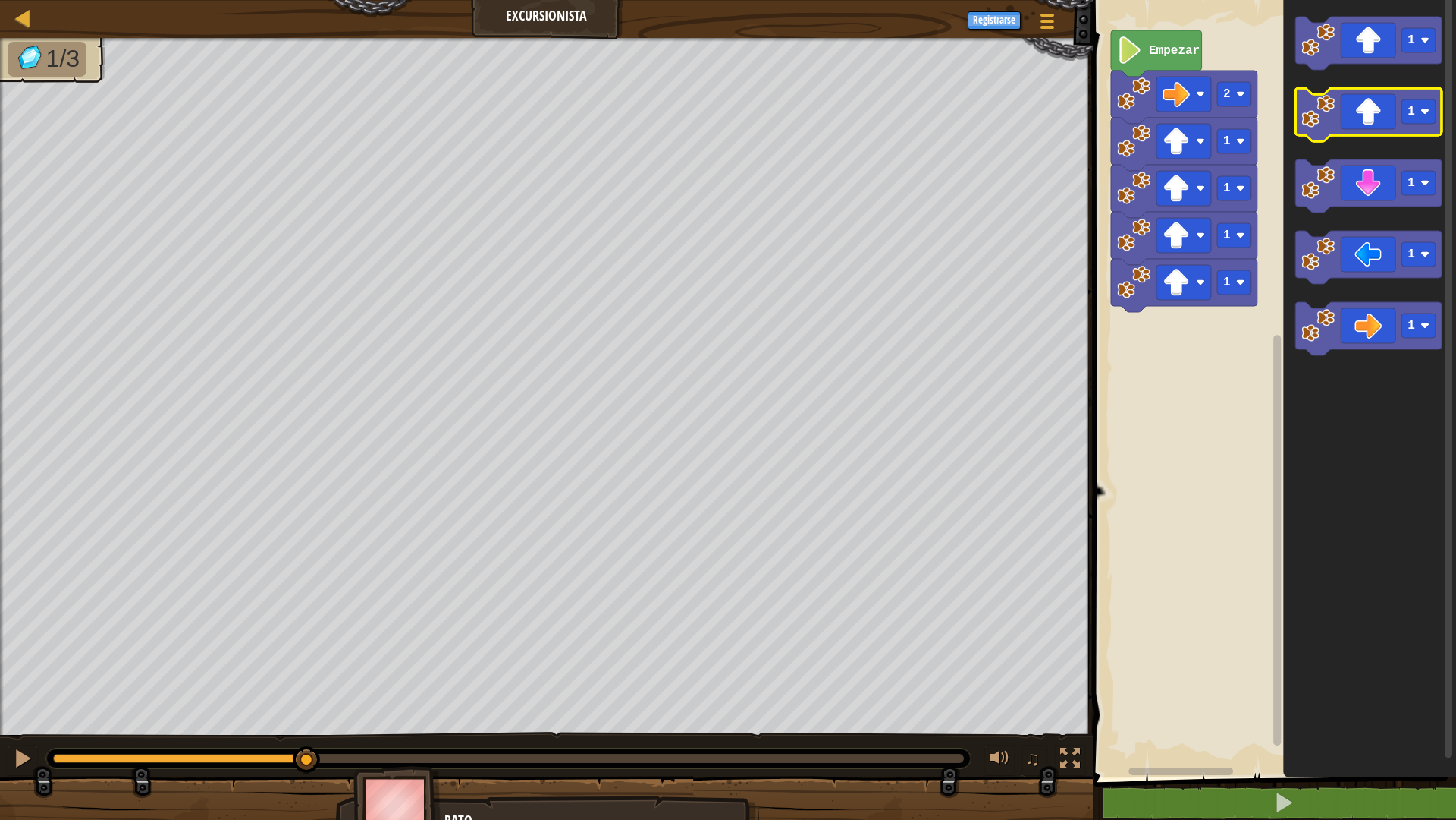
click at [1352, 113] on icon "Espacio de trabajo de Blockly" at bounding box center [1368, 115] width 146 height 53
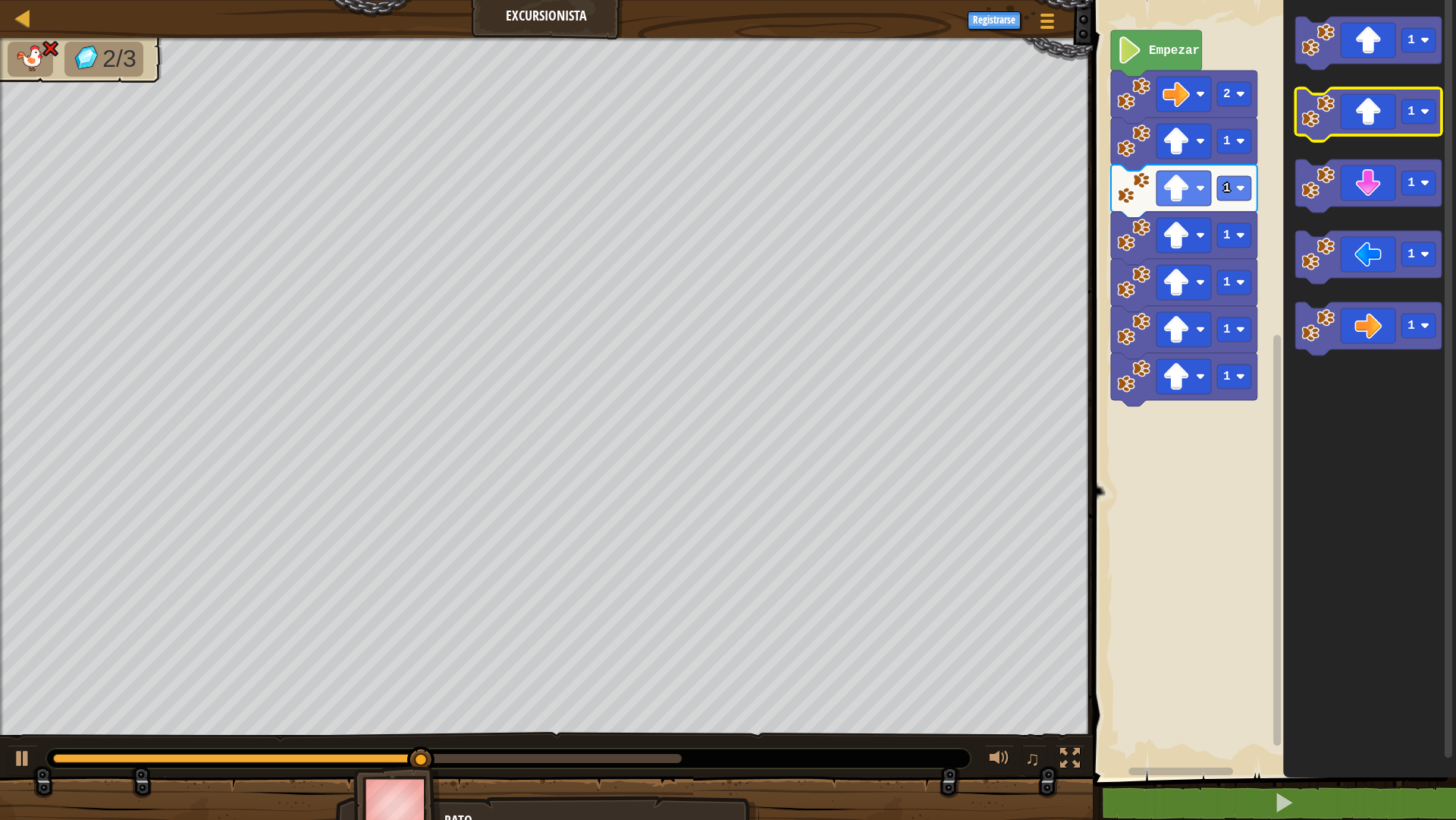
click at [1352, 113] on icon "Espacio de trabajo de Blockly" at bounding box center [1368, 115] width 146 height 53
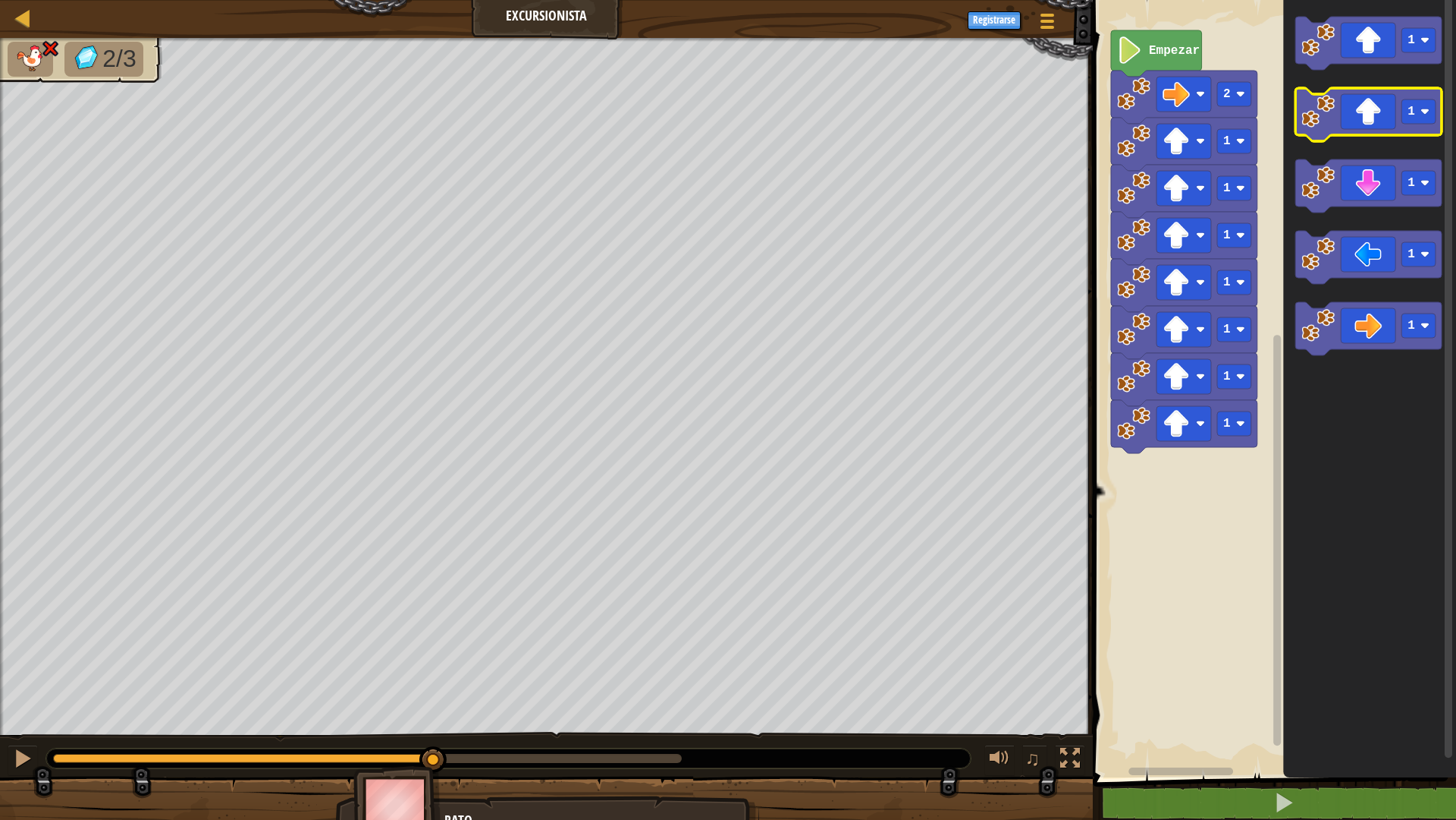
click at [1357, 116] on icon "Espacio de trabajo de Blockly" at bounding box center [1368, 115] width 146 height 53
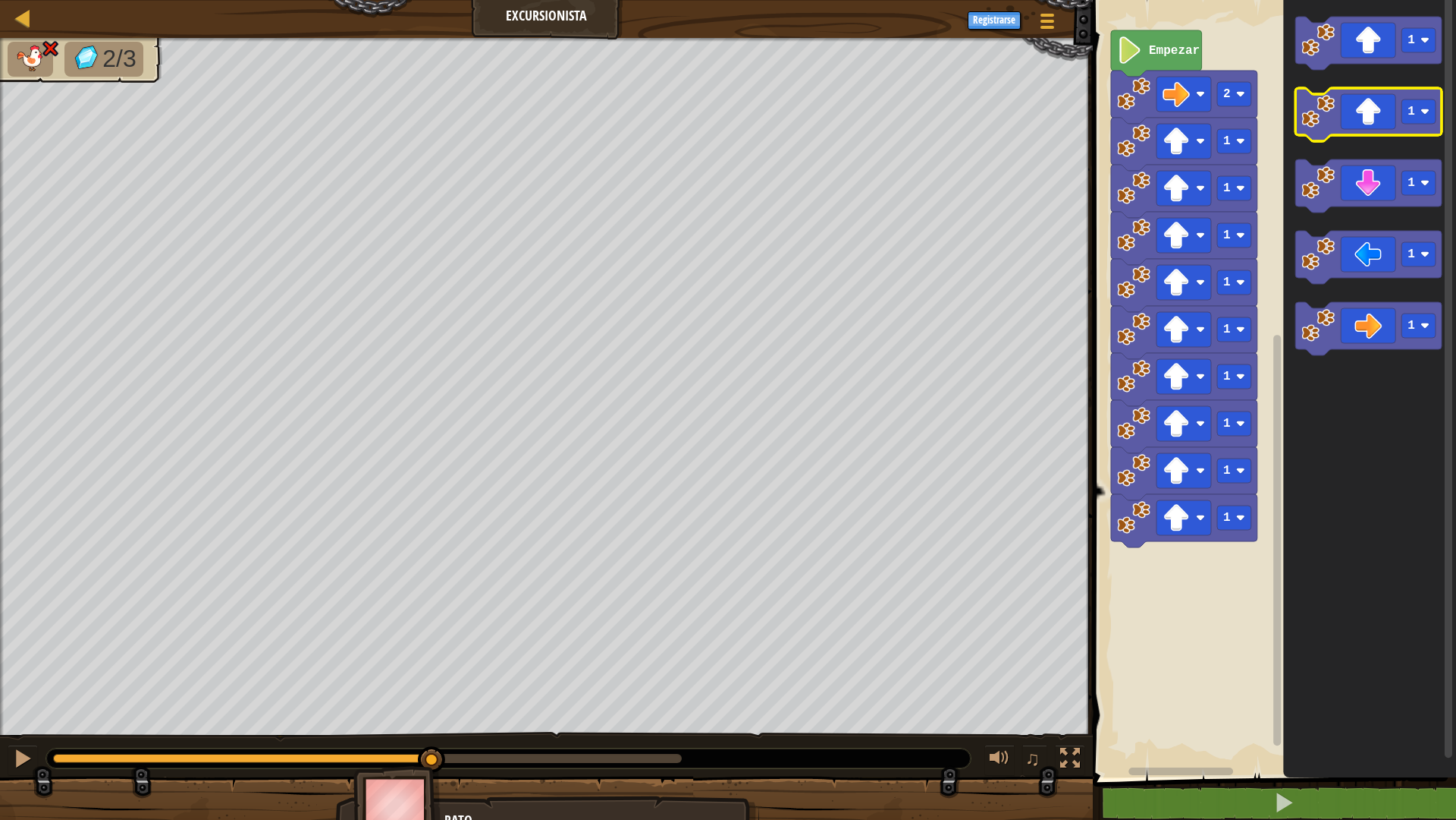
click at [1357, 116] on icon "Espacio de trabajo de Blockly" at bounding box center [1368, 115] width 146 height 53
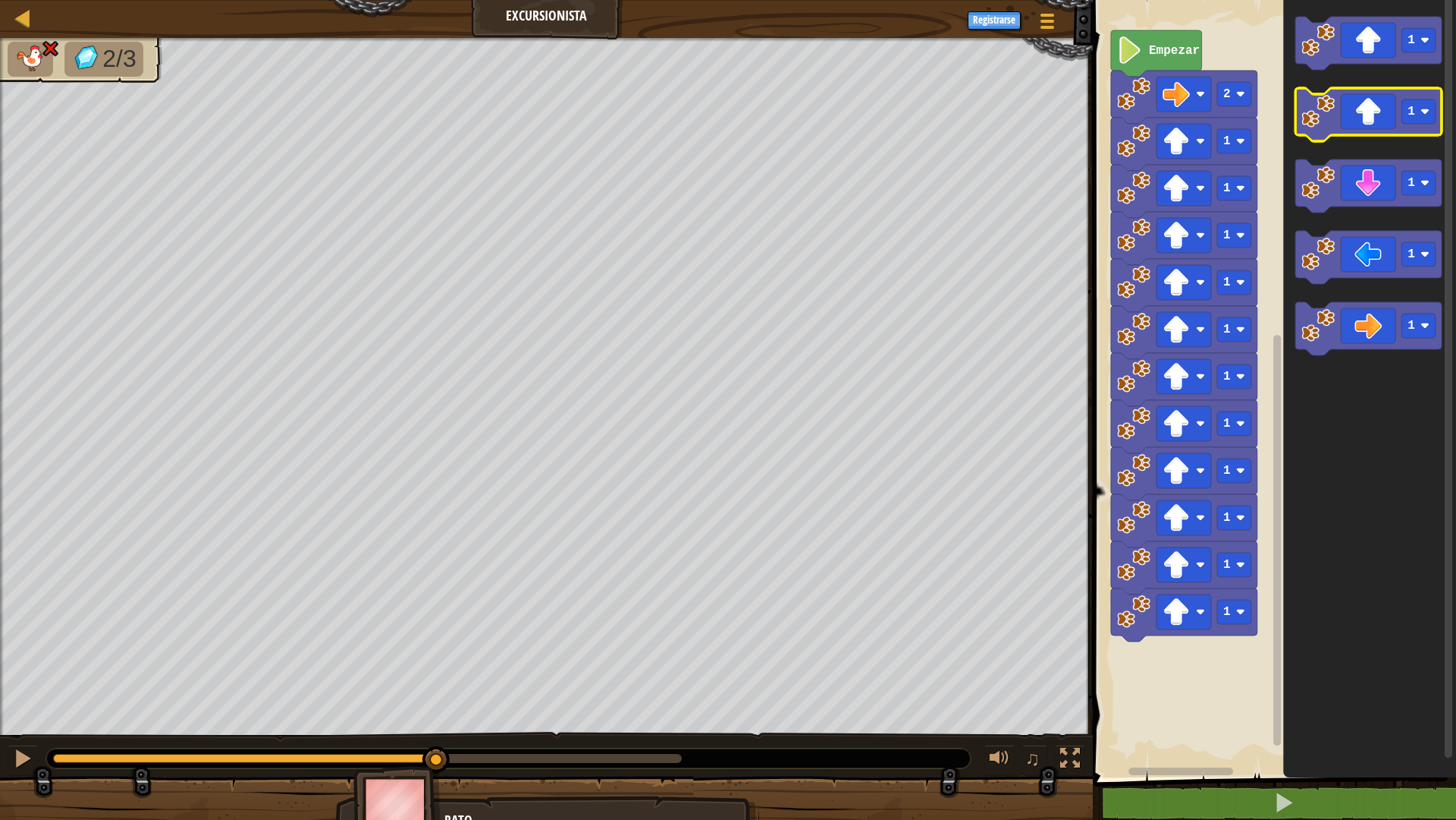
click at [1358, 116] on icon "Espacio de trabajo de Blockly" at bounding box center [1368, 115] width 146 height 53
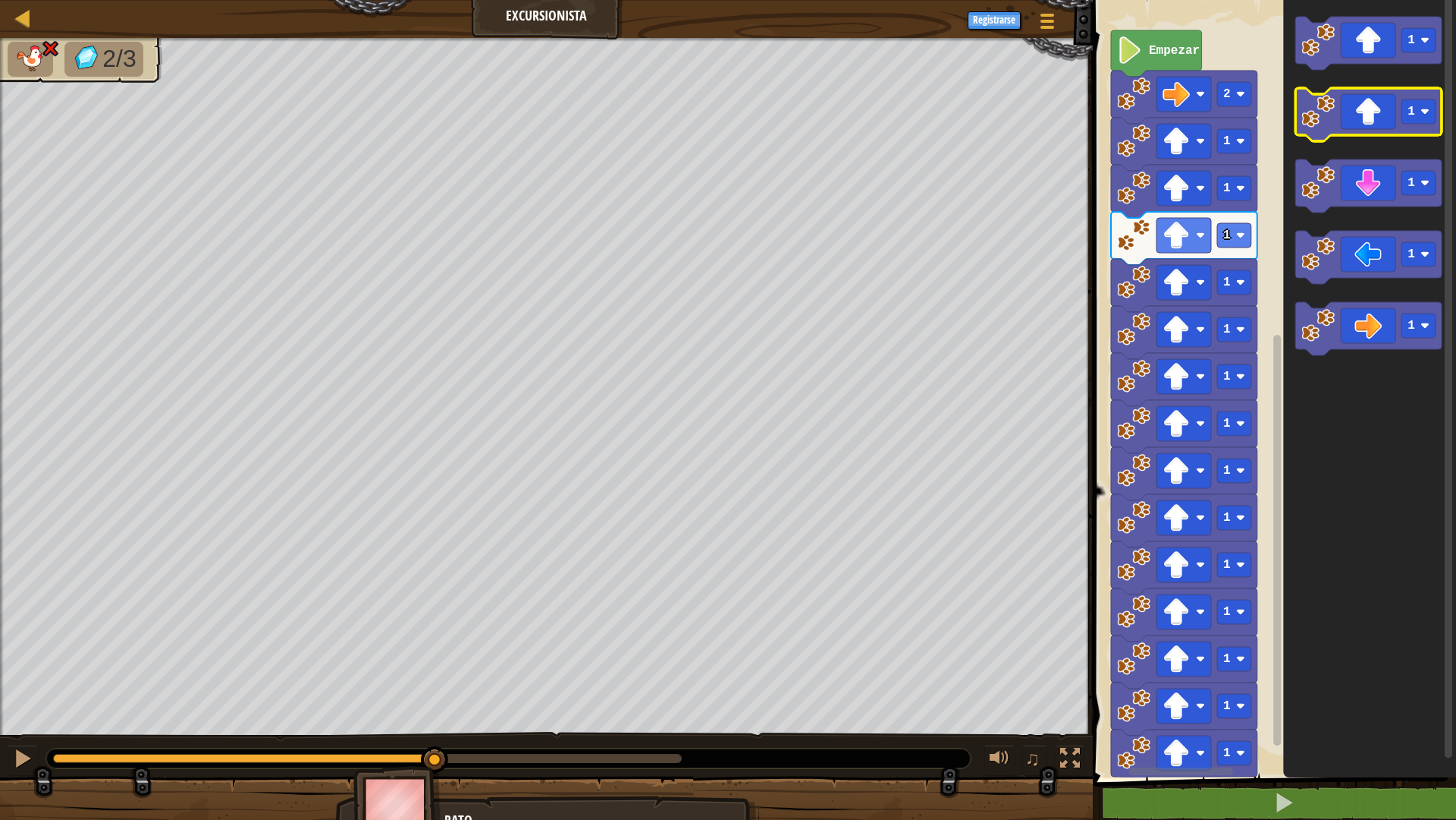
click at [1358, 116] on icon "Espacio de trabajo de Blockly" at bounding box center [1368, 115] width 146 height 53
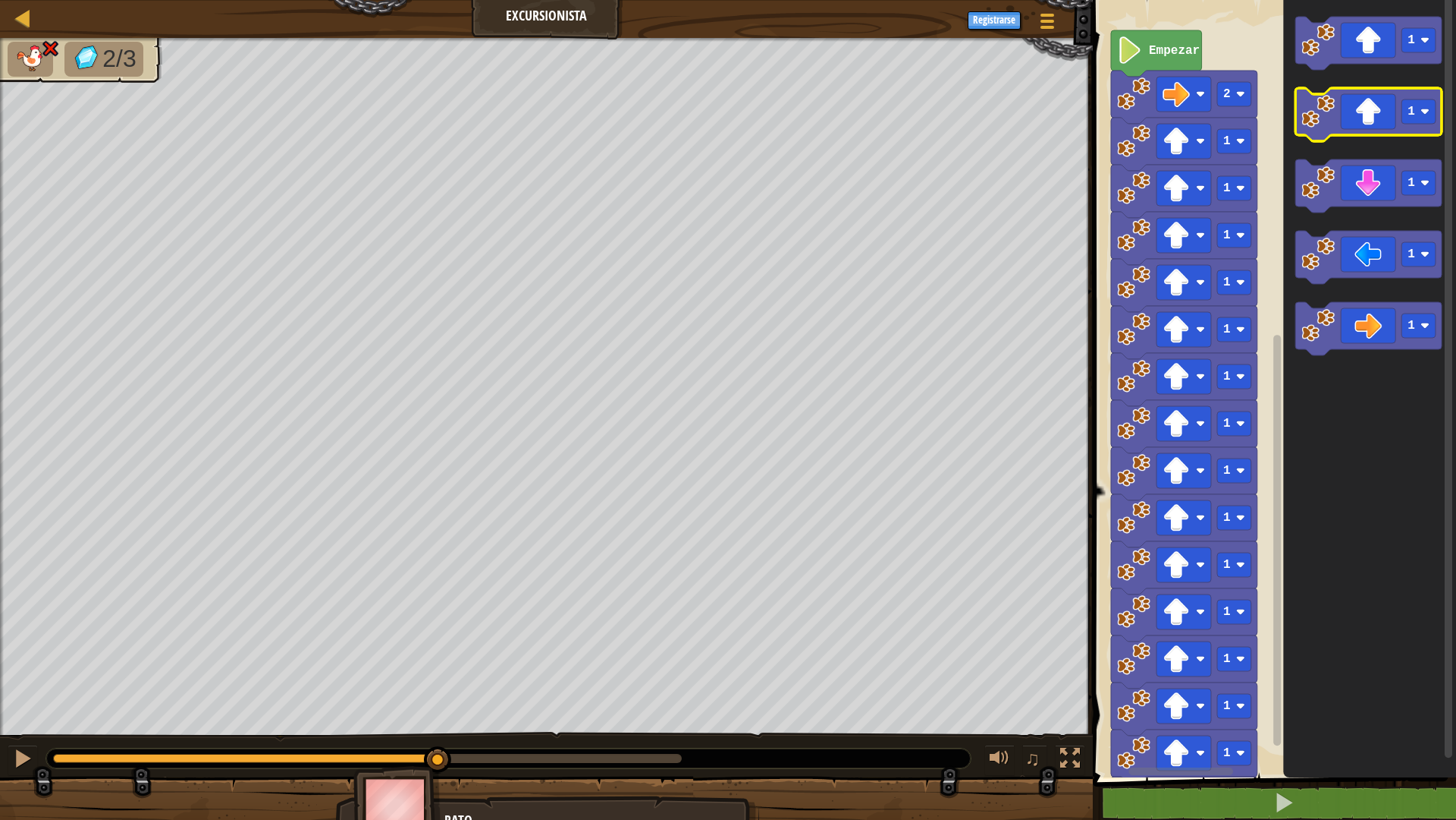
click at [1358, 116] on icon "Espacio de trabajo de Blockly" at bounding box center [1368, 115] width 146 height 53
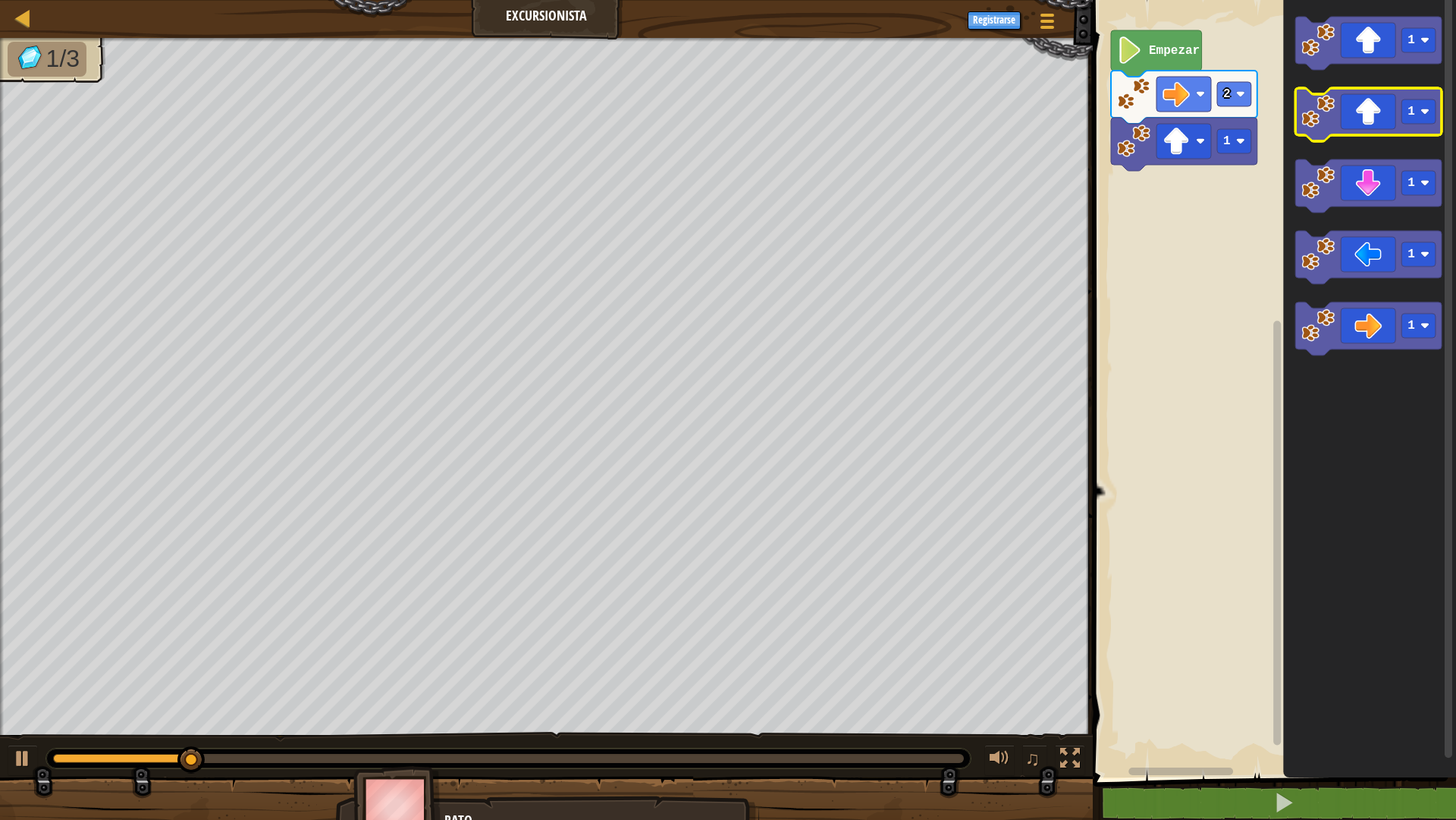
click at [1364, 122] on icon "Espacio de trabajo de Blockly" at bounding box center [1368, 115] width 146 height 53
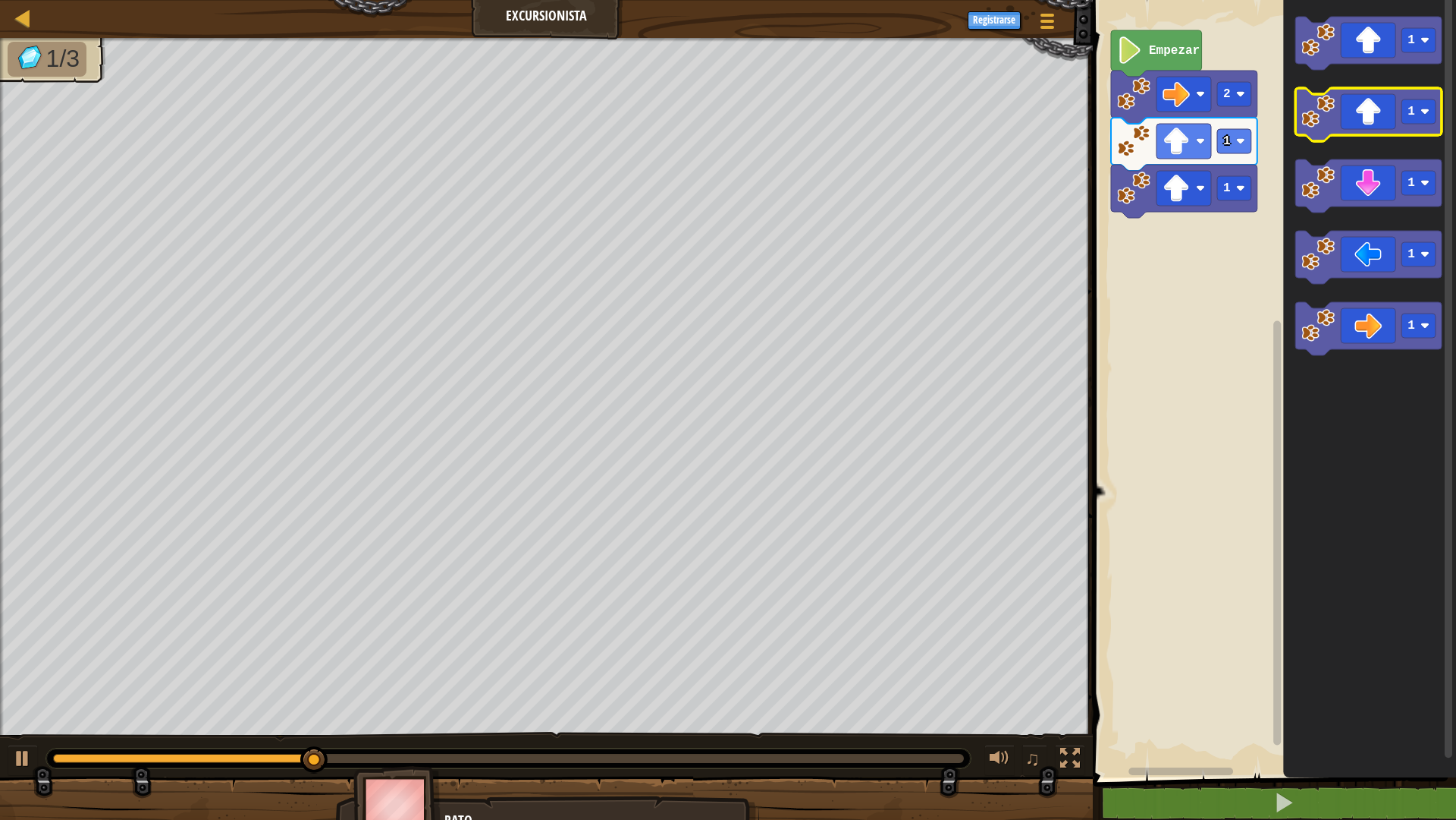
click at [1364, 122] on icon "Espacio de trabajo de Blockly" at bounding box center [1368, 115] width 146 height 53
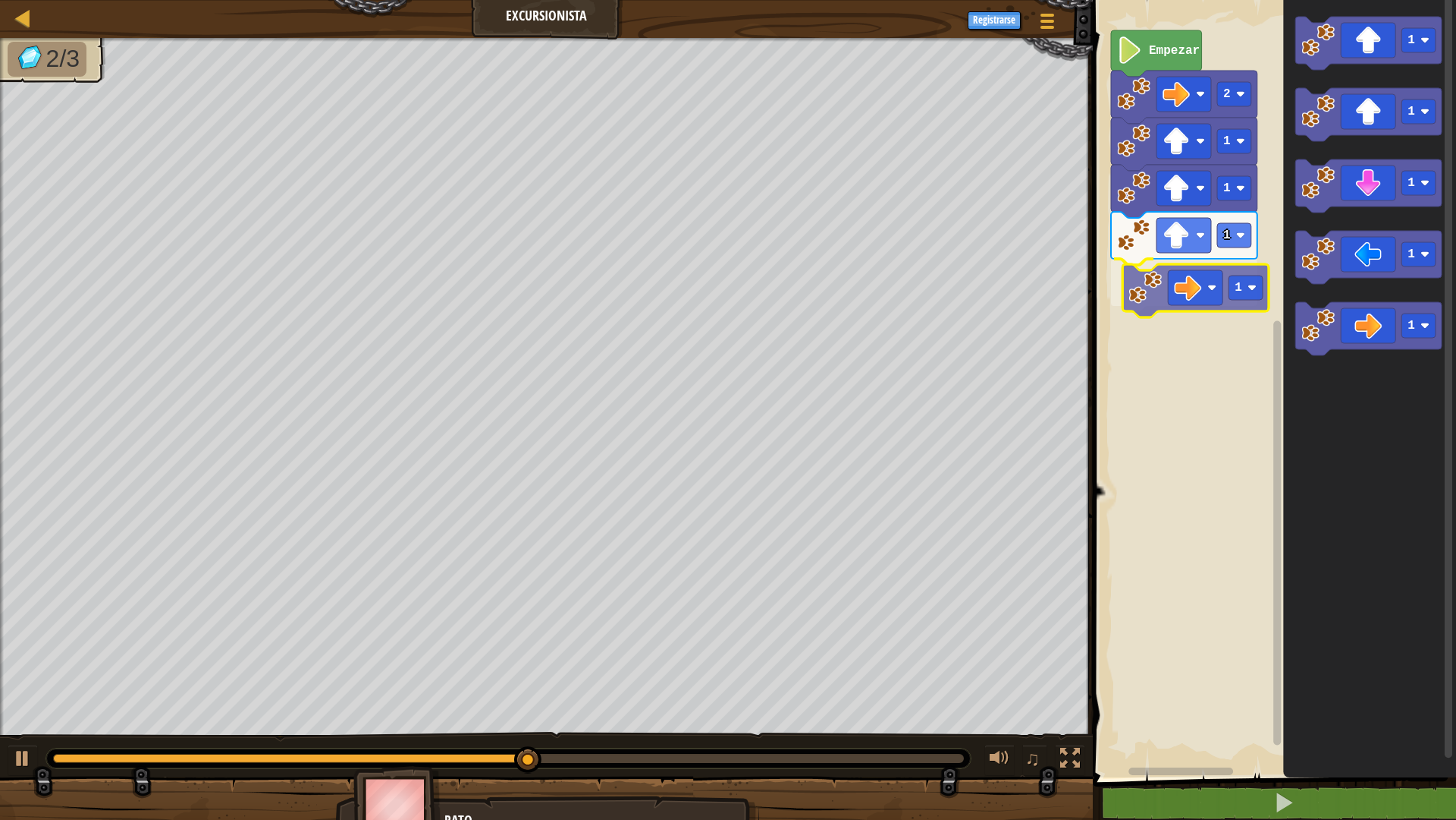
click at [1195, 297] on div "2 1 1 1 1 Empezar 1 1 1 1 1 1" at bounding box center [1272, 384] width 368 height 785
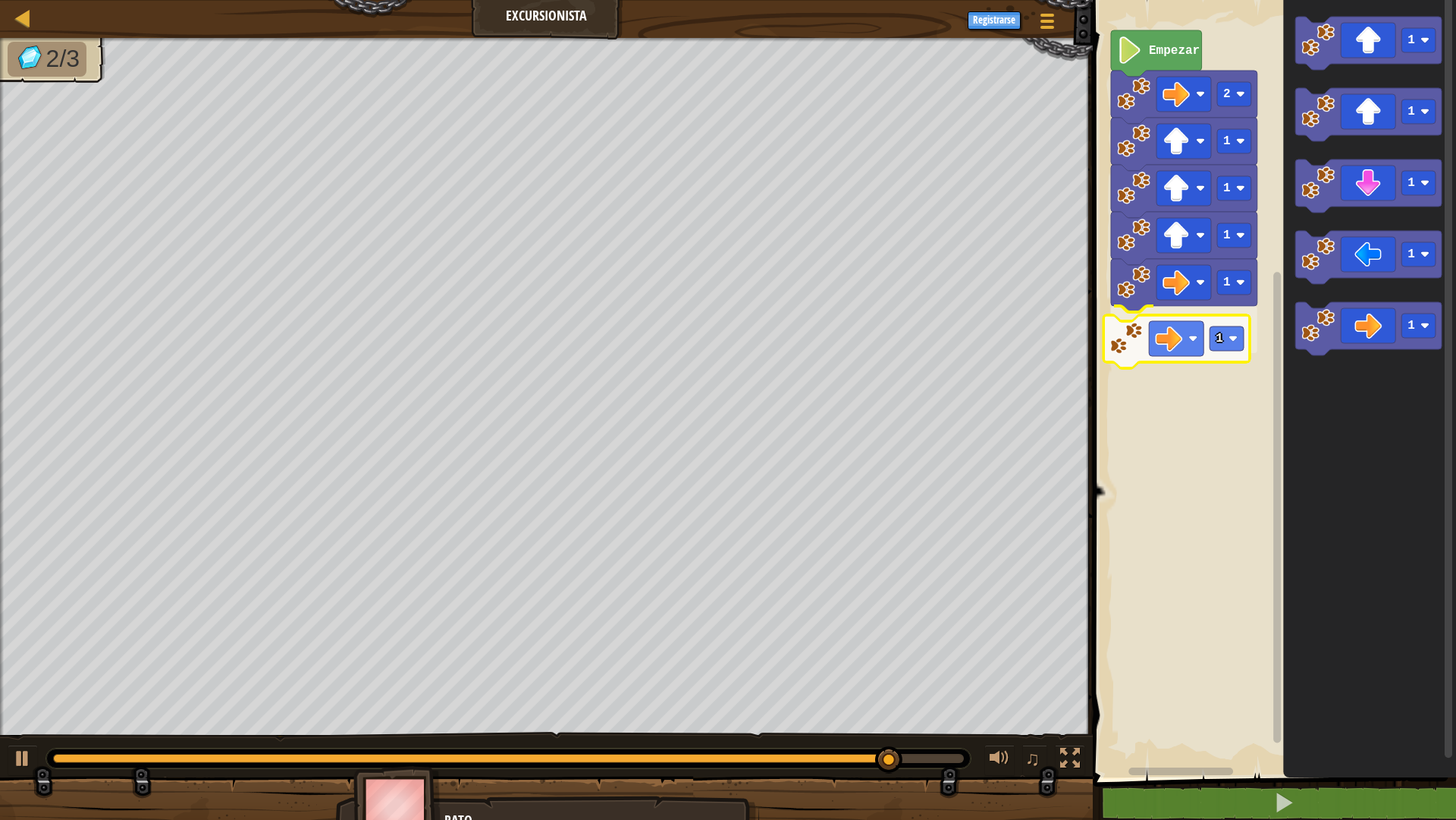
click at [1176, 352] on div "2 1 1 1 1 1 Empezar 1 1 1 1 1 1" at bounding box center [1272, 384] width 368 height 785
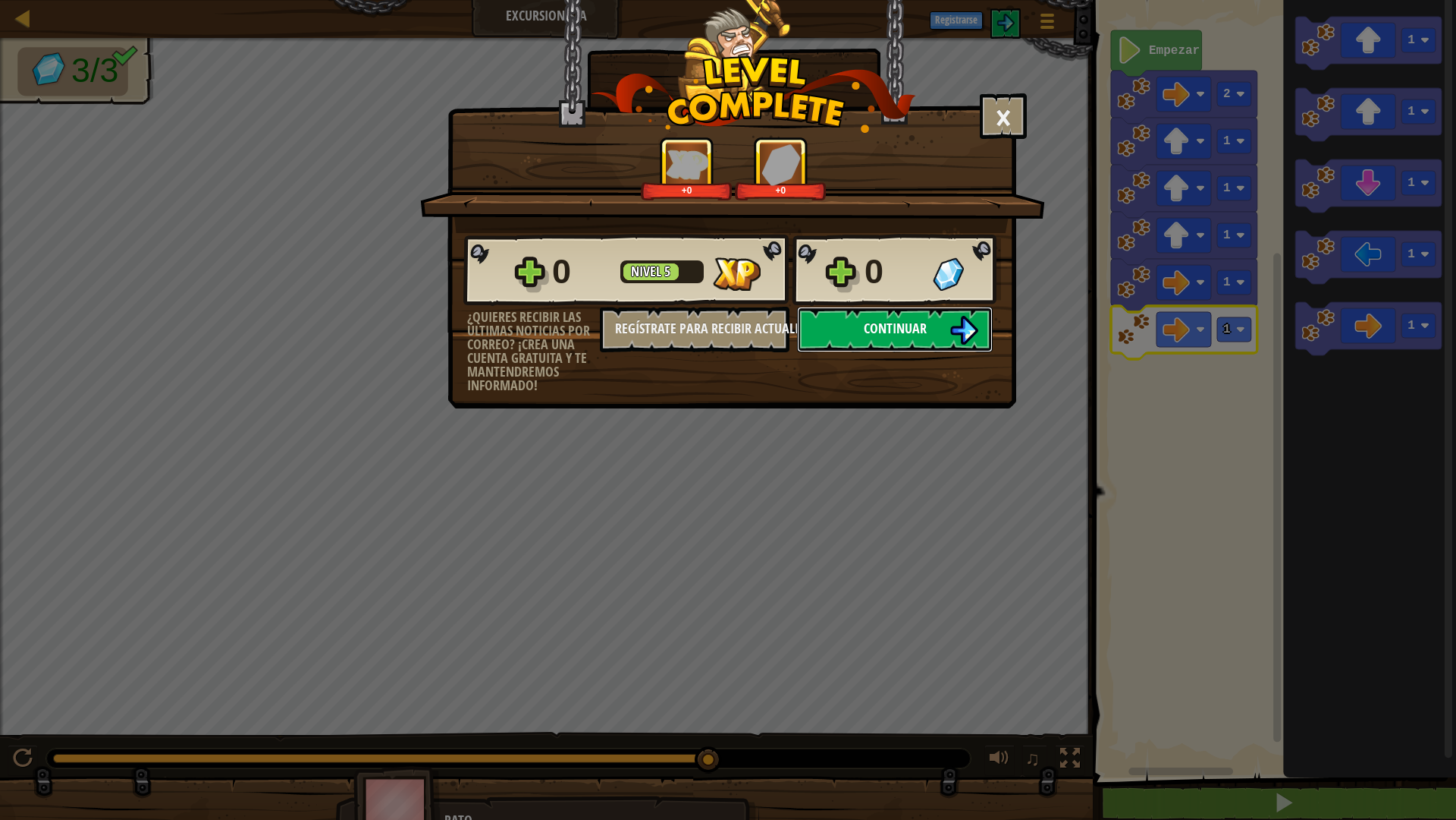
click at [832, 342] on button "Continuar" at bounding box center [895, 329] width 196 height 45
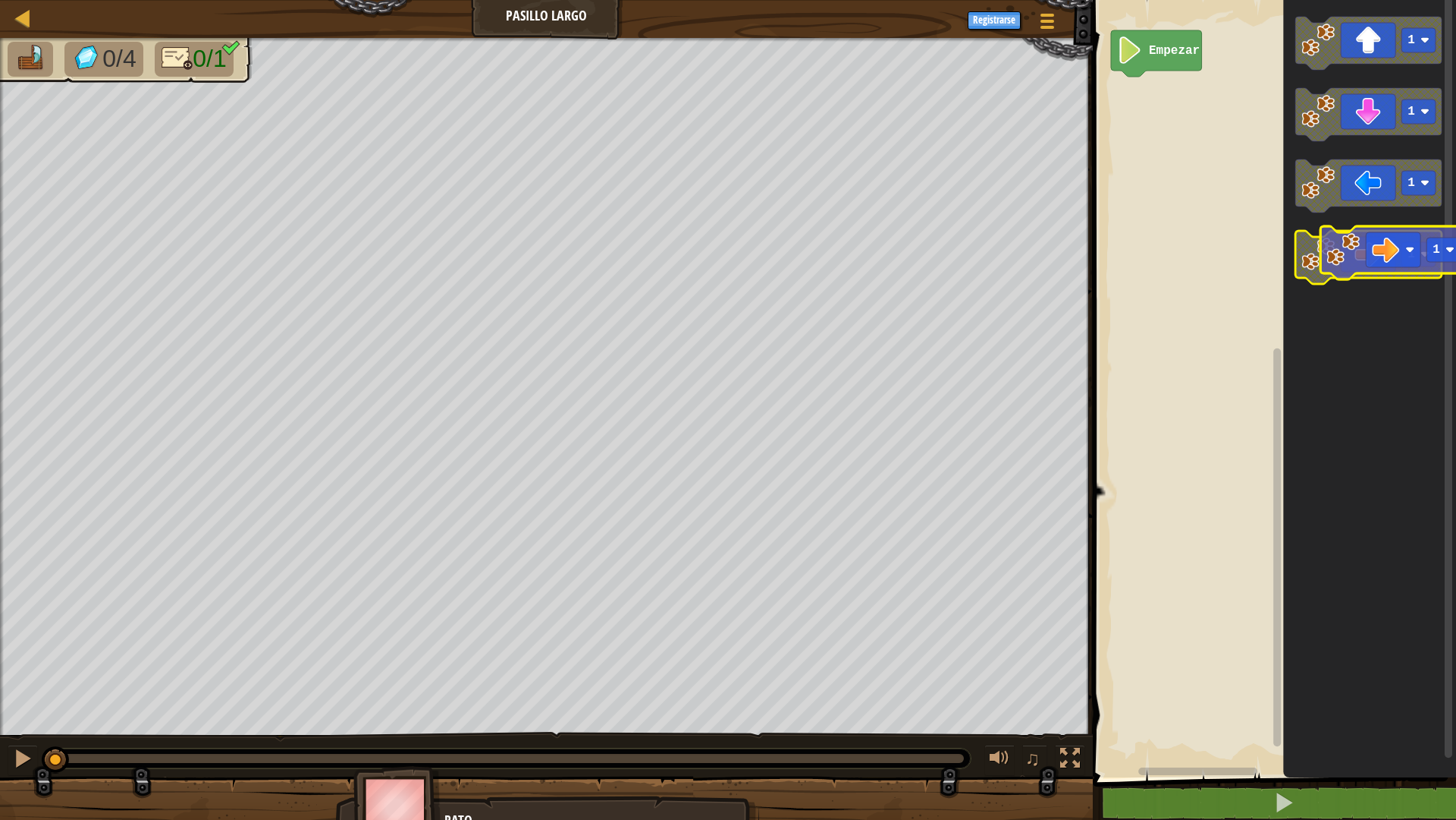
click at [1398, 266] on icon "Espacio de trabajo de Blockly" at bounding box center [1368, 258] width 146 height 53
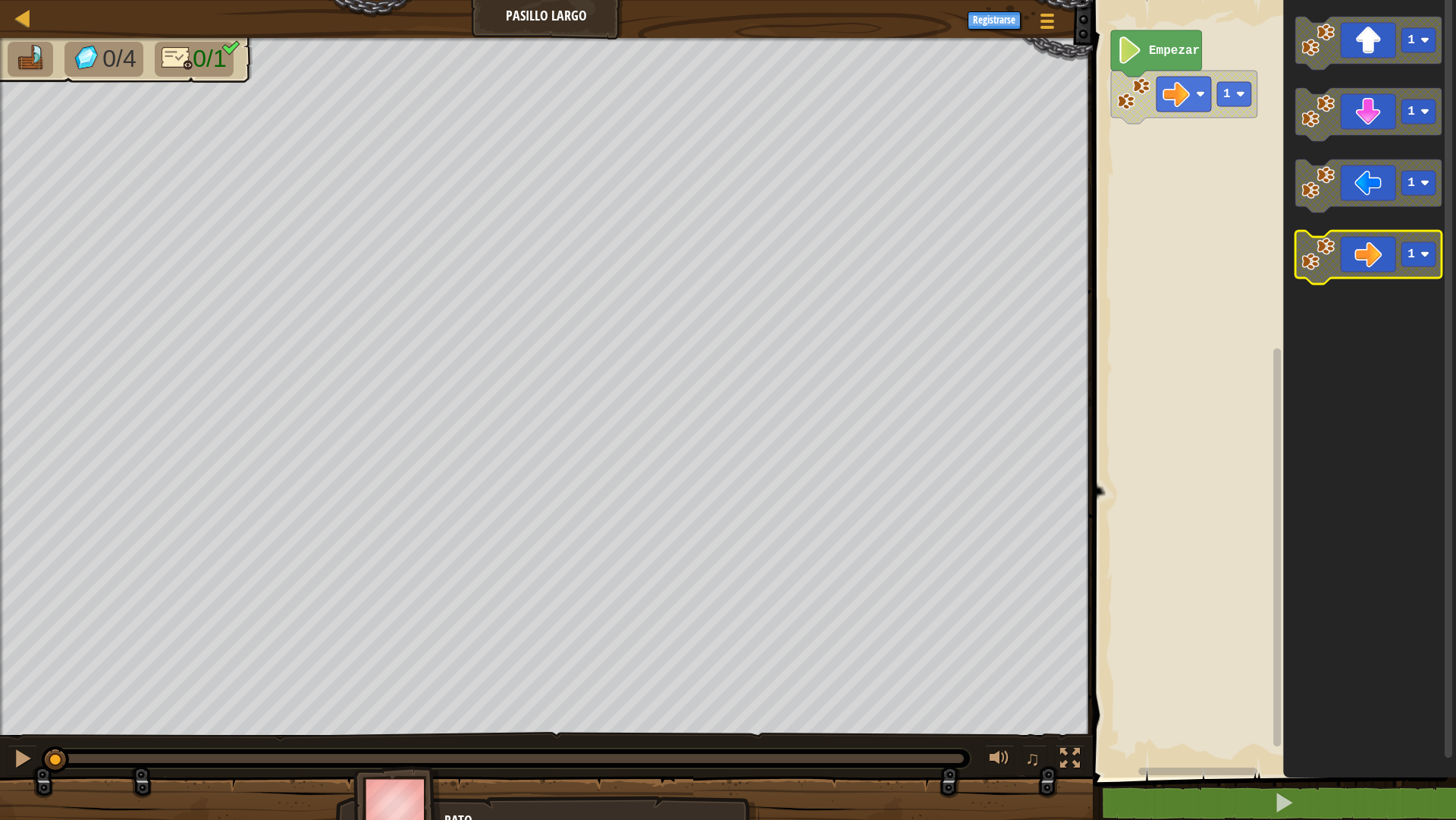
click at [1412, 252] on text "1" at bounding box center [1412, 254] width 8 height 14
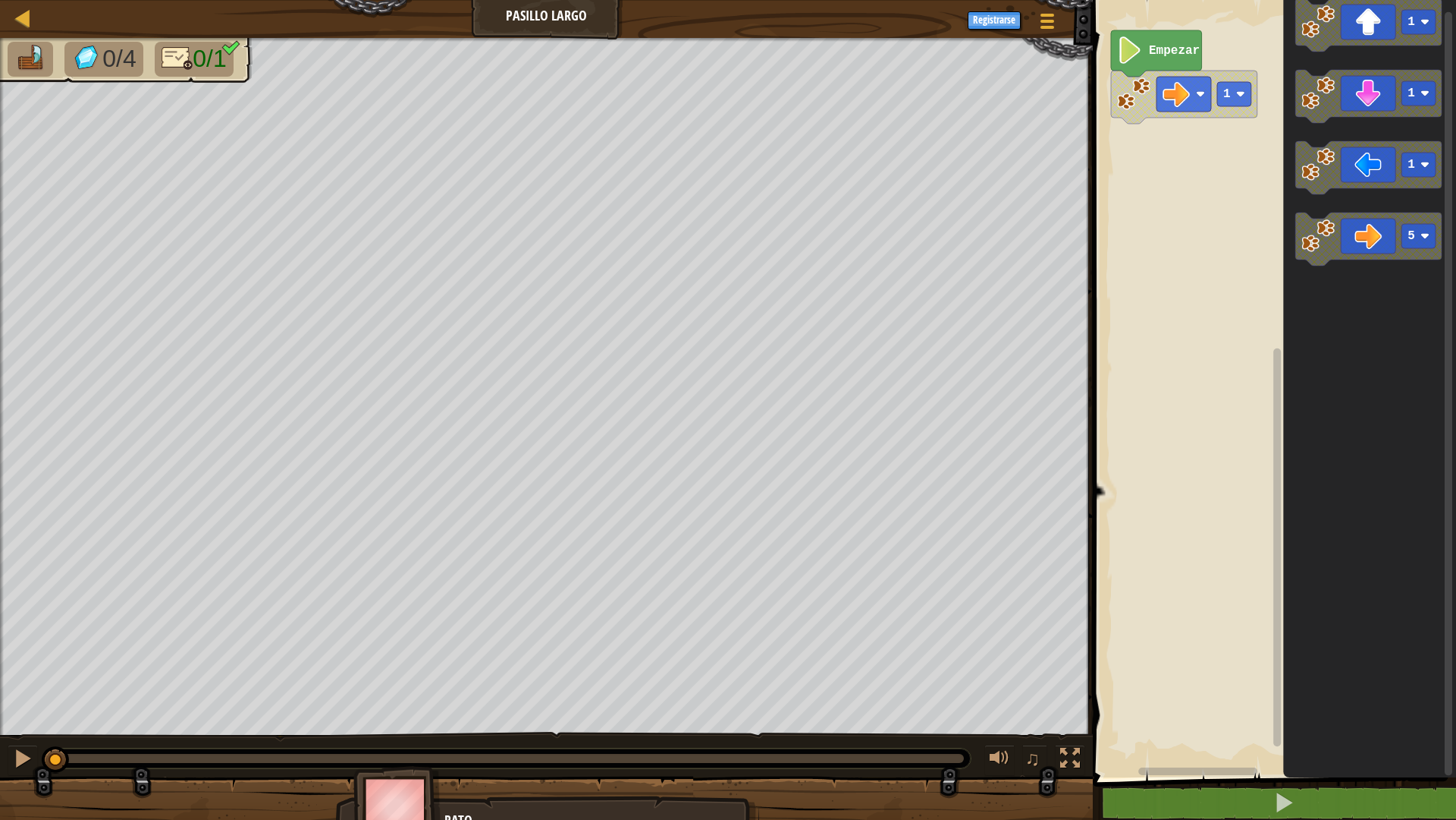
click at [1125, 199] on div "Empezar 1 1 1 1 5" at bounding box center [1272, 384] width 368 height 785
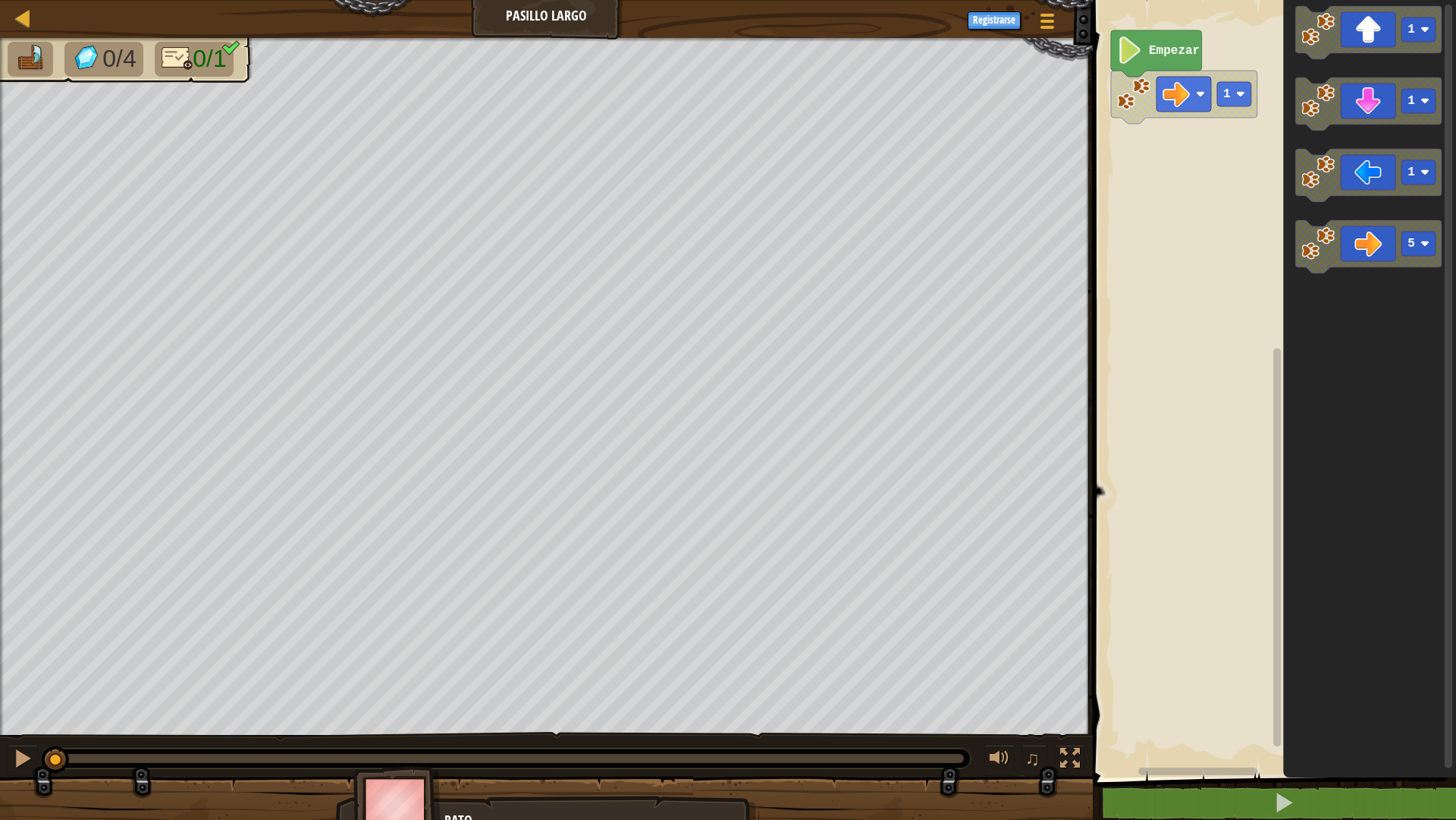
click at [1209, 225] on div "Empezar 1 1 1 1 5" at bounding box center [1272, 384] width 368 height 785
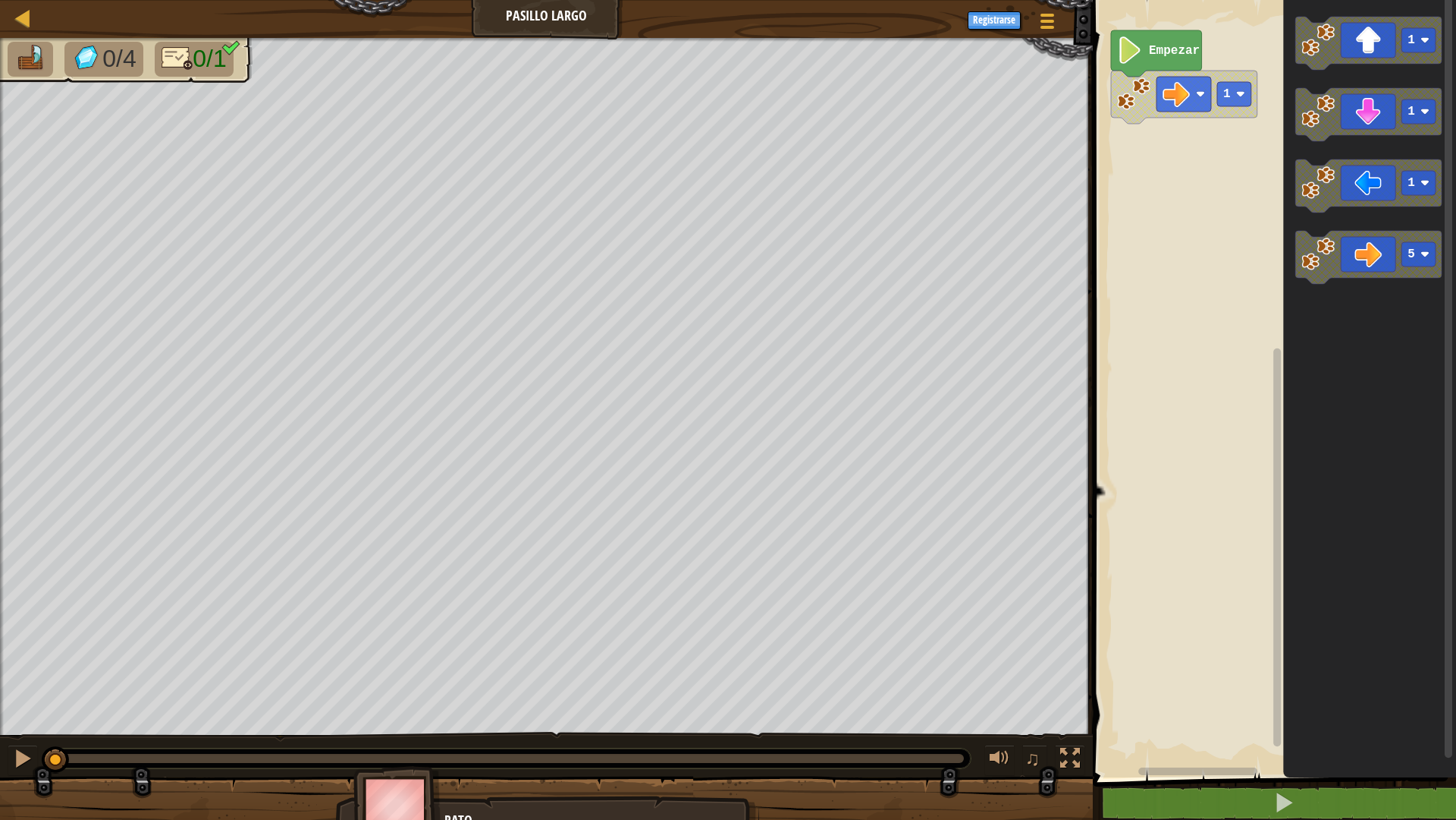
click at [1269, 273] on div "Empezar 1 1 1 1 5" at bounding box center [1272, 384] width 368 height 785
click at [1376, 251] on icon "Espacio de trabajo de Blockly" at bounding box center [1368, 258] width 146 height 53
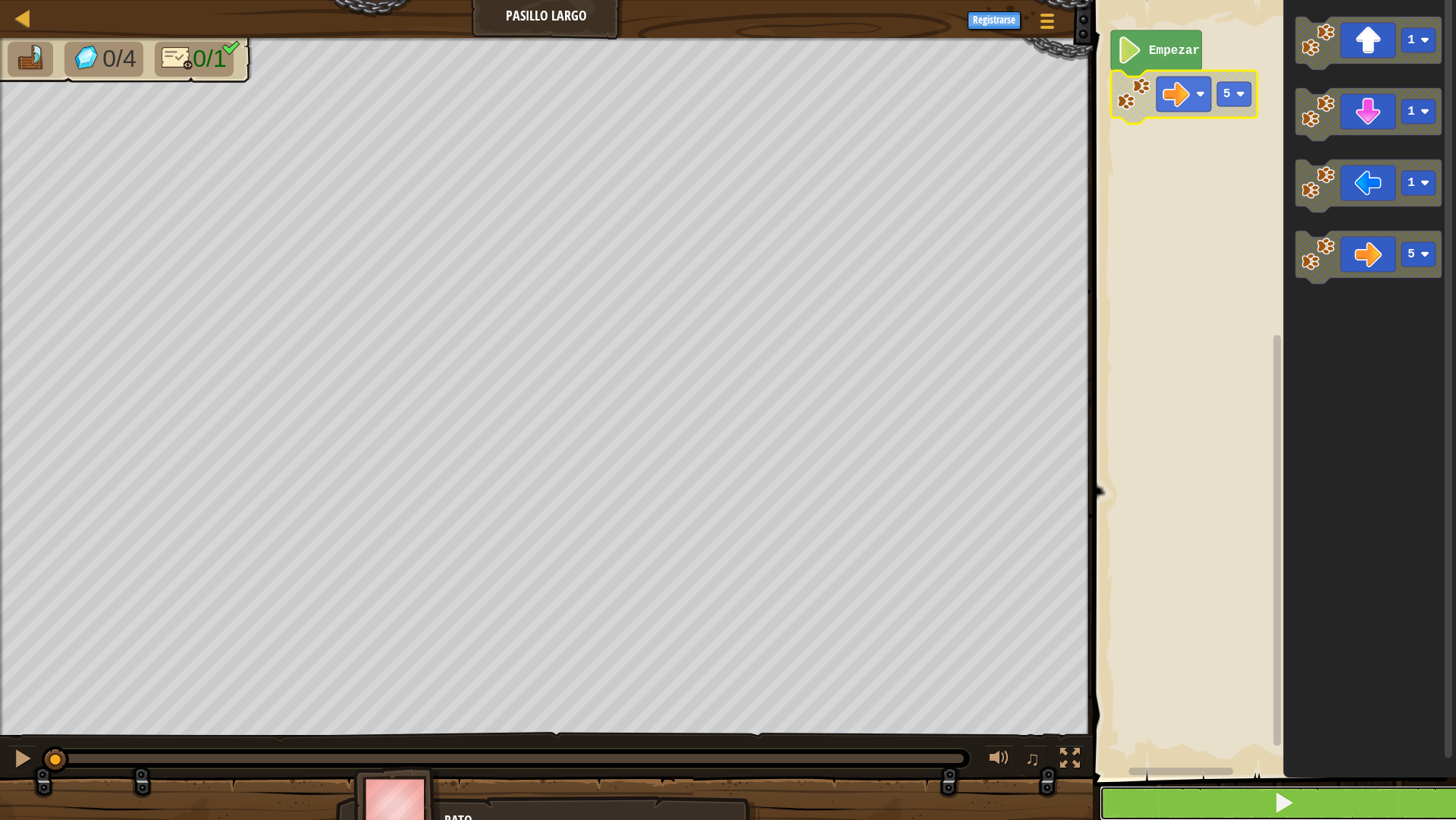
click at [1200, 716] on button at bounding box center [1284, 803] width 368 height 35
drag, startPoint x: 1200, startPoint y: 807, endPoint x: 1196, endPoint y: 793, distance: 14.6
click at [1196, 716] on button at bounding box center [1284, 803] width 368 height 35
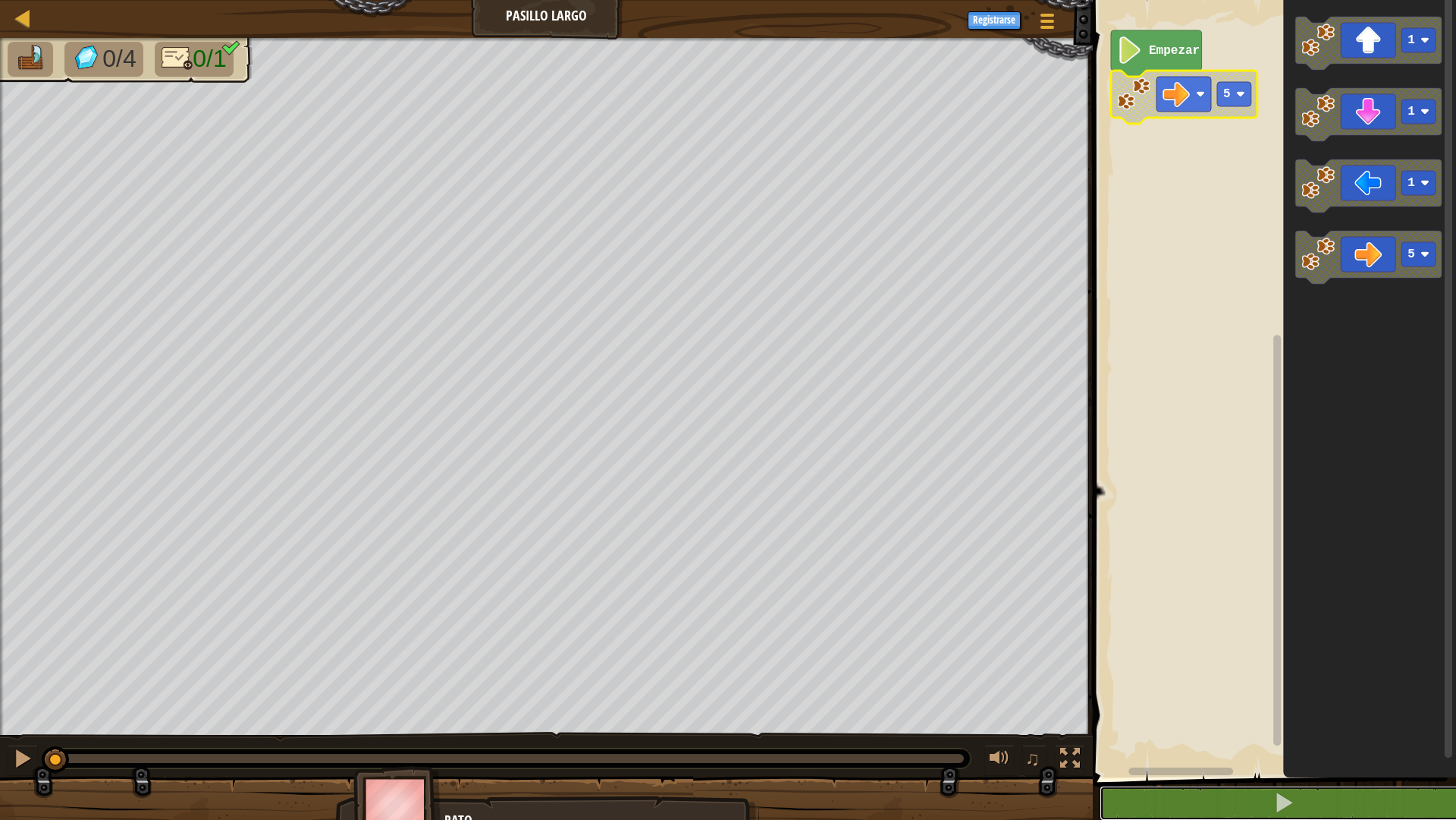
drag, startPoint x: 1191, startPoint y: 790, endPoint x: 1188, endPoint y: 773, distance: 17.3
click at [1188, 716] on button at bounding box center [1284, 803] width 368 height 35
drag, startPoint x: 1188, startPoint y: 773, endPoint x: 1161, endPoint y: 751, distance: 34.8
click at [1182, 716] on div "1 ההההההההההההההההההההההההההההההההההההההההההההההההההההההההההההההההההההההההההההה…" at bounding box center [1272, 419] width 368 height 823
click at [1158, 716] on div "Empezar 5 1 1 1 5" at bounding box center [1272, 384] width 368 height 785
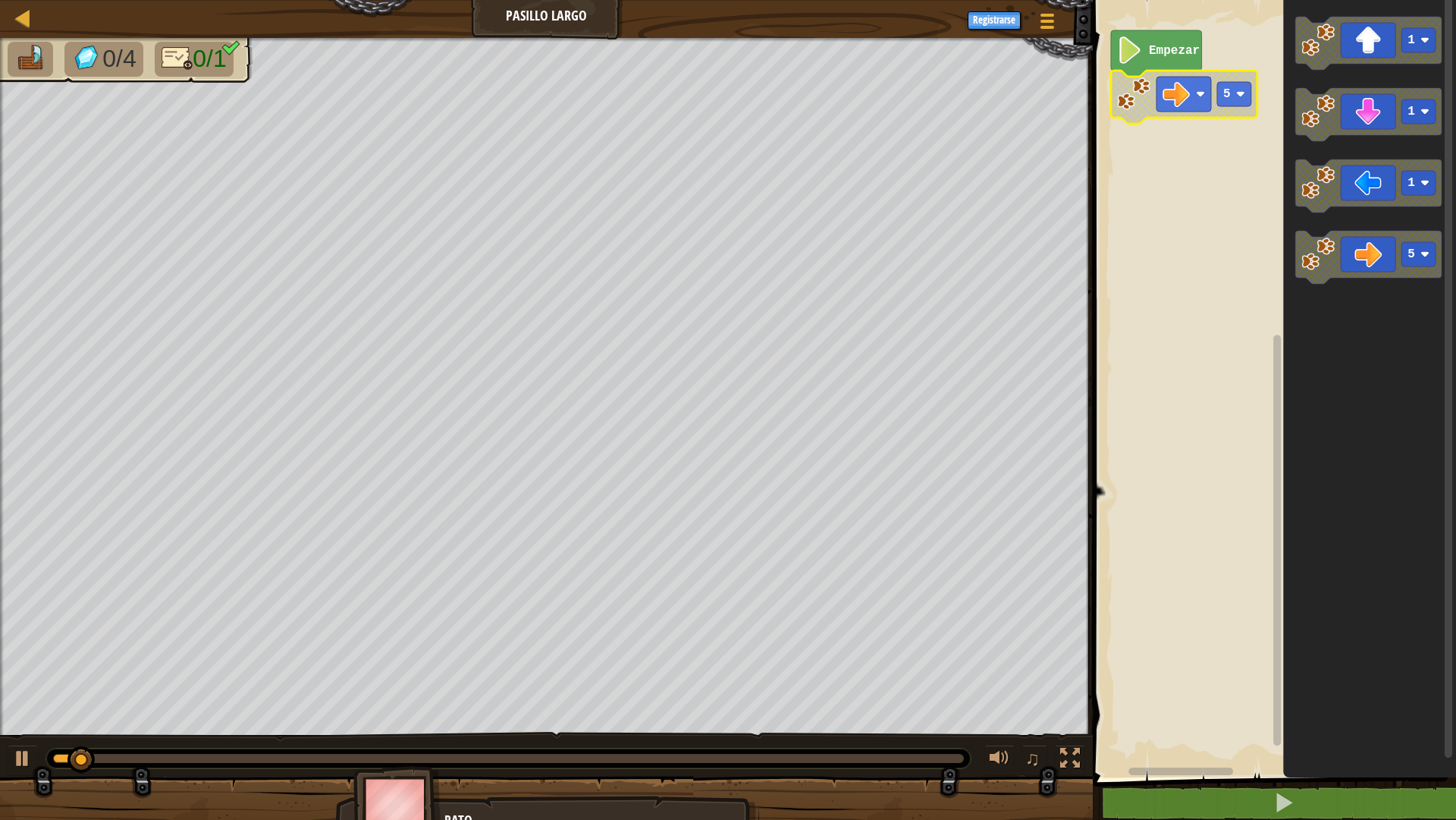
click at [1157, 716] on rect "Espacio de trabajo de Blockly" at bounding box center [1272, 384] width 368 height 785
click at [1155, 716] on rect "Espacio de trabajo de Blockly" at bounding box center [1272, 384] width 368 height 785
click at [1108, 708] on rect "Espacio de trabajo de Blockly" at bounding box center [1272, 384] width 368 height 785
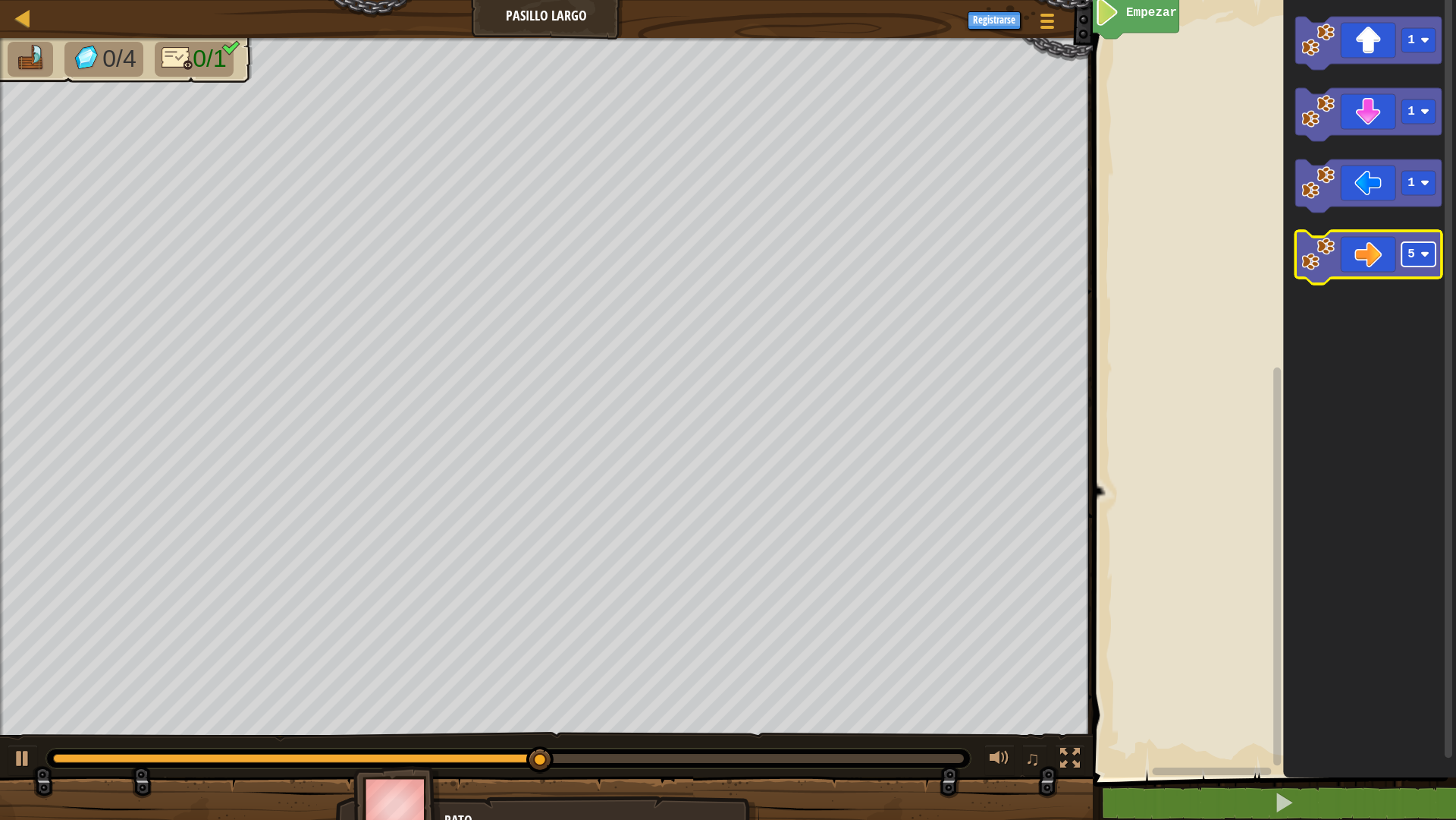
click at [1423, 258] on image "Espacio de trabajo de Blockly" at bounding box center [1425, 254] width 9 height 9
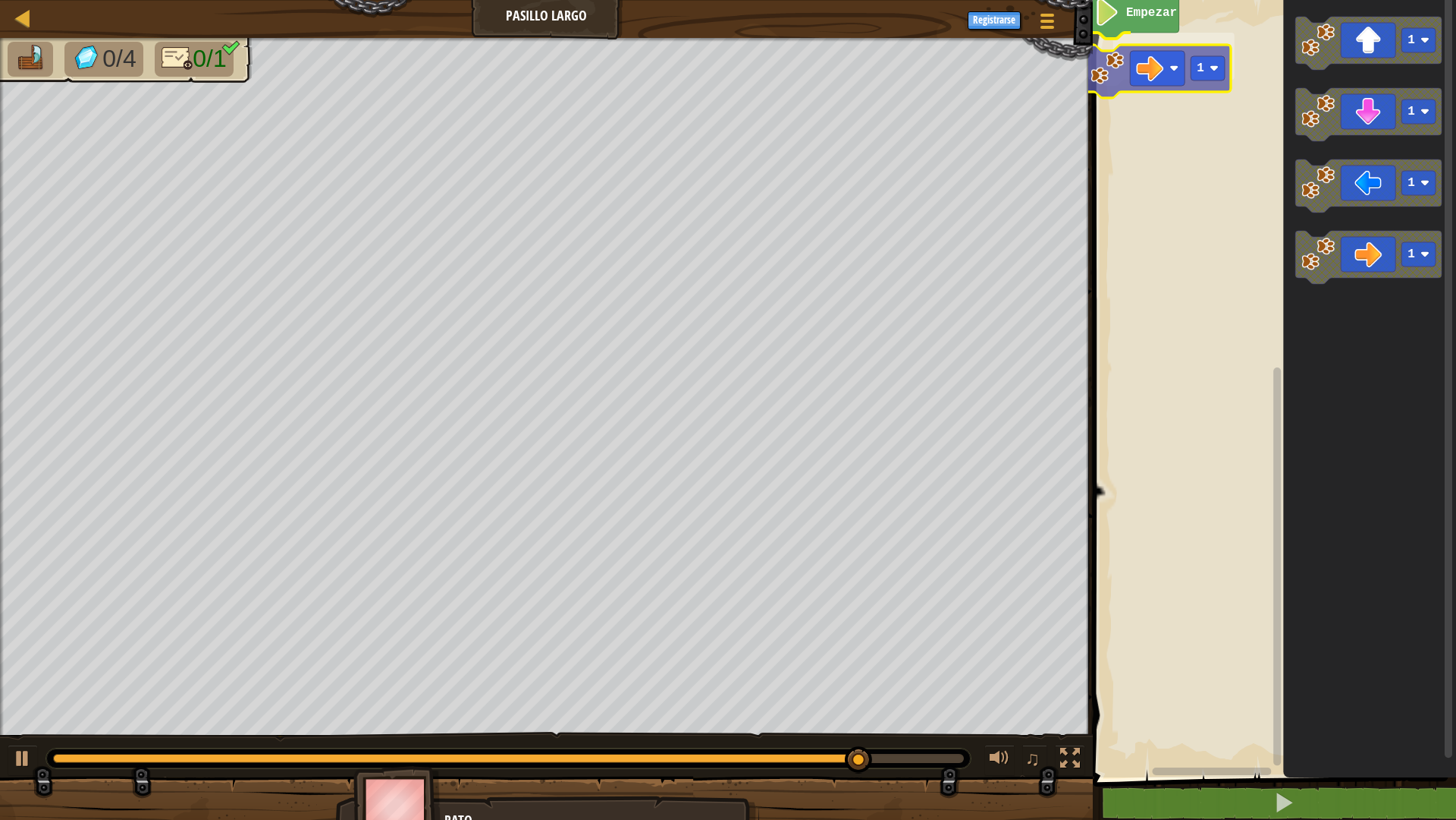
click at [1167, 67] on div "Empezar 1 1 1 1 1 1" at bounding box center [1272, 384] width 368 height 785
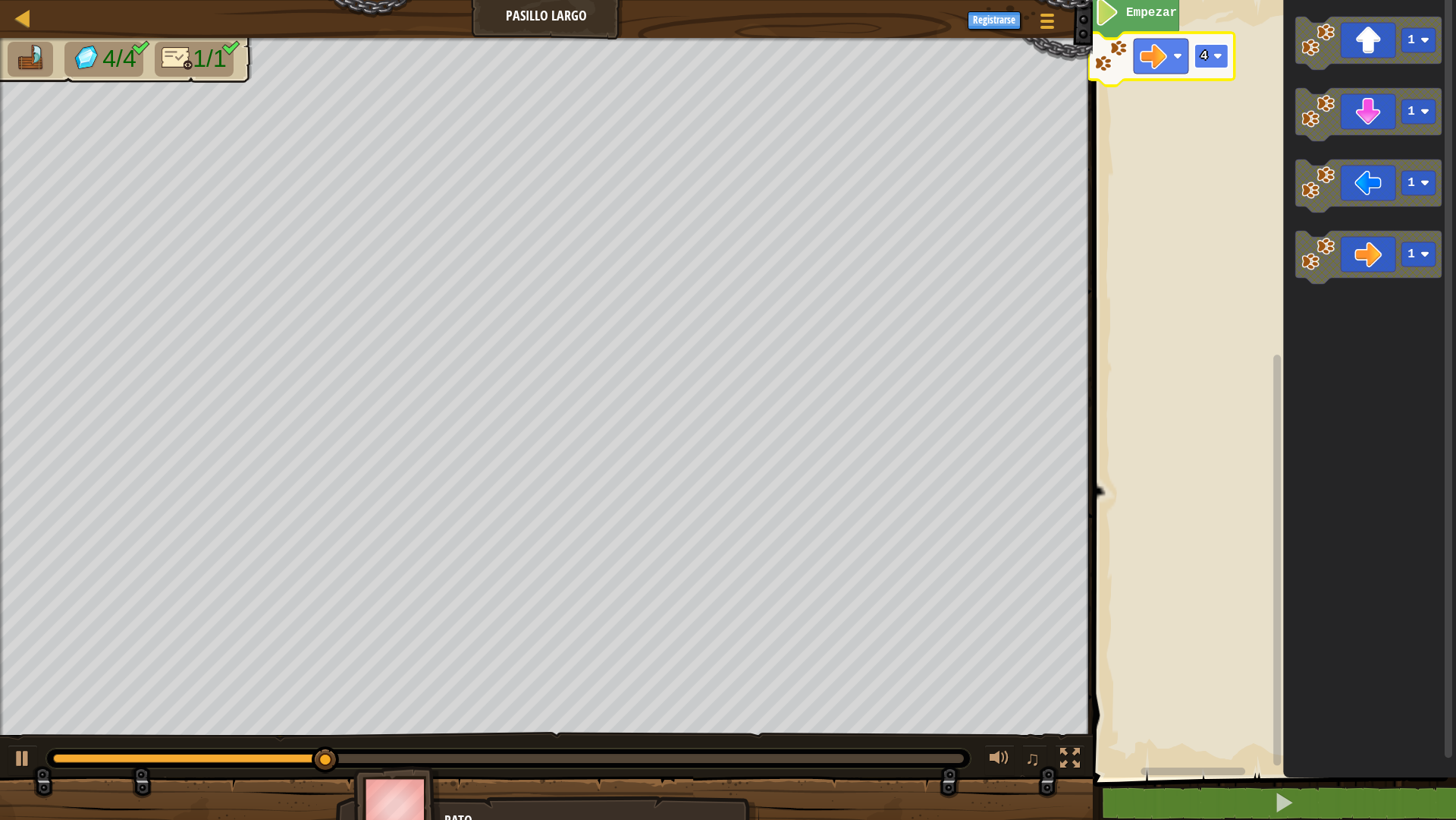
click at [1215, 62] on rect "Espacio de trabajo de Blockly" at bounding box center [1212, 56] width 34 height 24
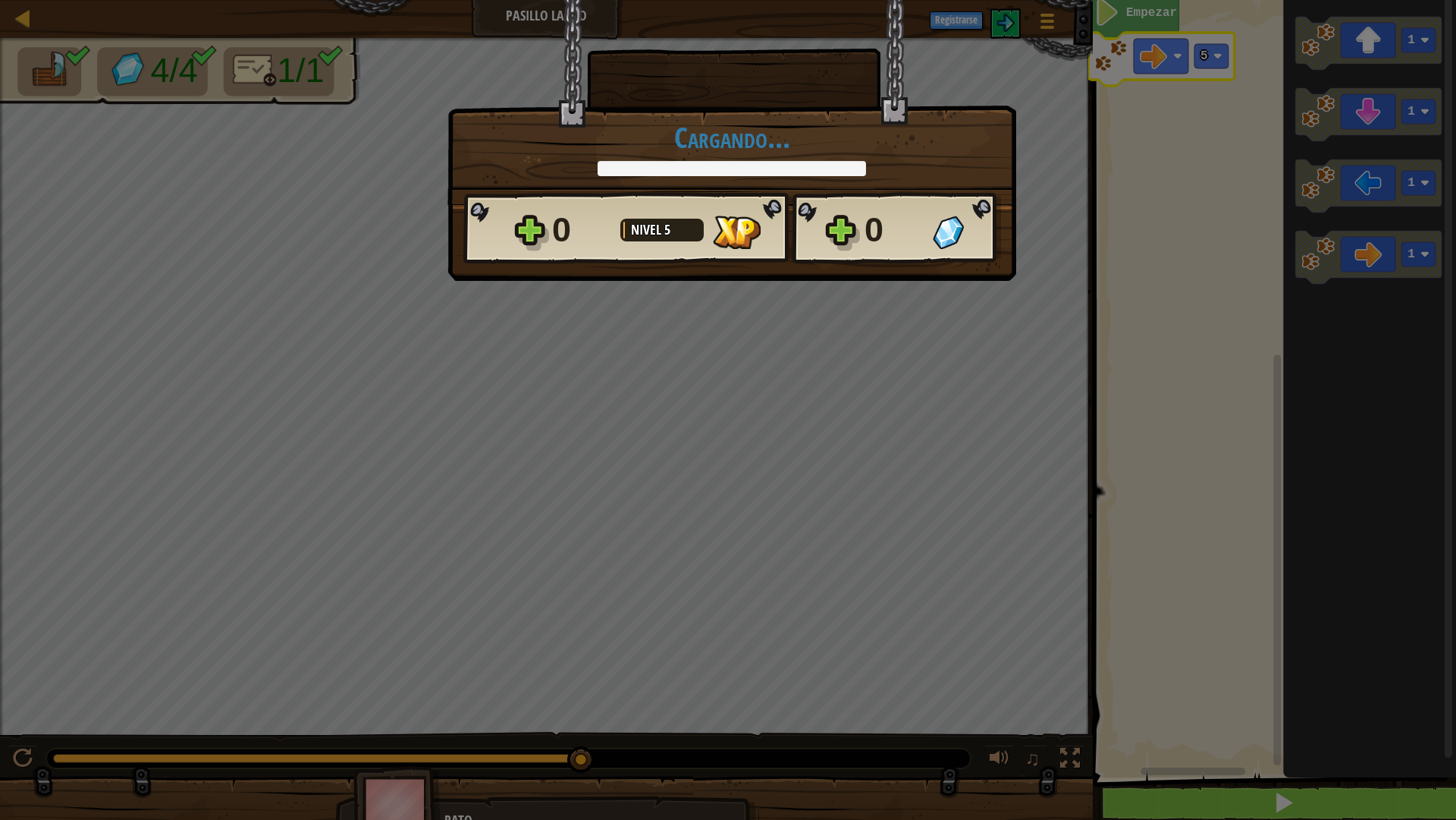
click at [1208, 716] on div "× ¿Cómo de divertido estuvo este nivel? Cargando... Reticulating Splines... Car…" at bounding box center [728, 410] width 1456 height 820
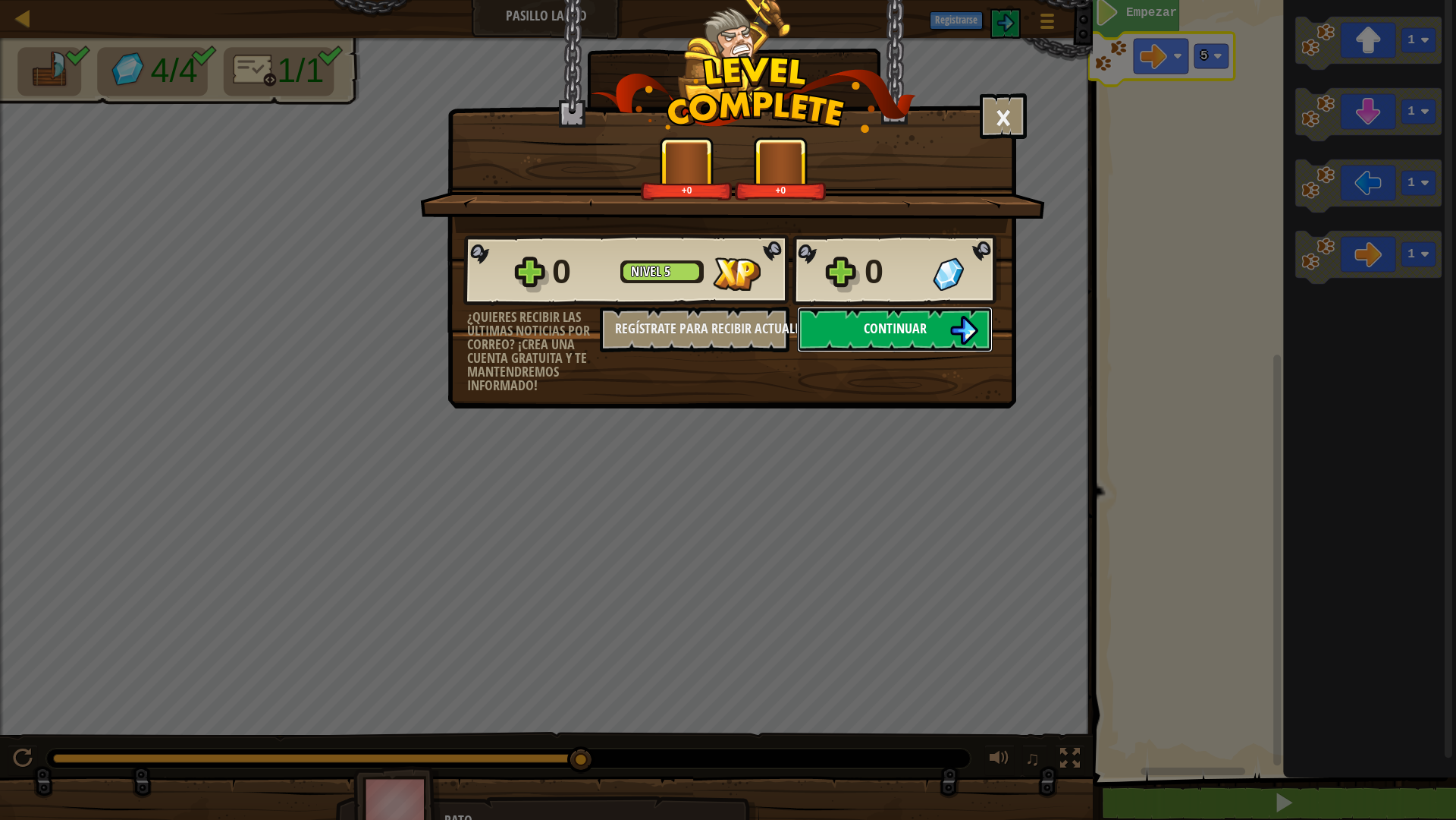
click at [873, 333] on span "Continuar" at bounding box center [896, 328] width 63 height 19
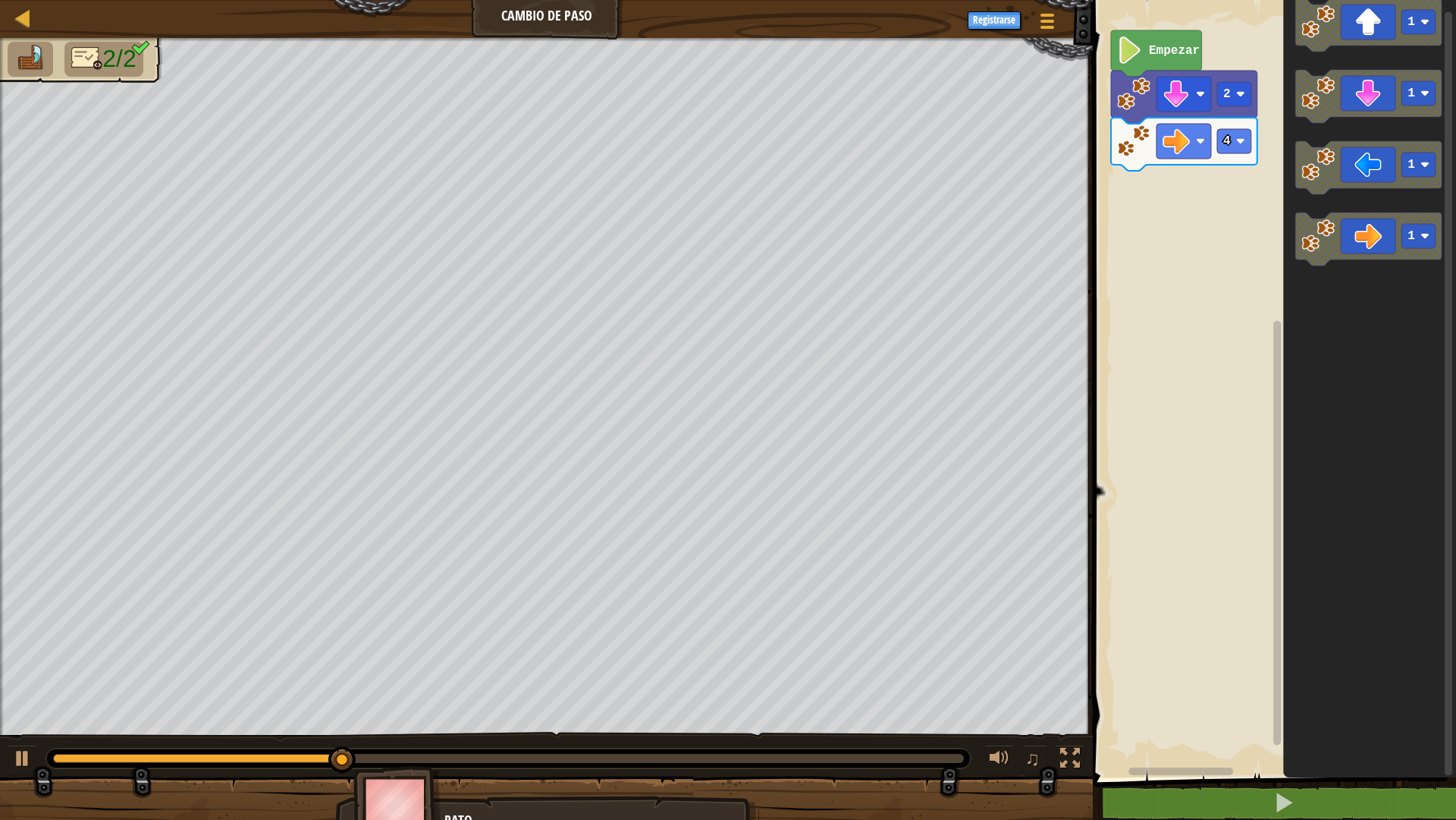
click at [1287, 199] on icon "1 1 1 1" at bounding box center [1370, 384] width 173 height 785
click at [1246, 144] on image "Espacio de trabajo de Blockly" at bounding box center [1240, 141] width 9 height 9
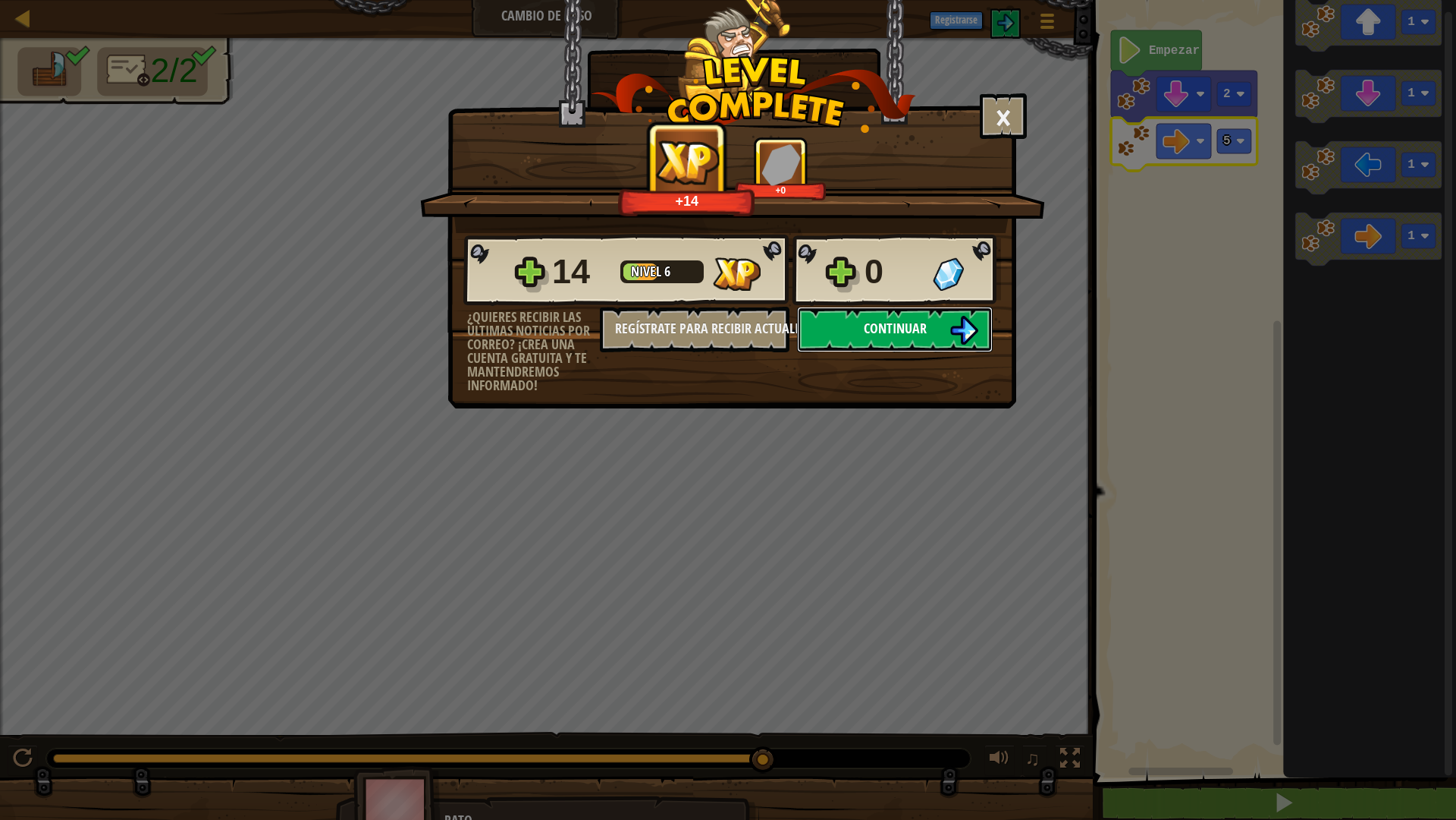
click at [891, 343] on button "Continuar" at bounding box center [895, 329] width 196 height 45
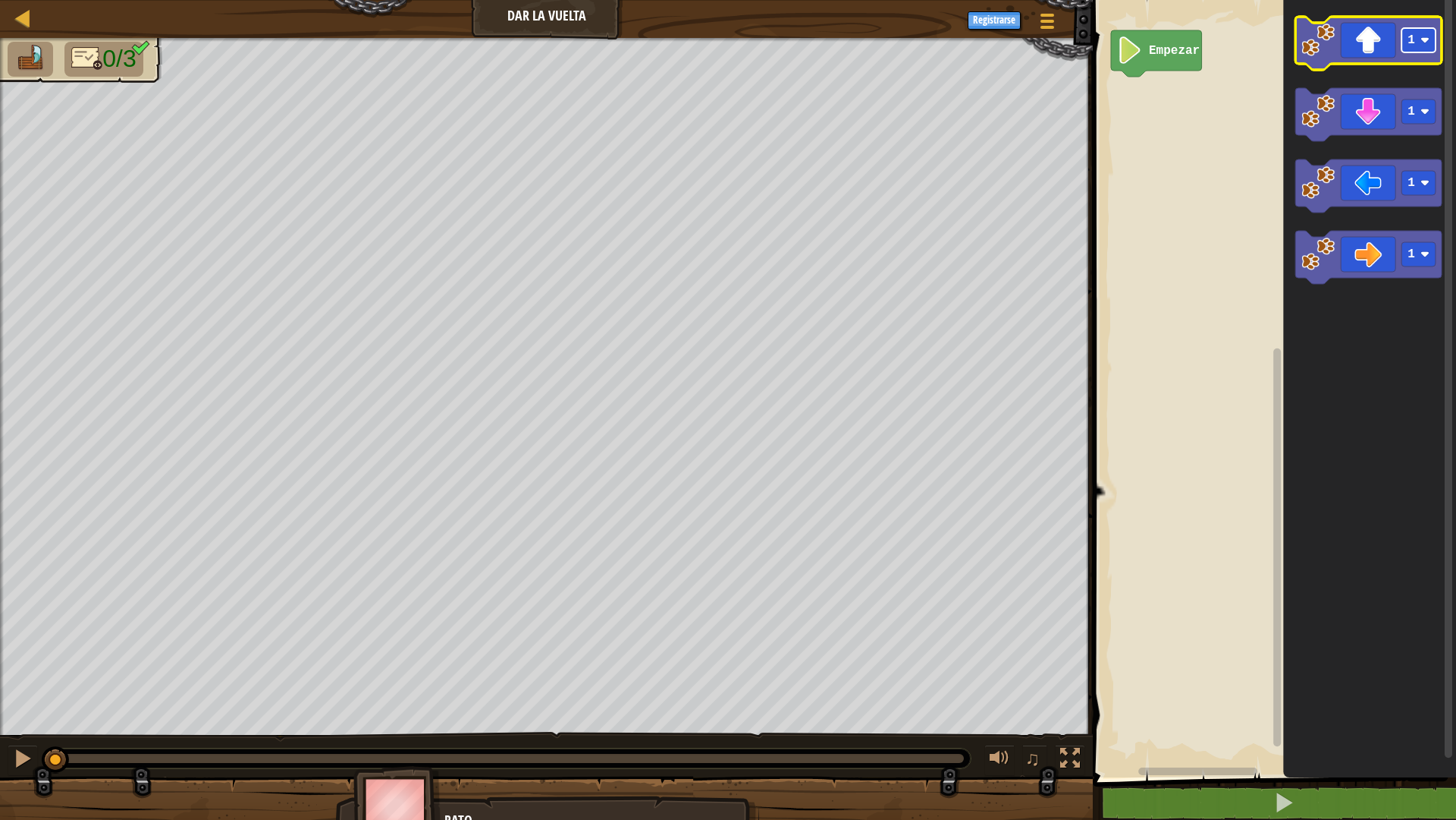
click at [1404, 46] on rect "Espacio de trabajo de Blockly" at bounding box center [1419, 40] width 34 height 24
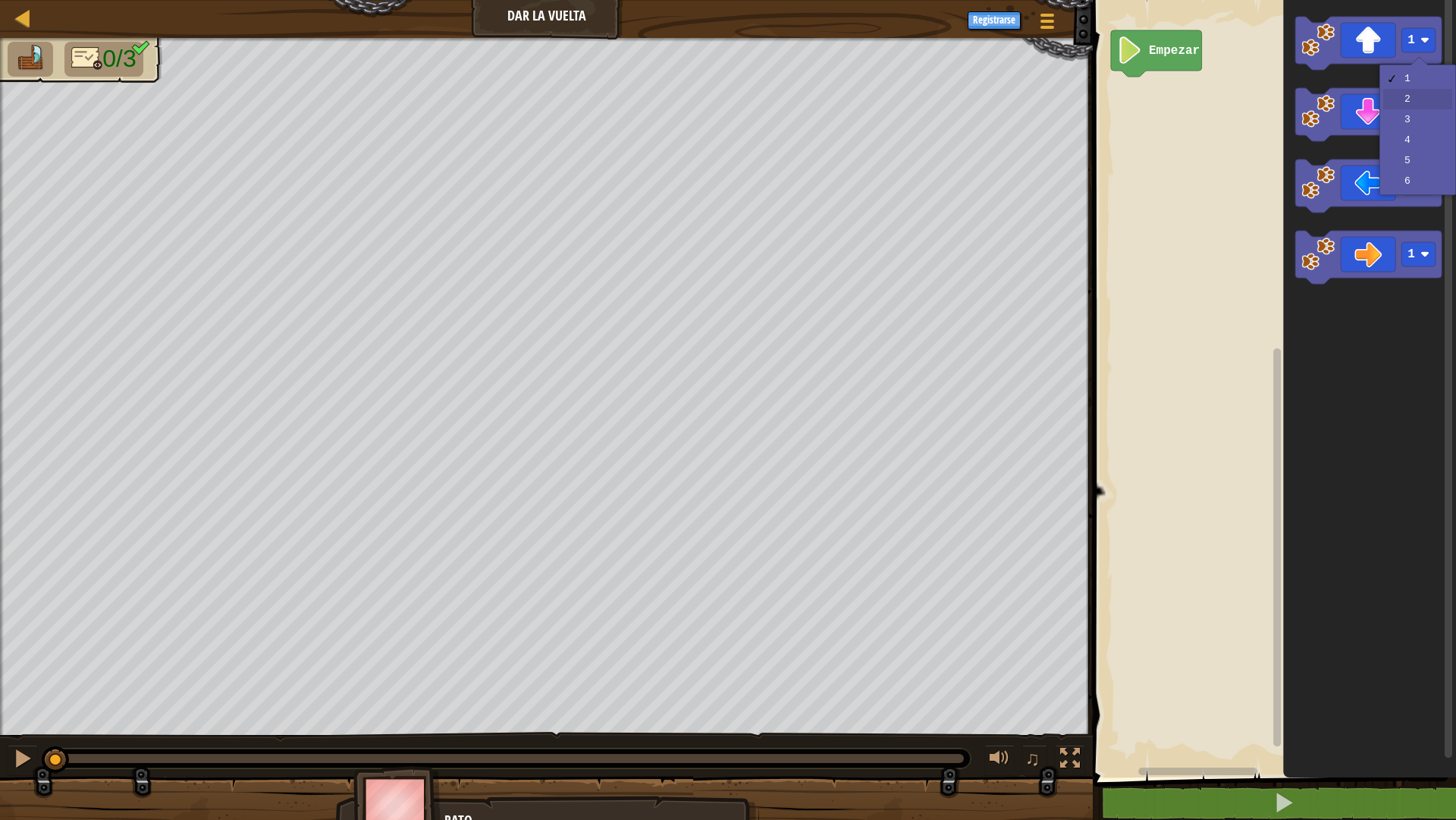
drag, startPoint x: 1422, startPoint y: 91, endPoint x: 1385, endPoint y: 73, distance: 41.1
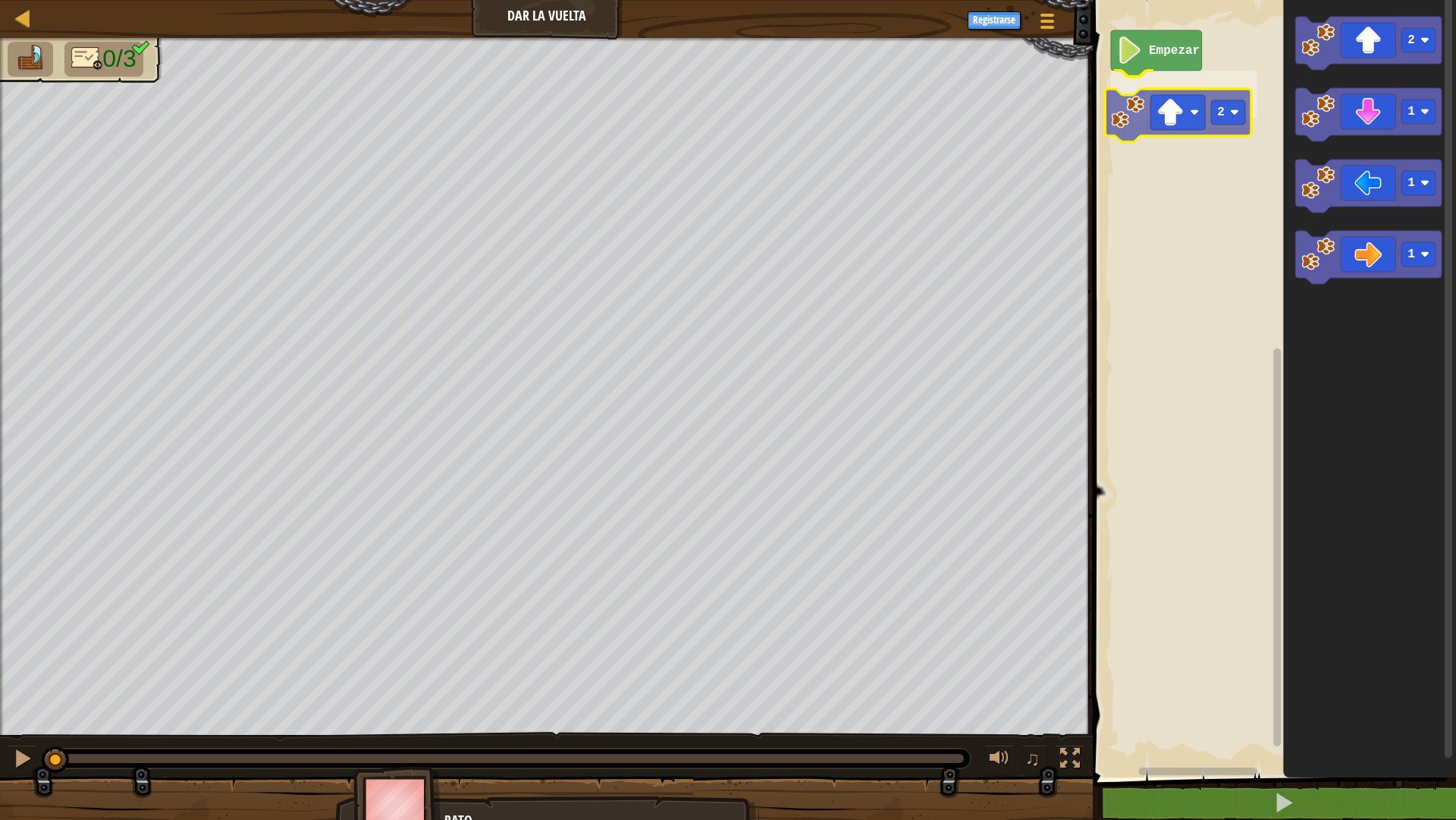
click at [1187, 126] on div "Empezar 2 2 1 1 1 2" at bounding box center [1272, 384] width 368 height 785
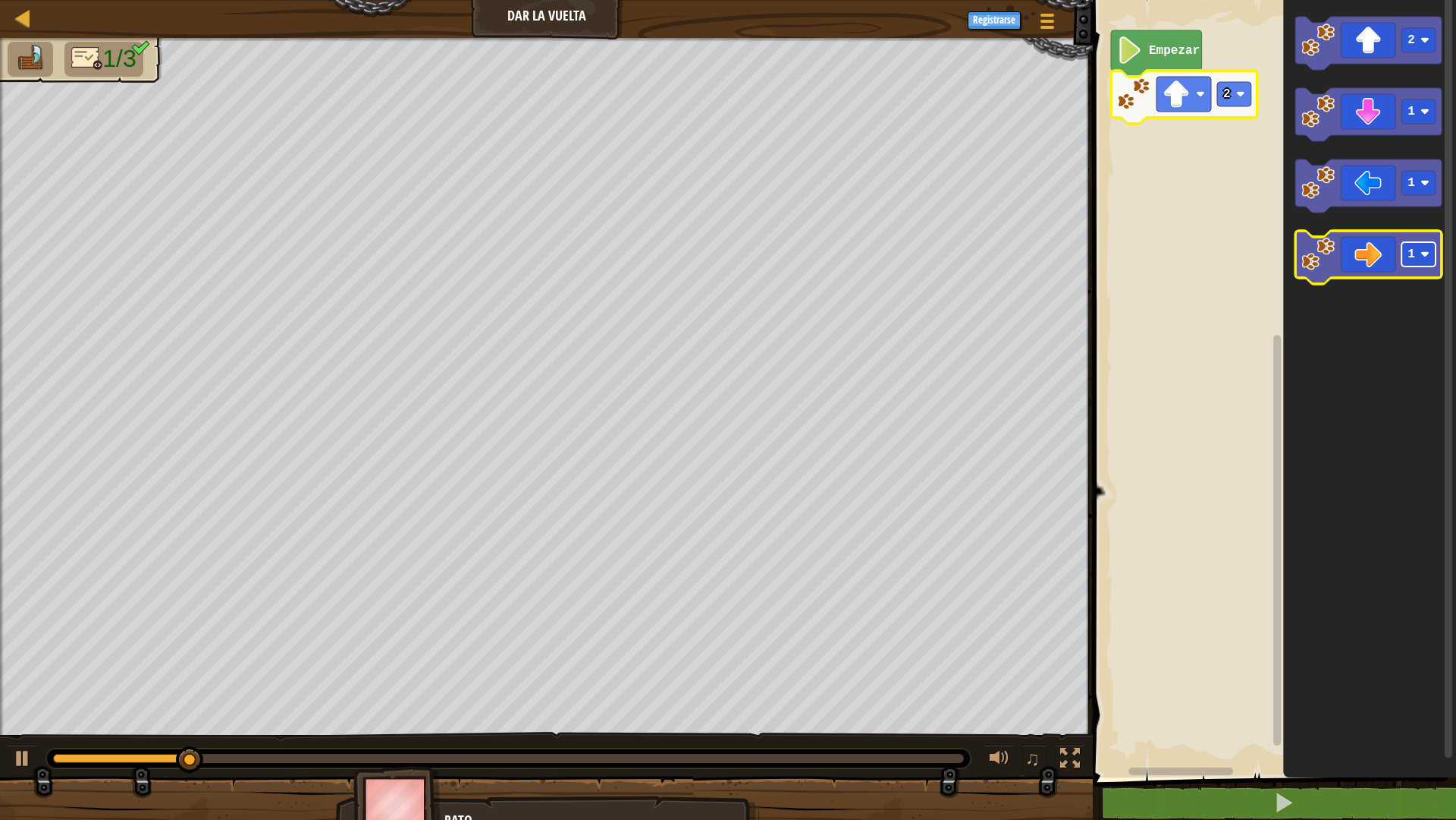
click at [1413, 255] on text "1" at bounding box center [1412, 254] width 8 height 14
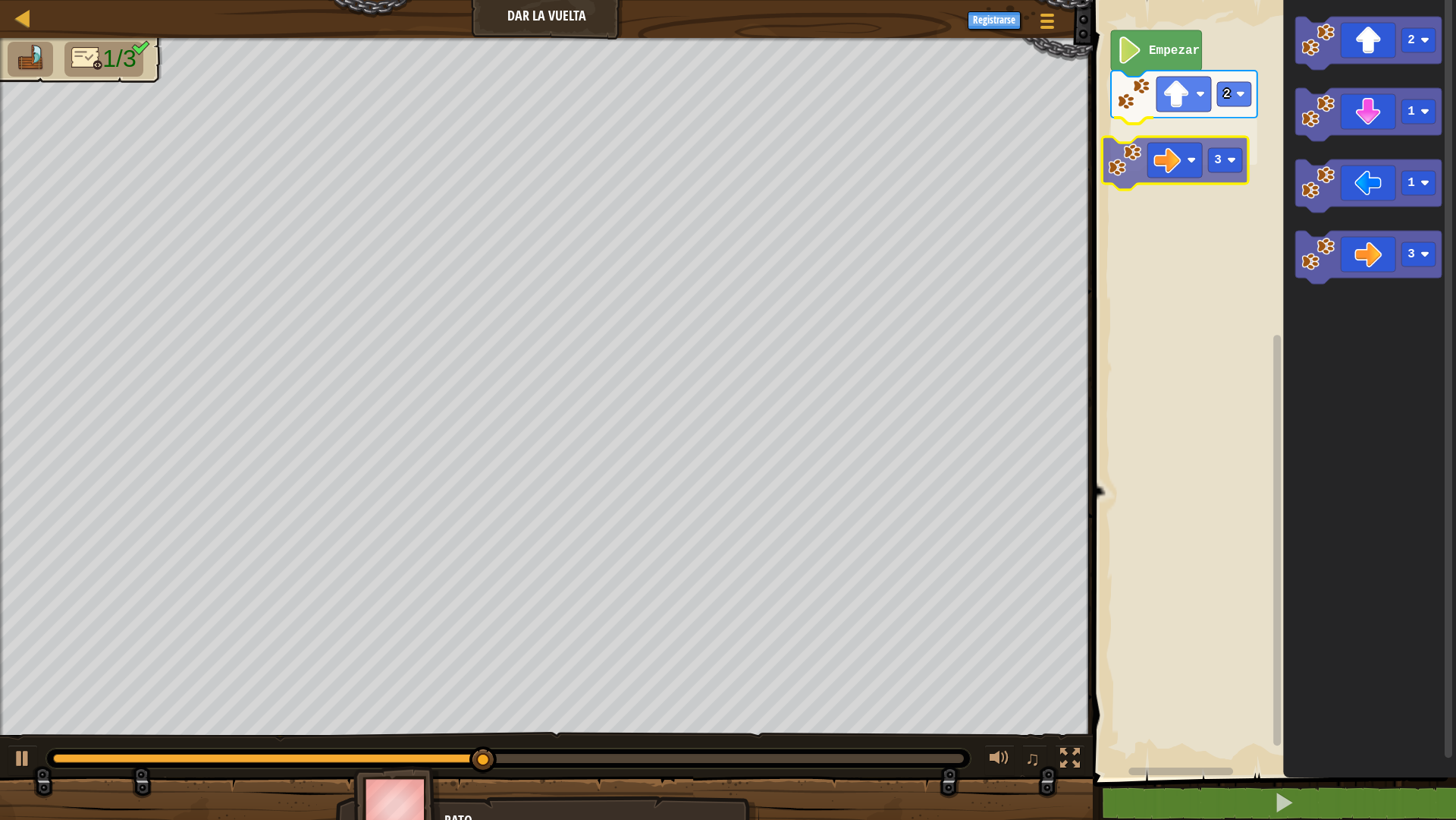
click at [1164, 144] on div "Empezar 2 3 2 1 1 3 3" at bounding box center [1272, 384] width 368 height 785
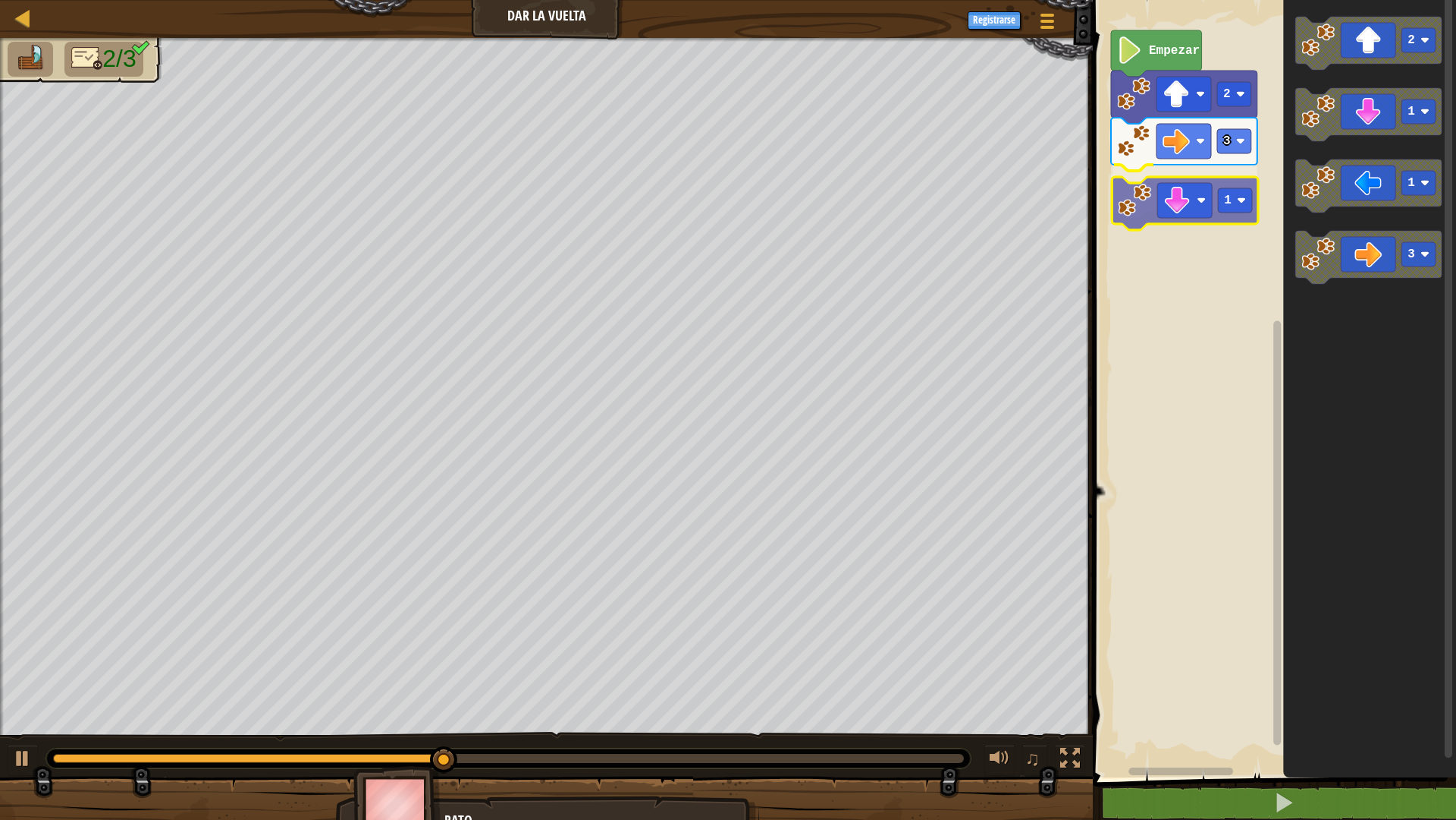
click at [1201, 202] on div "Empezar 2 3 1 2 1 1 3 1" at bounding box center [1272, 384] width 368 height 785
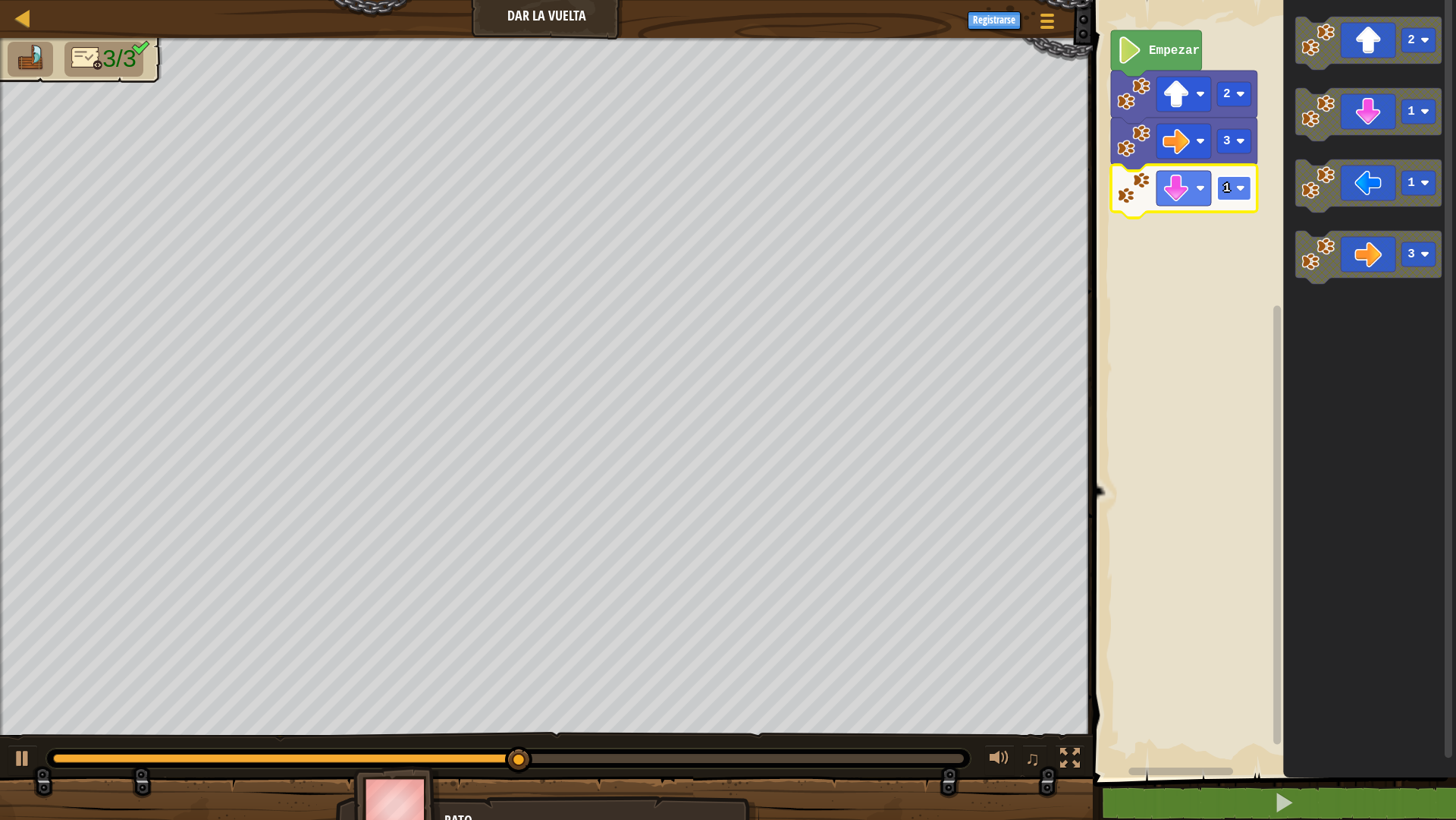
click at [1235, 184] on rect "Espacio de trabajo de Blockly" at bounding box center [1234, 188] width 34 height 24
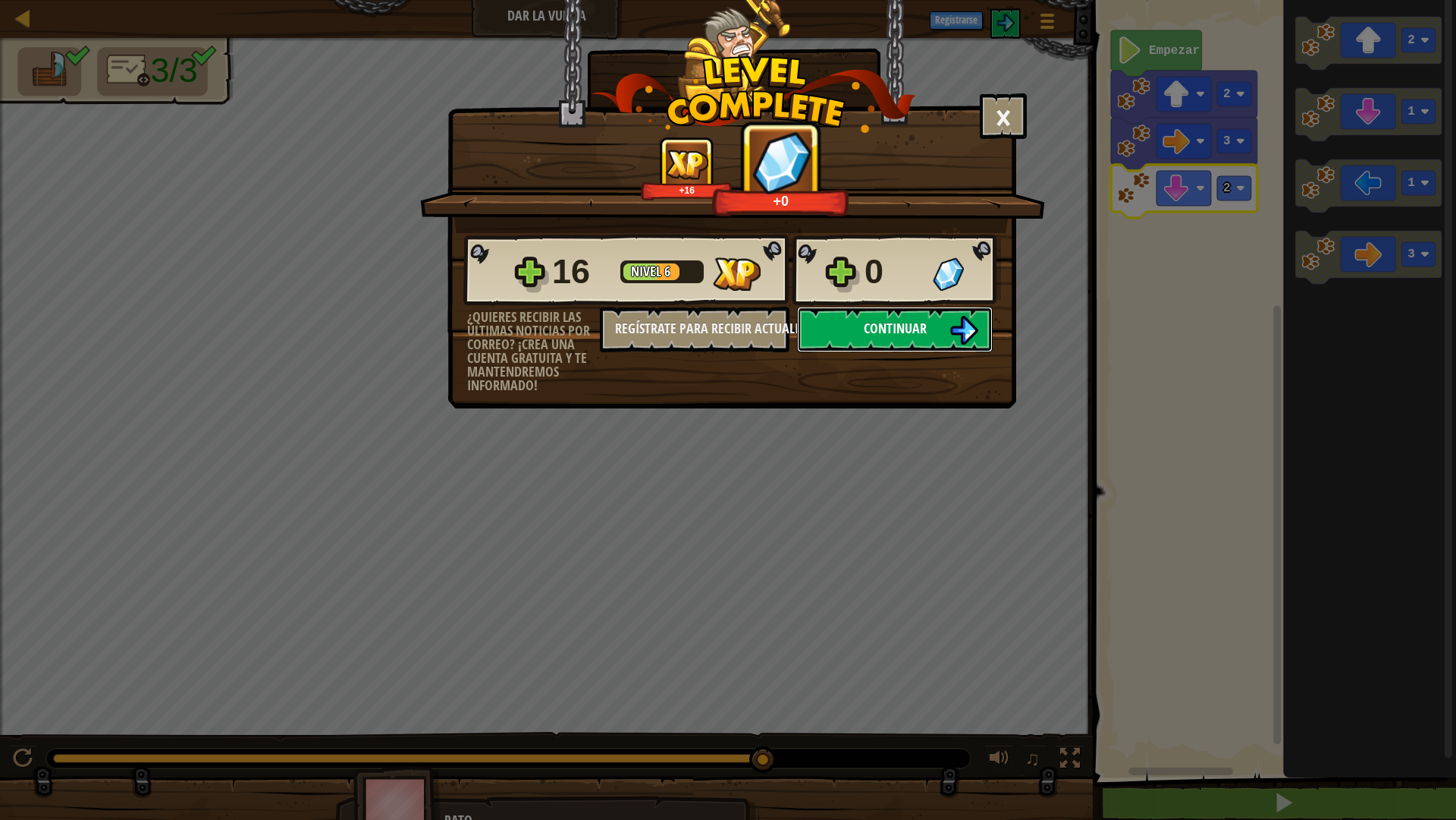
click at [859, 345] on button "Continuar" at bounding box center [895, 329] width 196 height 45
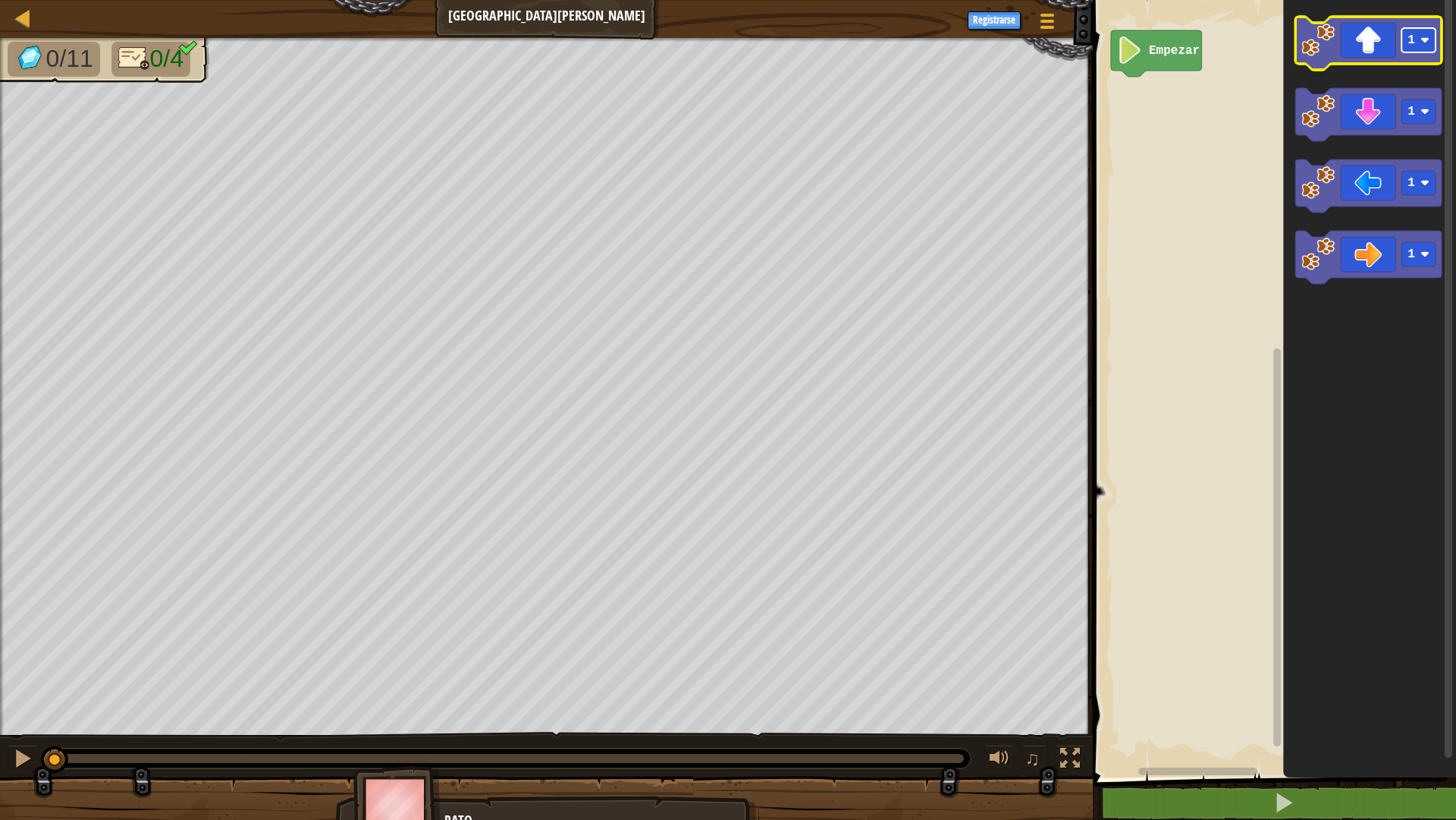
click at [1431, 44] on rect "Espacio de trabajo de Blockly" at bounding box center [1419, 40] width 34 height 24
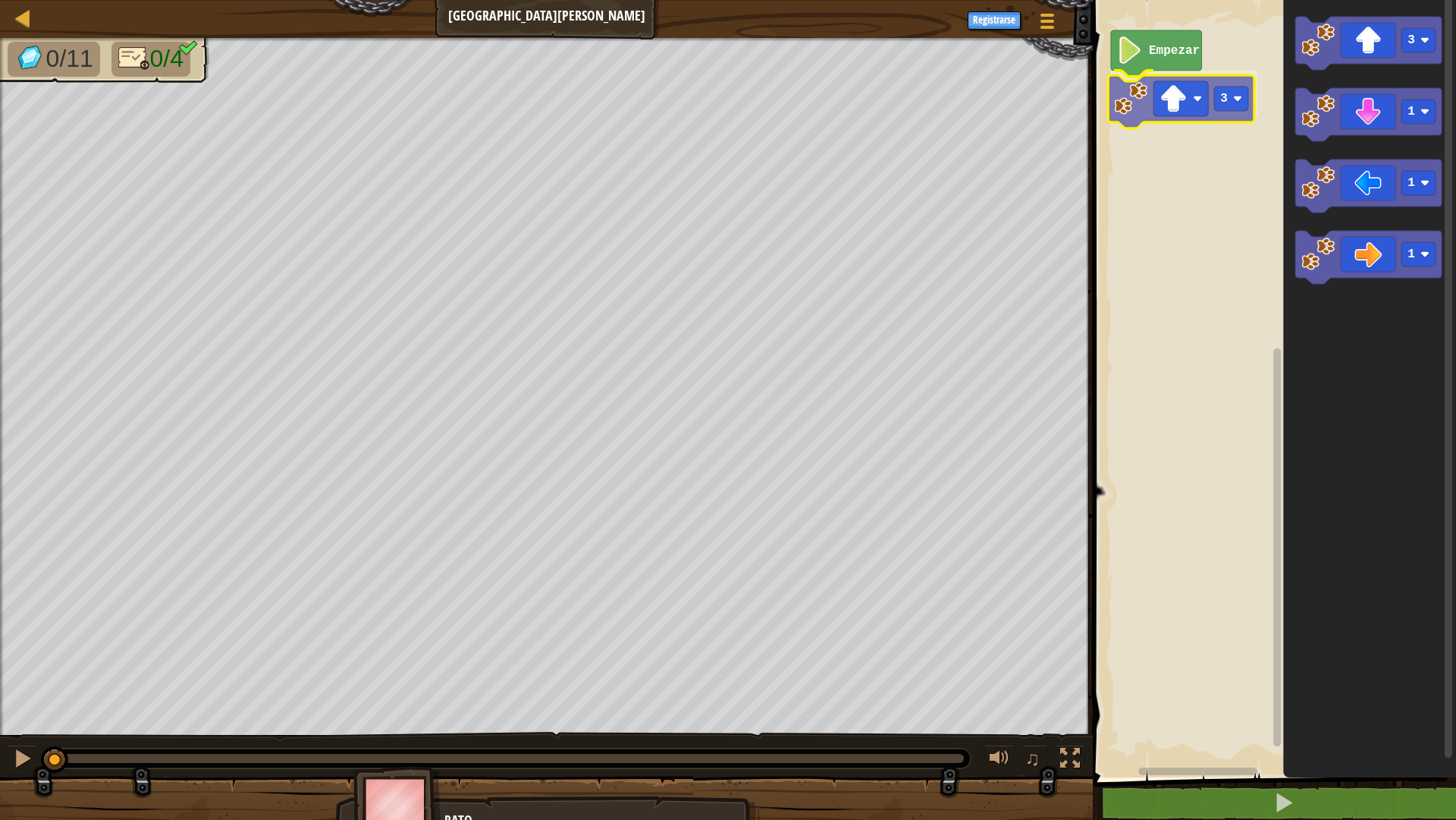
click at [1195, 110] on div "Empezar 3 3 1 1 1 3" at bounding box center [1272, 384] width 368 height 785
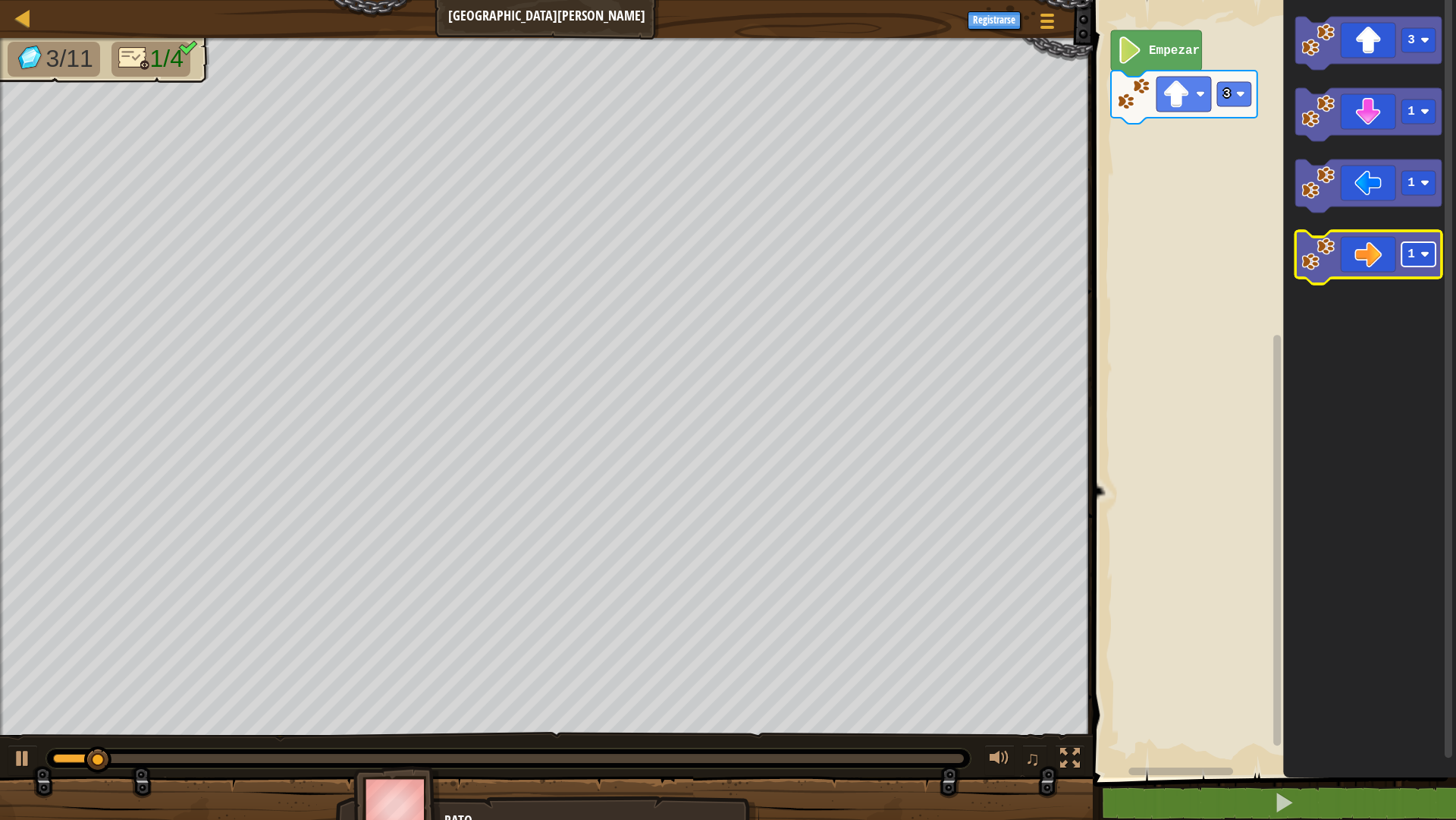
click at [1423, 258] on image "Espacio de trabajo de Blockly" at bounding box center [1425, 254] width 9 height 9
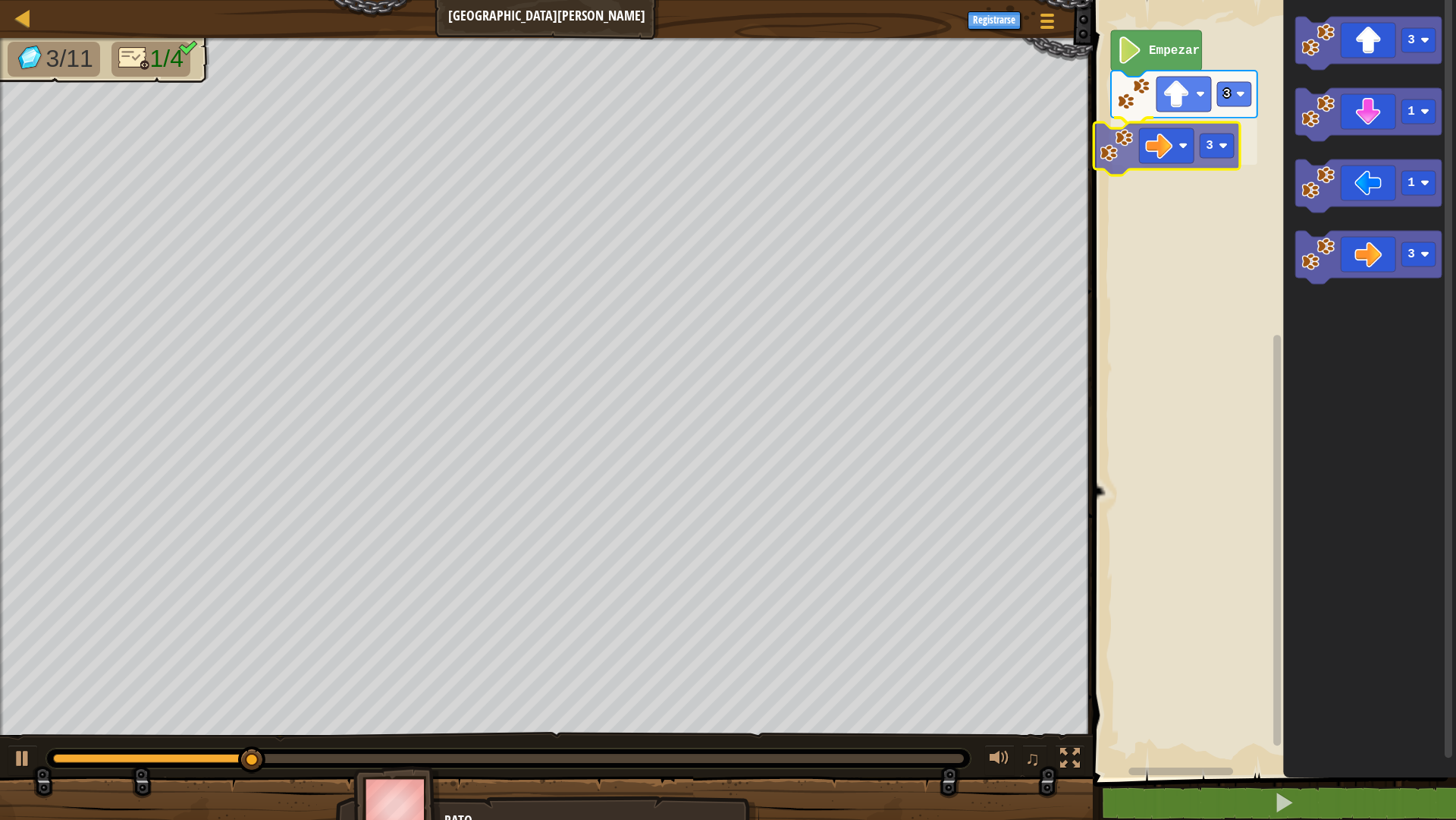
click at [1172, 163] on div "Empezar 3 3 3 1 1 3 3" at bounding box center [1272, 384] width 368 height 785
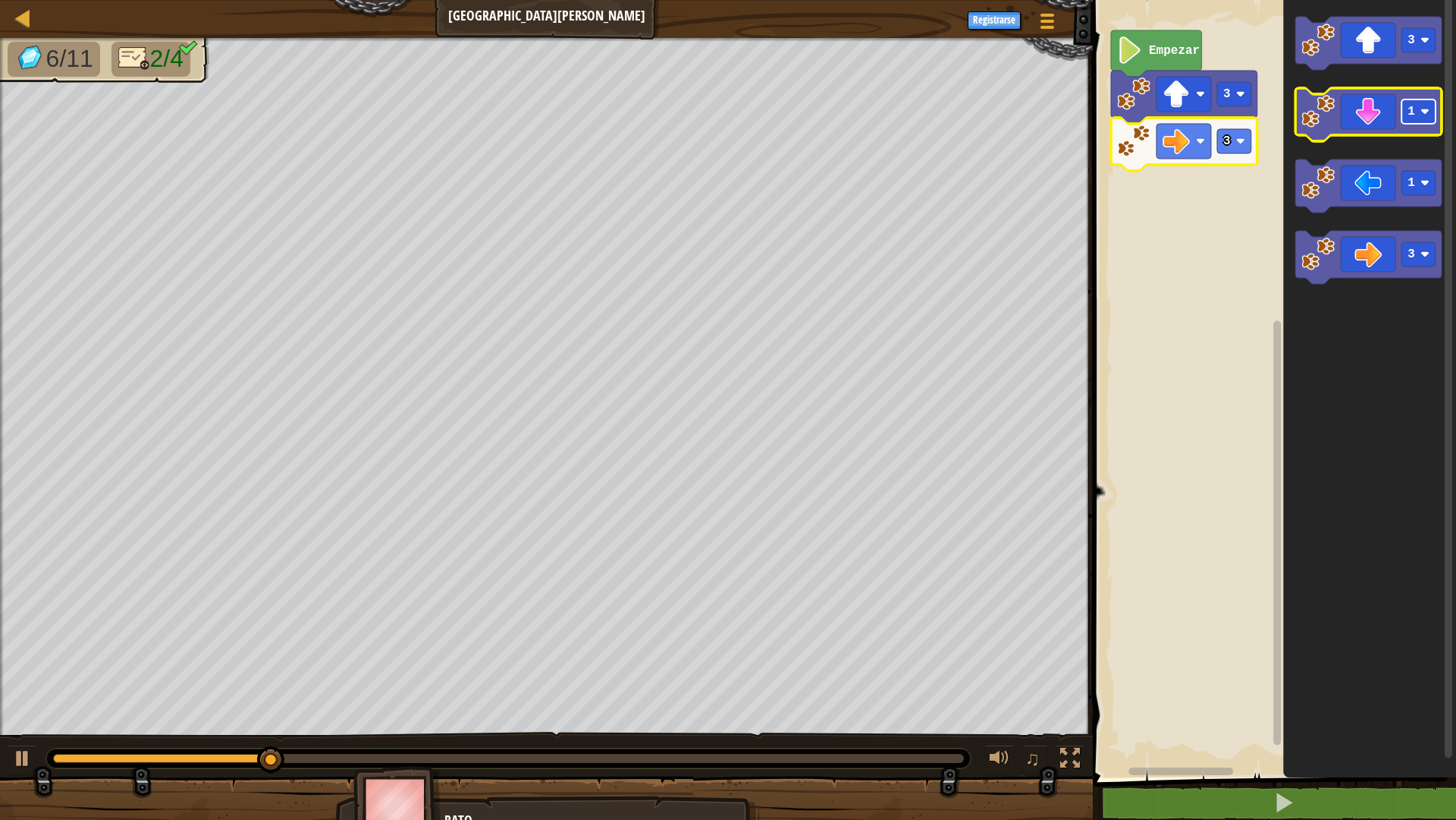
click at [1410, 116] on text "1" at bounding box center [1412, 111] width 8 height 14
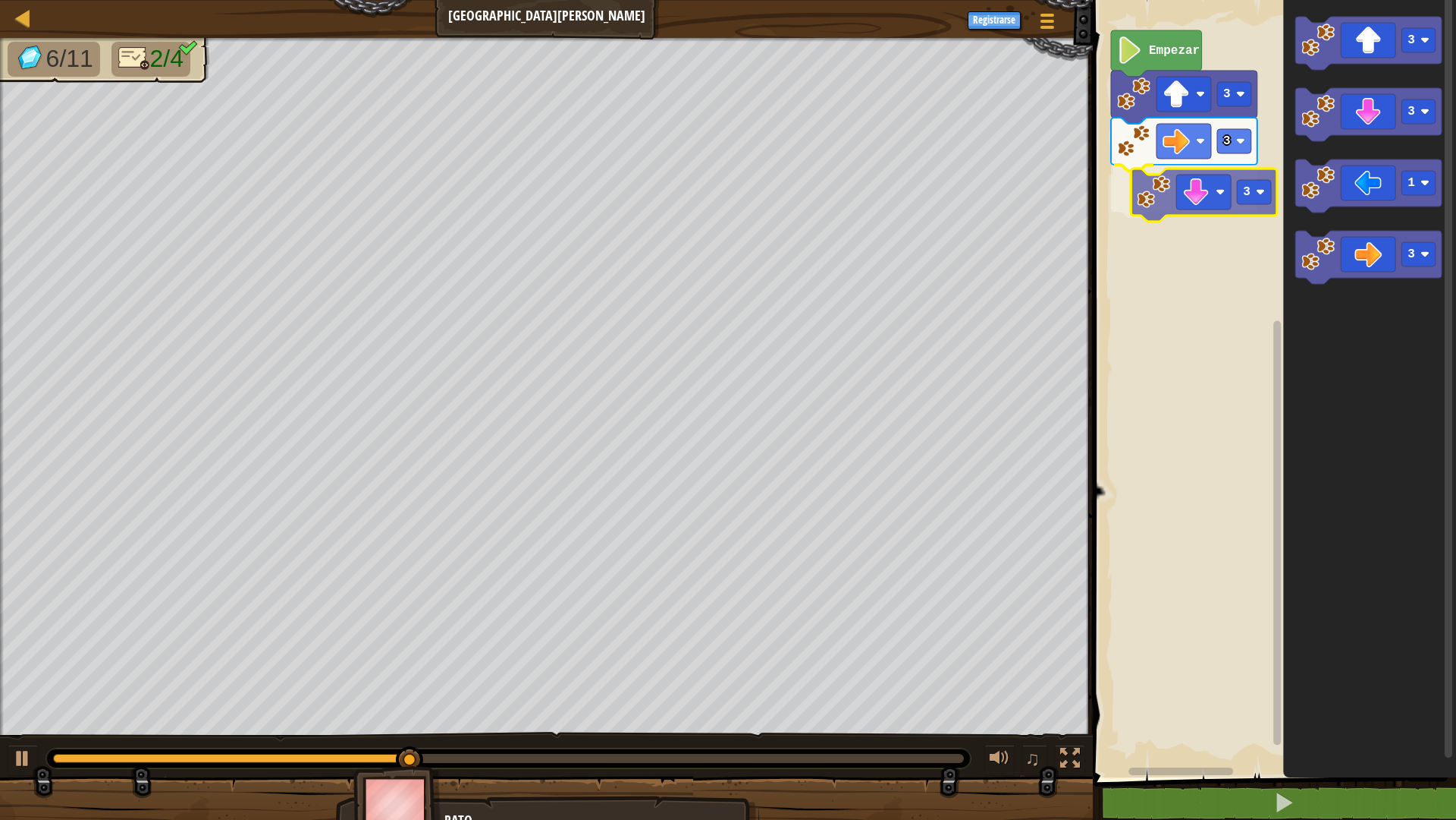
click at [1181, 193] on div "Empezar 3 3 3 3 3 1 3 3" at bounding box center [1272, 384] width 368 height 785
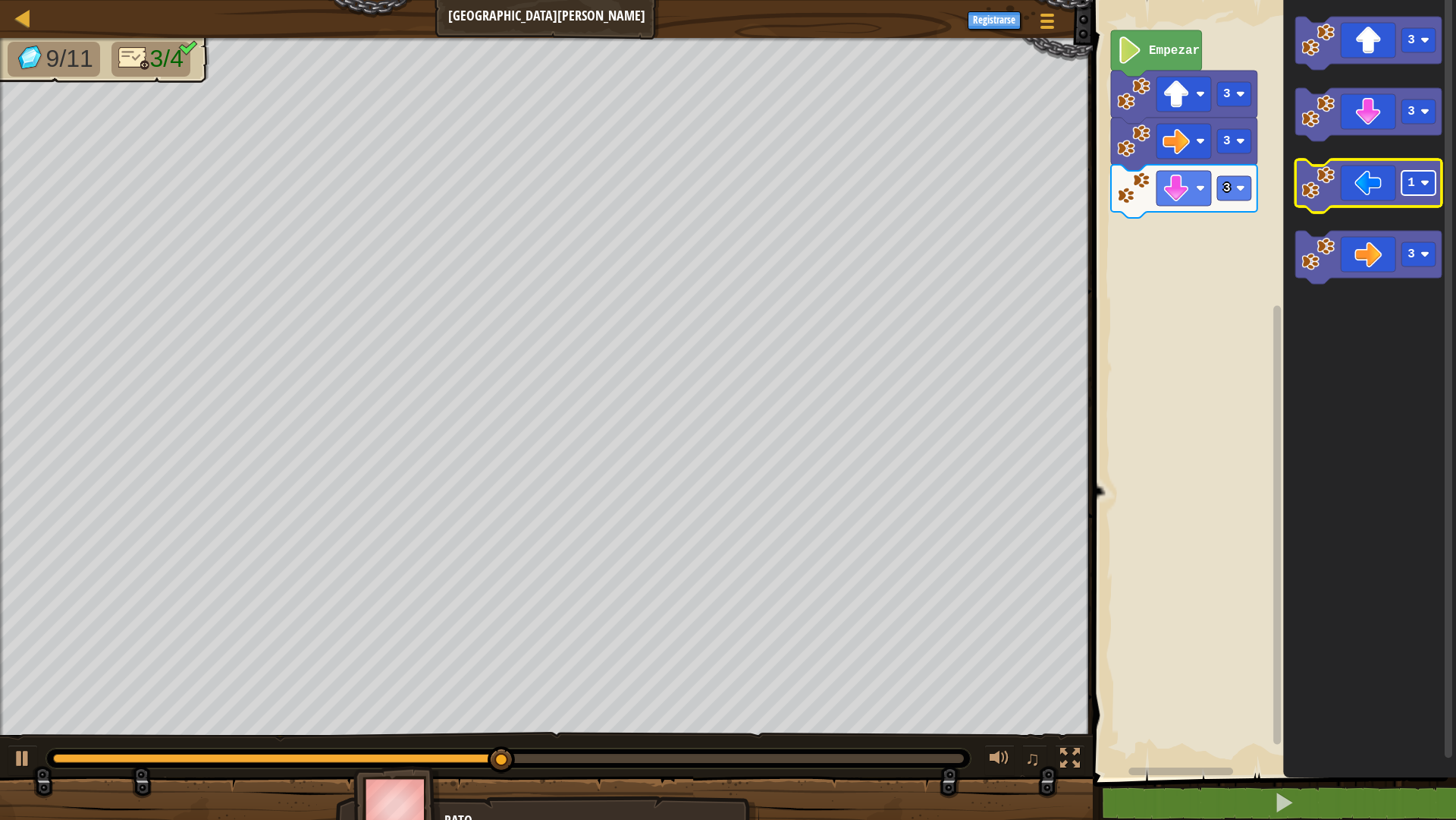
click at [1410, 181] on text "1" at bounding box center [1412, 183] width 8 height 14
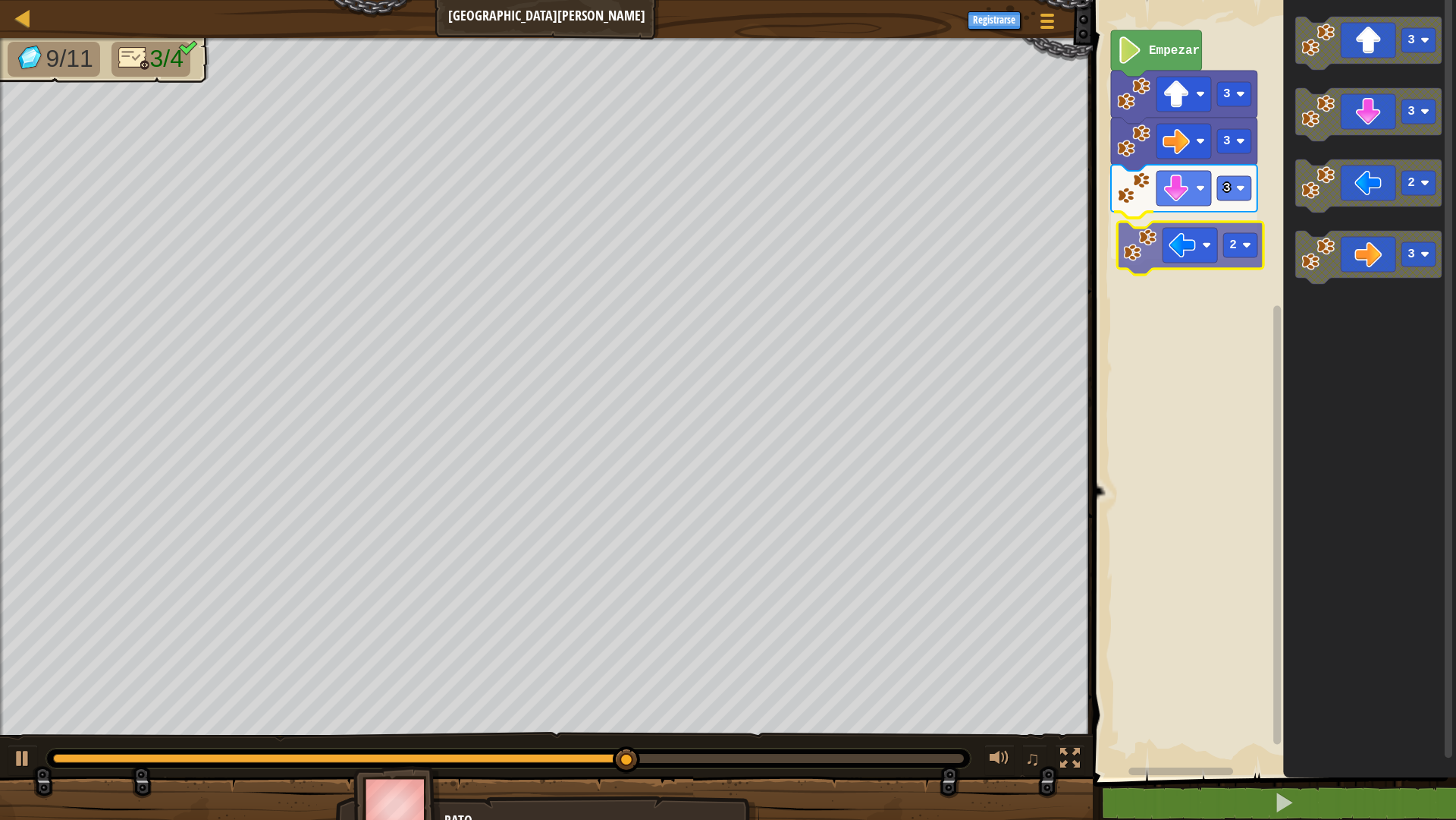
click at [1166, 248] on div "Empezar 3 3 3 2 3 3 2 3 2" at bounding box center [1272, 384] width 368 height 785
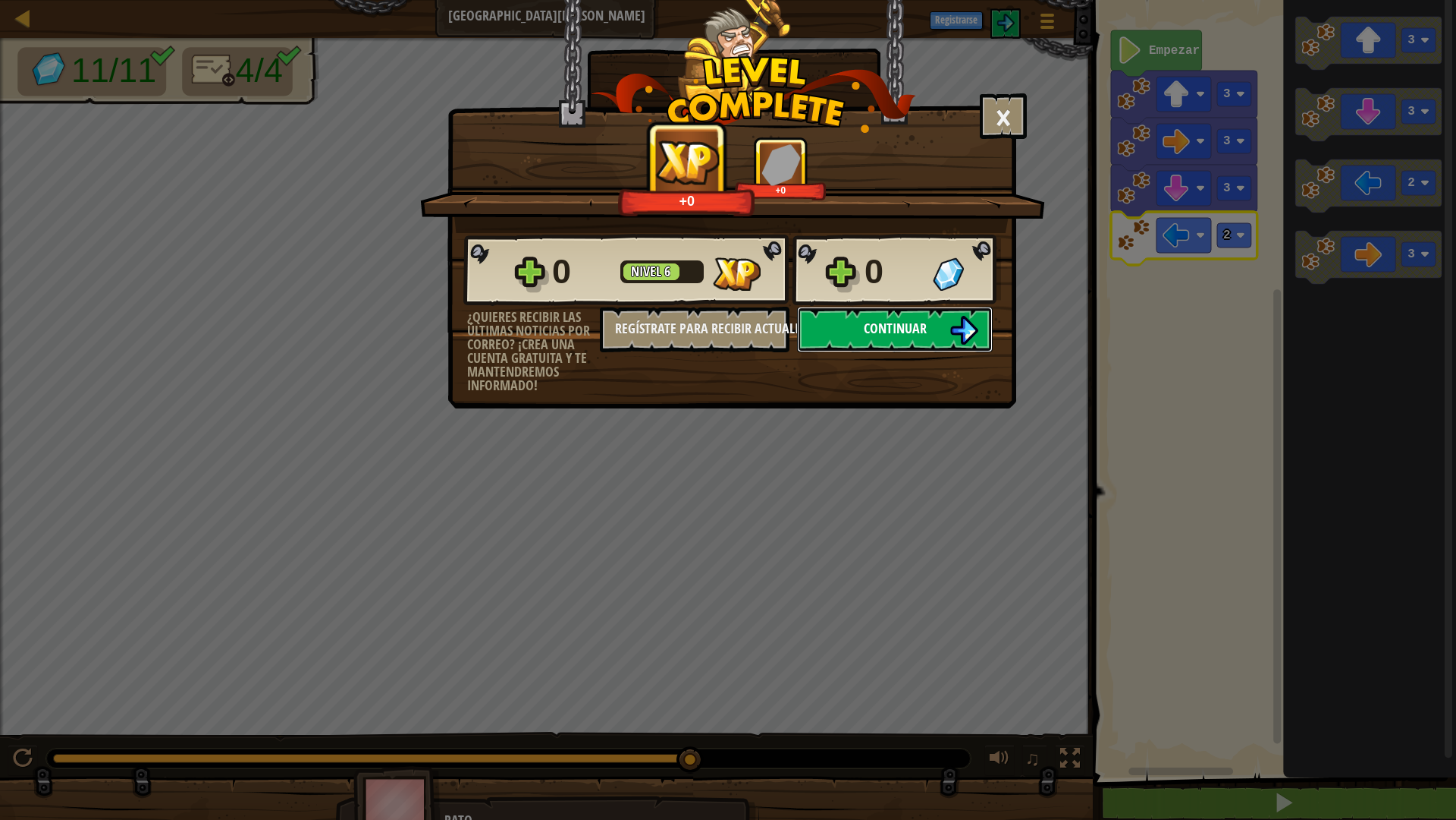
click at [847, 343] on button "Continuar" at bounding box center [895, 329] width 196 height 45
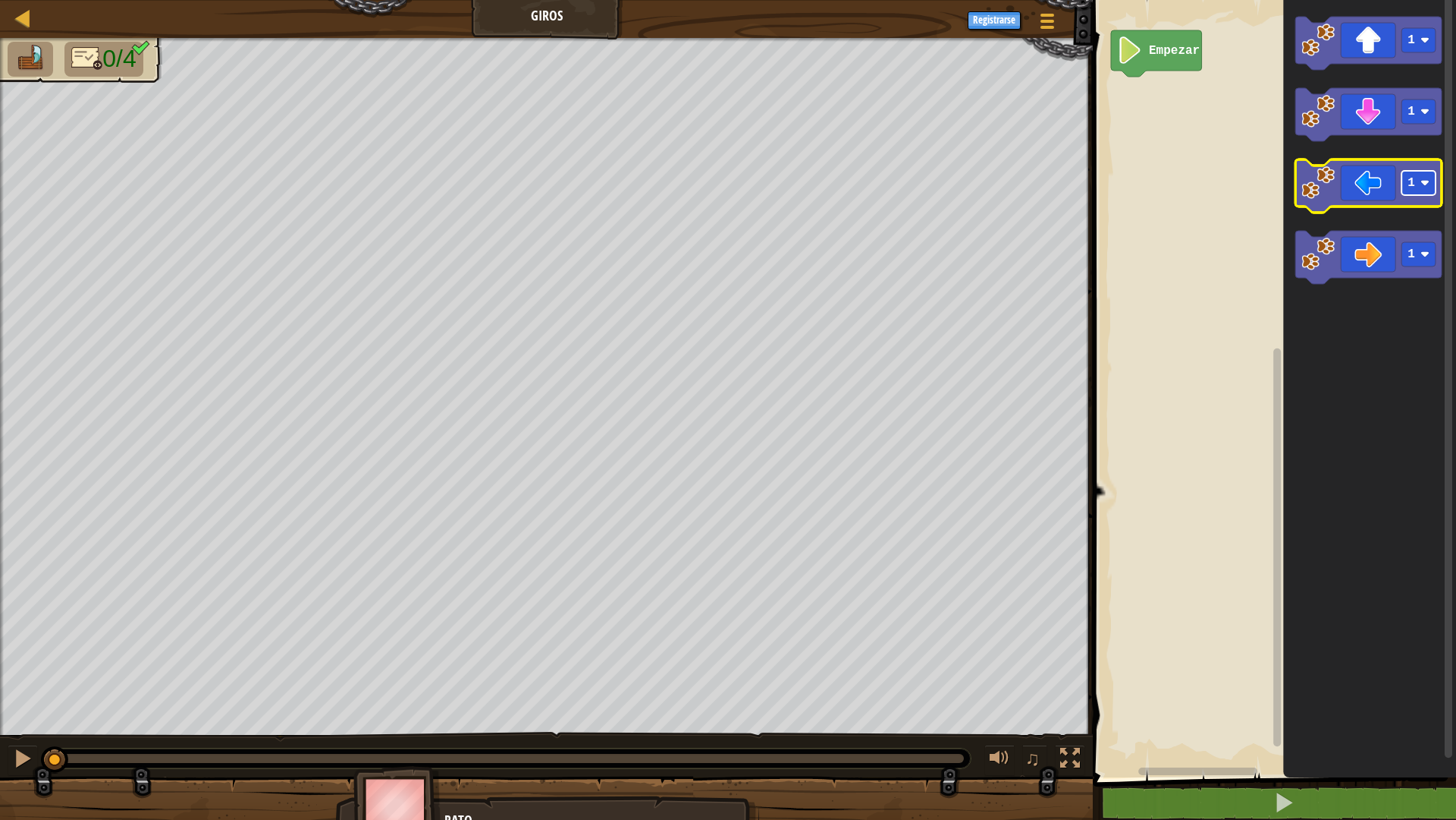
click at [1430, 177] on rect "Espacio de trabajo de Blockly" at bounding box center [1419, 183] width 34 height 24
click at [1409, 113] on text "1" at bounding box center [1412, 111] width 8 height 14
click at [1418, 265] on rect "Espacio de trabajo de Blockly" at bounding box center [1419, 254] width 34 height 24
click at [1409, 50] on rect "Espacio de trabajo de Blockly" at bounding box center [1419, 40] width 34 height 24
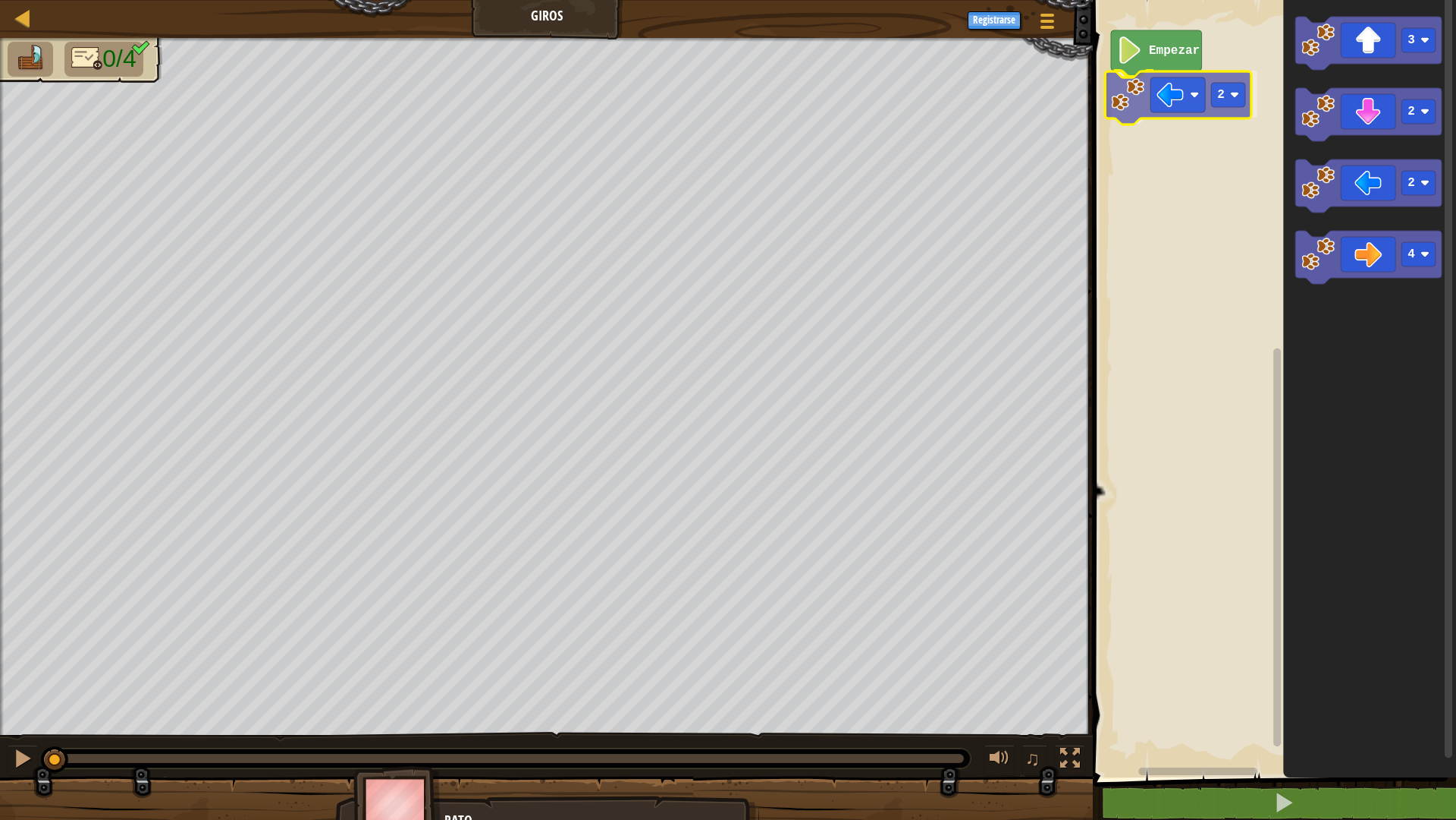
click at [1175, 99] on div "Empezar 2 3 2 2 4 2" at bounding box center [1272, 384] width 368 height 785
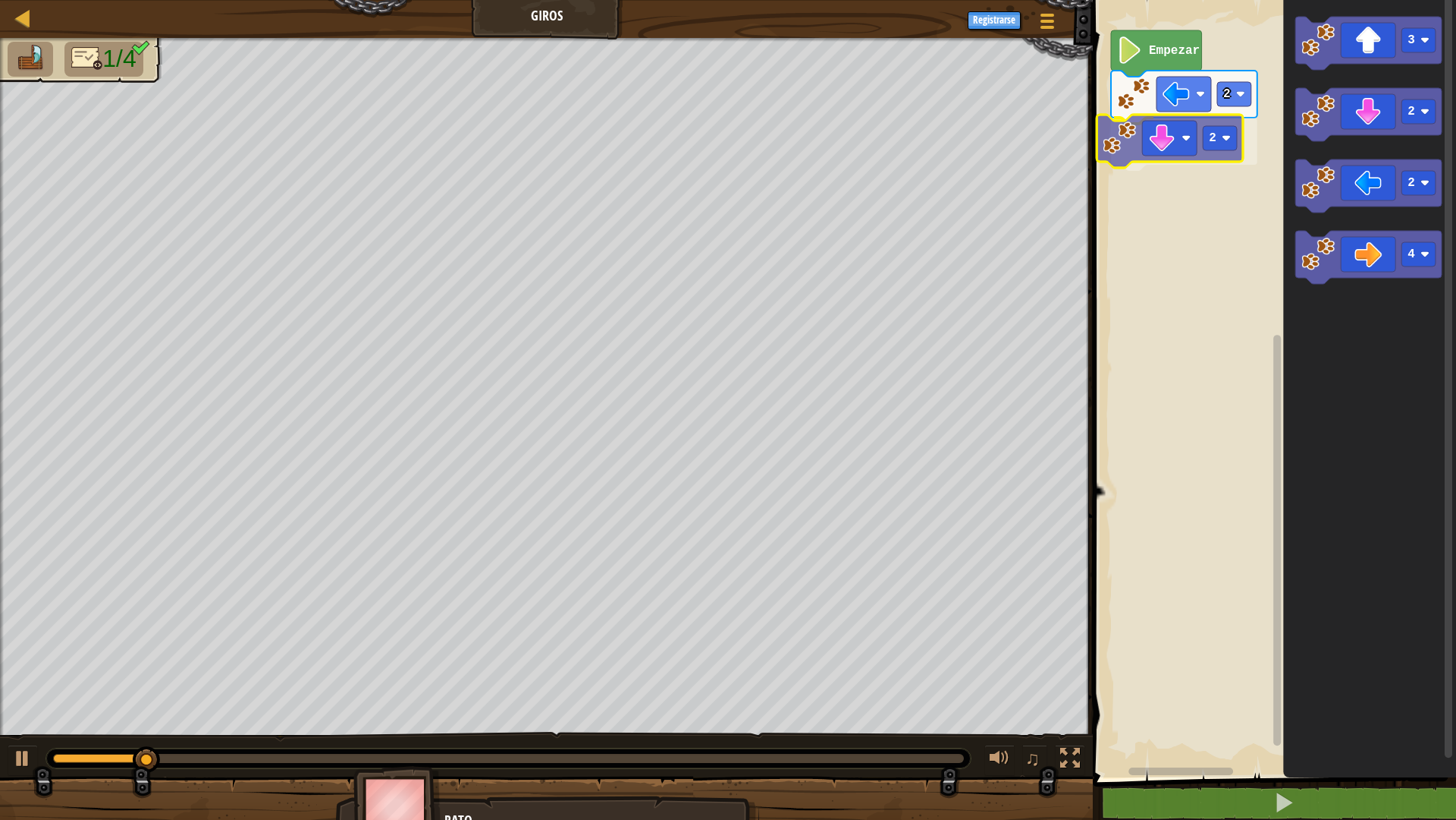
click at [1143, 134] on div "2 2 Empezar 3 2 2 4 2" at bounding box center [1272, 384] width 368 height 785
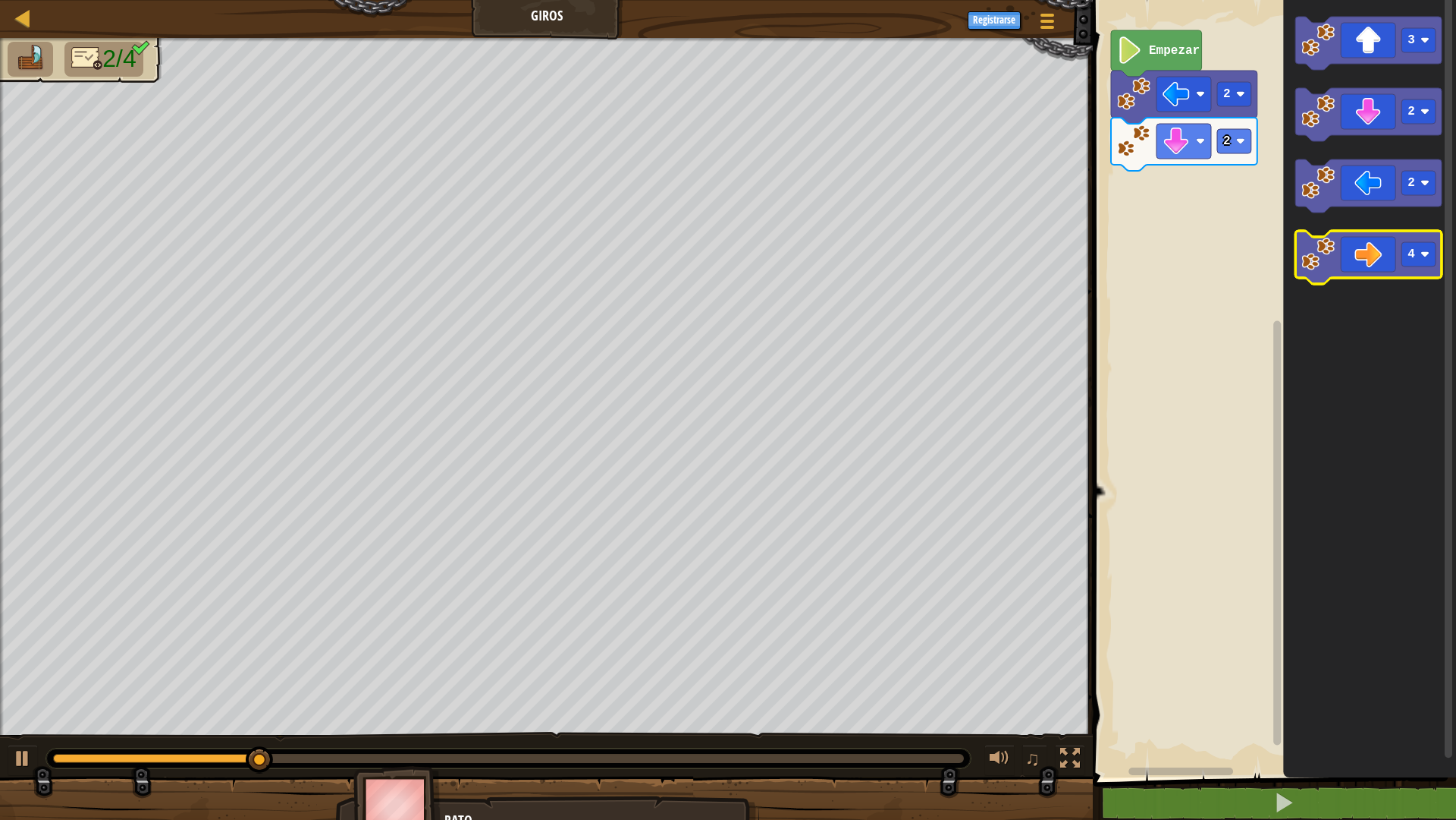
click at [1370, 267] on icon "Espacio de trabajo de Blockly" at bounding box center [1368, 258] width 146 height 53
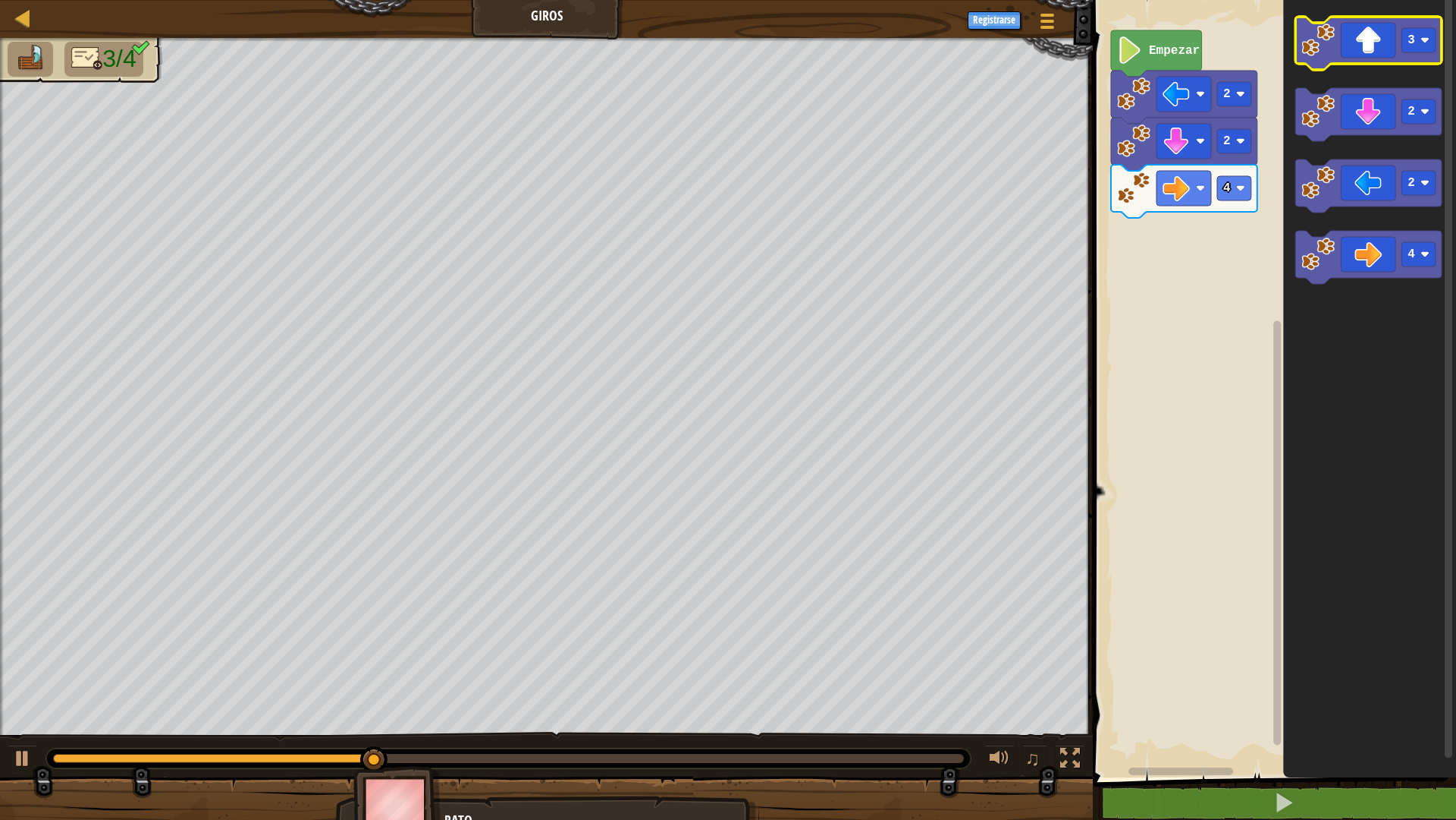
click at [1371, 44] on icon "Espacio de trabajo de Blockly" at bounding box center [1368, 44] width 146 height 53
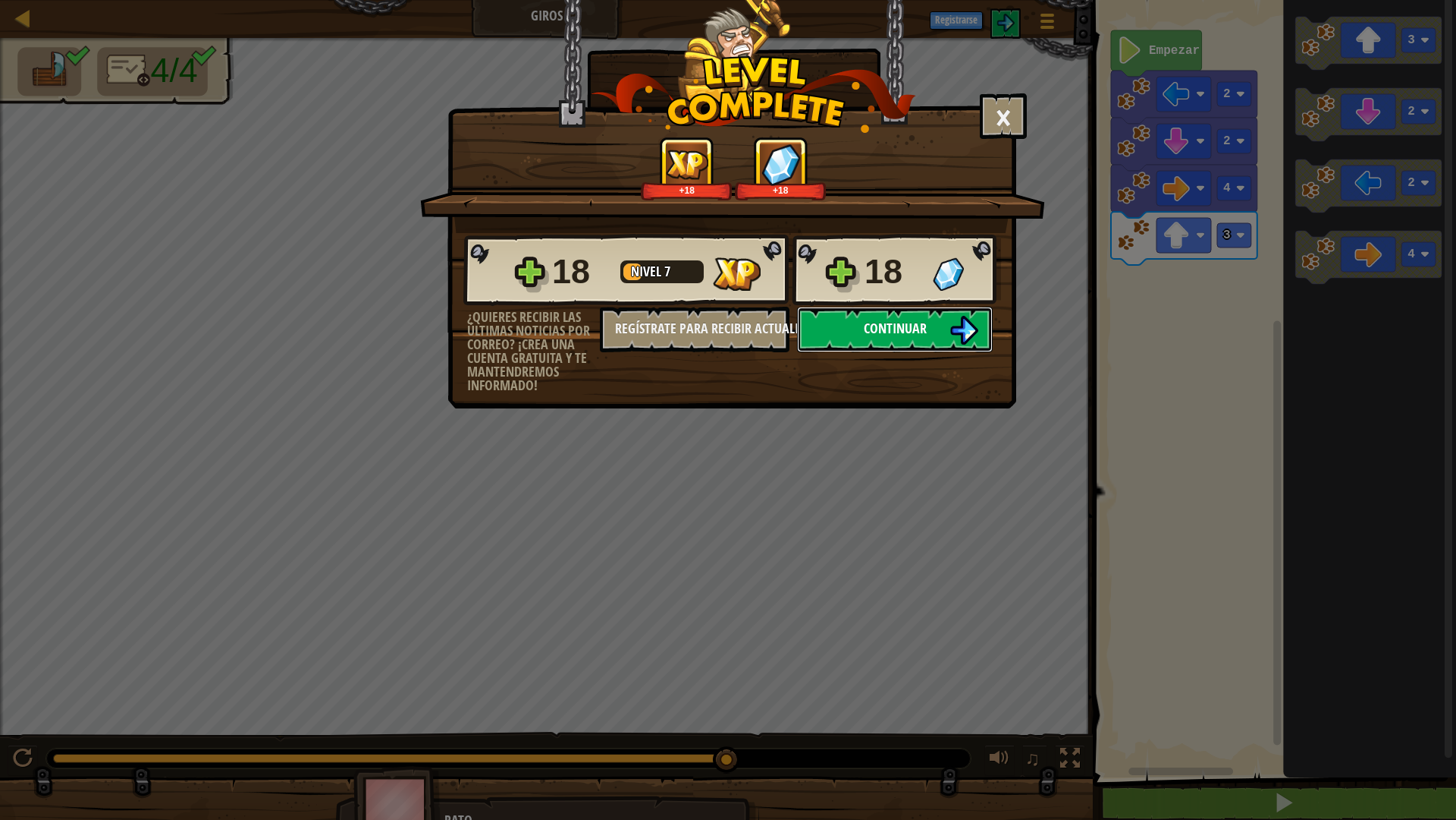
click at [891, 318] on button "Continuar" at bounding box center [895, 329] width 196 height 45
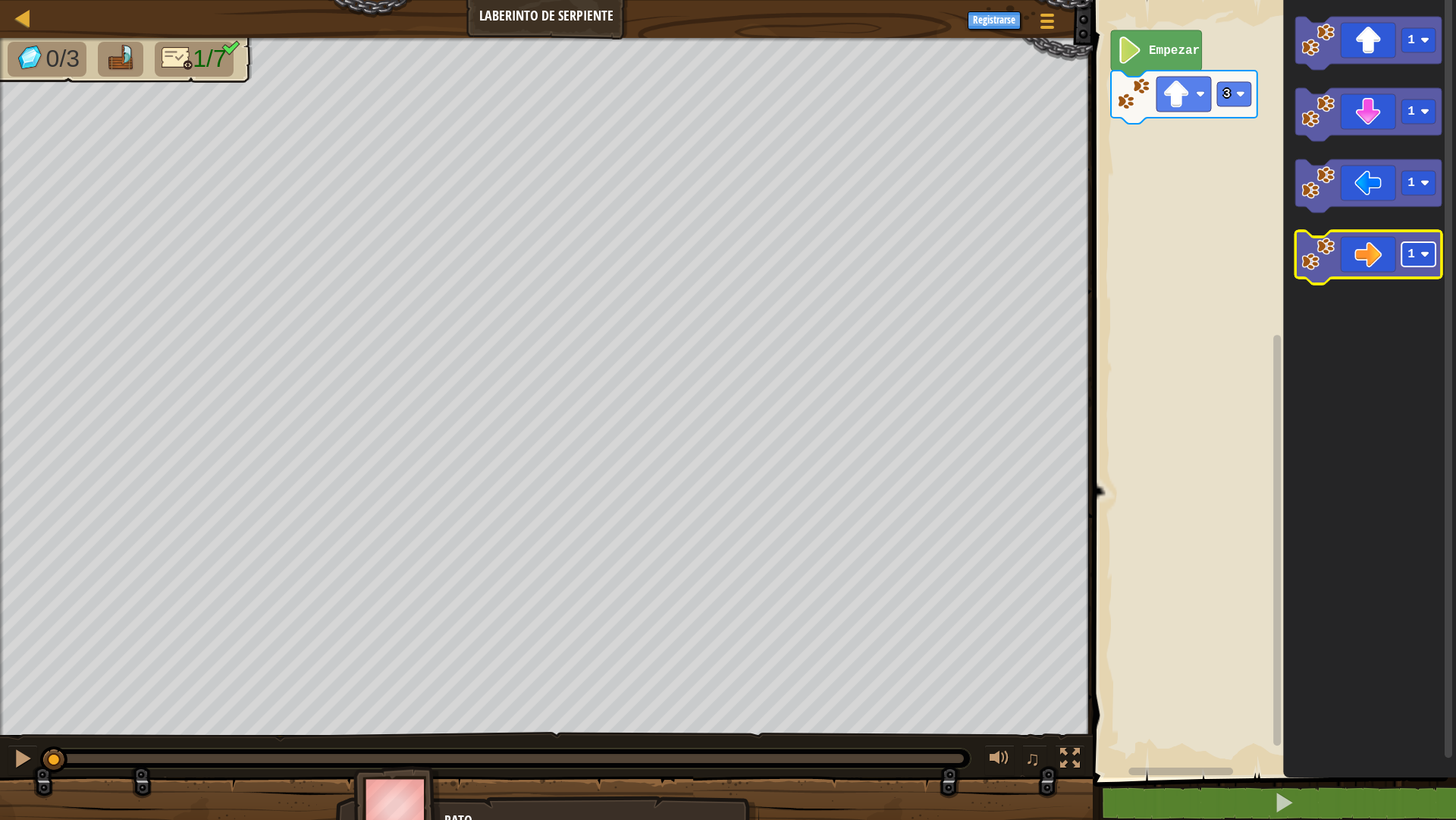
click at [1428, 255] on image "Espacio de trabajo de Blockly" at bounding box center [1425, 254] width 9 height 9
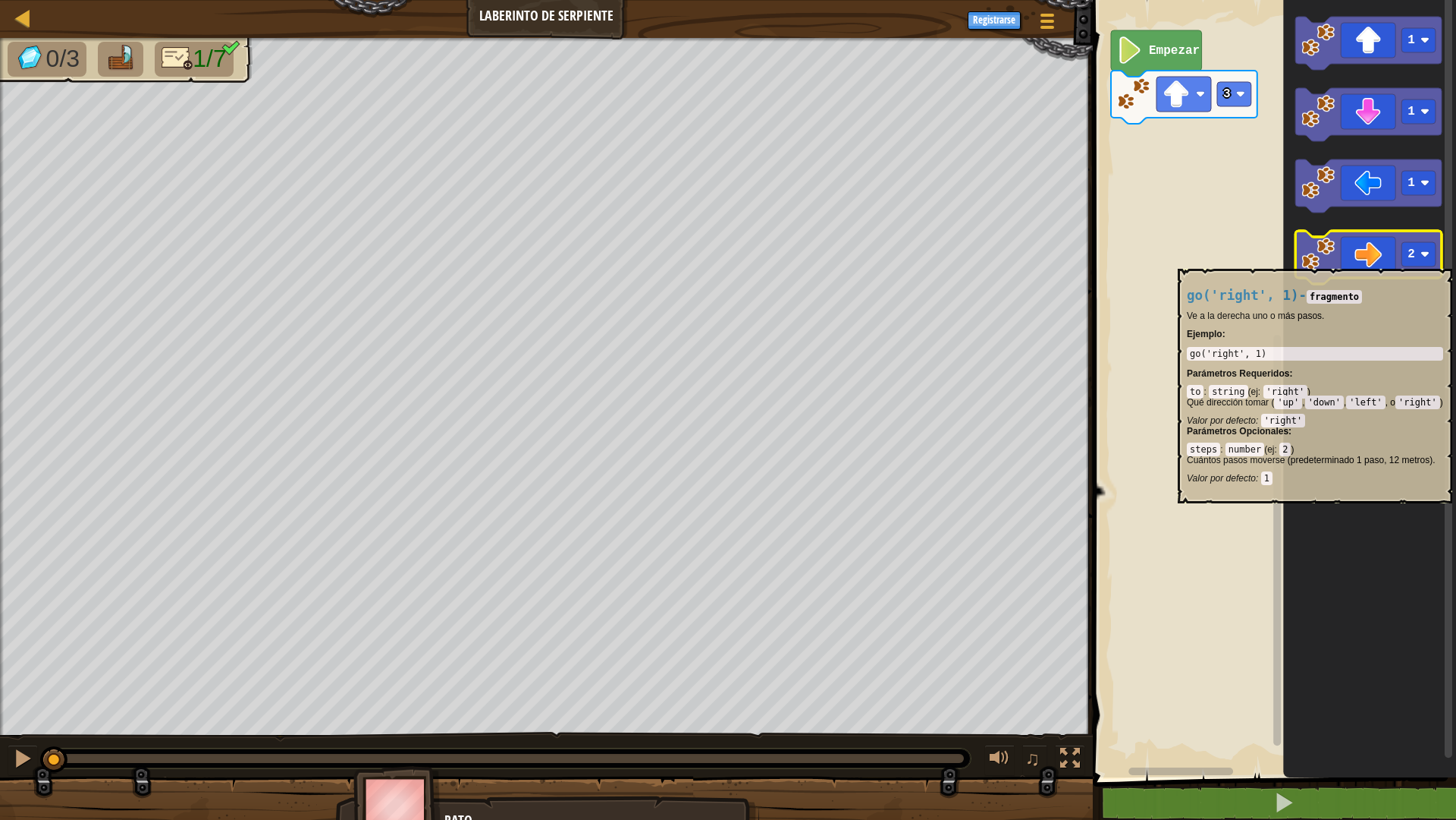
click at [1359, 258] on icon "Espacio de trabajo de Blockly" at bounding box center [1368, 258] width 146 height 53
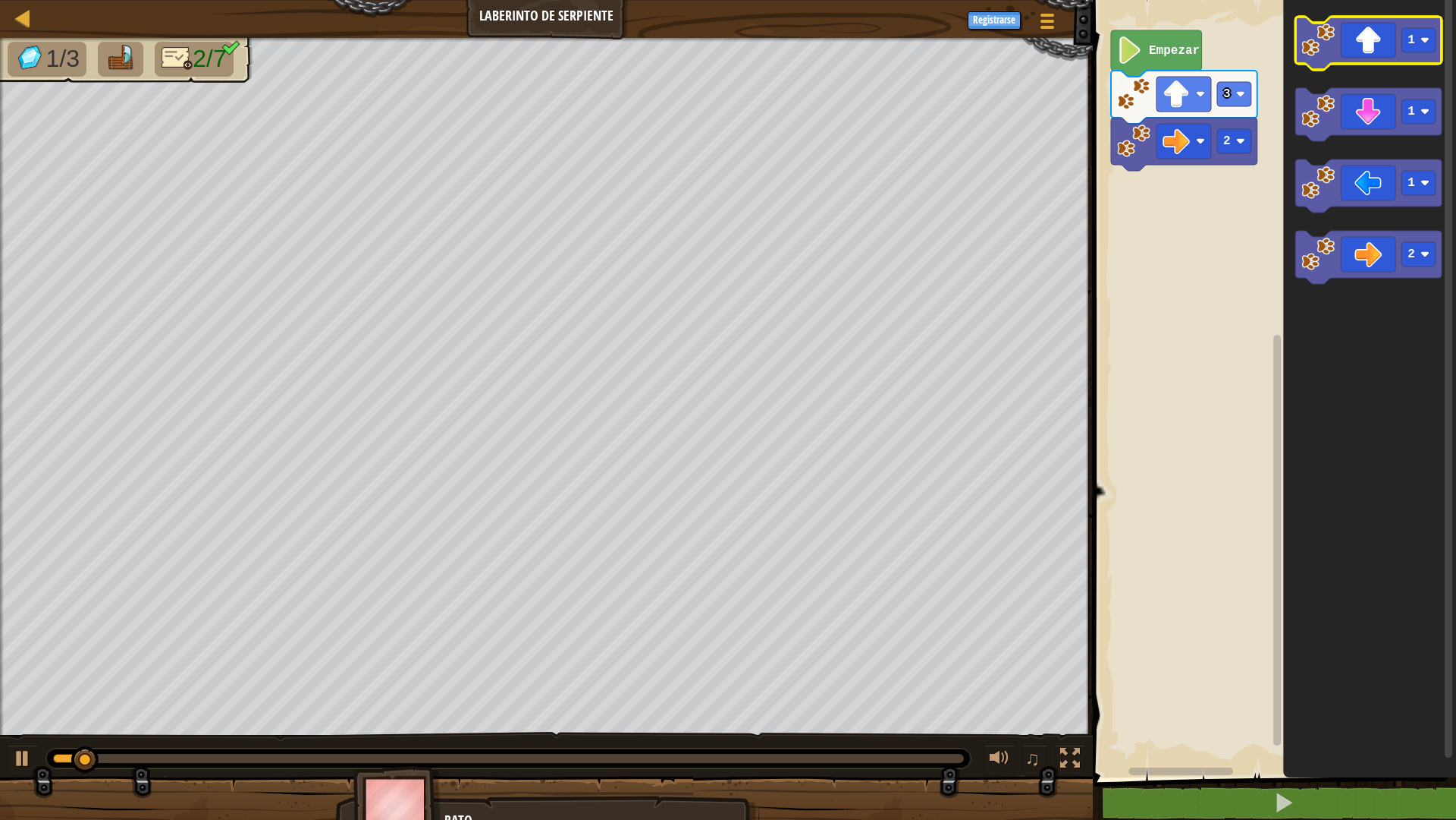
click at [1369, 38] on icon "Espacio de trabajo de Blockly" at bounding box center [1368, 44] width 146 height 53
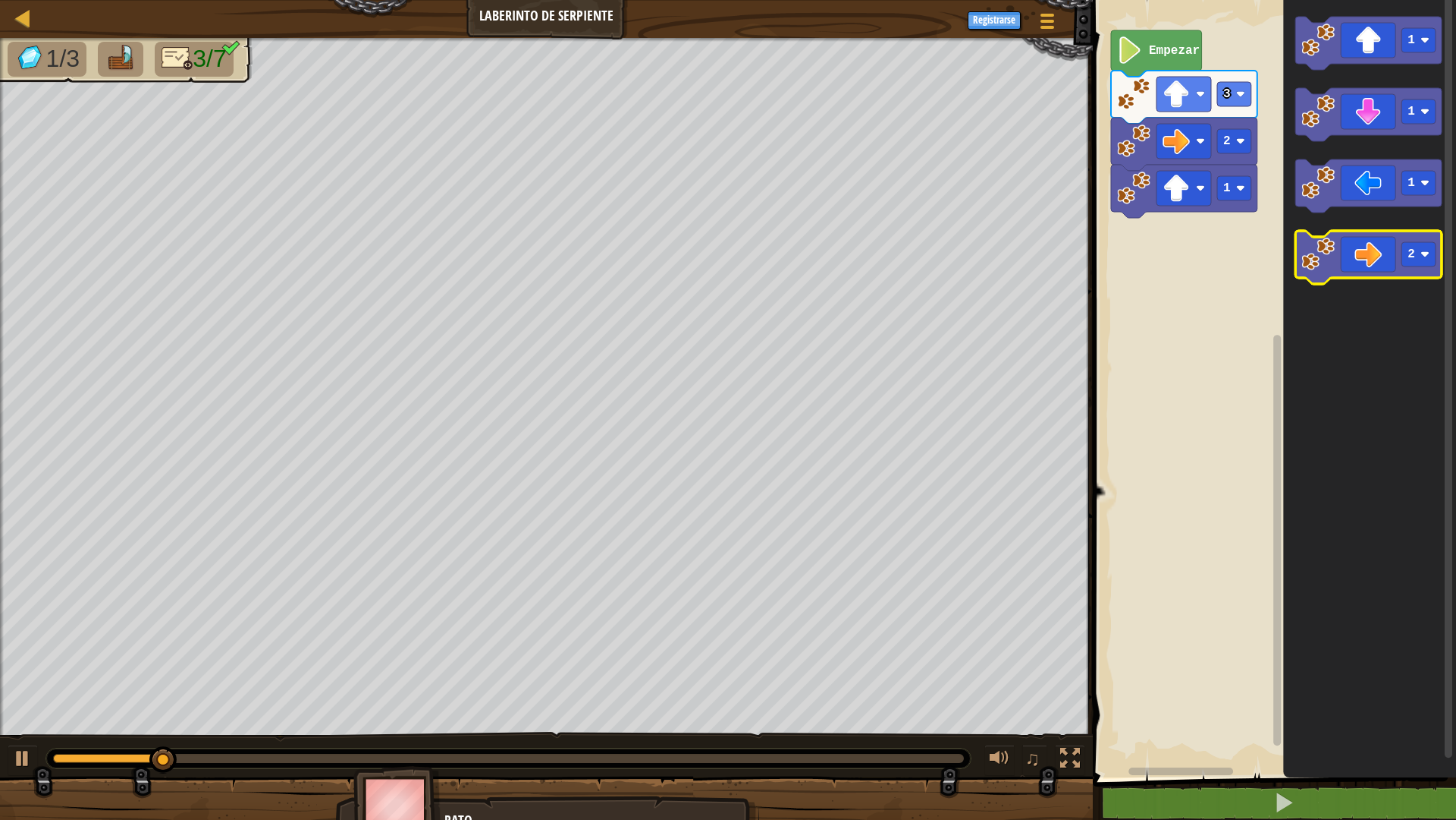
click at [1352, 259] on icon "Espacio de trabajo de Blockly" at bounding box center [1368, 258] width 146 height 53
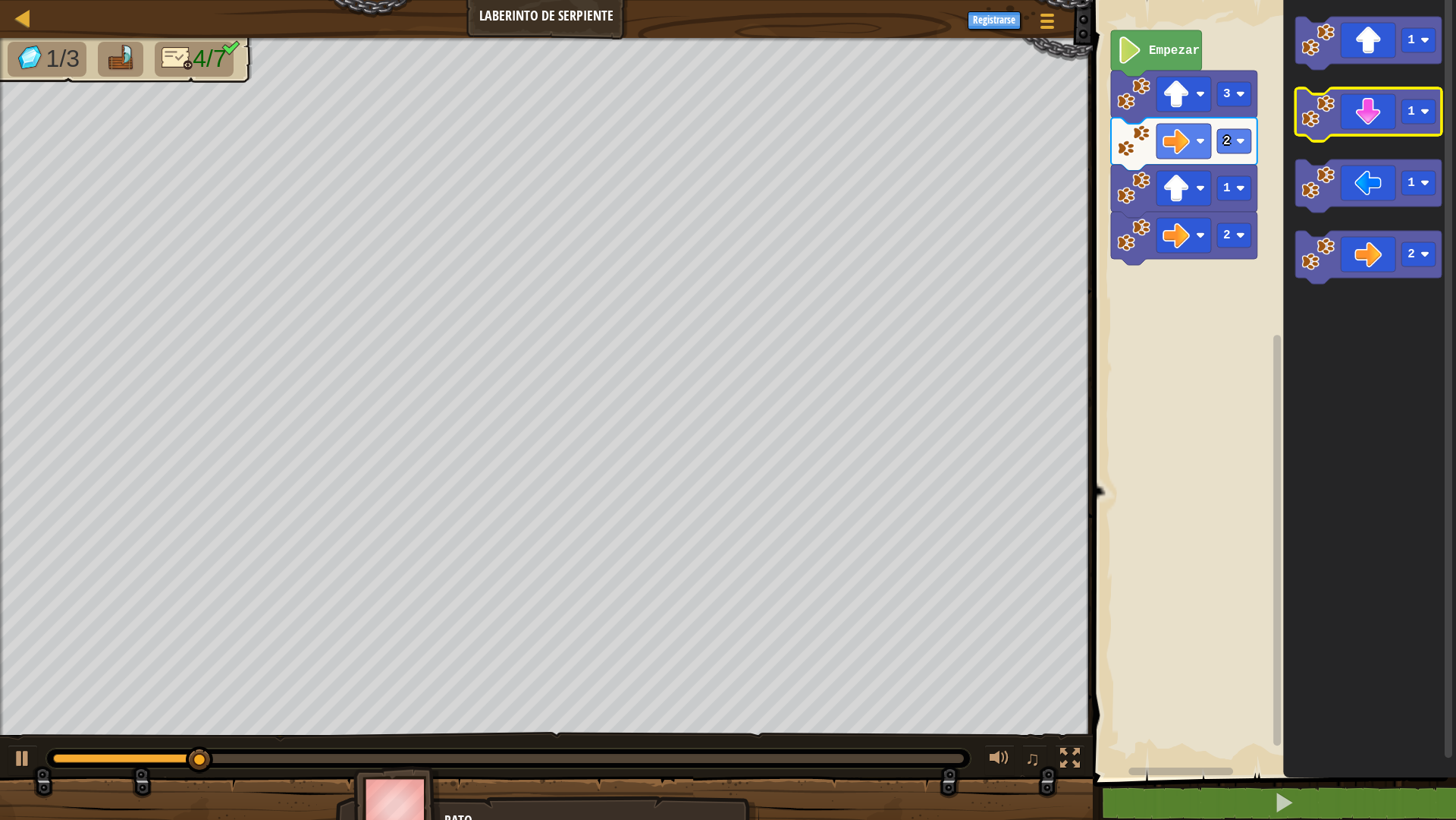
click at [1352, 111] on icon "Espacio de trabajo de Blockly" at bounding box center [1368, 115] width 146 height 53
click at [1373, 116] on icon "Espacio de trabajo de Blockly" at bounding box center [1368, 115] width 146 height 53
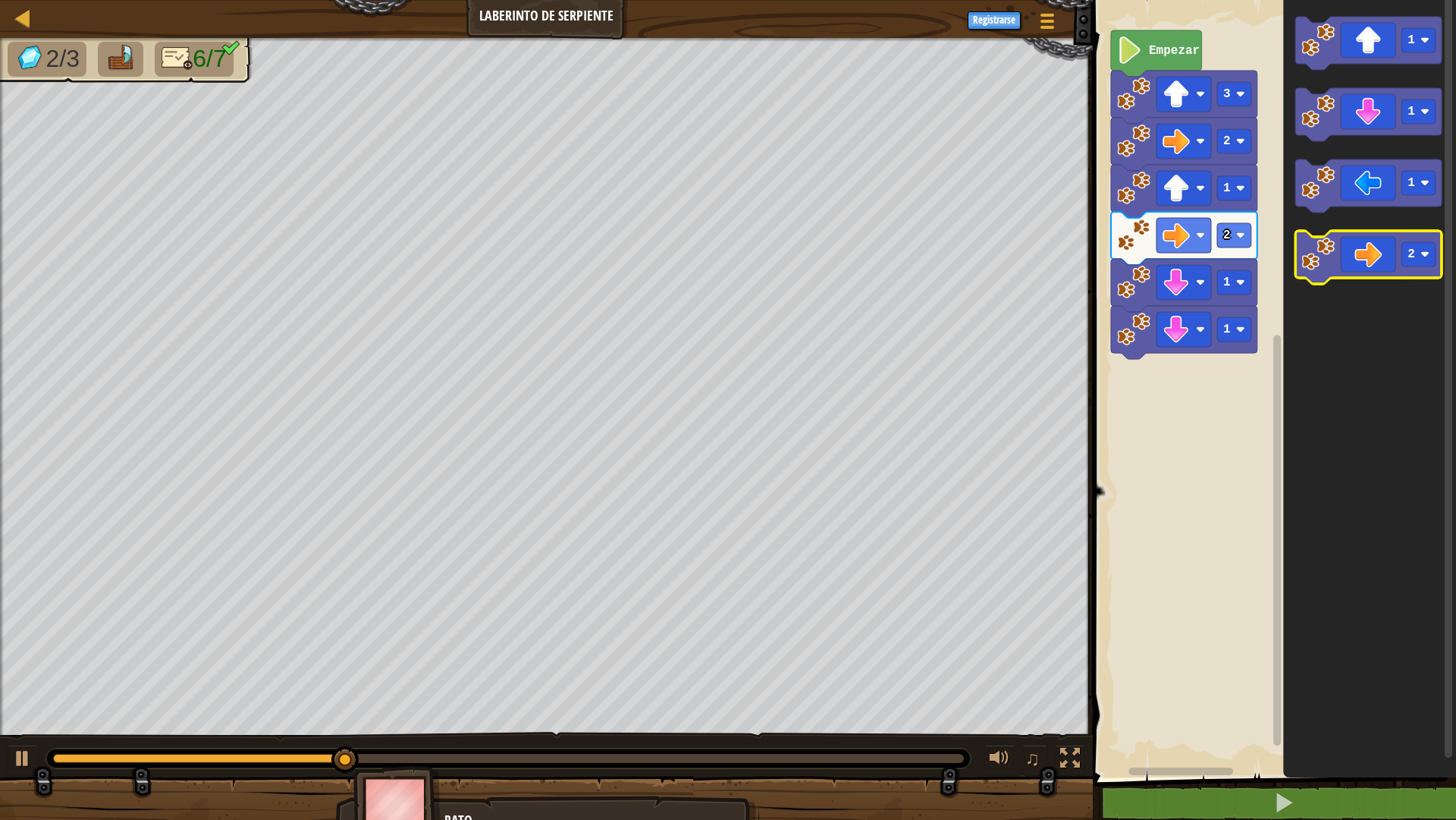
click at [1375, 245] on icon "Espacio de trabajo de Blockly" at bounding box center [1368, 258] width 146 height 53
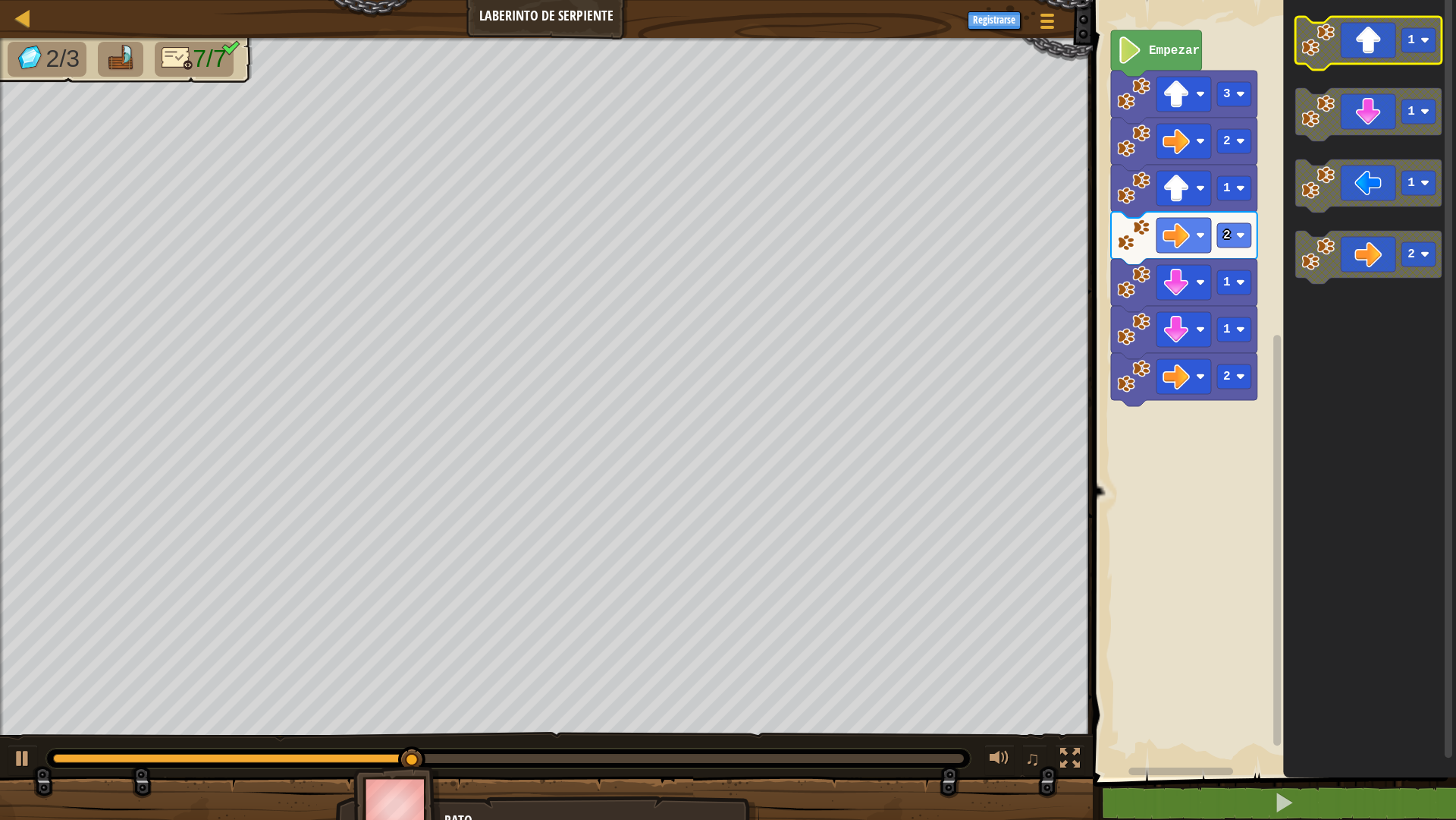
click at [1356, 44] on icon "Espacio de trabajo de Blockly" at bounding box center [1368, 44] width 146 height 53
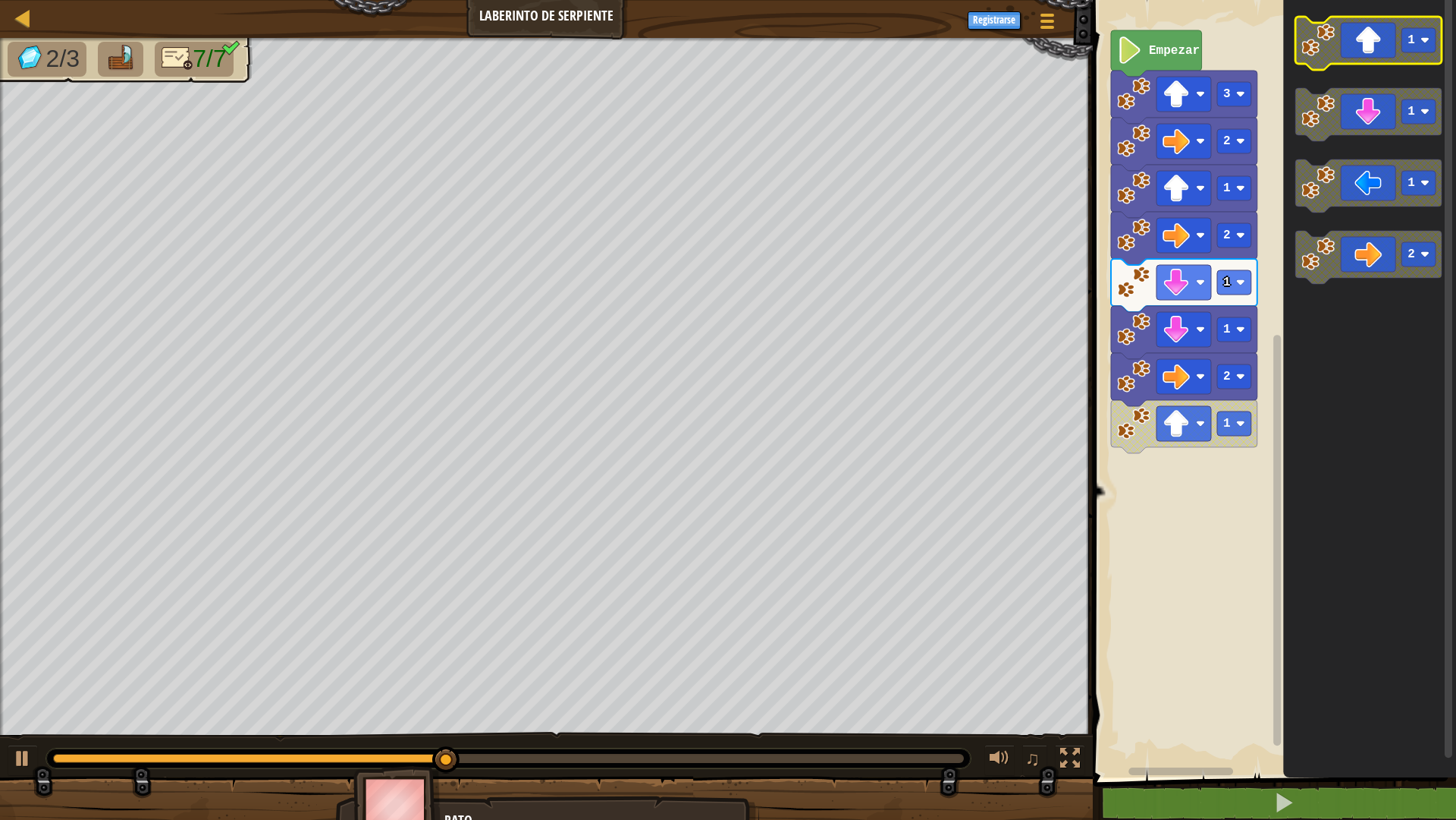
click at [1356, 44] on icon "Espacio de trabajo de Blockly" at bounding box center [1368, 44] width 146 height 53
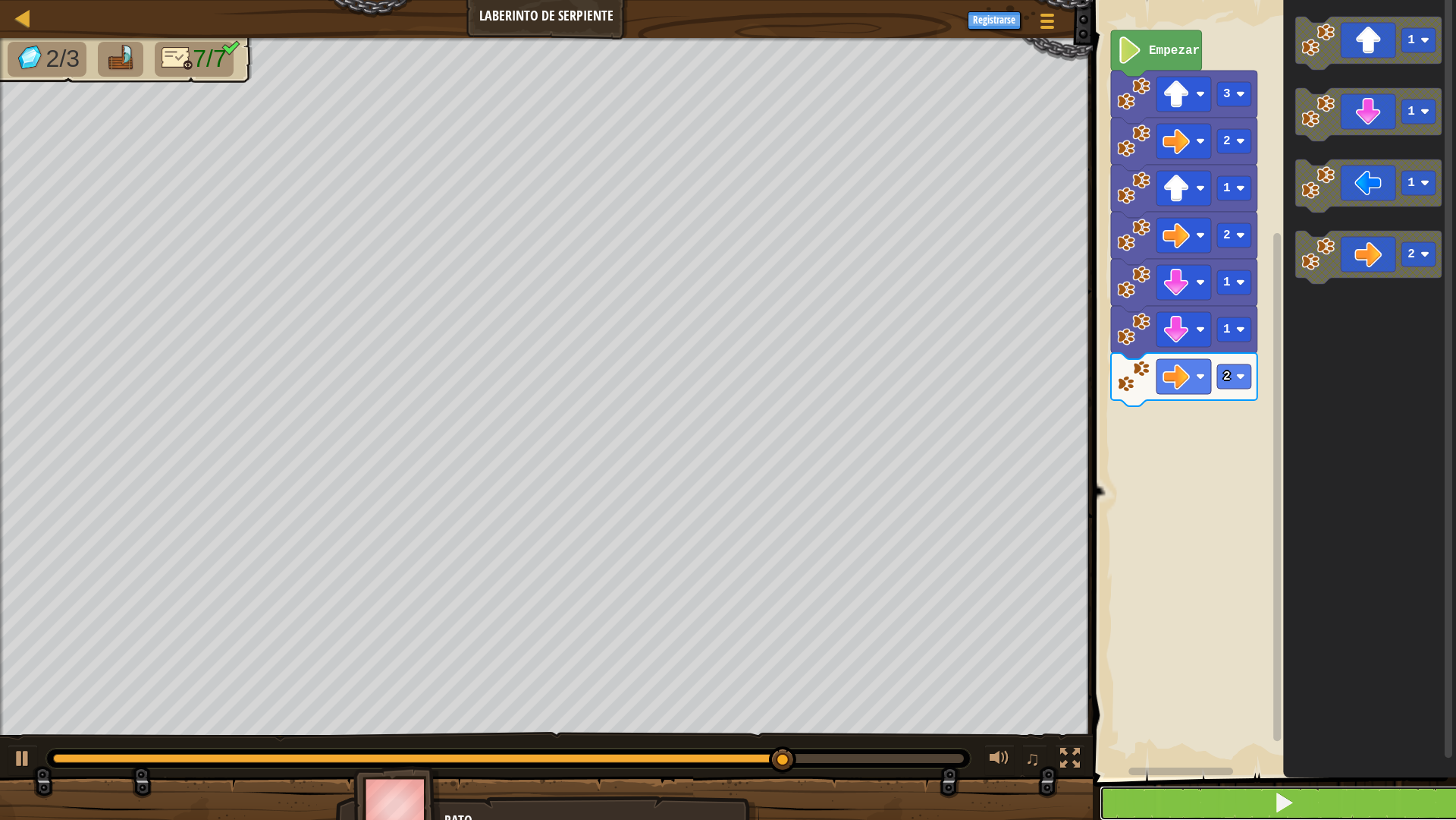
click at [1245, 716] on button at bounding box center [1284, 803] width 368 height 35
click at [1136, 716] on button at bounding box center [1284, 803] width 368 height 35
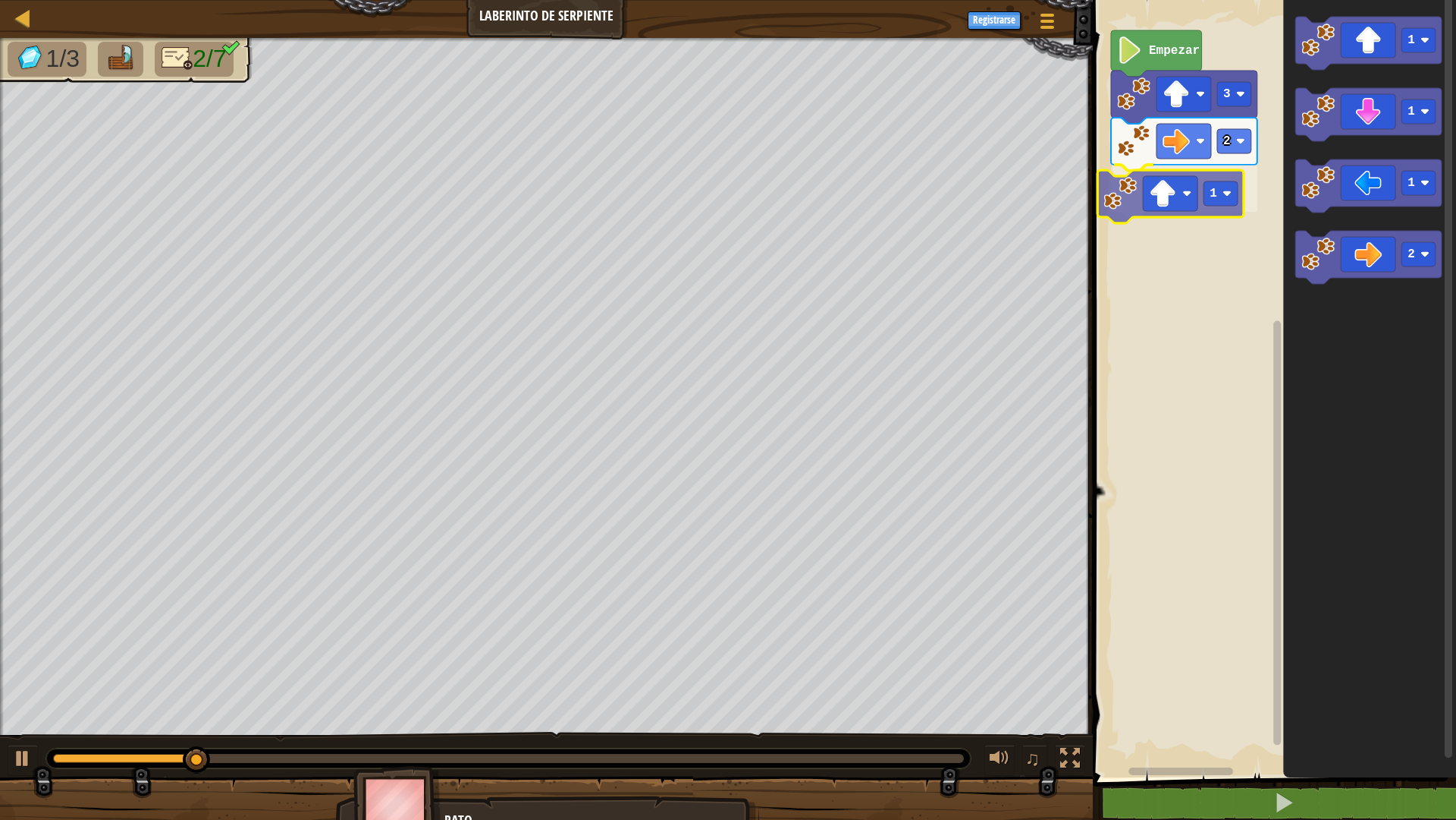
click at [1185, 205] on div "Empezar 3 2 1 1 1 1 2 1" at bounding box center [1272, 384] width 368 height 785
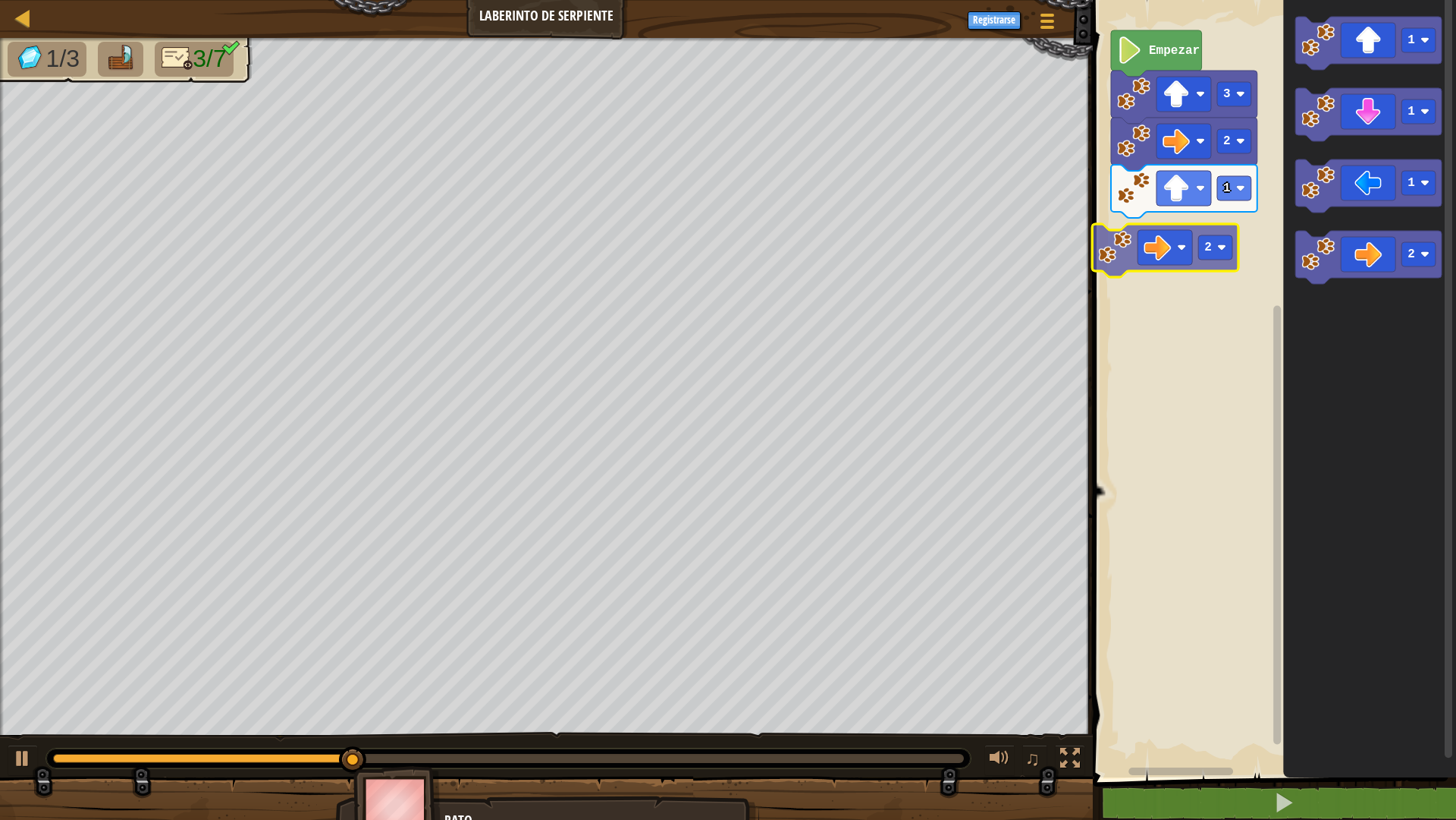
click at [1182, 247] on div "Empezar 3 2 1 2 1 1 1 2 2" at bounding box center [1272, 384] width 368 height 785
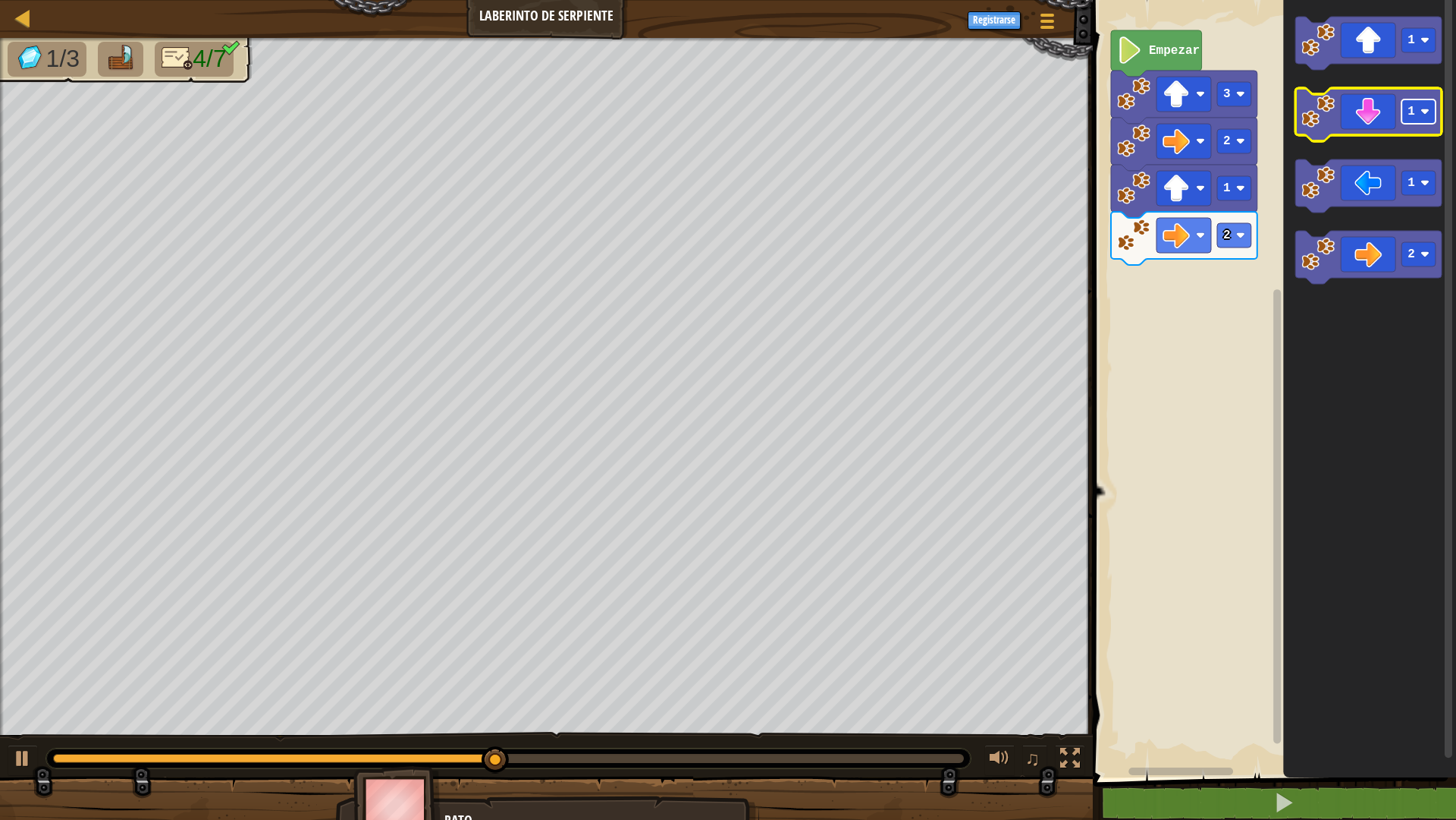
click at [1418, 104] on rect "Espacio de trabajo de Blockly" at bounding box center [1419, 111] width 34 height 24
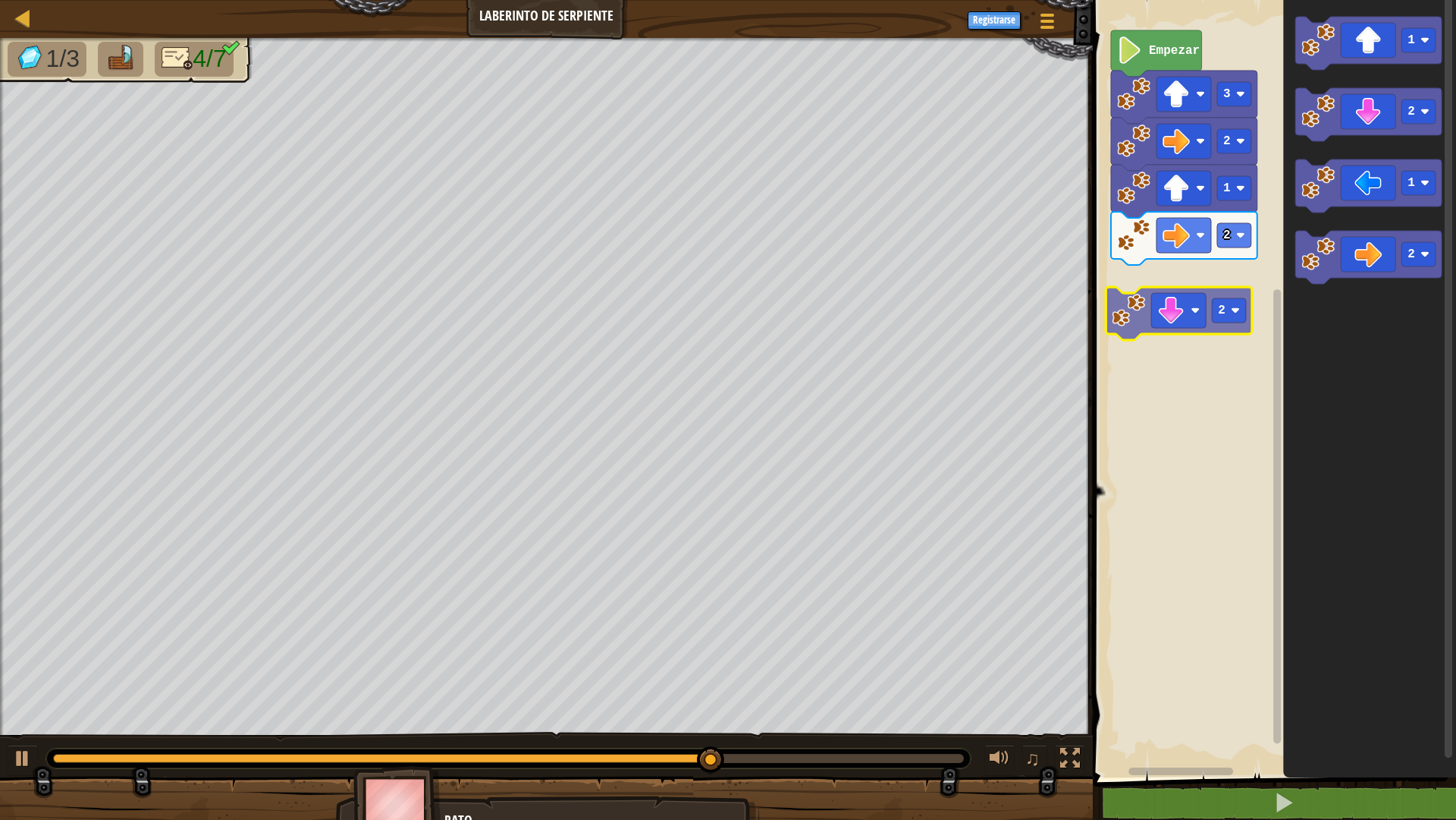
click at [1175, 319] on div "Empezar 3 2 1 2 2 1 2 1 2 2" at bounding box center [1272, 384] width 368 height 785
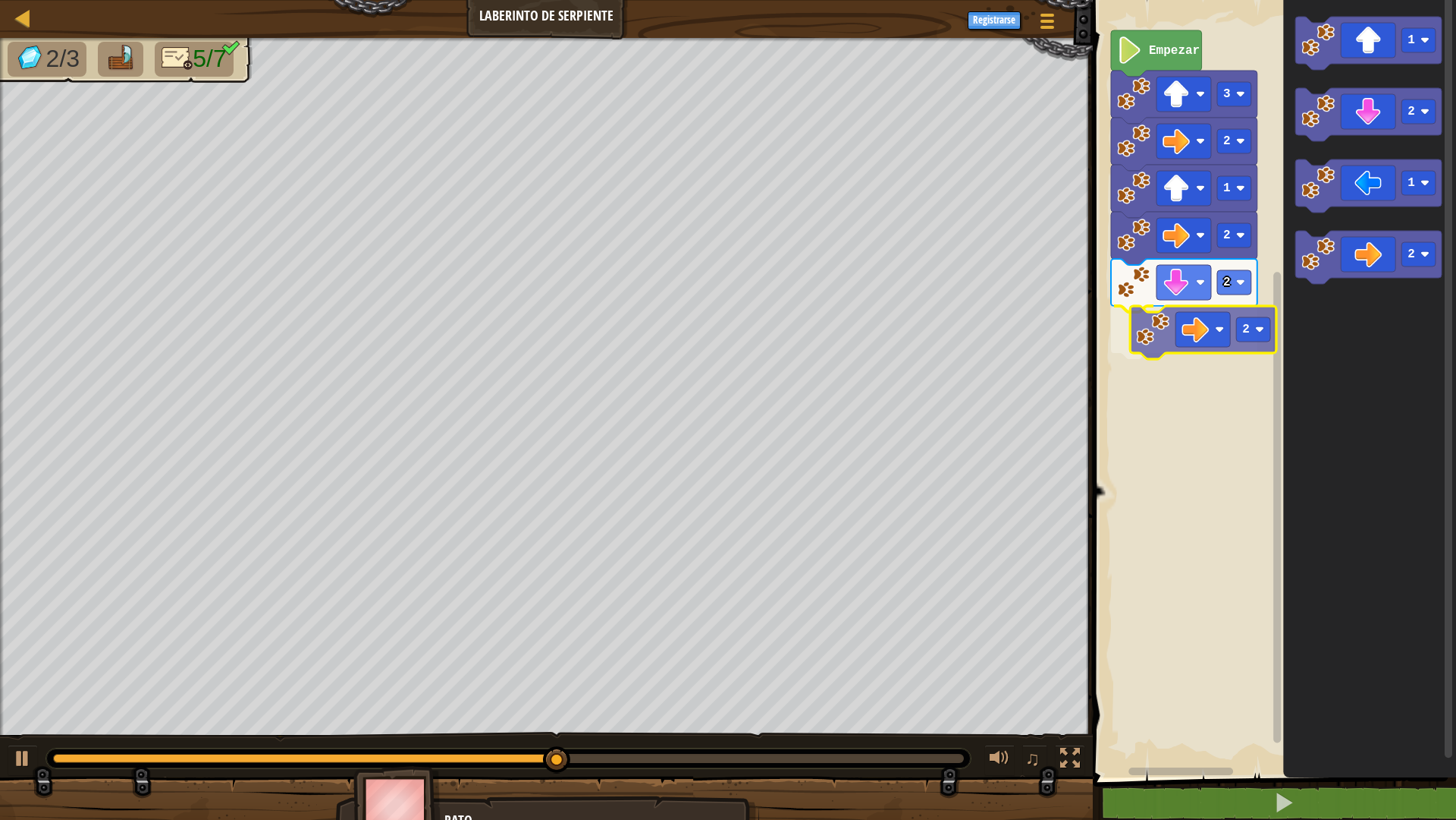
click at [1173, 343] on div "2 2 2 1 2 3 Empezar 1 2 1 2 2" at bounding box center [1272, 384] width 368 height 785
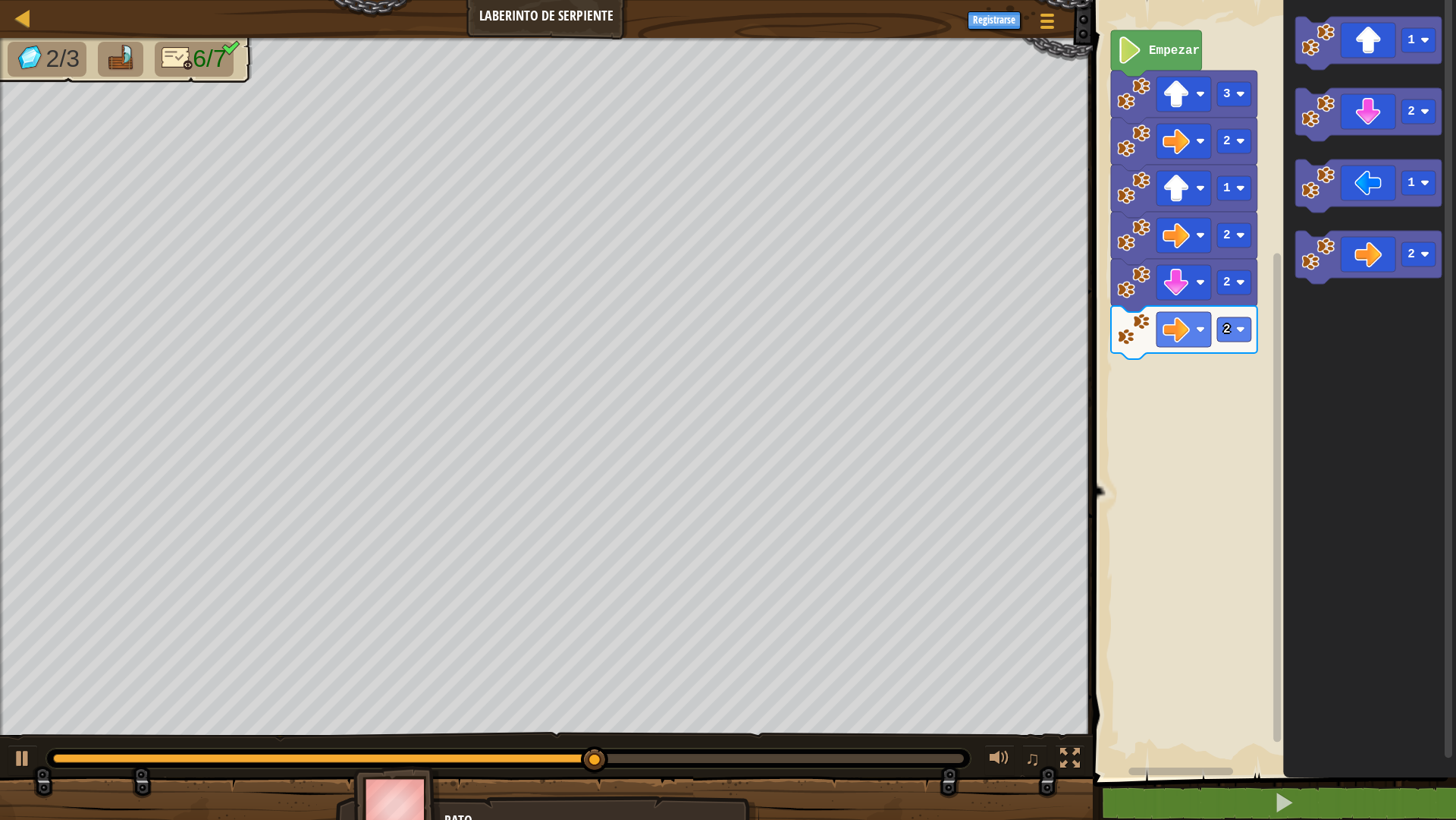
click at [1289, 187] on icon "1 2 1 2" at bounding box center [1370, 384] width 173 height 785
click at [1342, 51] on icon "Espacio de trabajo de Blockly" at bounding box center [1368, 44] width 146 height 53
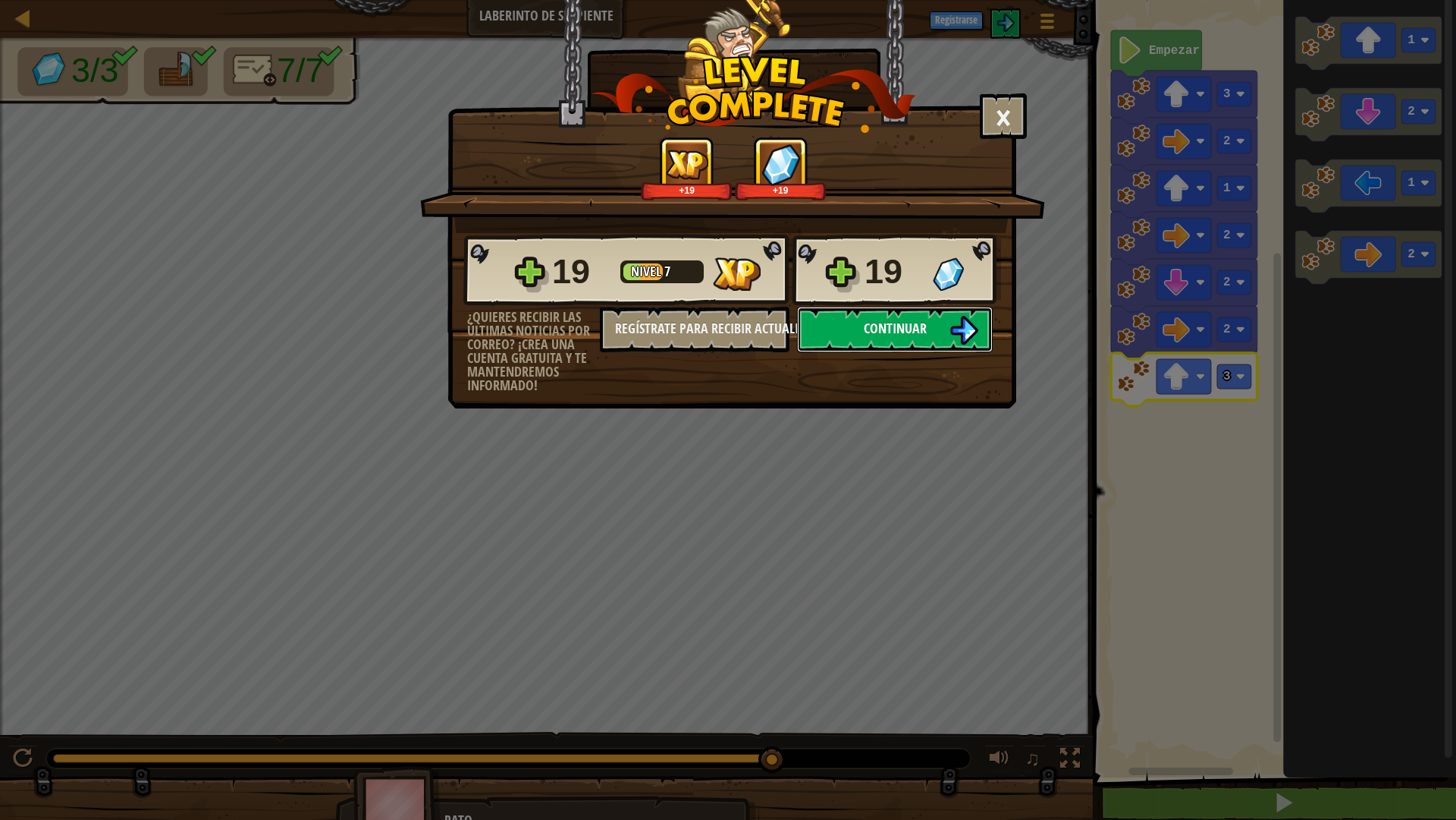
click at [900, 337] on span "Continuar" at bounding box center [896, 328] width 63 height 19
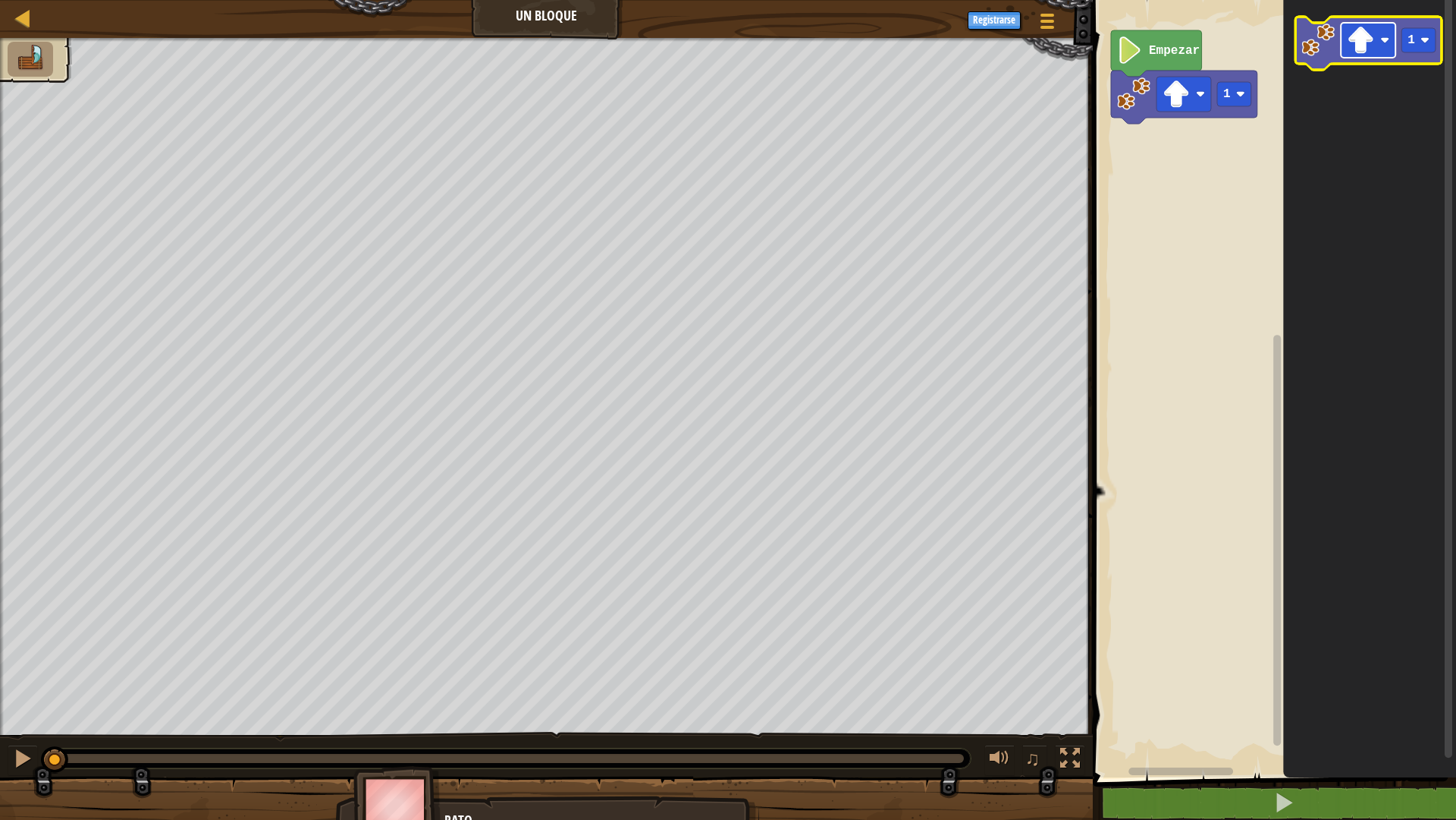
click at [1342, 33] on rect "Espacio de trabajo de Blockly" at bounding box center [1369, 40] width 55 height 35
click at [1355, 36] on image "Espacio de trabajo de Blockly" at bounding box center [1361, 40] width 27 height 27
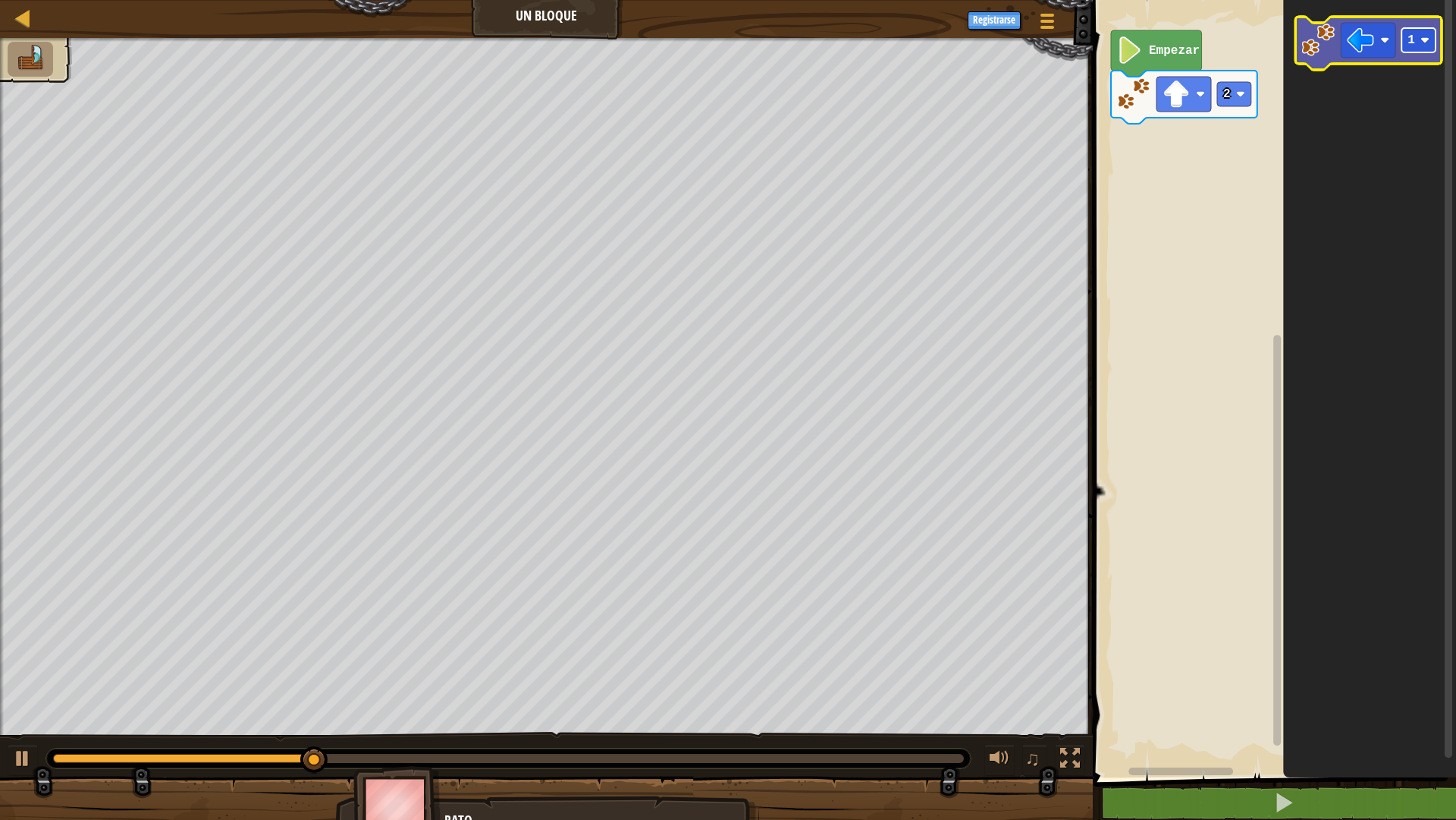
click at [1429, 35] on rect "Espacio de trabajo de Blockly" at bounding box center [1419, 40] width 34 height 24
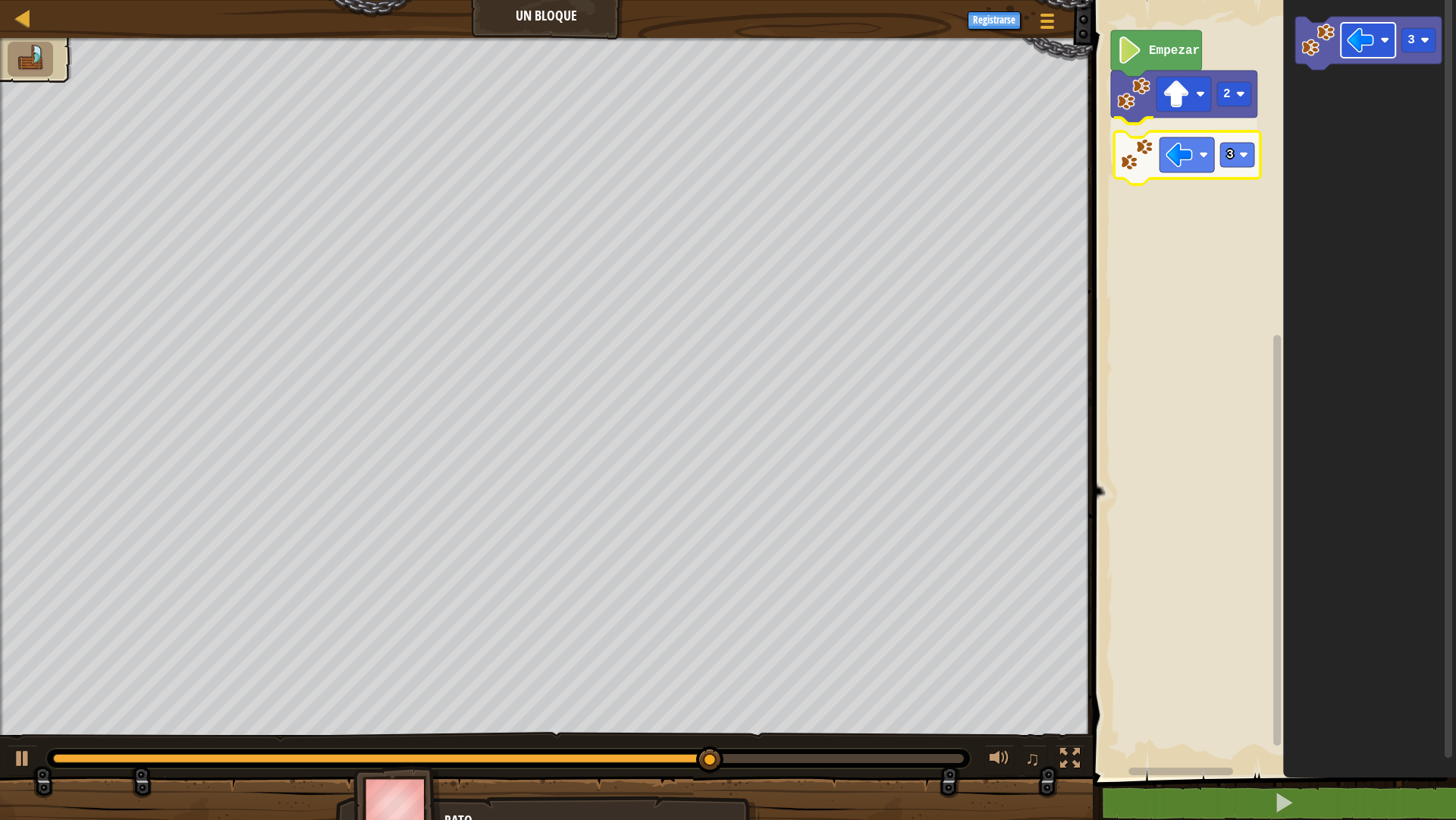
click at [1174, 159] on div "Empezar 2 3 3 3" at bounding box center [1272, 384] width 368 height 785
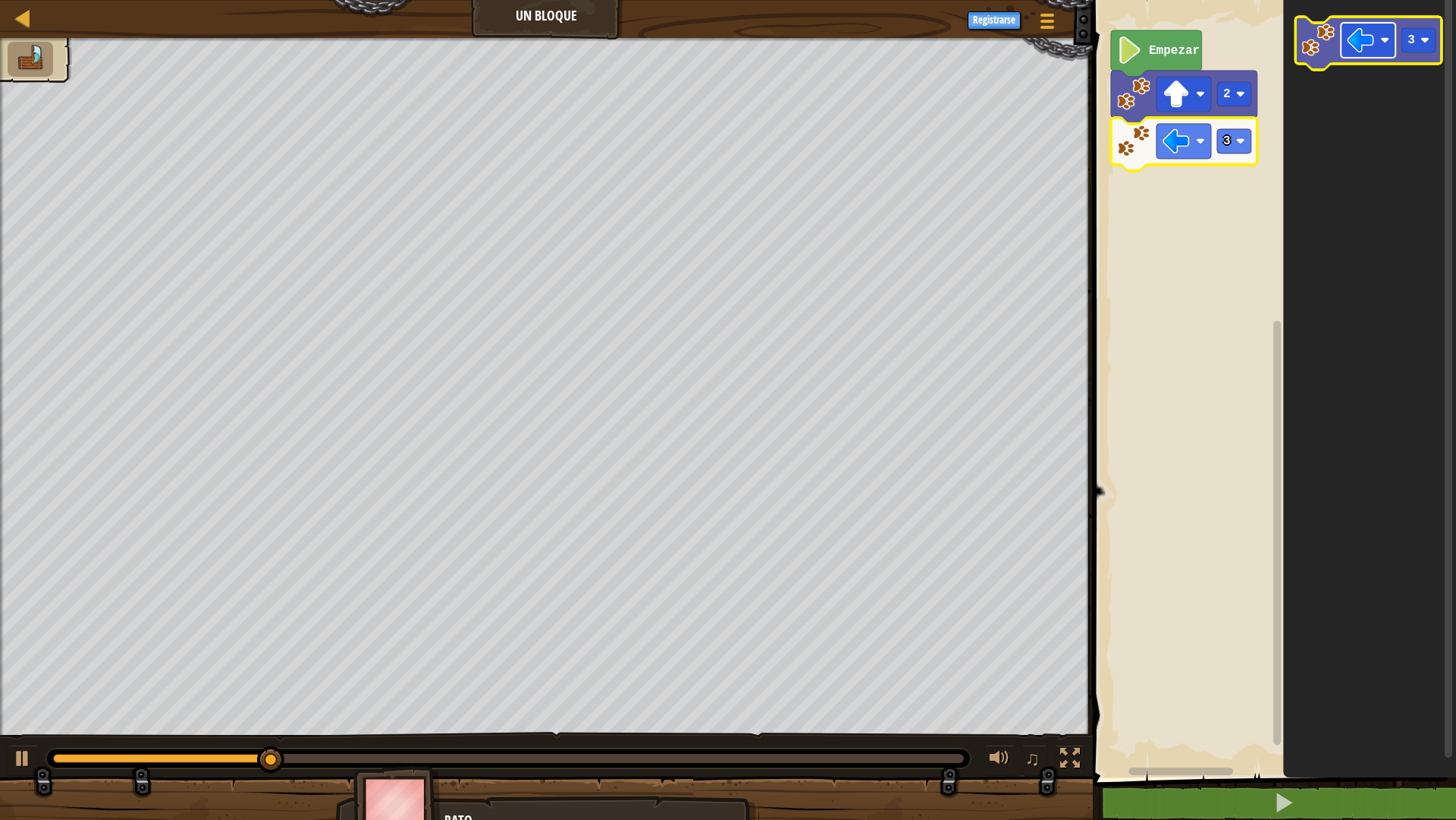
click at [1380, 45] on rect "Espacio de trabajo de Blockly" at bounding box center [1369, 40] width 55 height 35
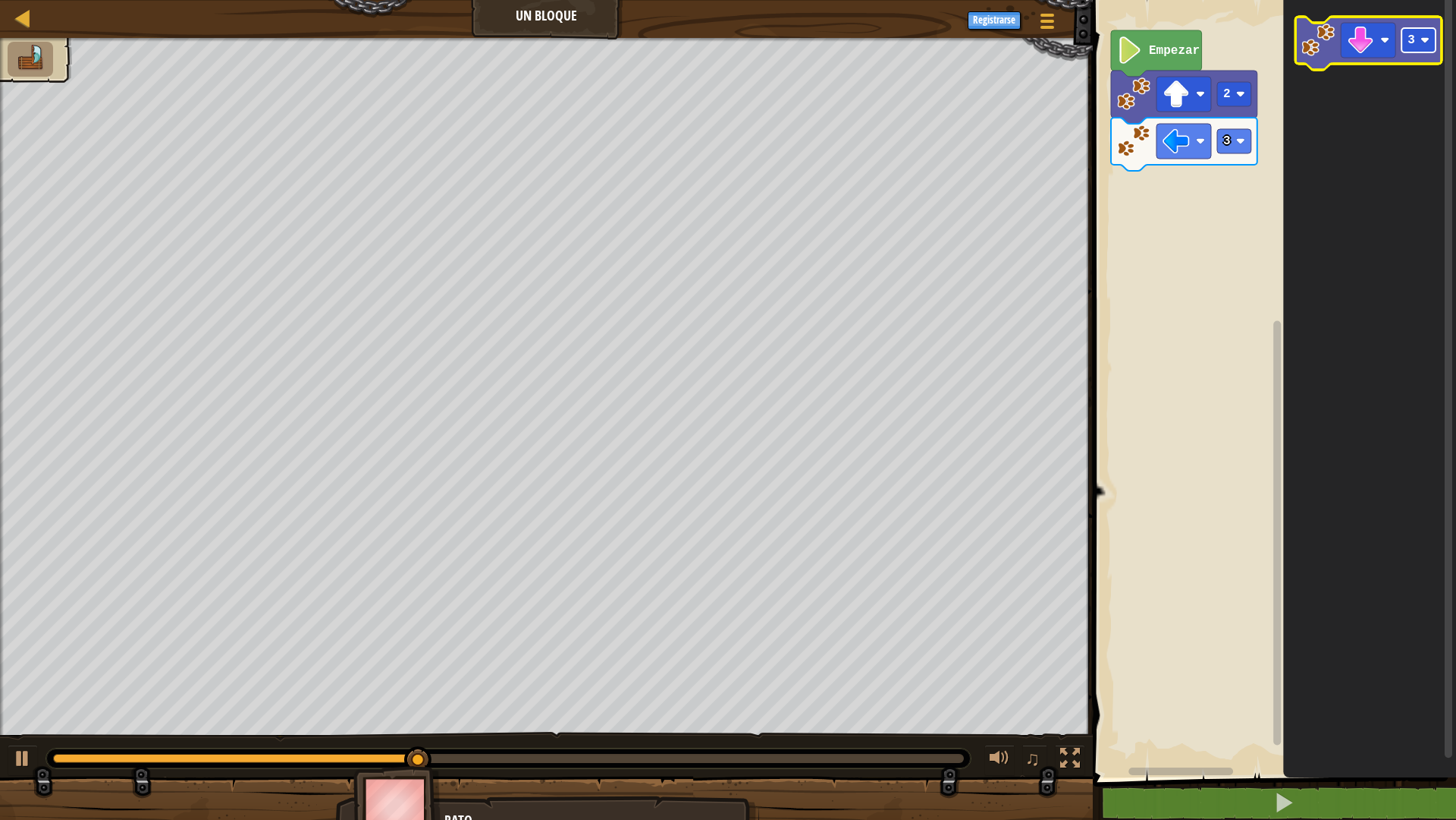
click at [1421, 41] on rect "Espacio de trabajo de Blockly" at bounding box center [1419, 40] width 34 height 24
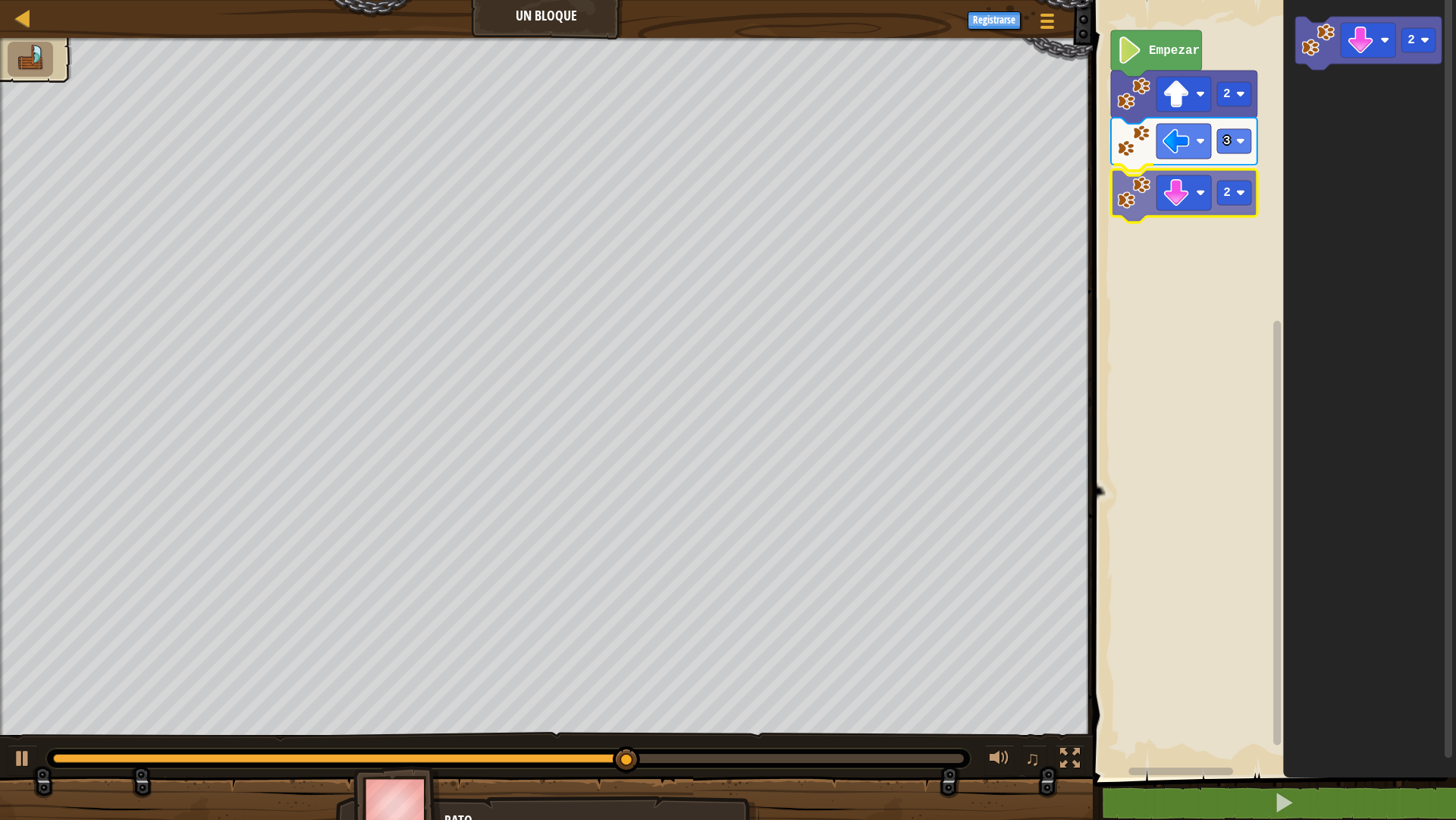
click at [1130, 199] on div "Empezar 2 3 2 2 2" at bounding box center [1272, 384] width 368 height 785
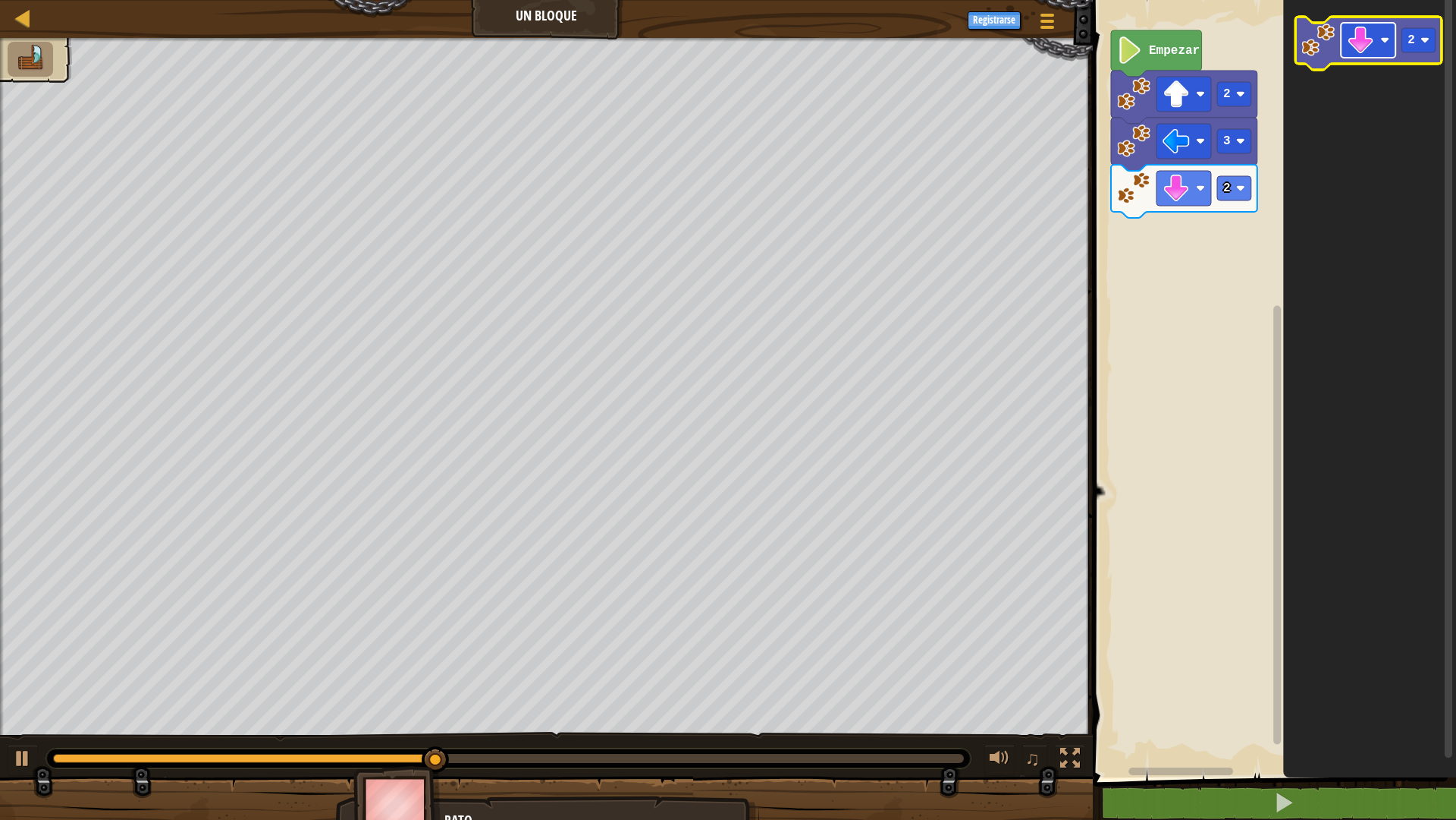
click at [1367, 44] on image "Espacio de trabajo de Blockly" at bounding box center [1361, 40] width 27 height 27
click at [1420, 38] on rect "Espacio de trabajo de Blockly" at bounding box center [1419, 40] width 34 height 24
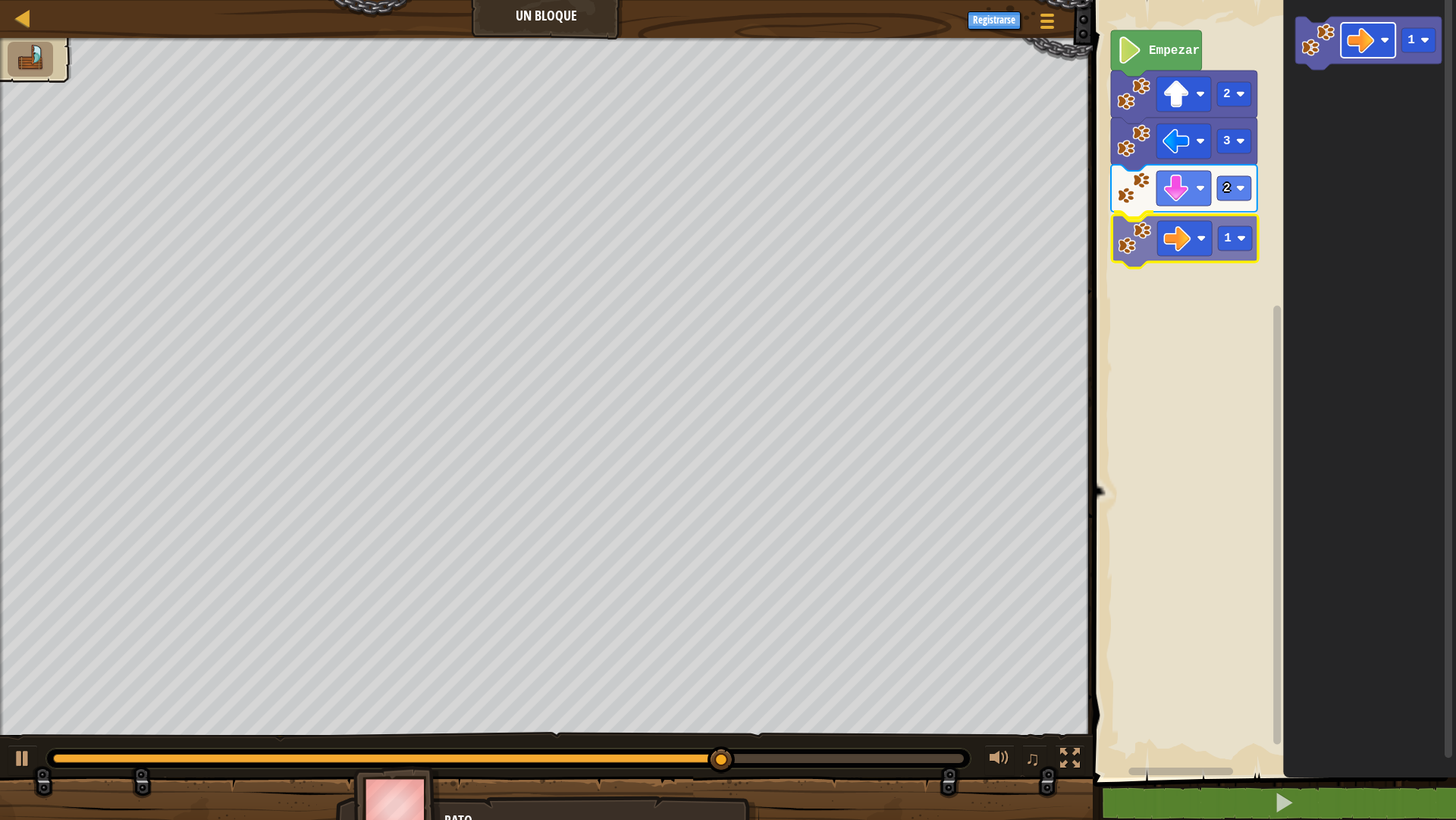
click at [1192, 245] on div "Empezar 2 3 2 1 1 1" at bounding box center [1272, 384] width 368 height 785
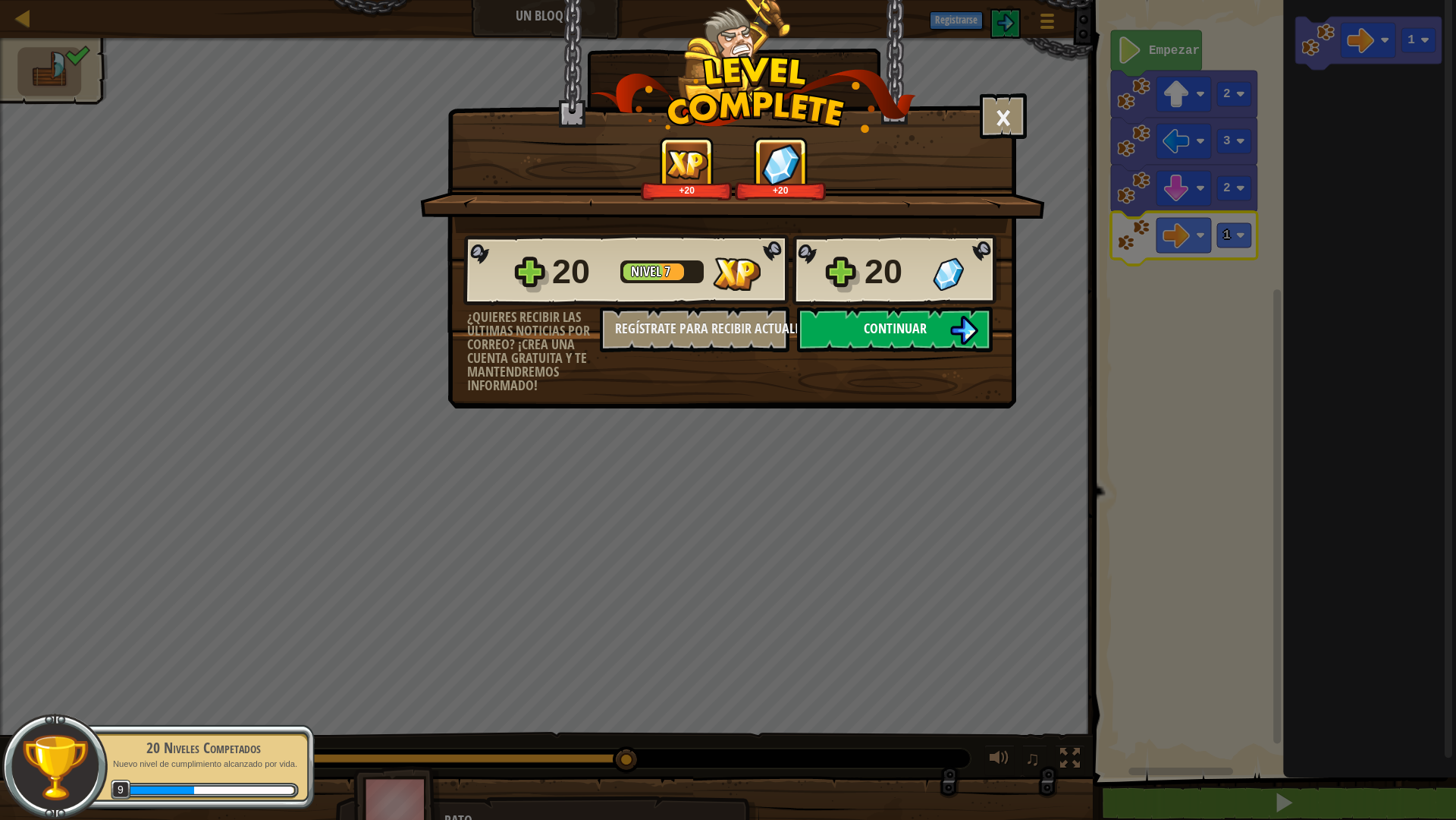
drag, startPoint x: 940, startPoint y: 302, endPoint x: 945, endPoint y: 323, distance: 21.6
click at [945, 321] on div "20 Nivel 7 20 ¿Quieres recibir las últimas noticias por correo? ¡Crea una cuent…" at bounding box center [731, 312] width 567 height 159
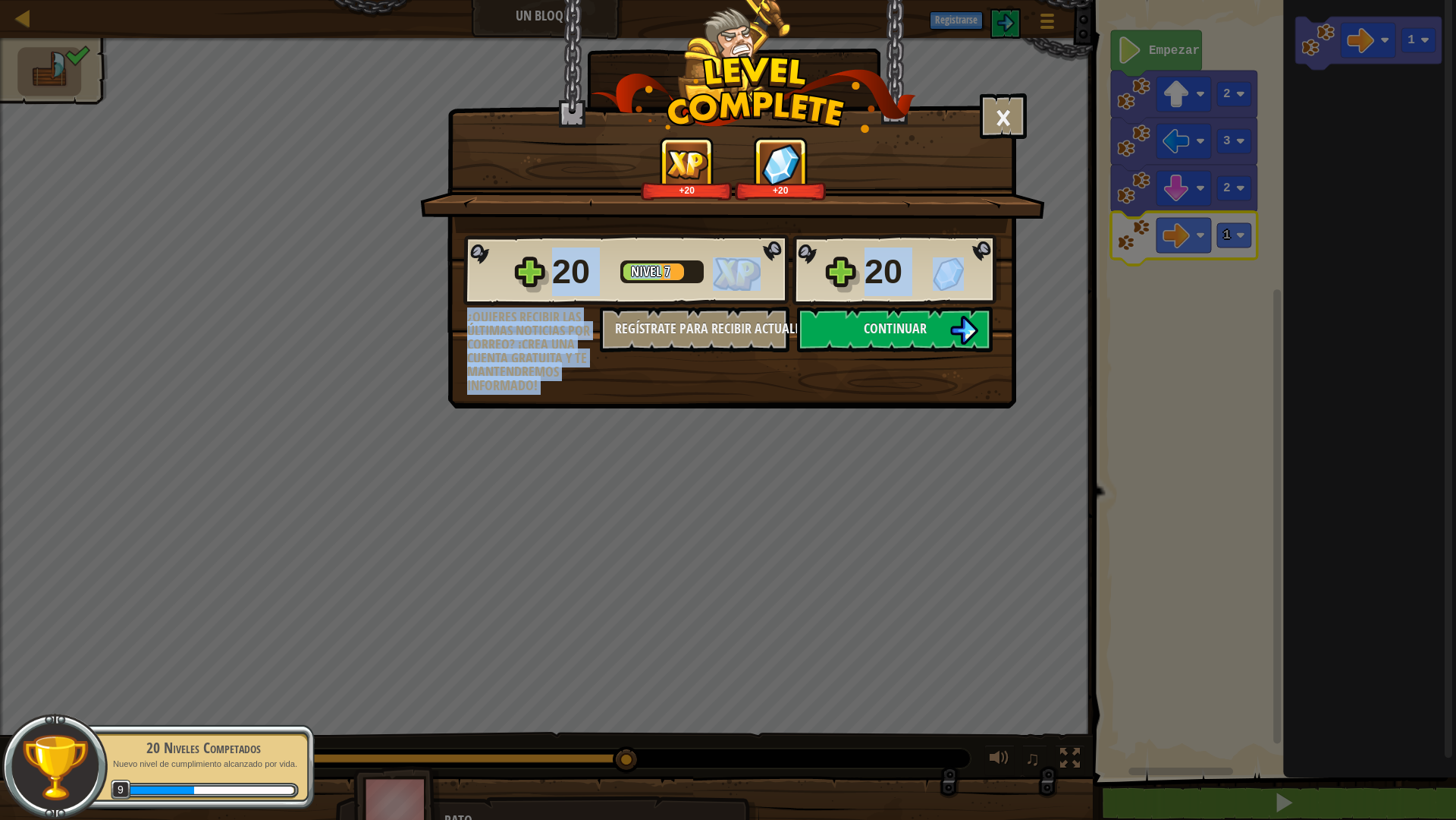
click at [936, 291] on div "20" at bounding box center [933, 271] width 137 height 49
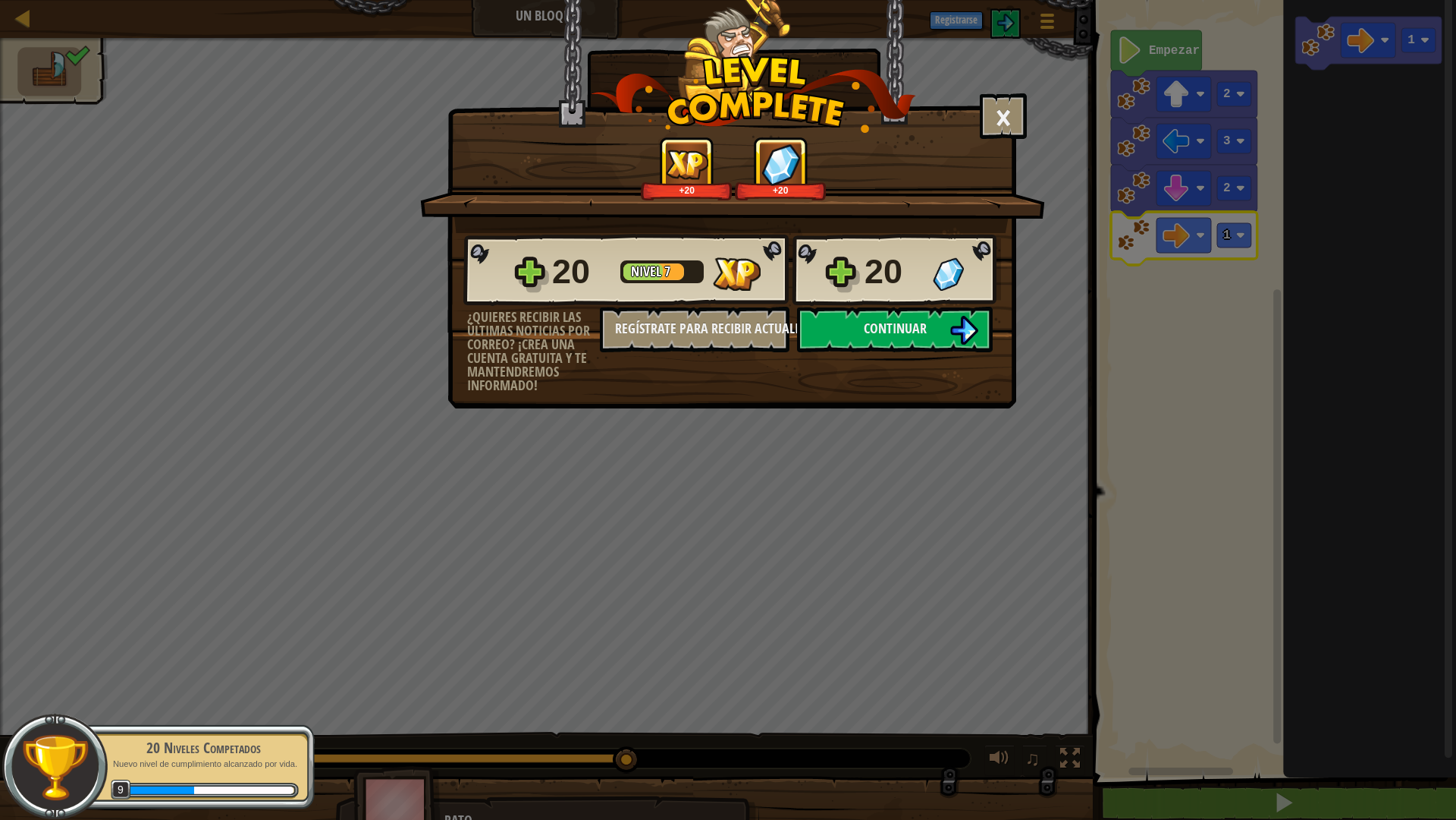
click at [940, 306] on div "20 Nivel 7 20" at bounding box center [732, 270] width 538 height 73
click at [940, 318] on button "Continuar" at bounding box center [895, 329] width 196 height 45
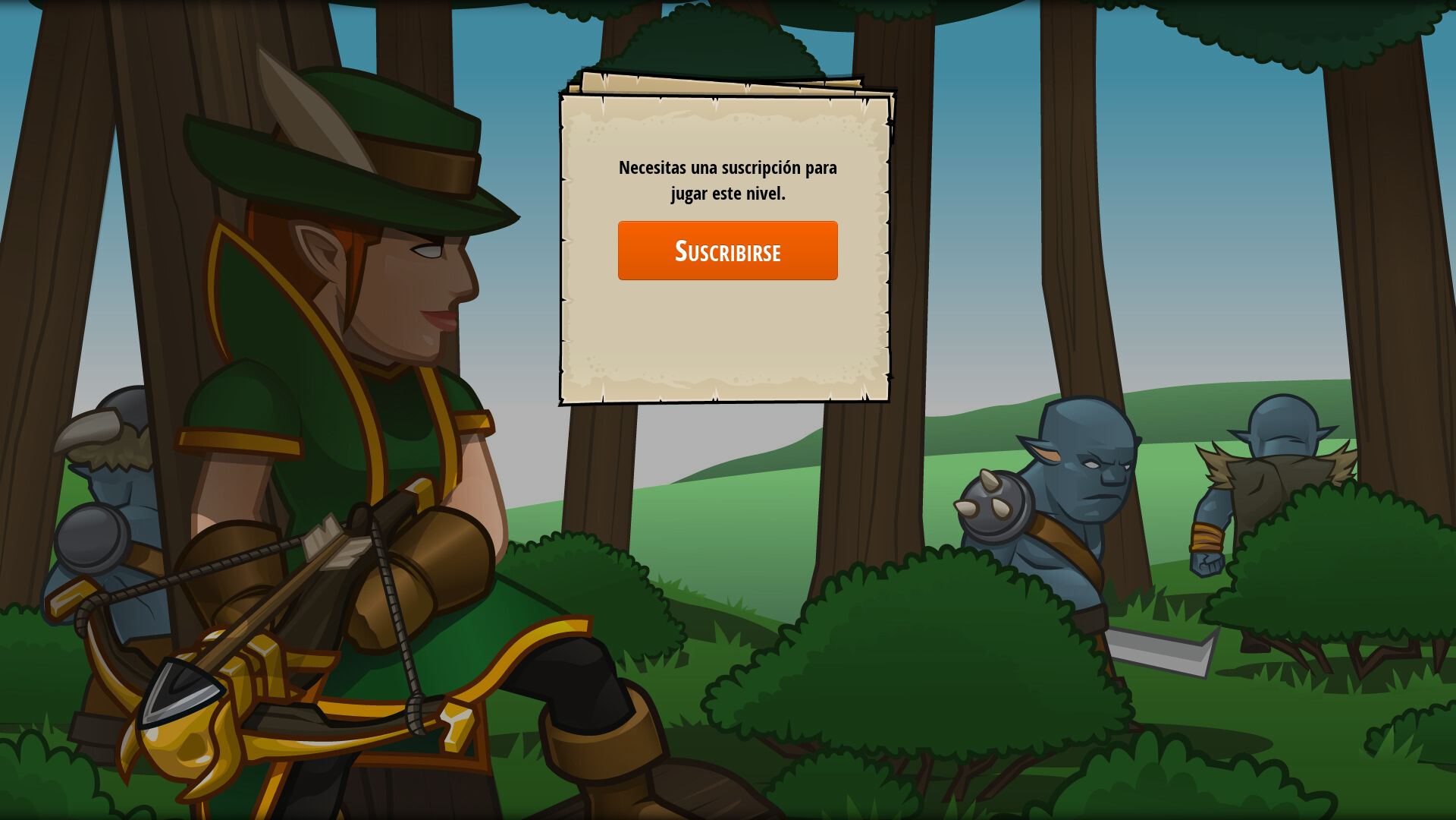
click at [1262, 692] on div "Goals Start Level Error cargando del servidor Necesitas una suscripción para ju…" at bounding box center [728, 410] width 1456 height 820
